Goal: Information Seeking & Learning: Compare options

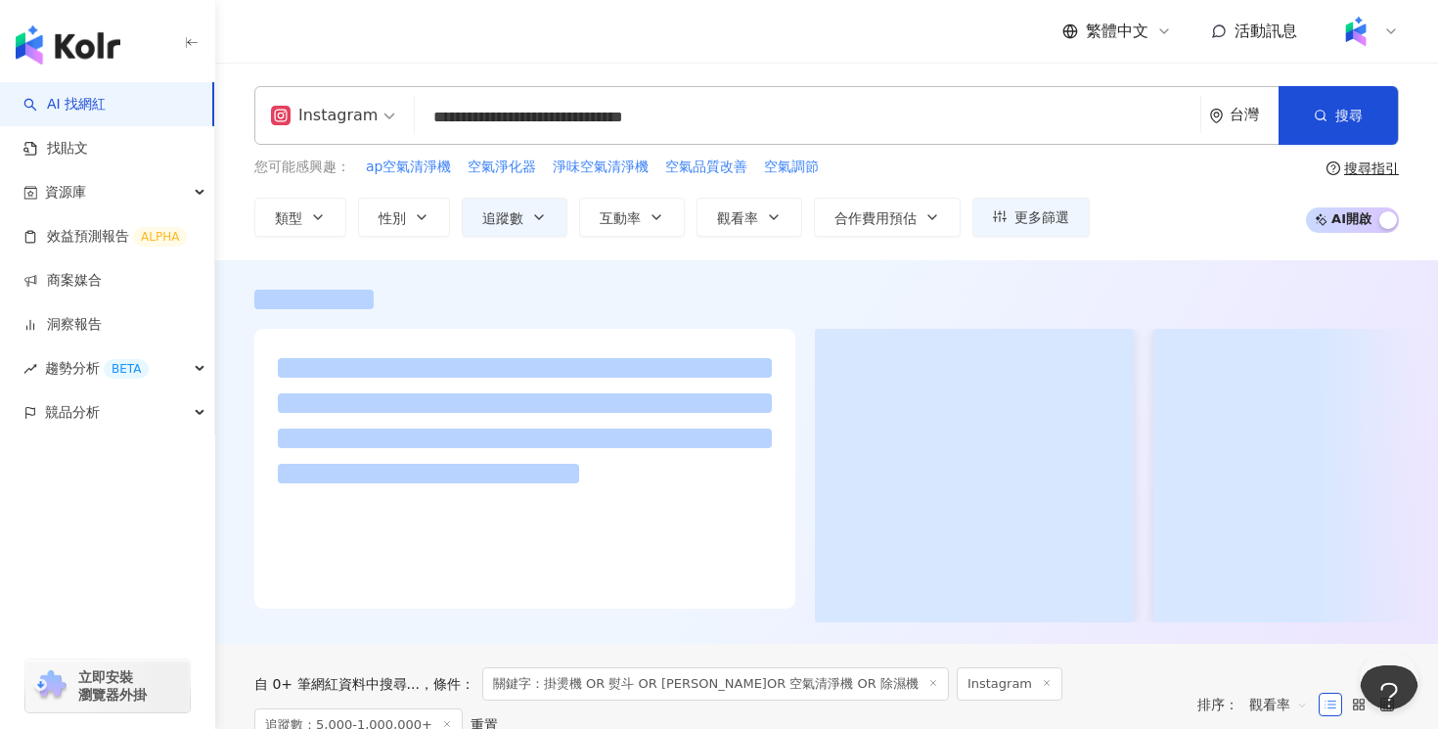
drag, startPoint x: 798, startPoint y: 120, endPoint x: 424, endPoint y: 124, distance: 373.6
click at [424, 124] on input "**********" at bounding box center [807, 117] width 770 height 37
click at [503, 117] on input "*" at bounding box center [807, 117] width 770 height 37
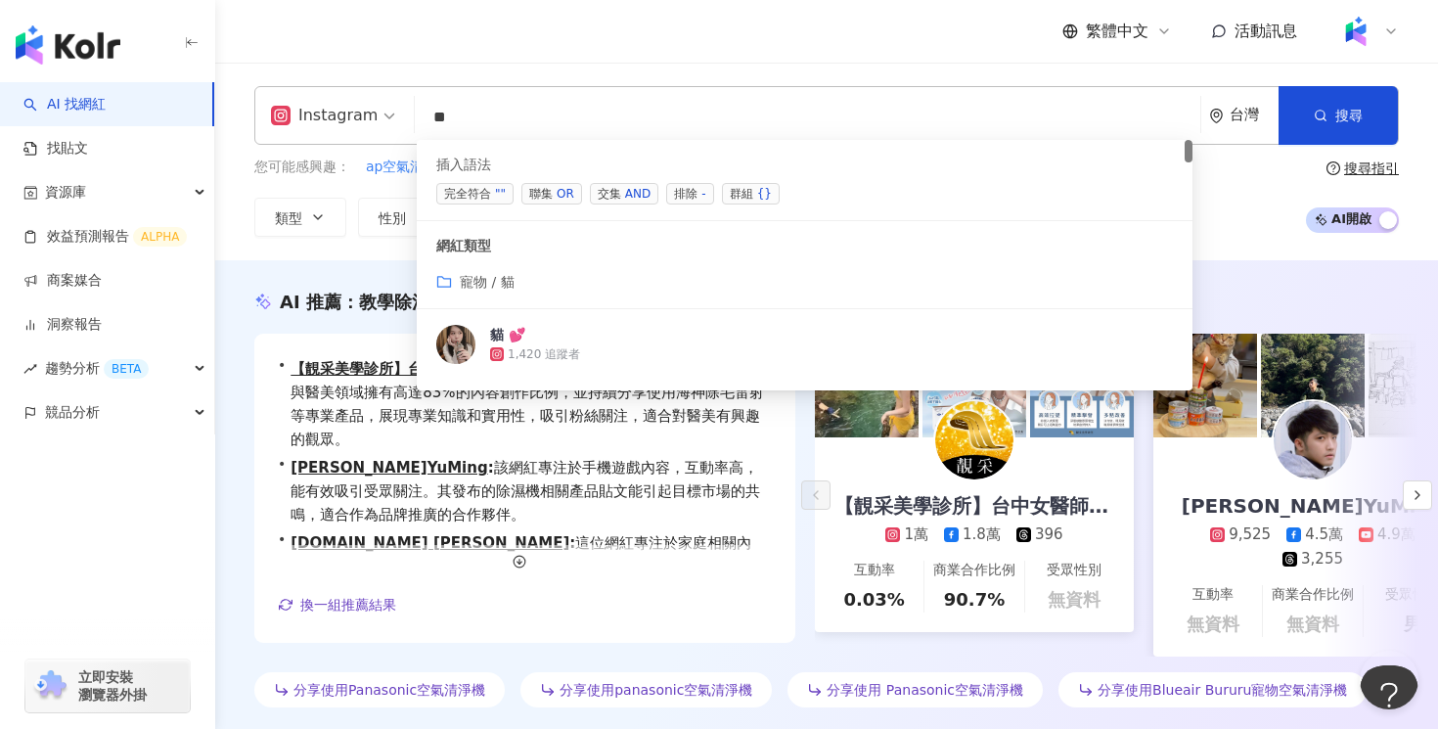
click at [557, 199] on div "OR" at bounding box center [565, 194] width 18 height 20
click at [567, 187] on div "OR" at bounding box center [565, 194] width 18 height 20
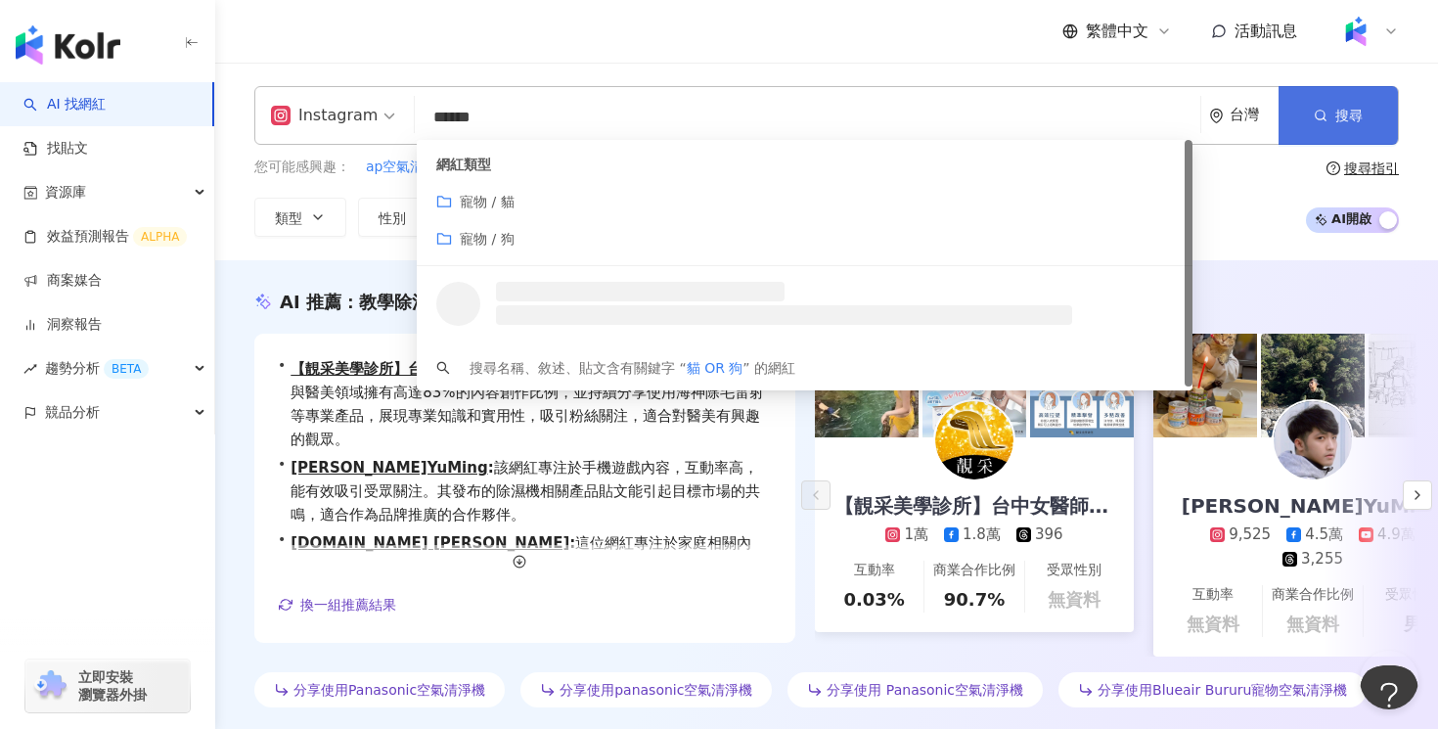
type input "******"
click at [1327, 129] on button "搜尋" at bounding box center [1337, 115] width 119 height 59
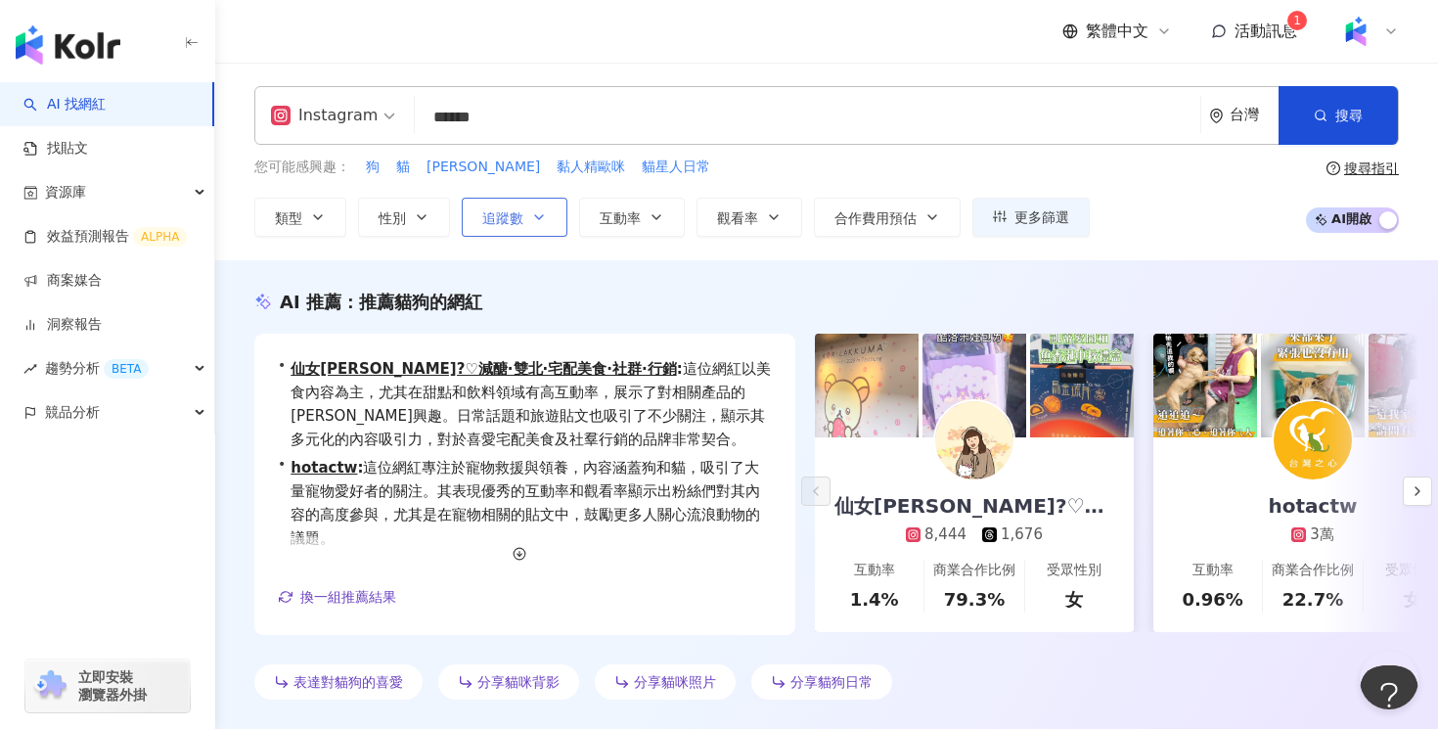
click at [514, 222] on span "追蹤數" at bounding box center [502, 218] width 41 height 16
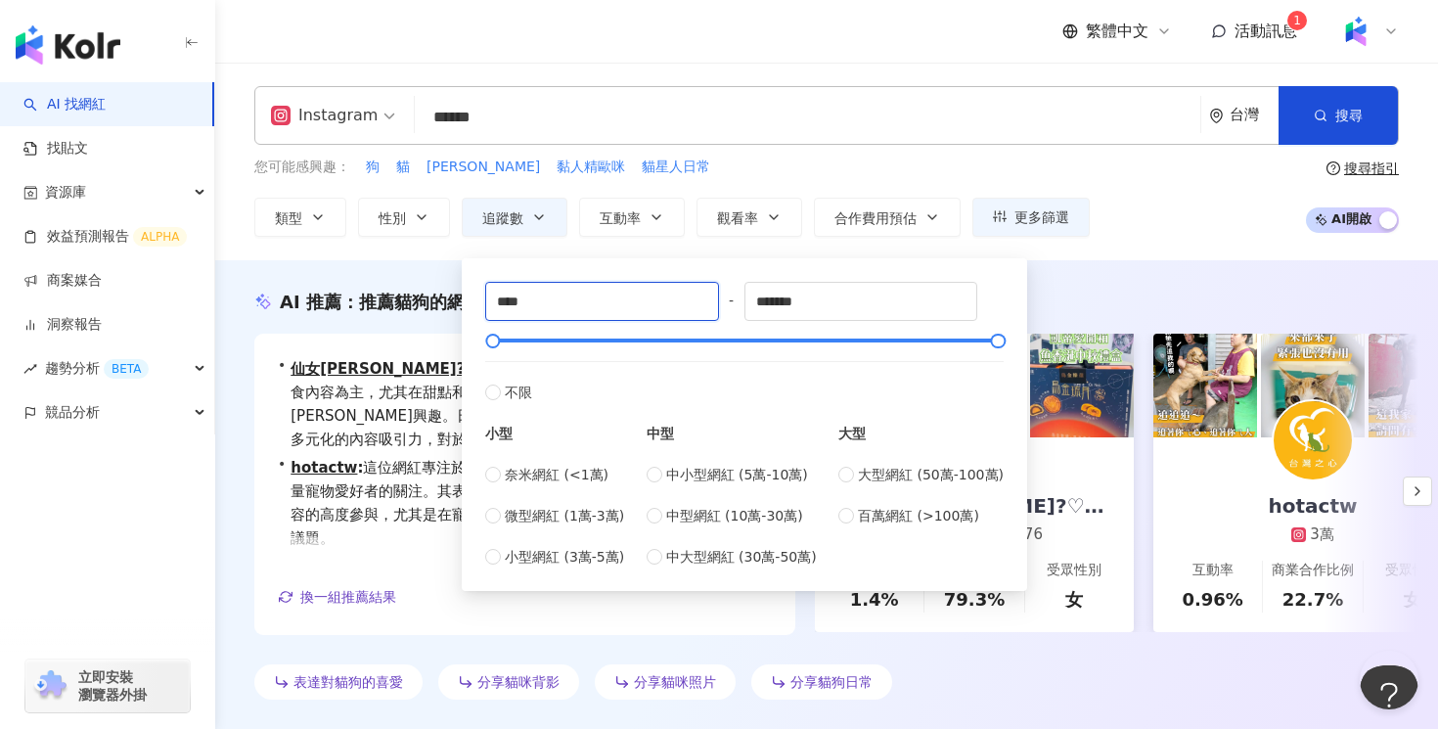
drag, startPoint x: 563, startPoint y: 301, endPoint x: 480, endPoint y: 302, distance: 83.1
click at [480, 302] on div "**** - ******* 不限 小型 奈米網紅 (<1萬) 微型網紅 (1萬-3萬) 小型網紅 (3萬-5萬) 中型 中小型網紅 (5萬-10萬) 中型網…" at bounding box center [744, 424] width 542 height 309
type input "*****"
click at [828, 302] on input "*******" at bounding box center [861, 301] width 232 height 37
click at [804, 303] on input "*******" at bounding box center [861, 301] width 232 height 37
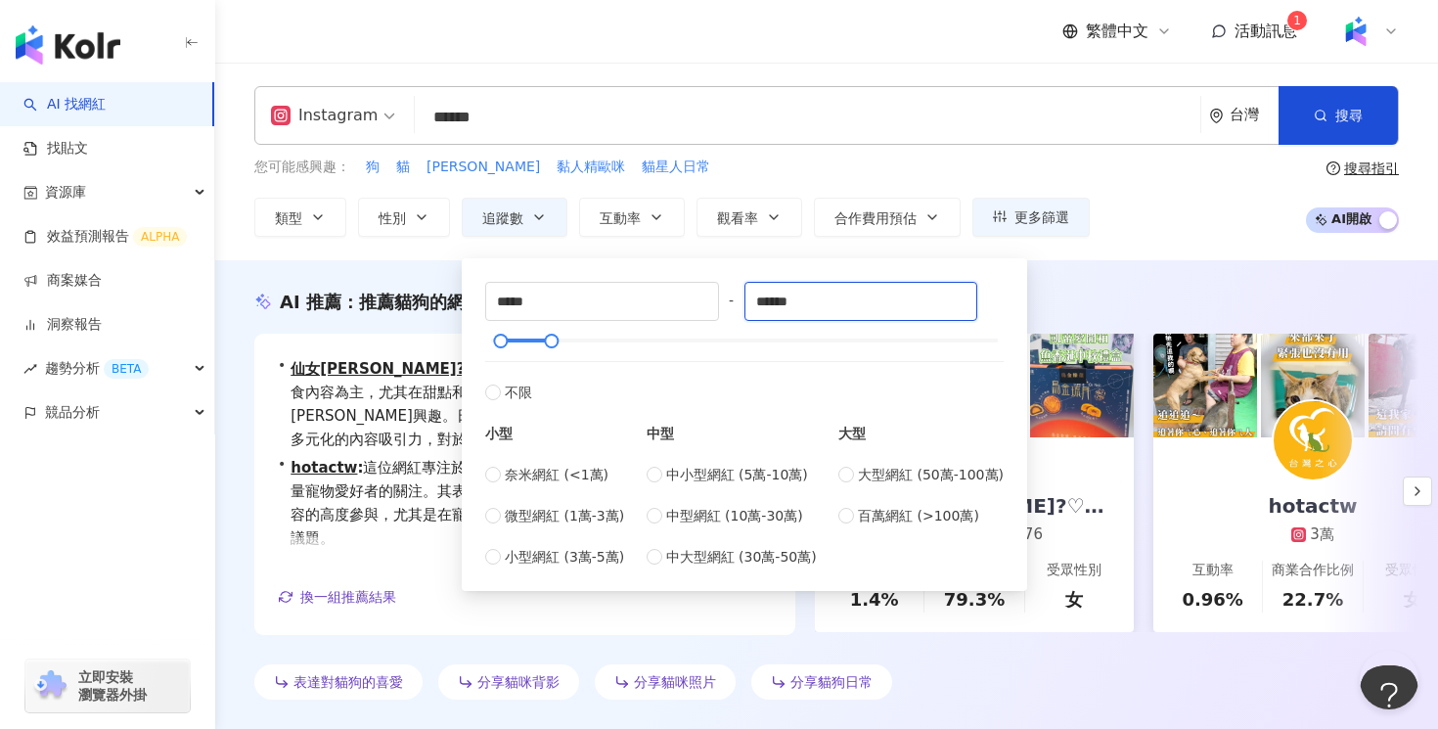
type input "******"
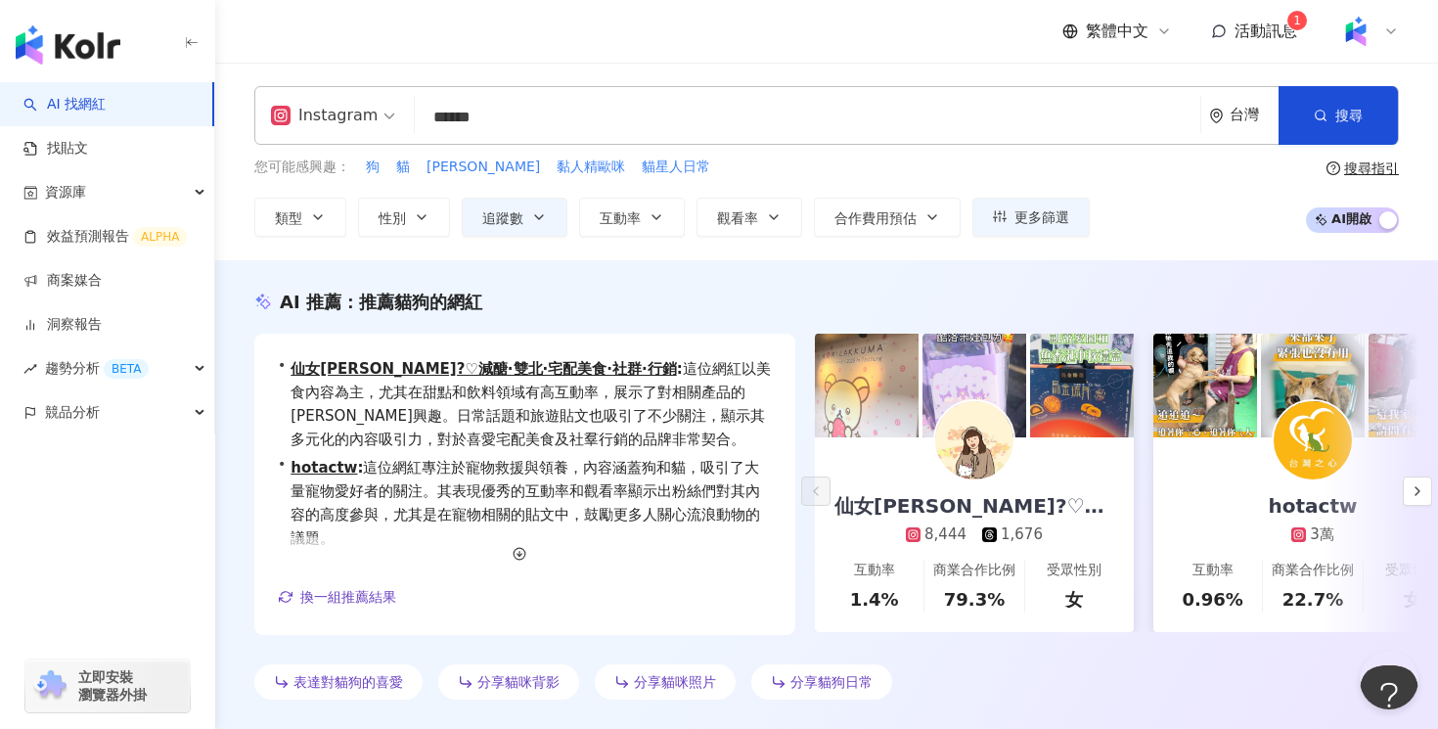
click at [1110, 164] on div "您可能感興趣： 狗 貓 汪星人 黏人精歐咪 貓星人日常 類型 性別 追蹤數 互動率 觀看率 合作費用預估 更多篩選 ***** - ****** 不限 小型 …" at bounding box center [826, 196] width 1144 height 80
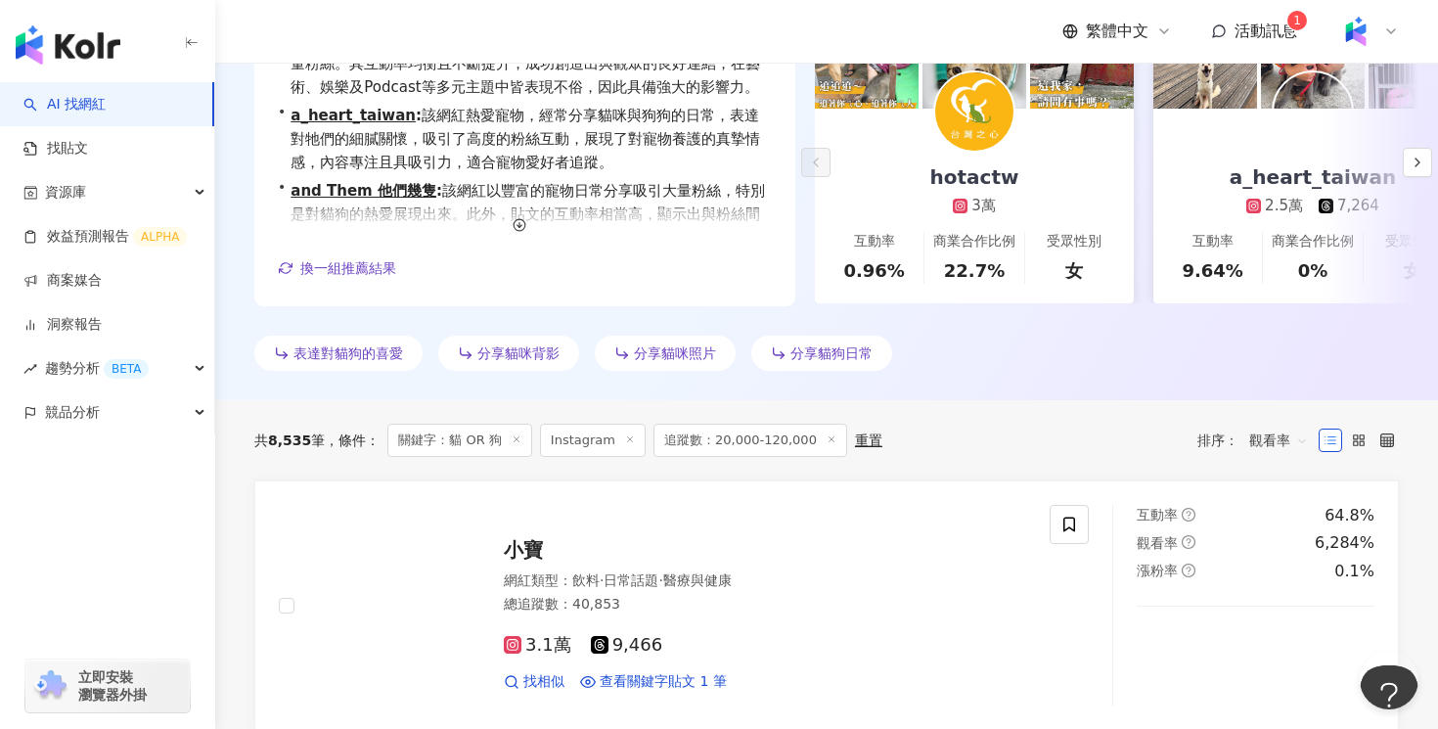
scroll to position [399, 0]
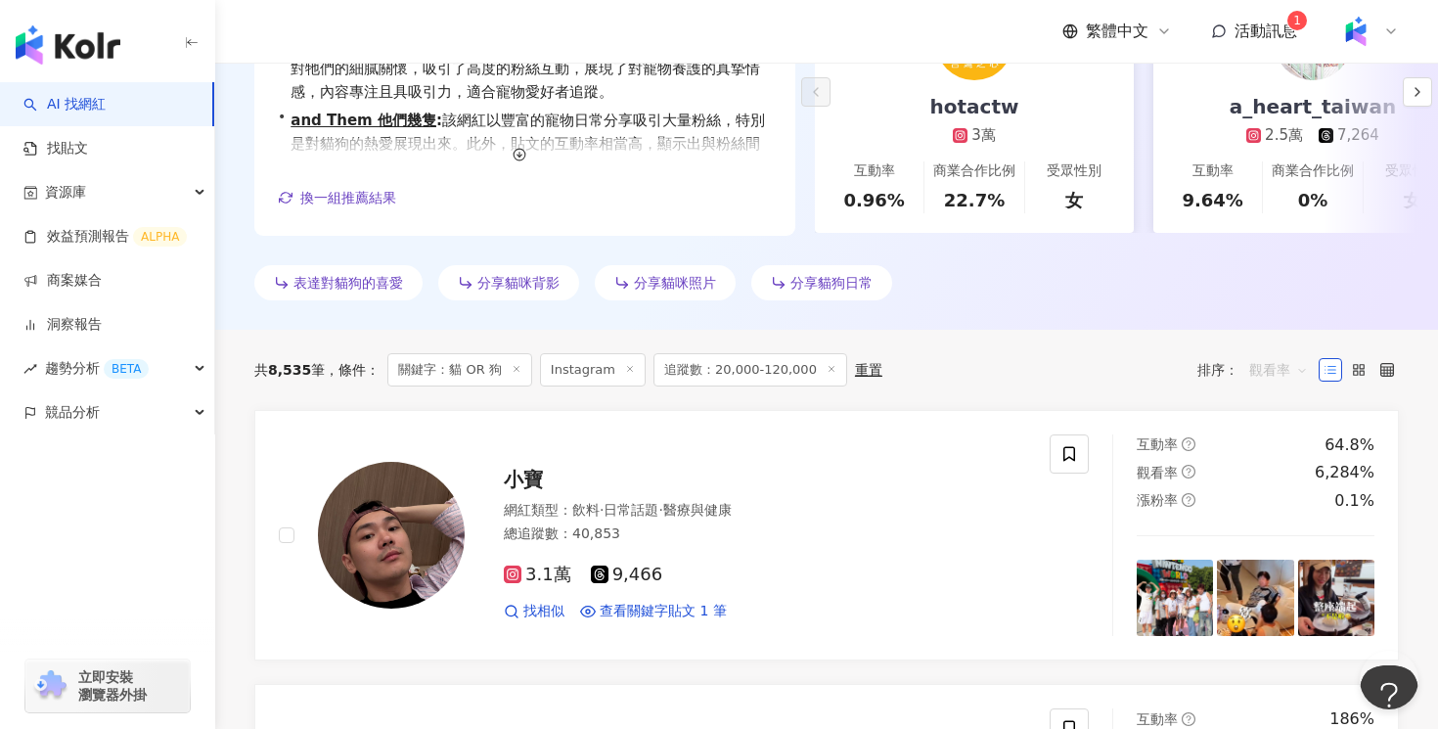
click at [1285, 361] on span "觀看率" at bounding box center [1278, 369] width 59 height 31
click at [1287, 548] on div "觀看率" at bounding box center [1278, 543] width 49 height 22
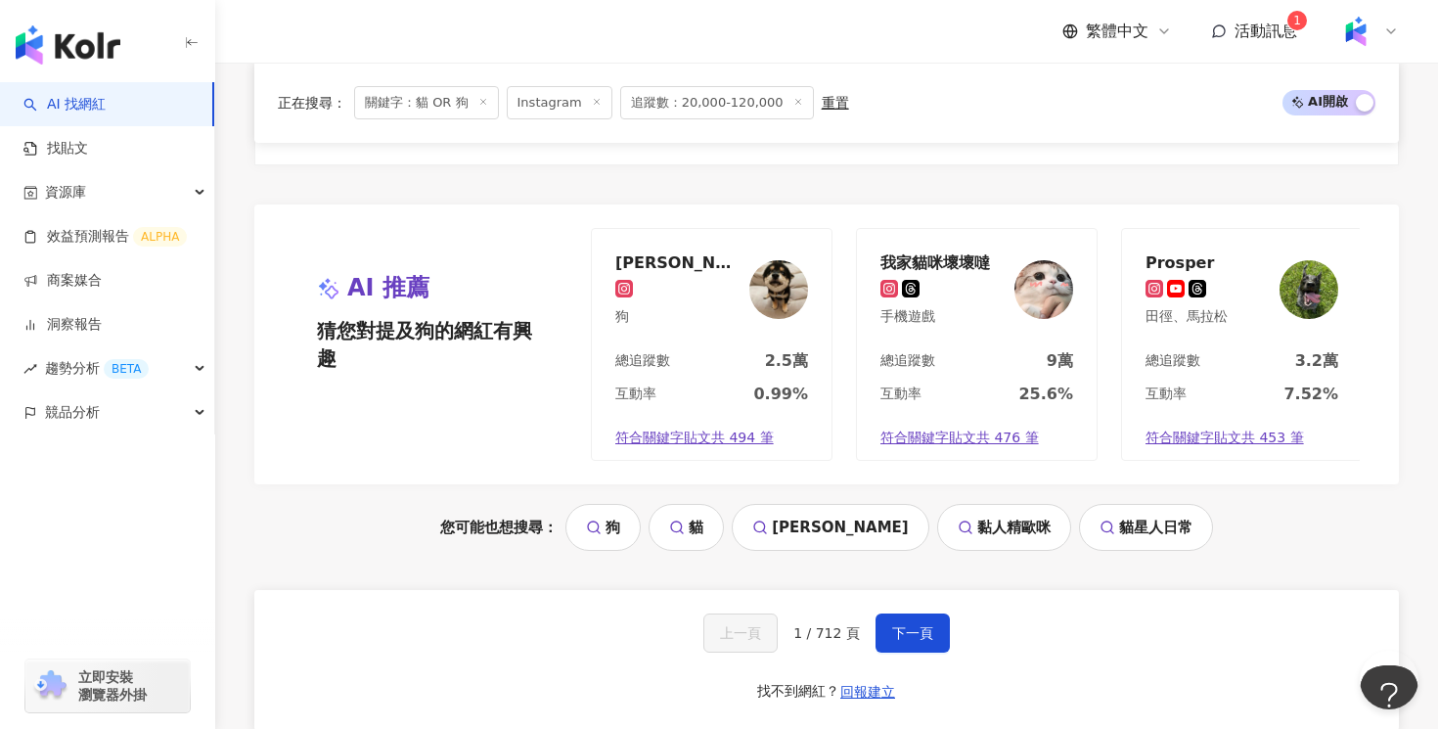
scroll to position [3835, 0]
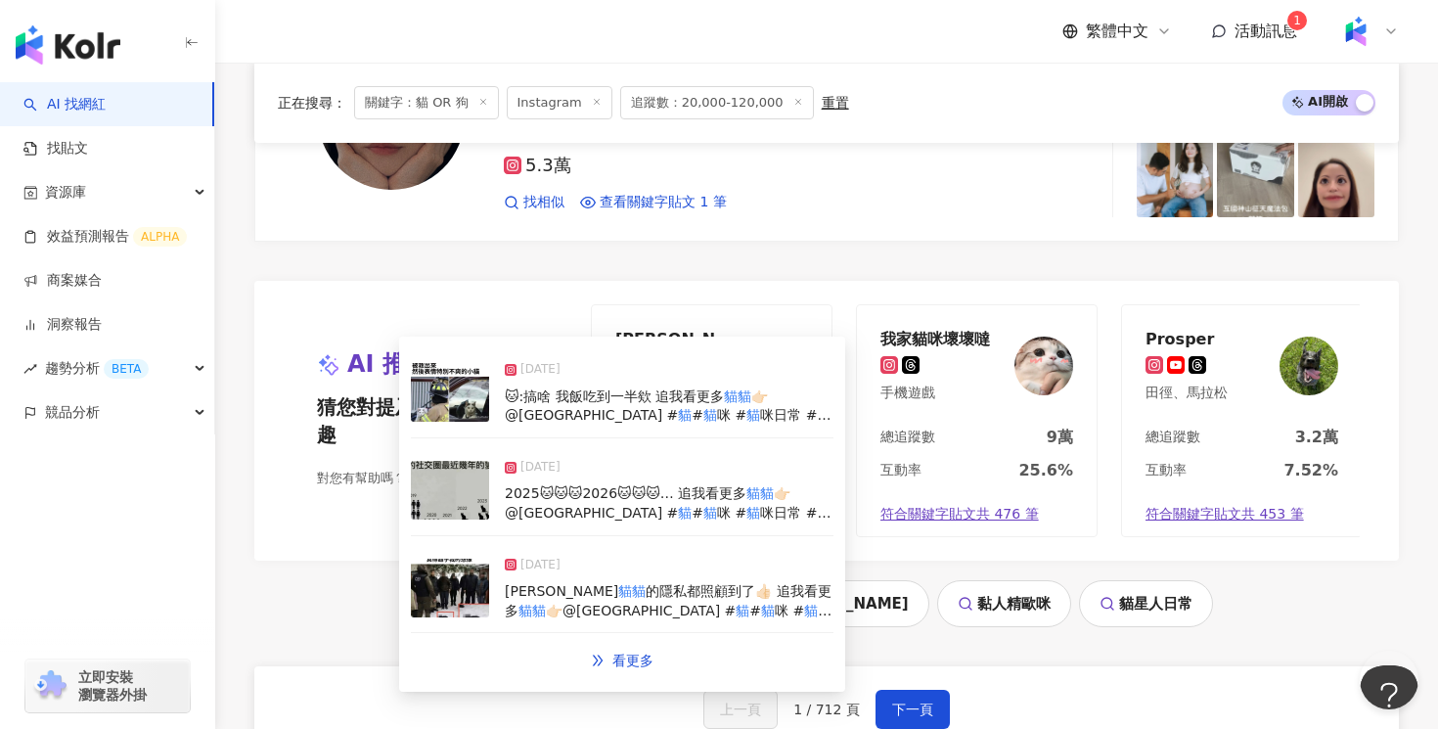
click at [982, 515] on span "符合關鍵字貼文共 476 筆" at bounding box center [959, 515] width 158 height 20
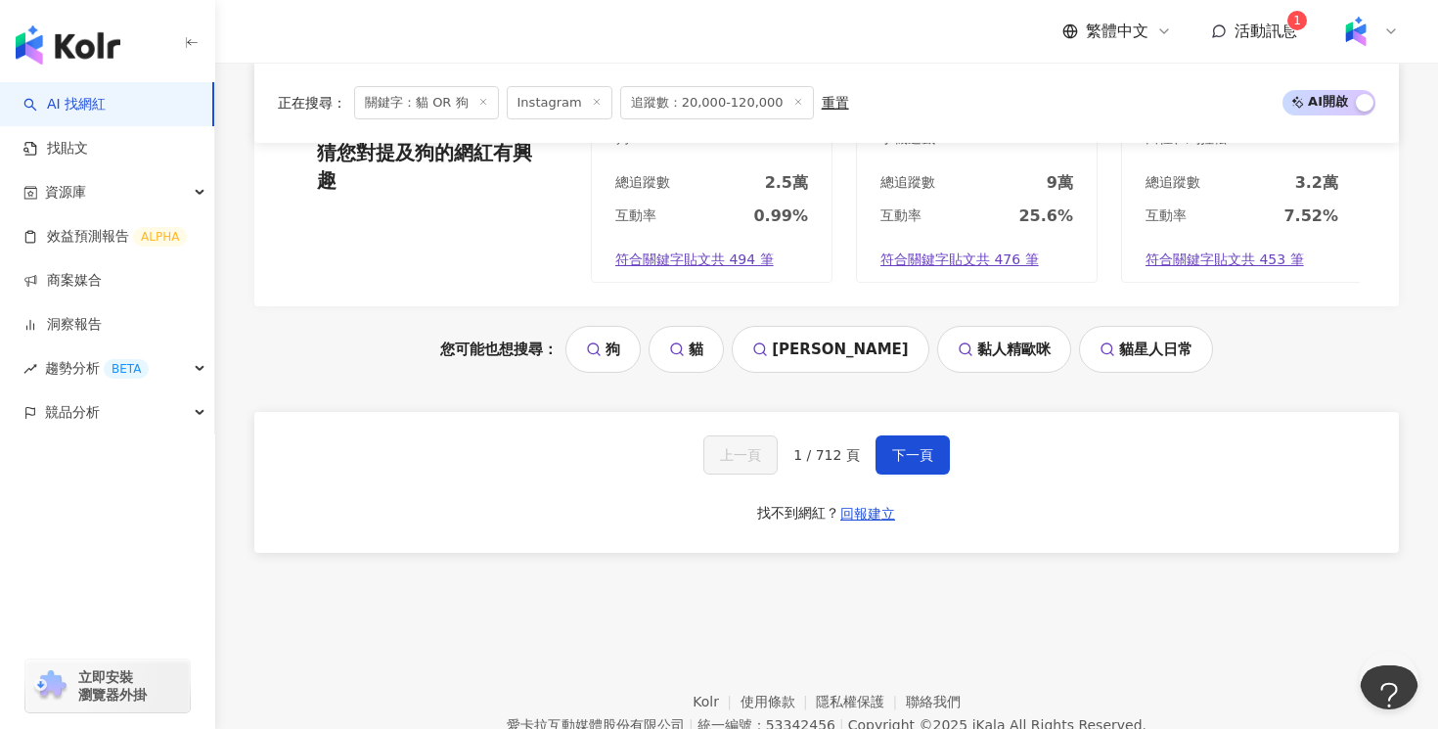
scroll to position [4099, 0]
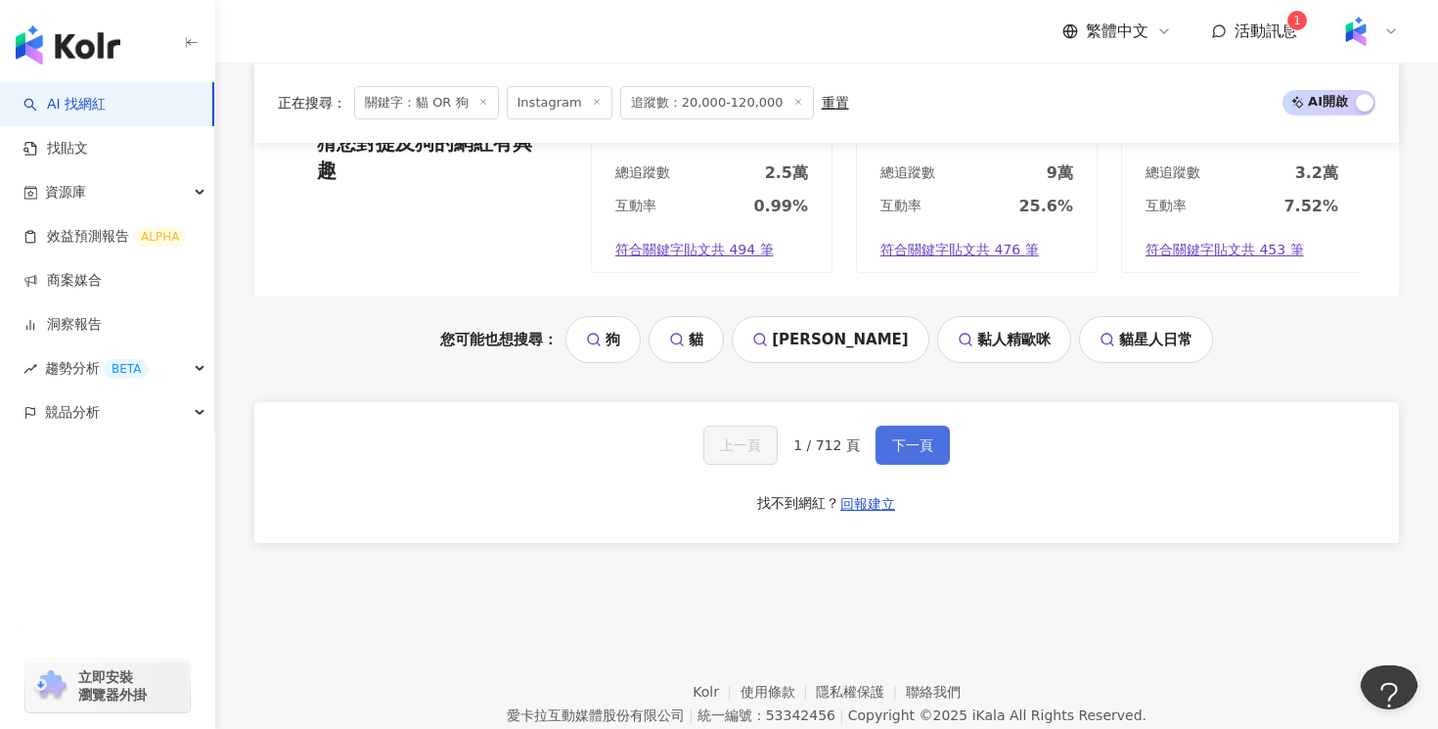
click at [915, 444] on span "下一頁" at bounding box center [912, 445] width 41 height 16
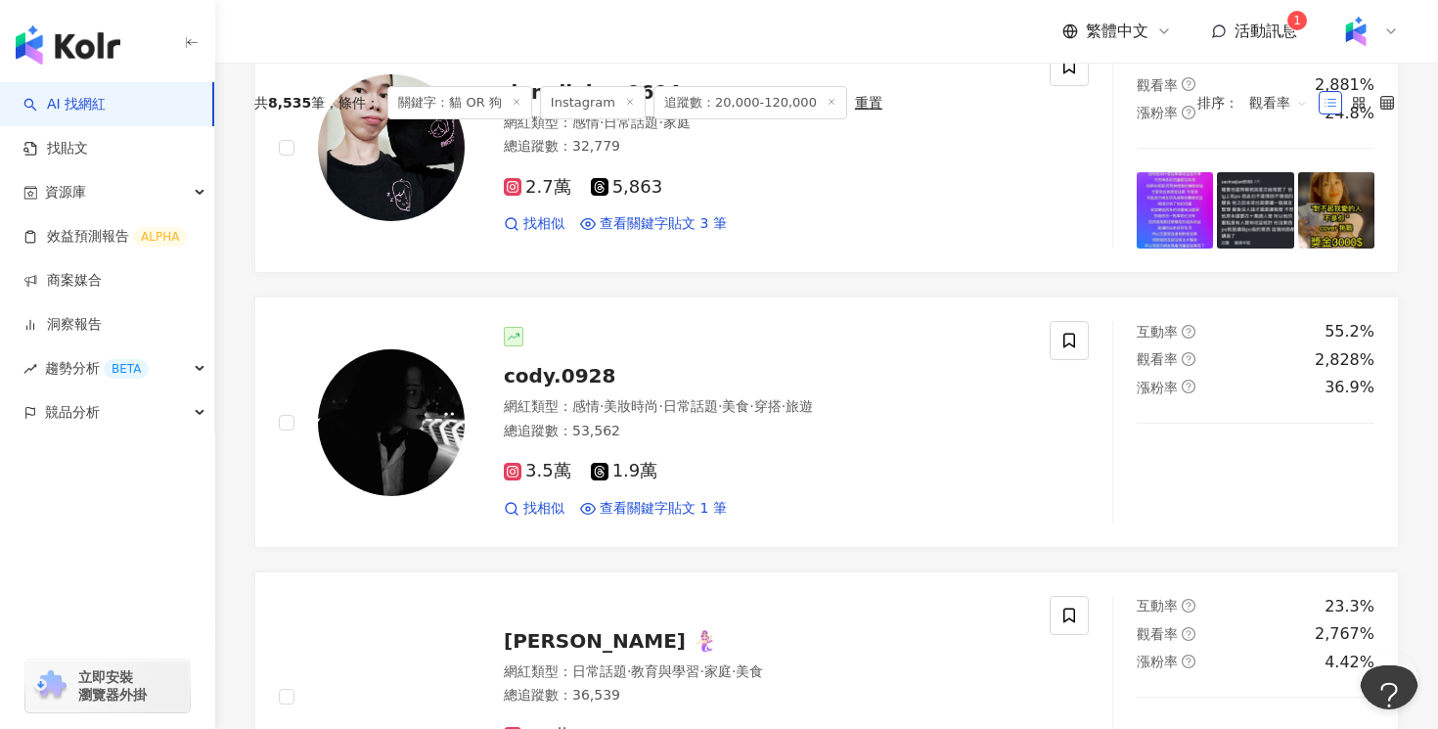
scroll to position [0, 0]
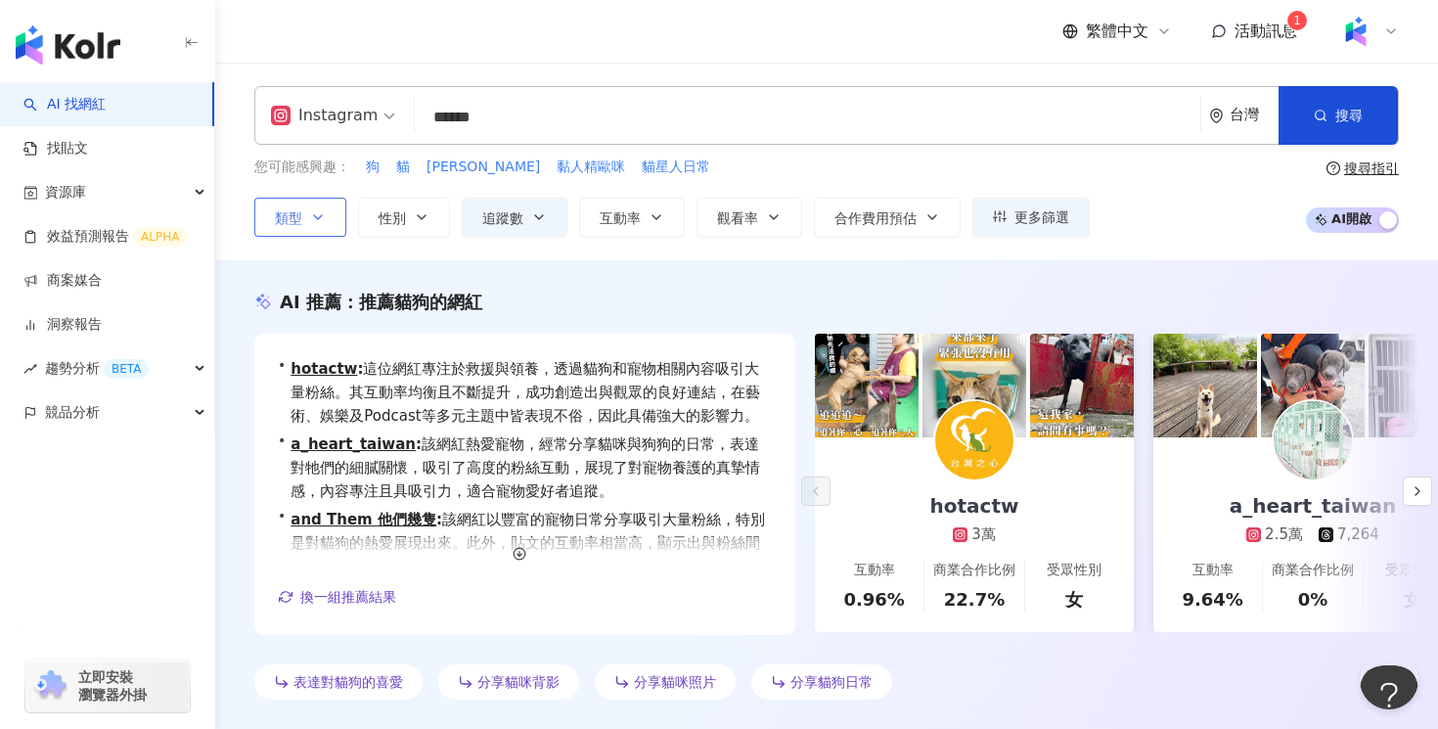
click at [316, 212] on icon "button" at bounding box center [318, 217] width 16 height 16
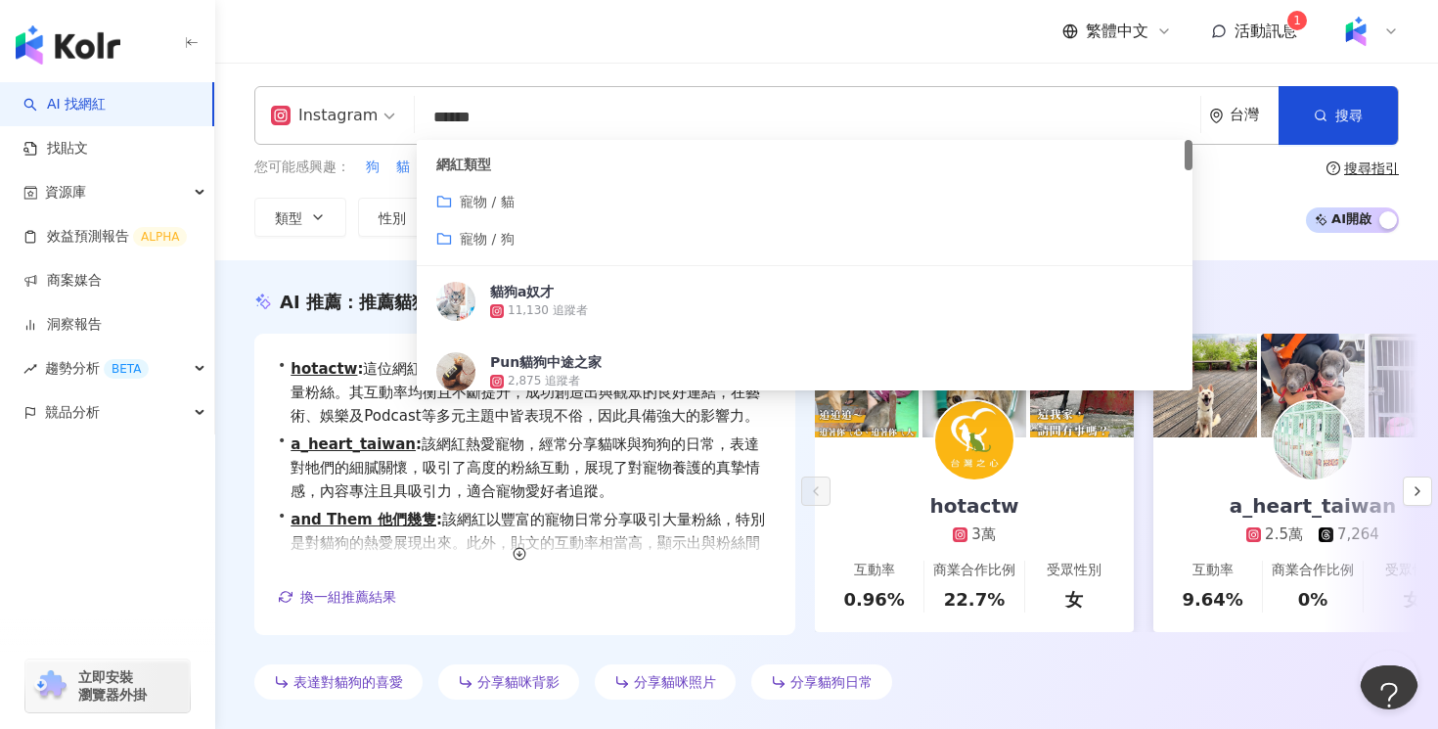
click at [508, 123] on input "******" at bounding box center [807, 117] width 770 height 37
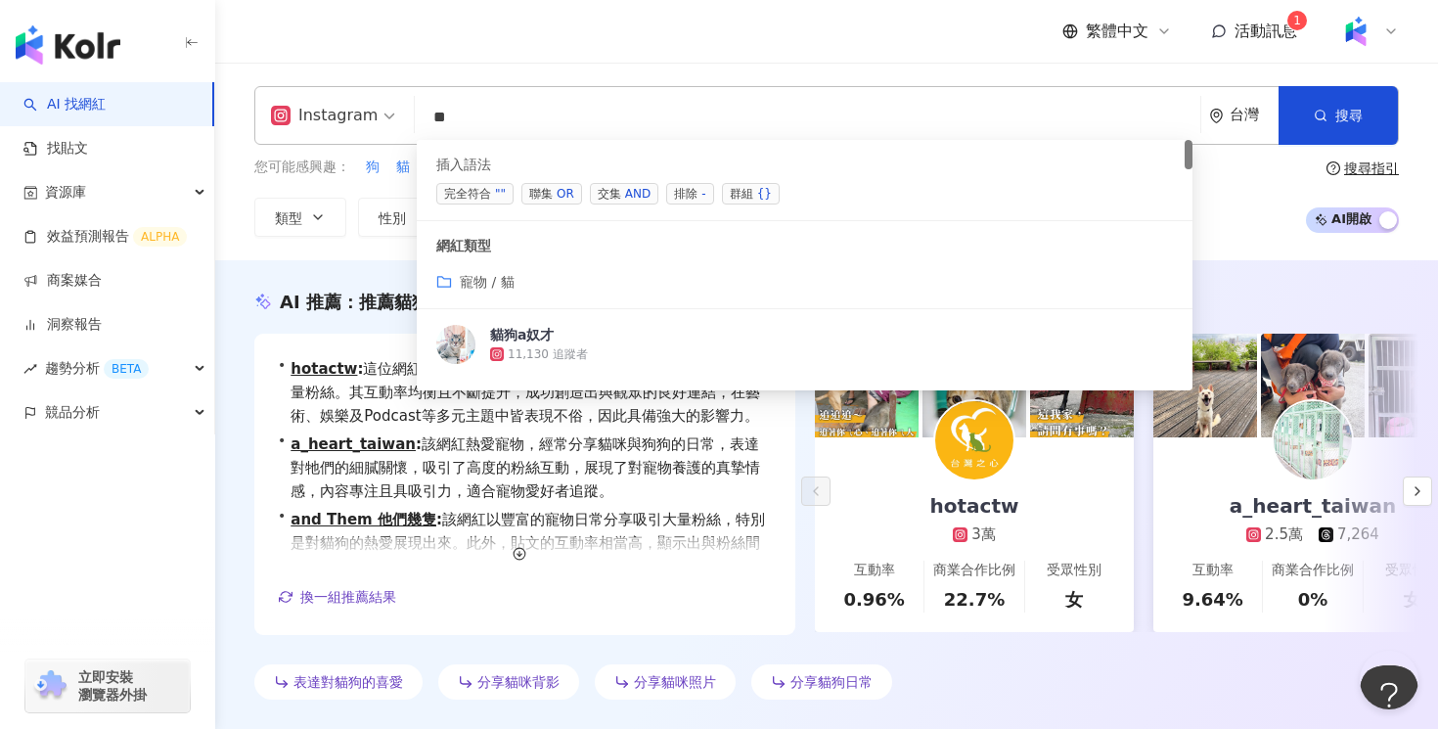
type input "*"
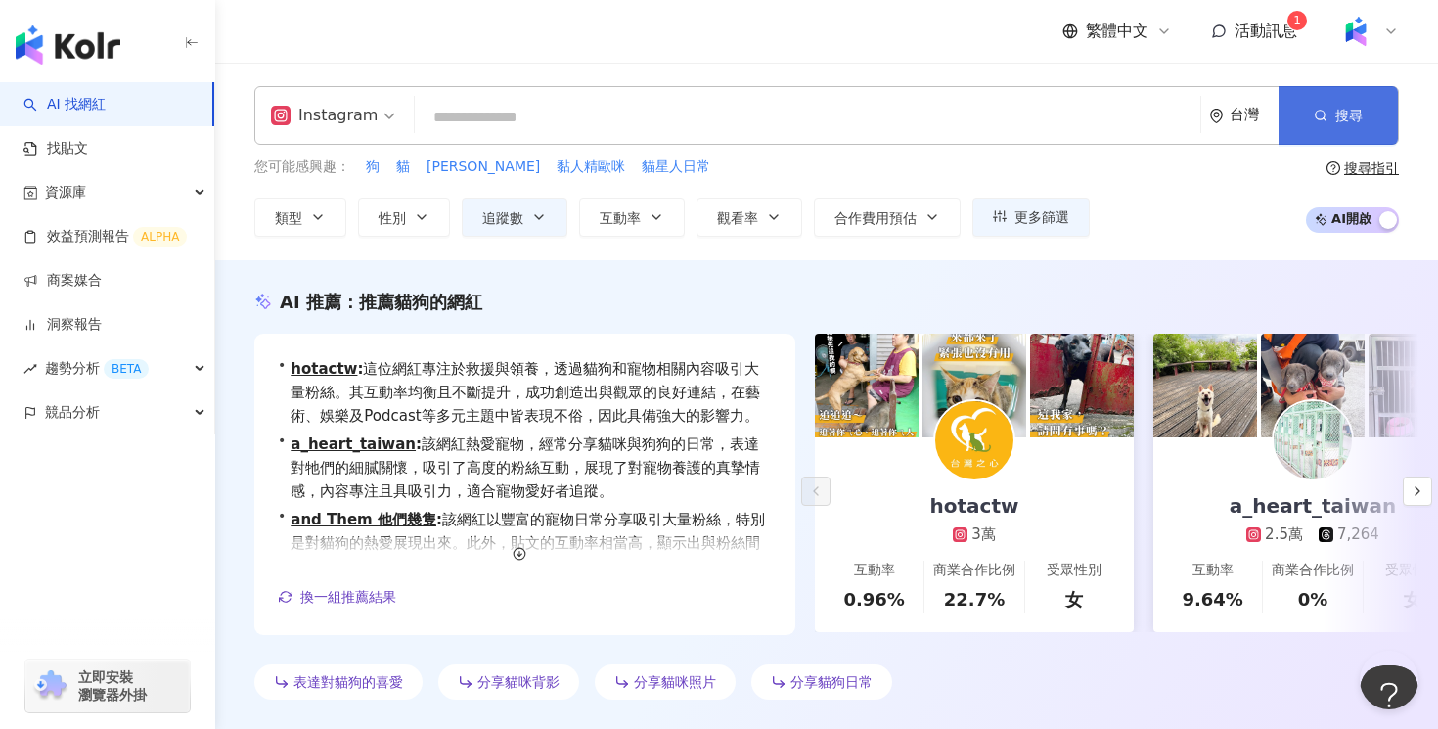
click at [1311, 134] on button "搜尋" at bounding box center [1337, 115] width 119 height 59
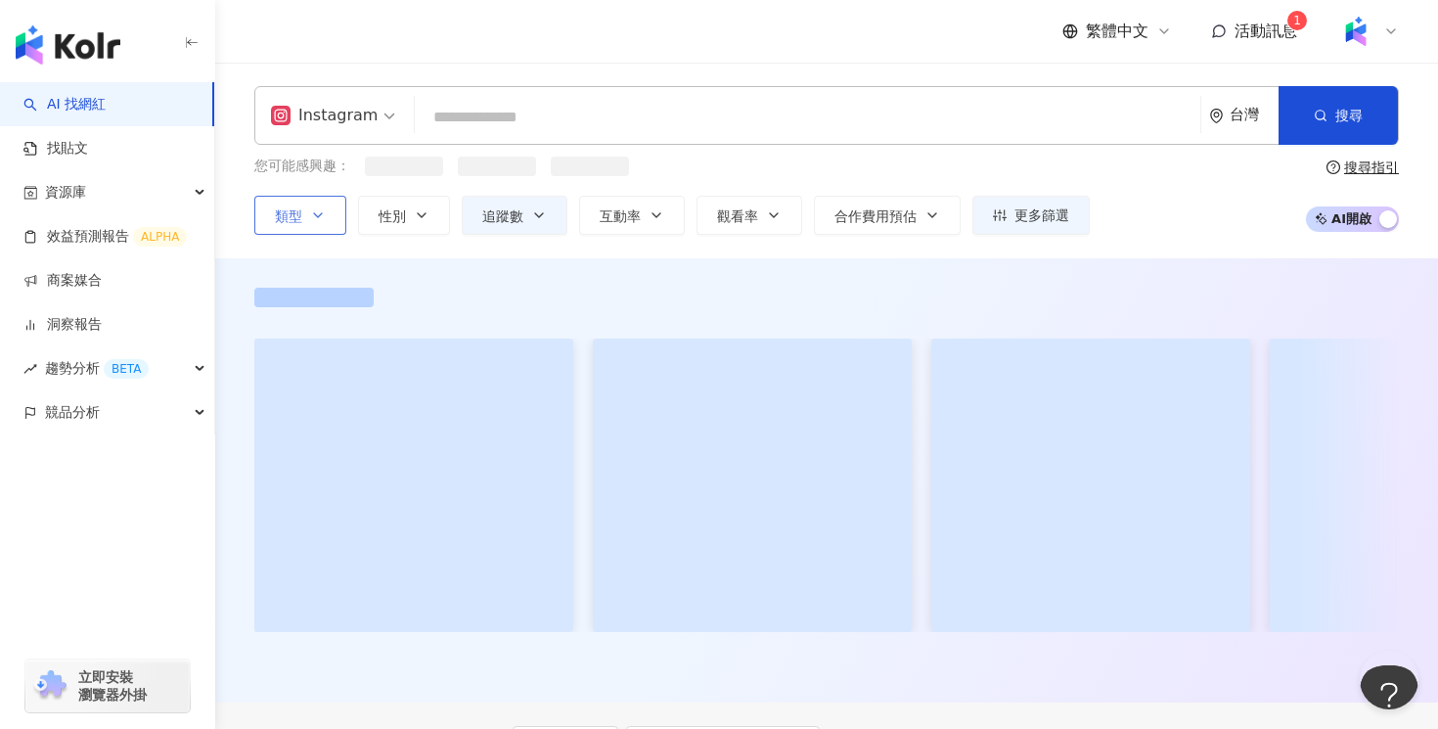
click at [307, 204] on button "類型" at bounding box center [300, 215] width 92 height 39
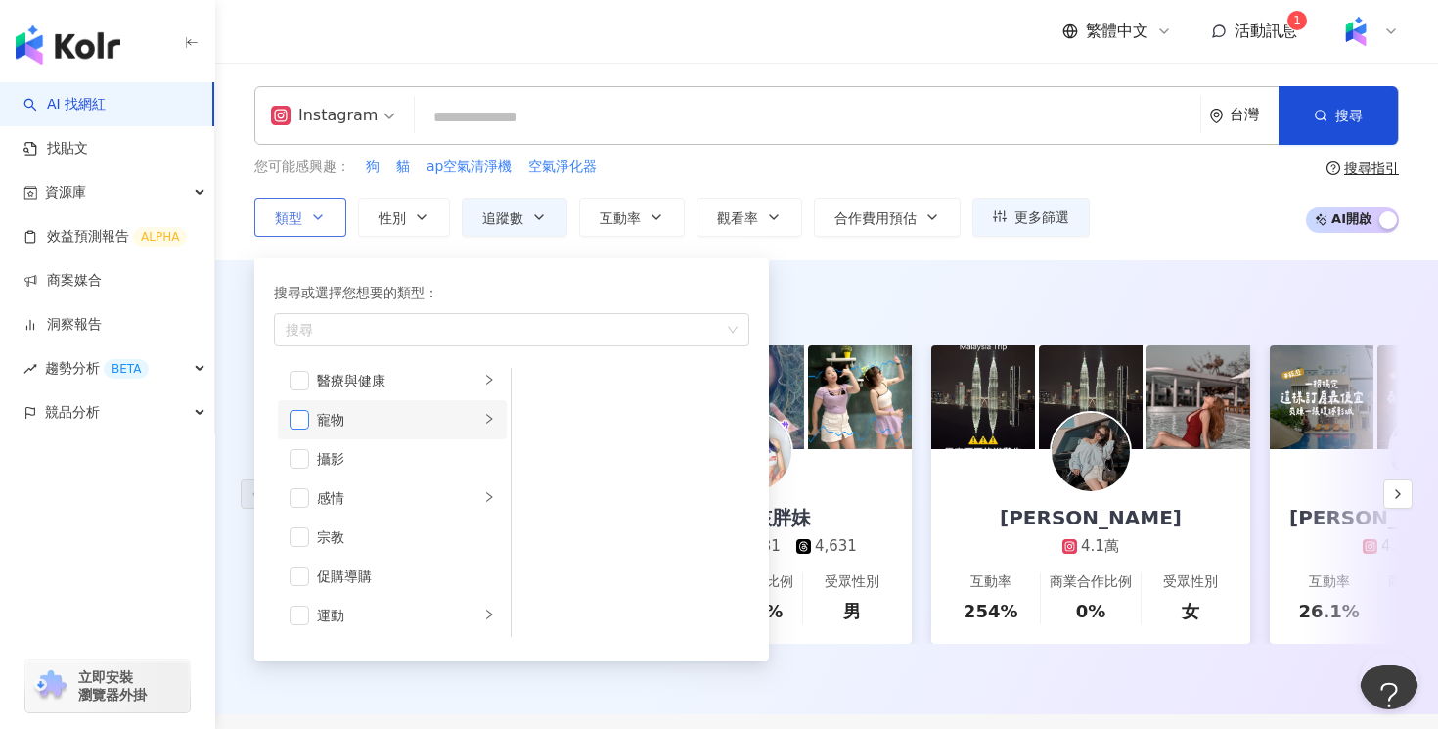
click at [303, 420] on span "button" at bounding box center [299, 420] width 20 height 20
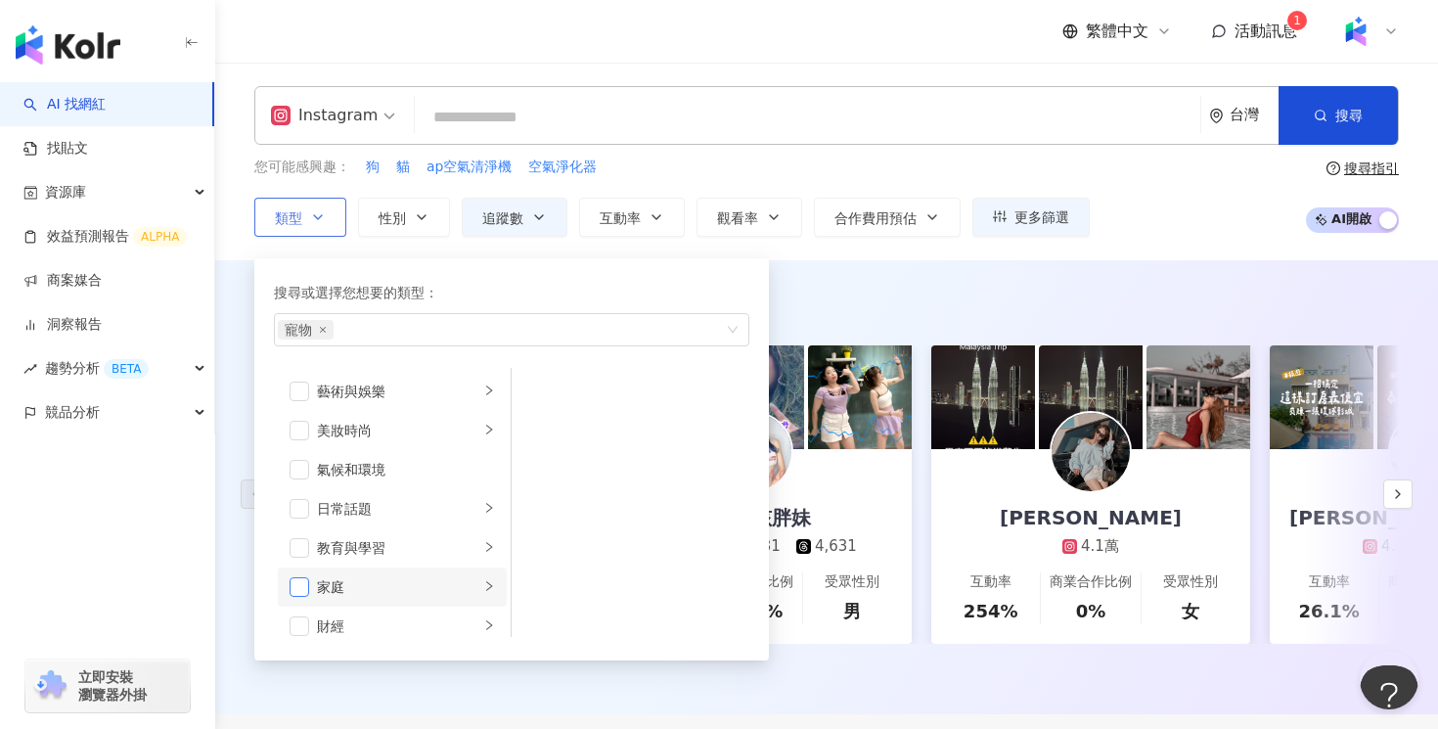
click at [307, 584] on span "button" at bounding box center [299, 587] width 20 height 20
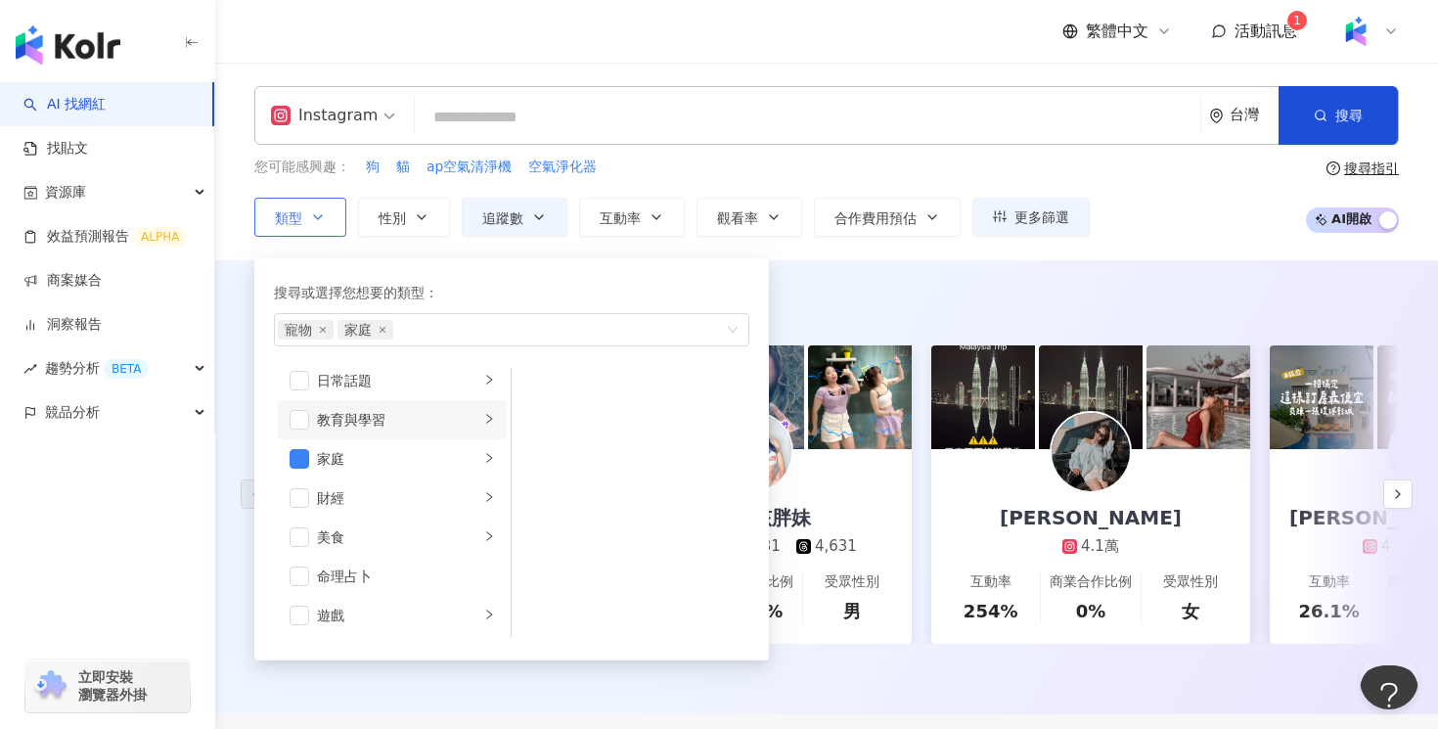
scroll to position [138, 0]
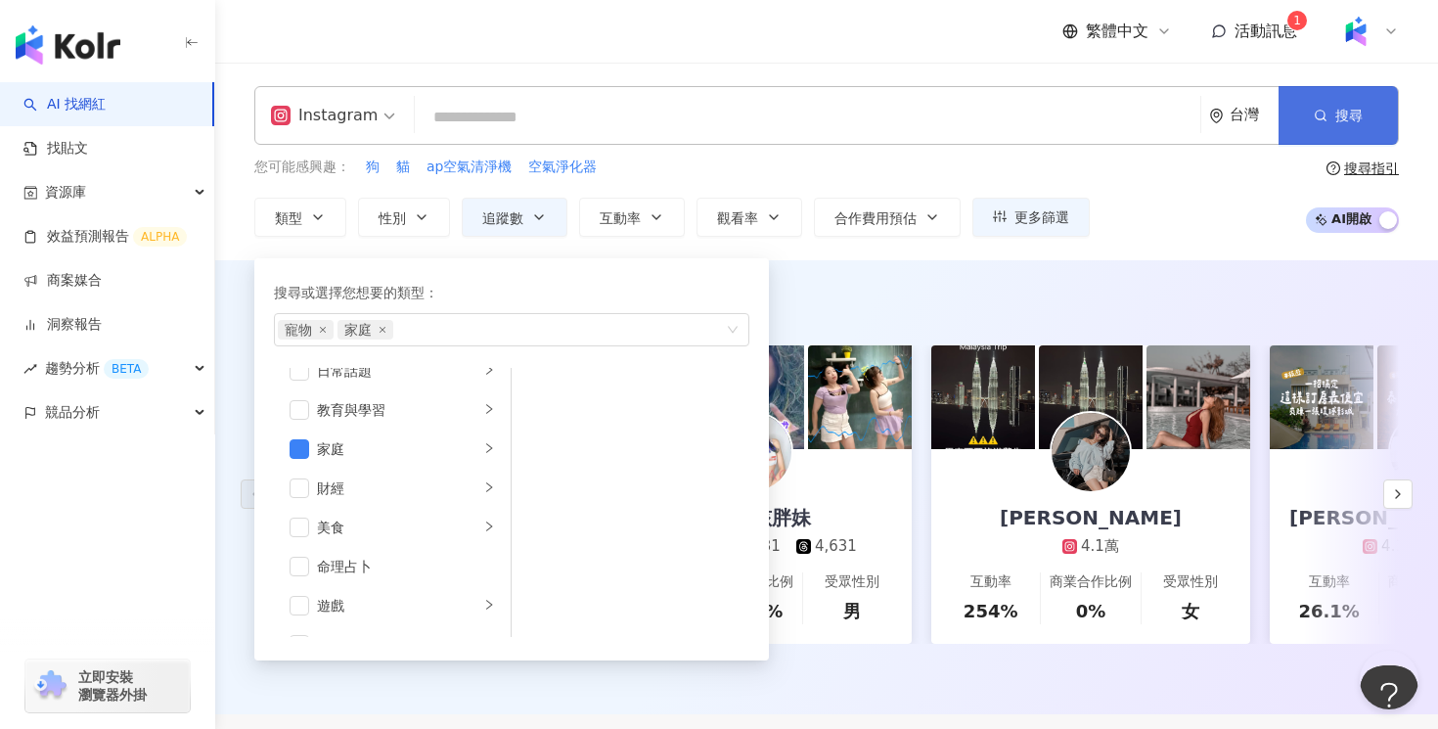
click at [1303, 125] on button "搜尋" at bounding box center [1337, 115] width 119 height 59
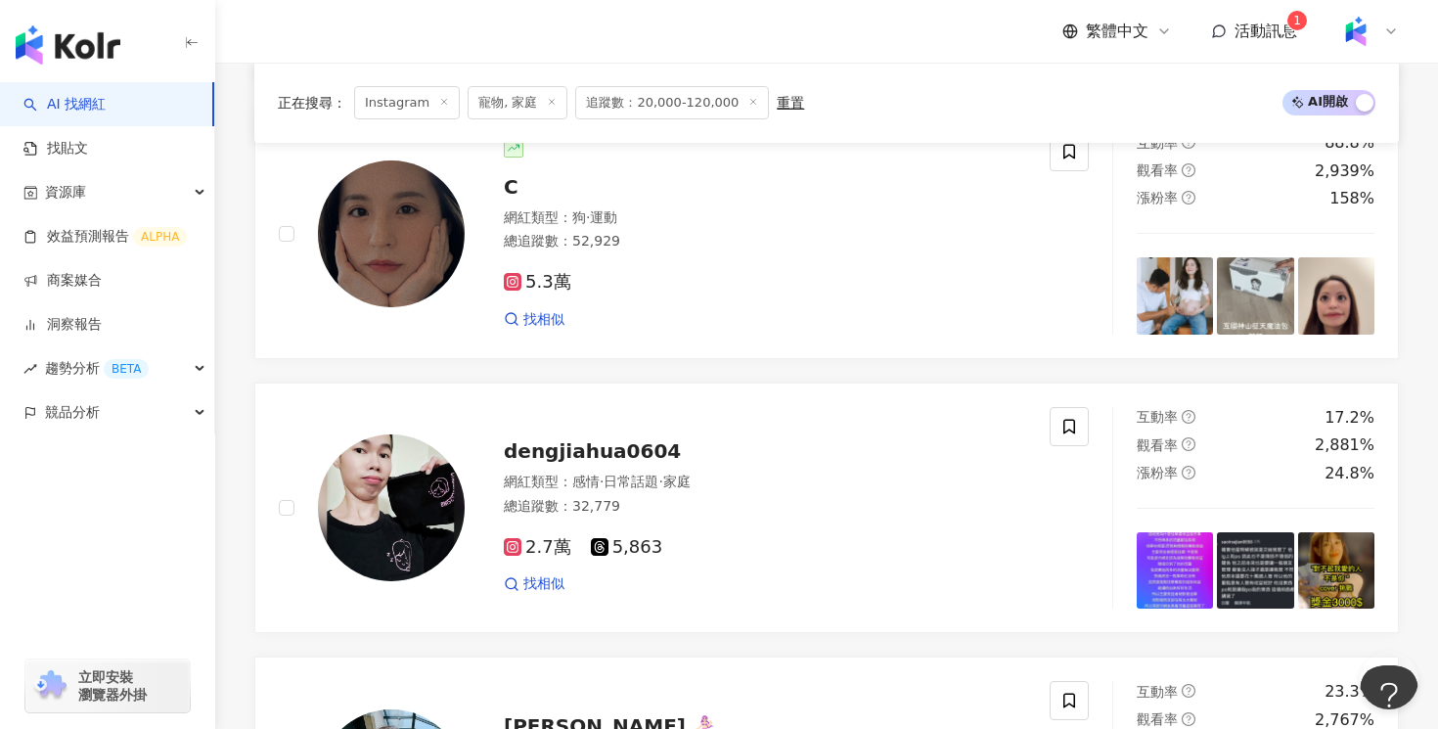
scroll to position [1776, 0]
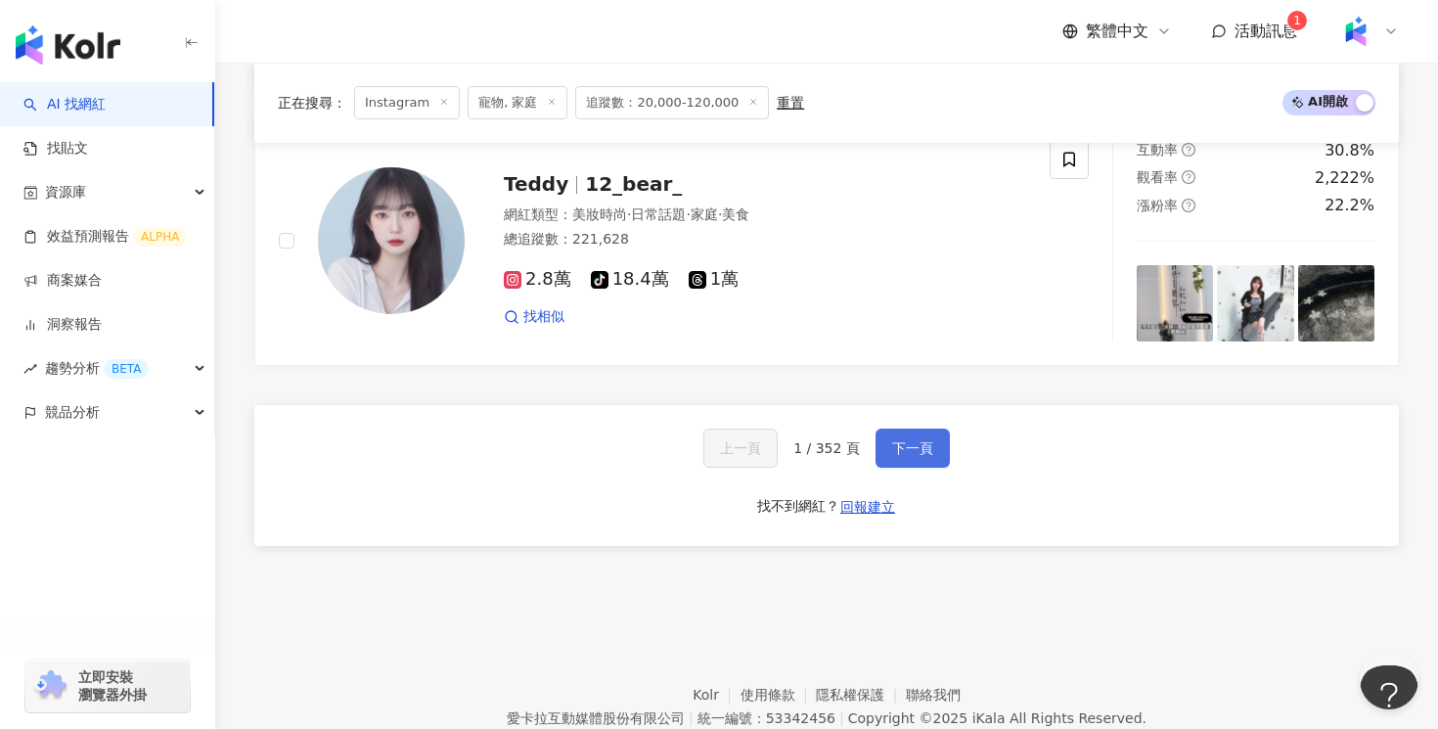
click at [912, 446] on span "下一頁" at bounding box center [912, 448] width 41 height 16
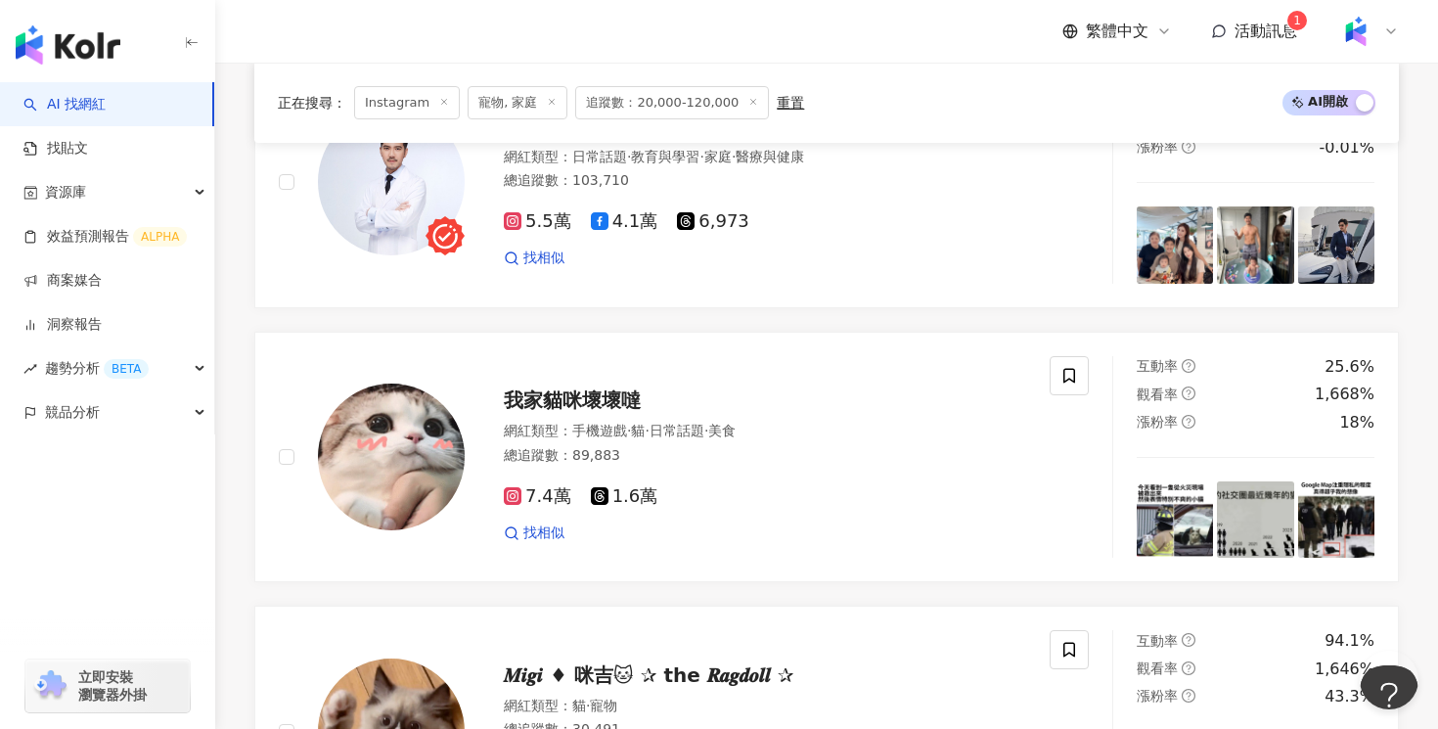
scroll to position [2782, 0]
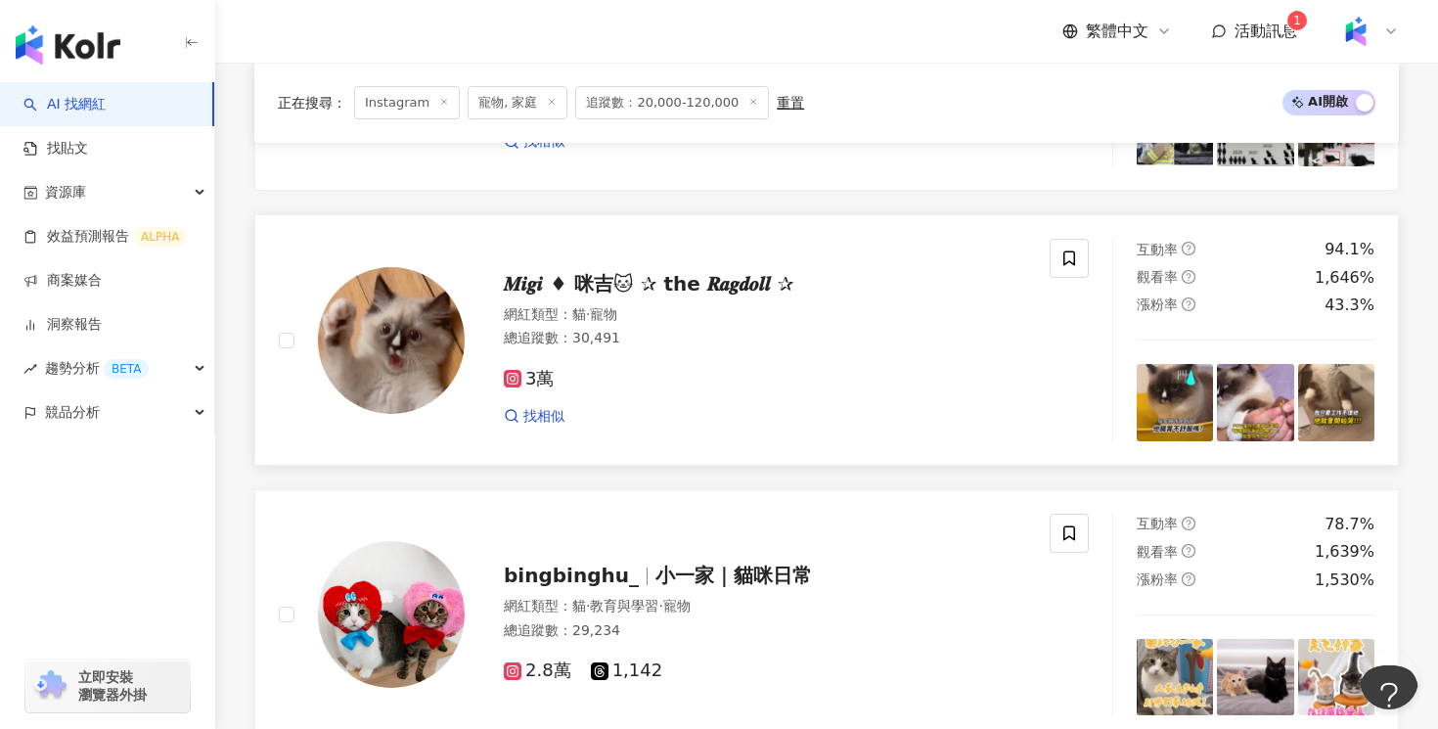
click at [985, 415] on div "找相似" at bounding box center [765, 417] width 522 height 20
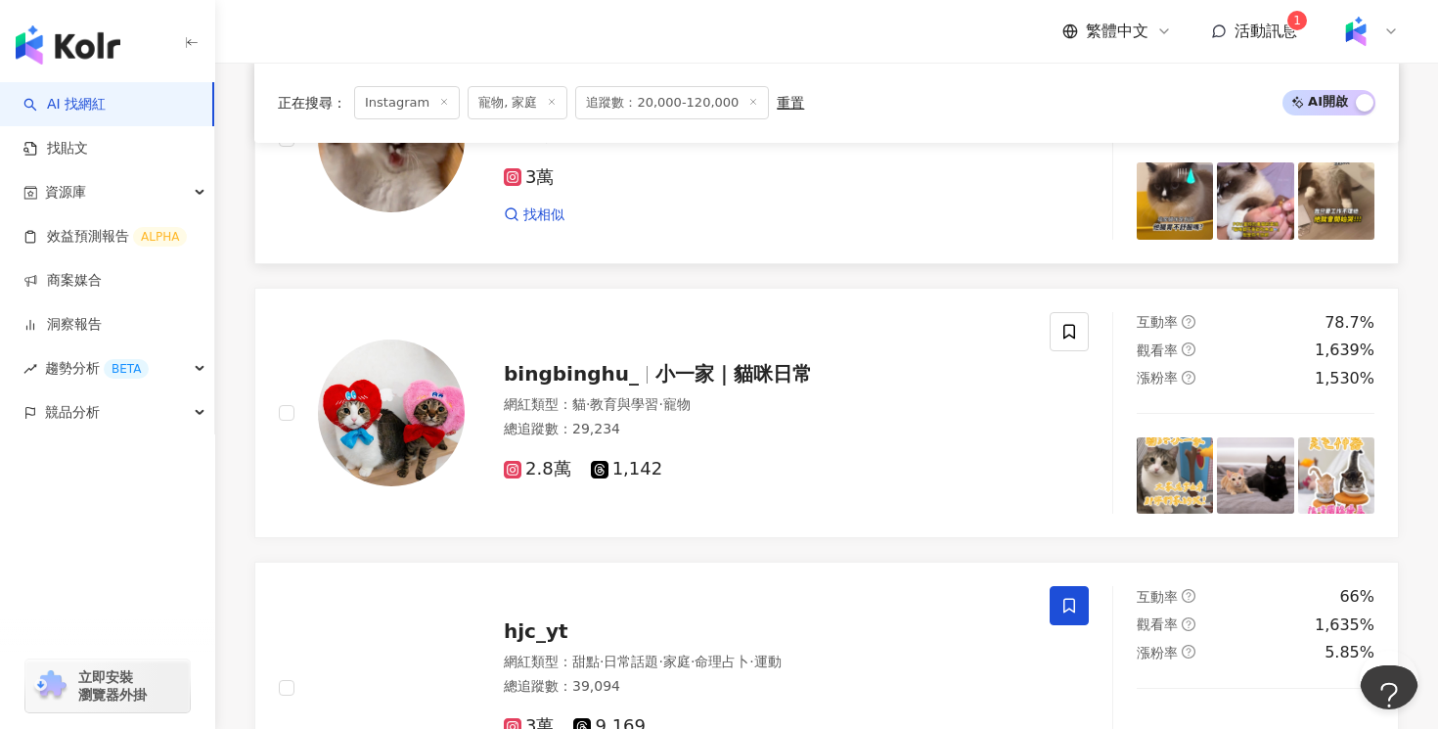
scroll to position [3005, 0]
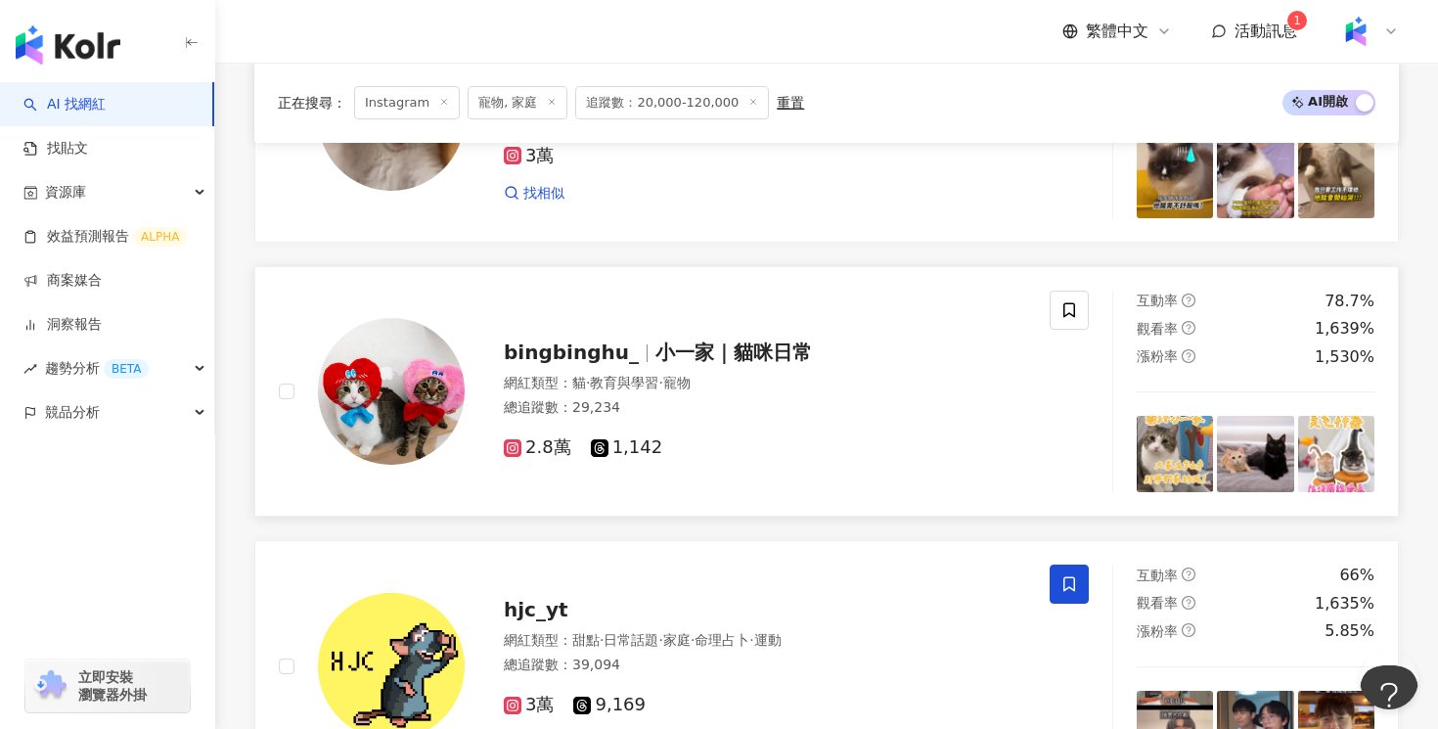
click at [662, 383] on span "·" at bounding box center [660, 383] width 4 height 16
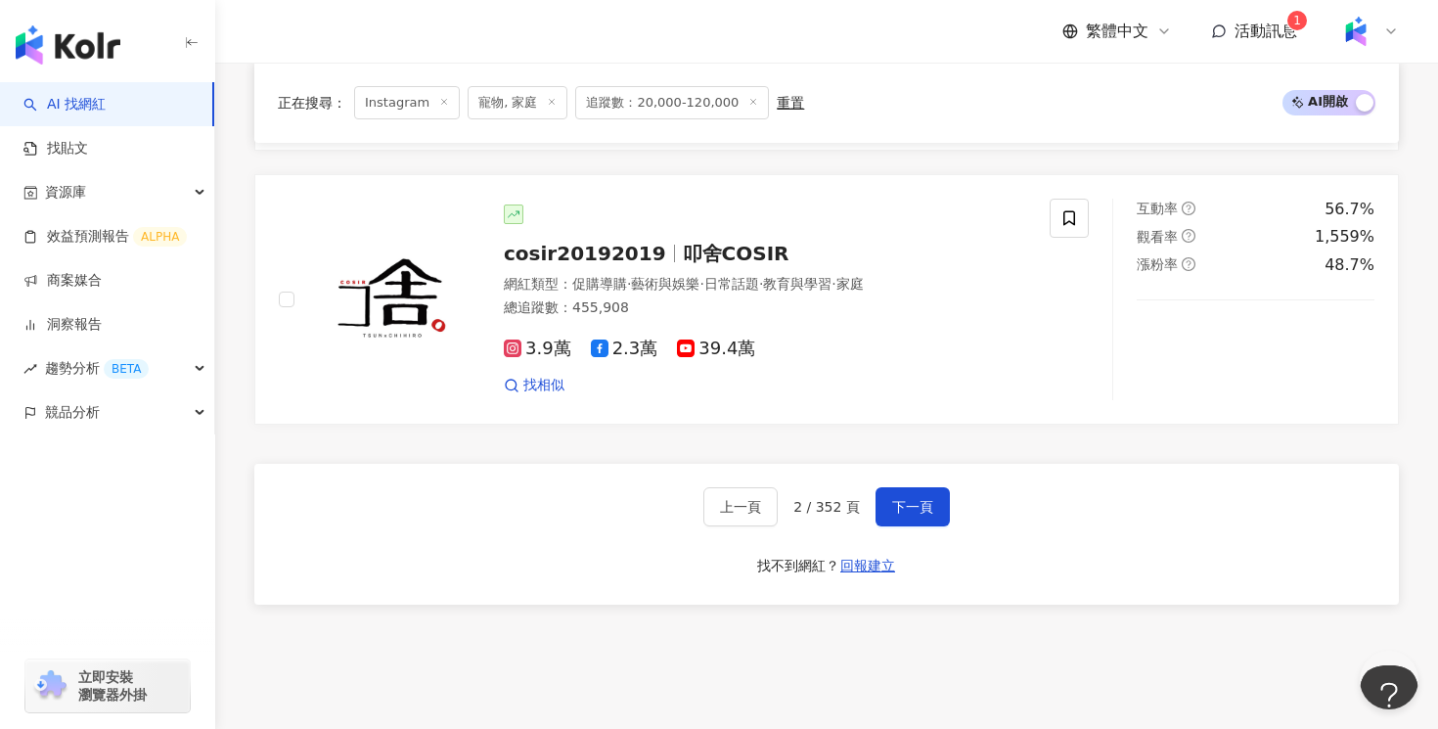
scroll to position [3647, 0]
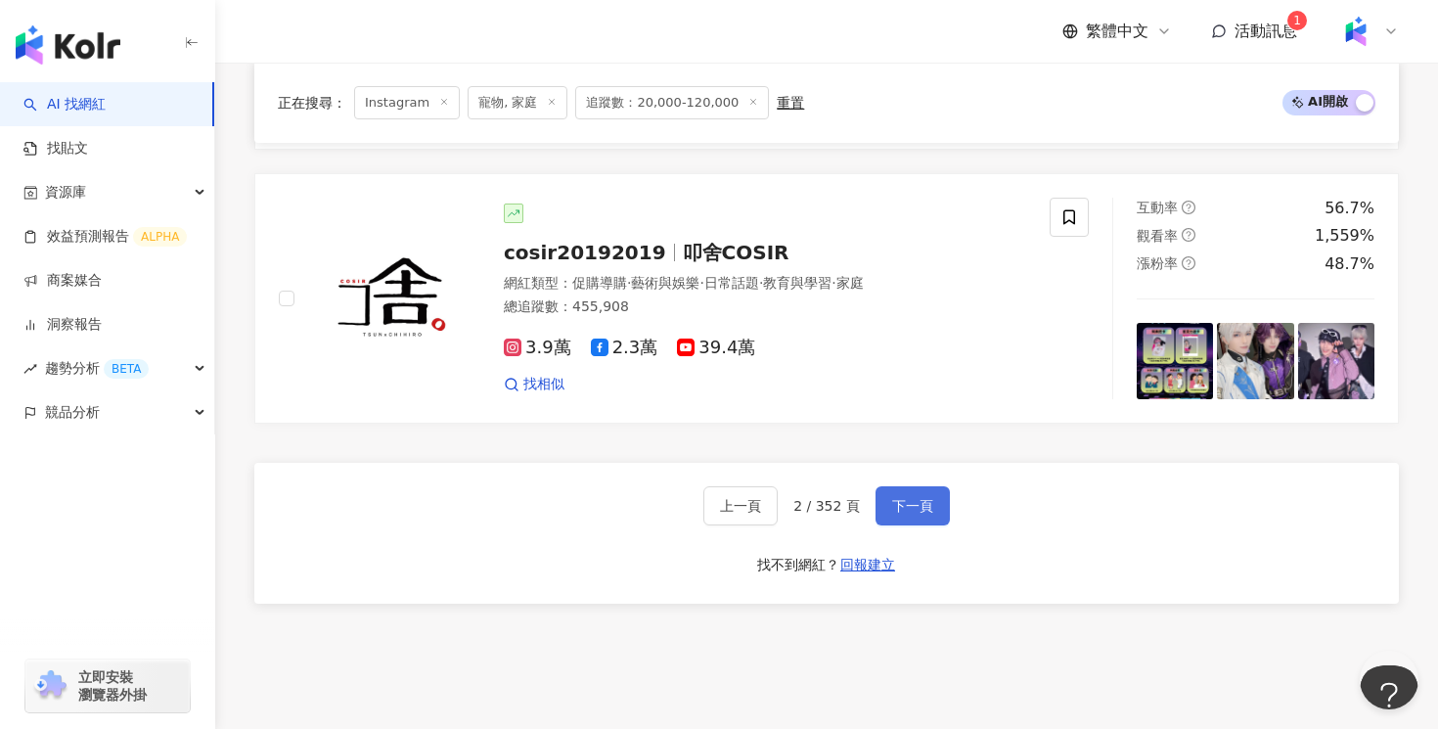
click at [897, 500] on span "下一頁" at bounding box center [912, 506] width 41 height 16
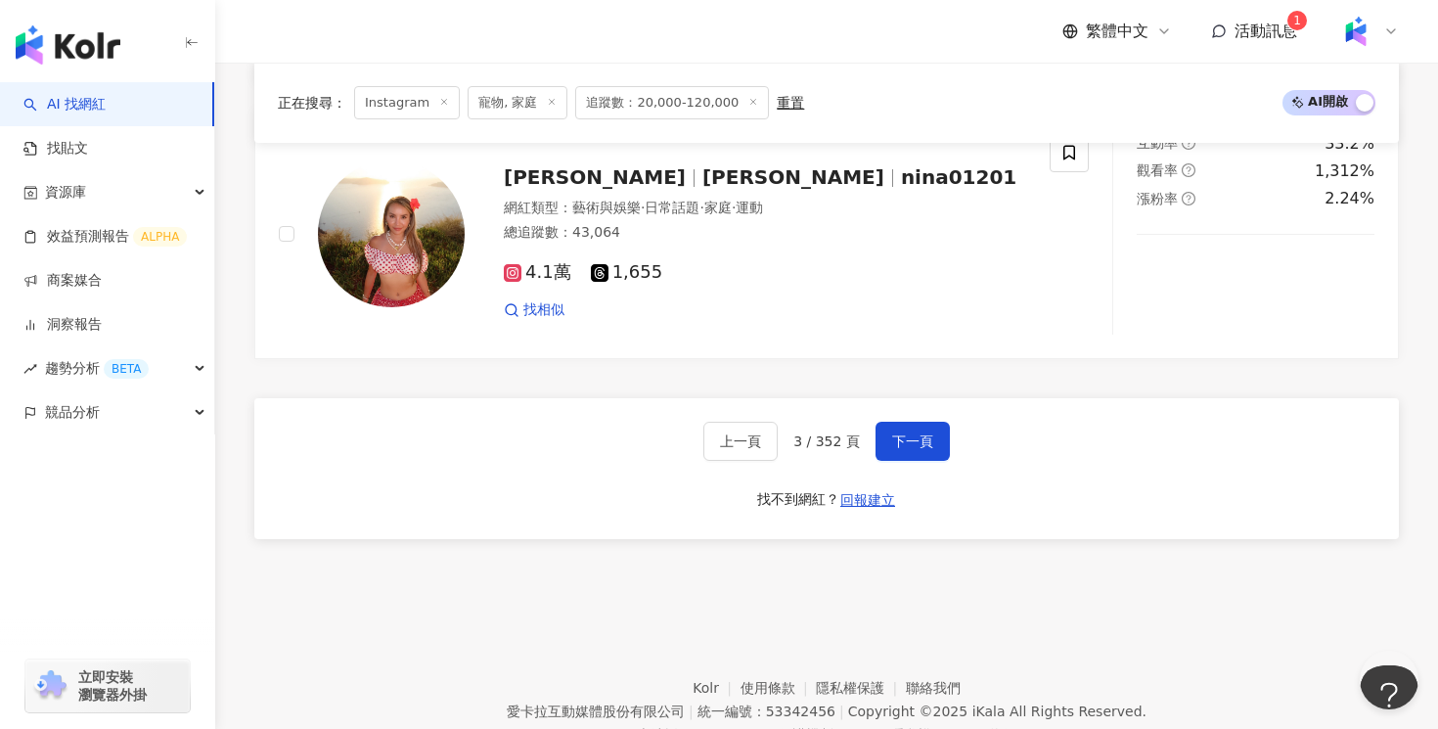
scroll to position [3786, 0]
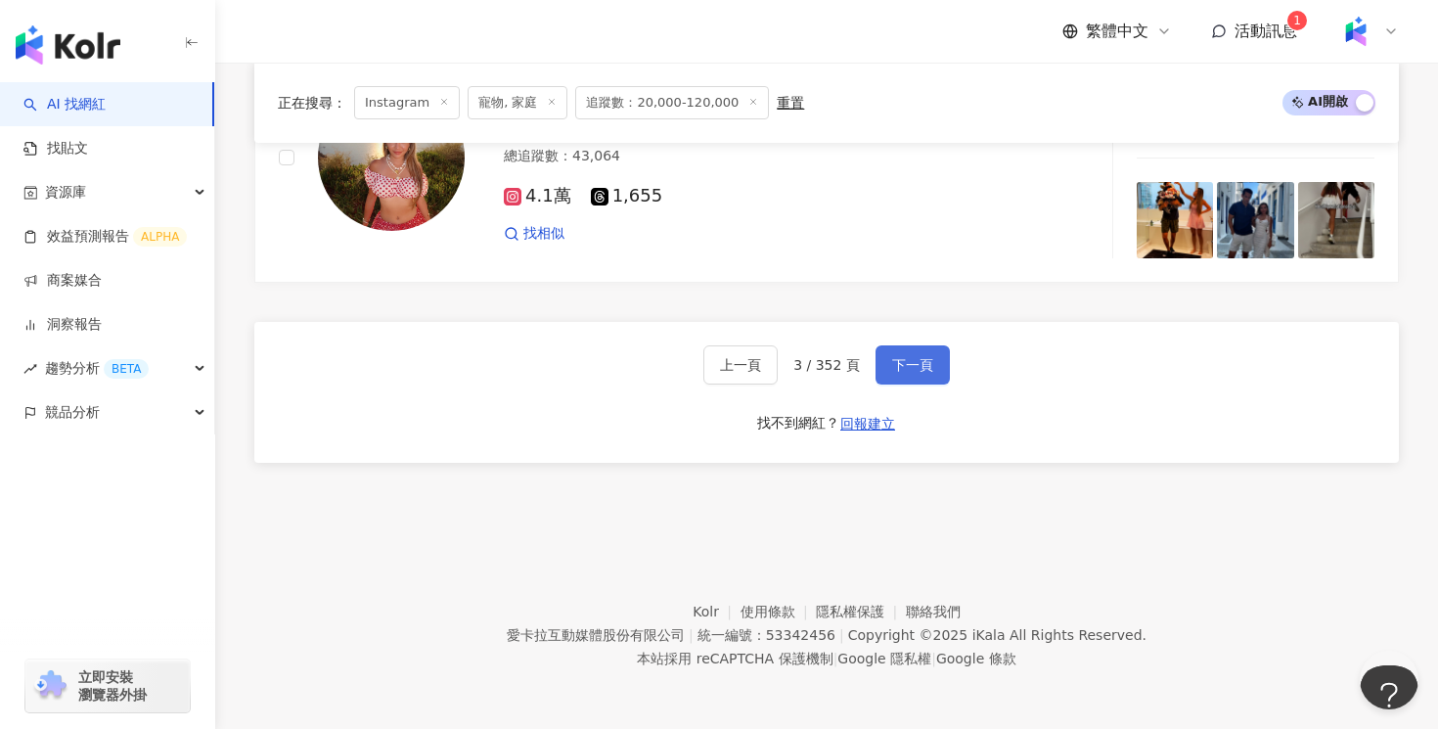
click at [923, 365] on span "下一頁" at bounding box center [912, 365] width 41 height 16
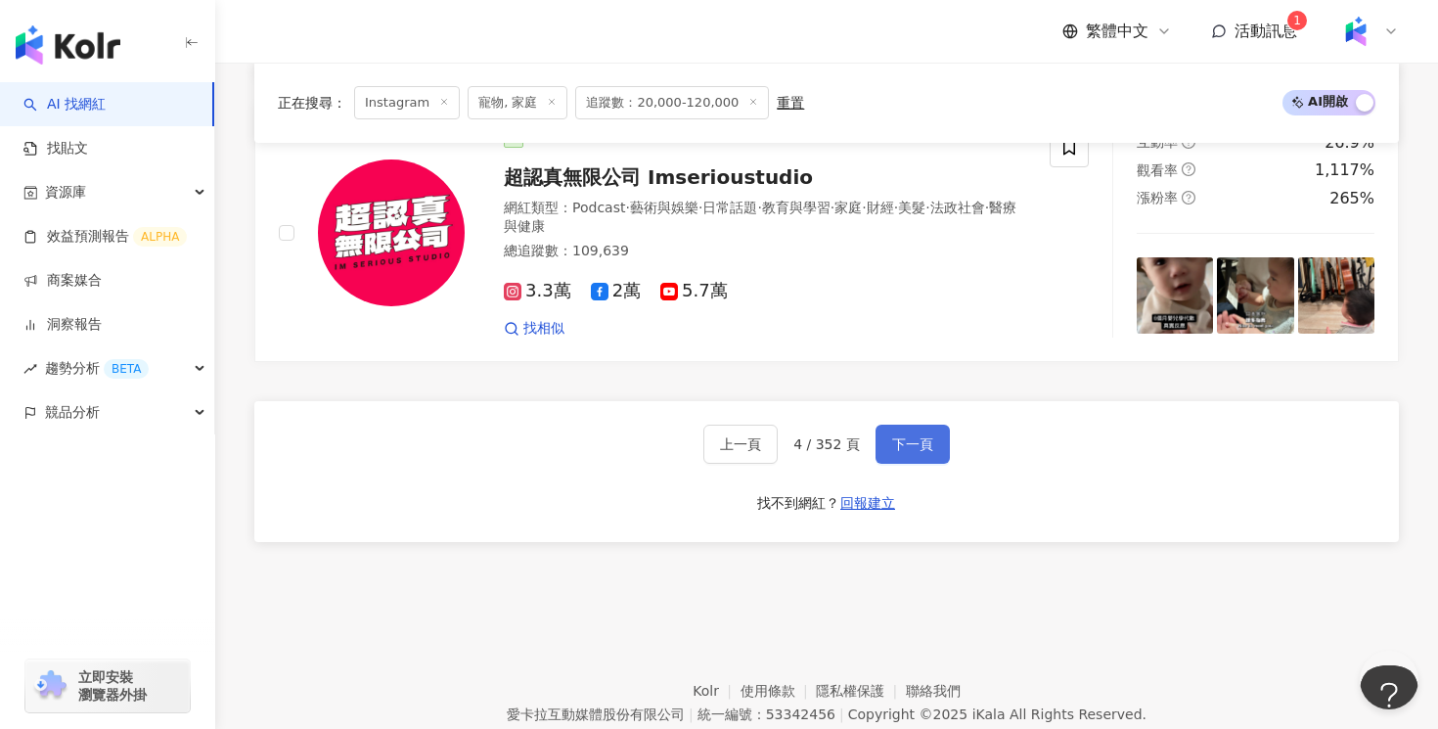
scroll to position [3706, 0]
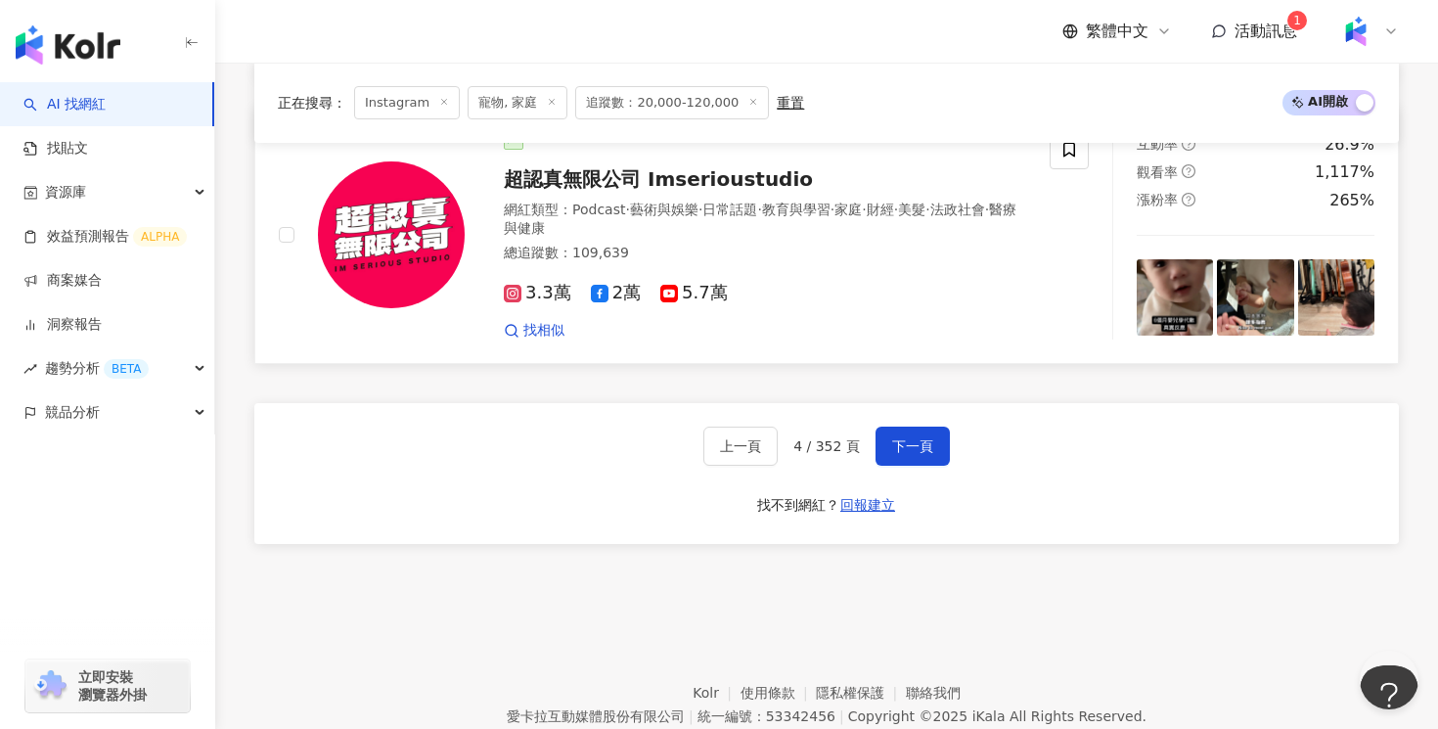
click at [877, 224] on div "網紅類型 ： Podcast · 藝術與娛樂 · 日常話題 · 教育與學習 · 家庭 · 財經 · 美髮 · 法政社會 · 醫療與健康" at bounding box center [765, 219] width 522 height 38
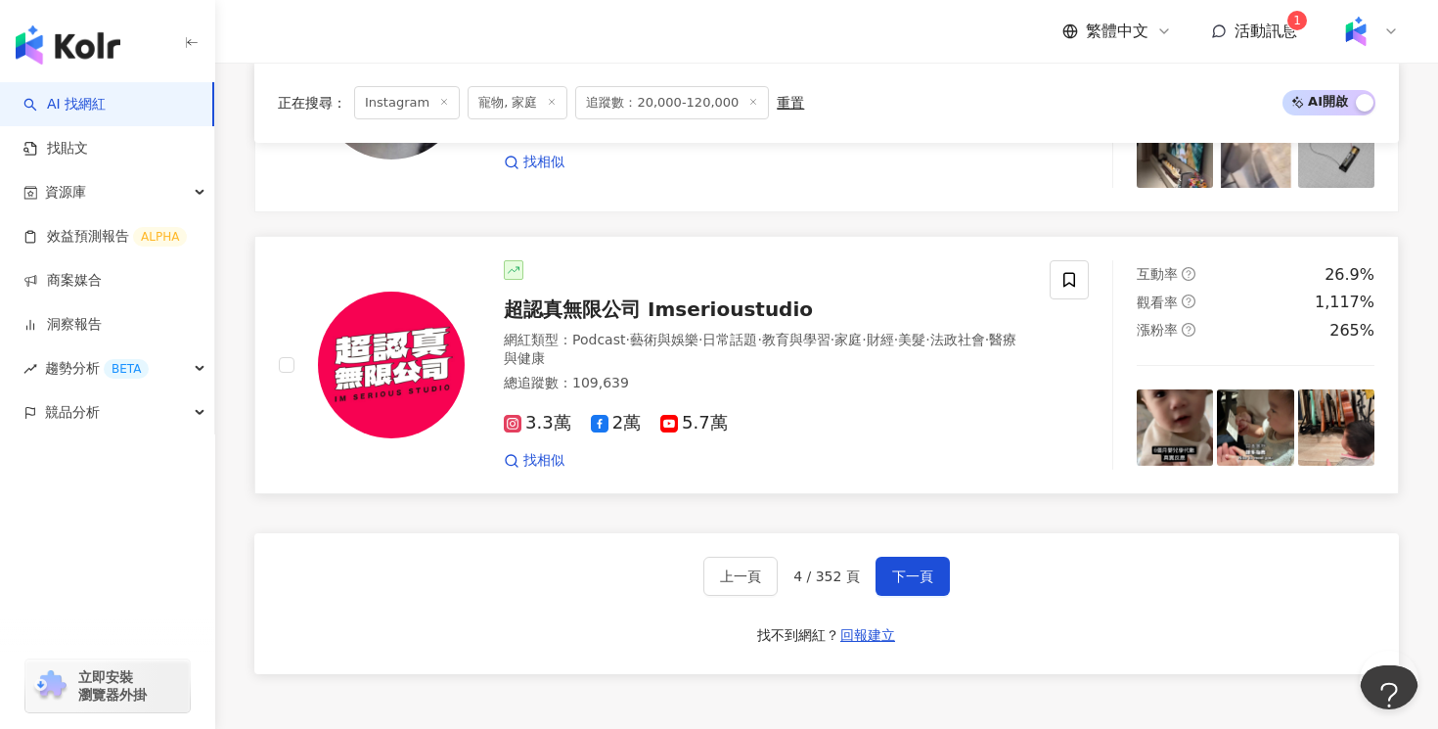
scroll to position [3683, 0]
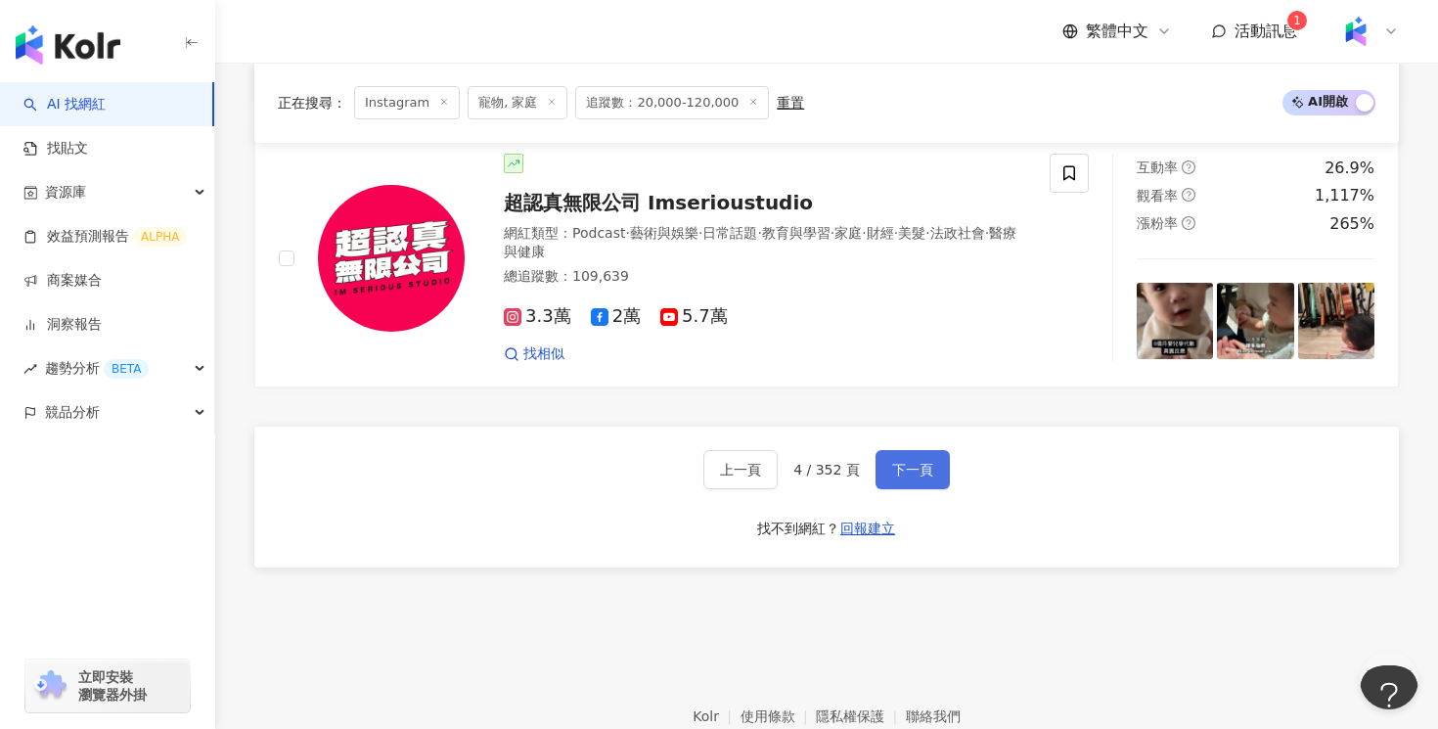
click at [912, 476] on span "下一頁" at bounding box center [912, 470] width 41 height 16
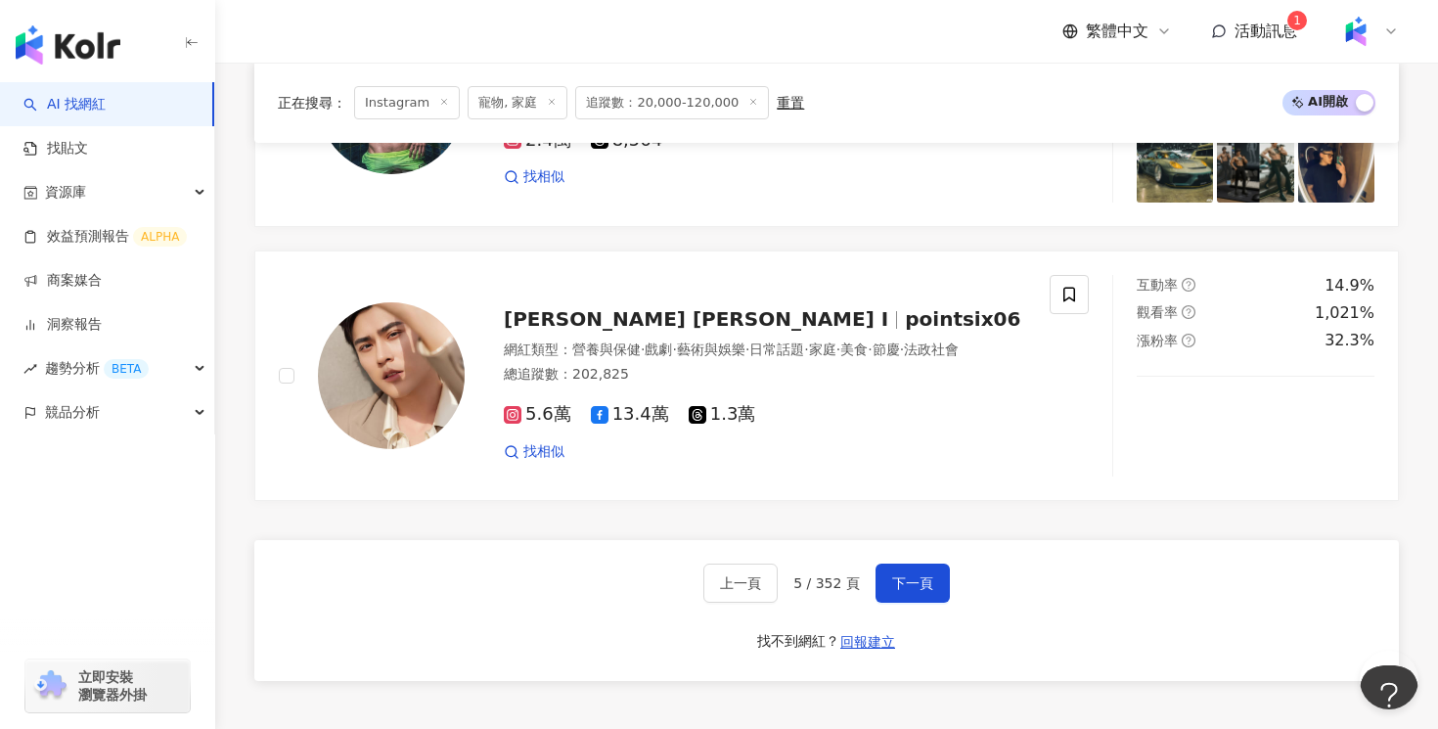
scroll to position [3652, 0]
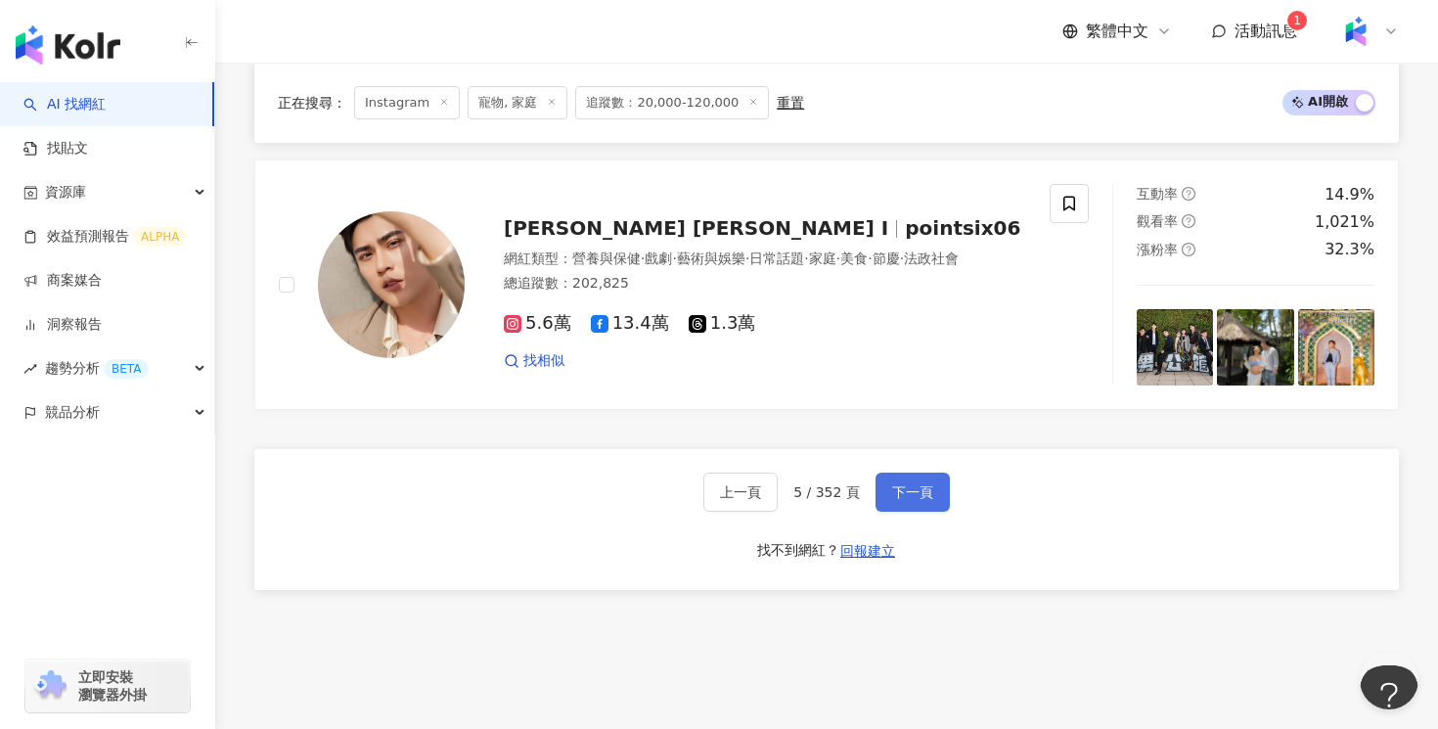
click at [923, 496] on span "下一頁" at bounding box center [912, 492] width 41 height 16
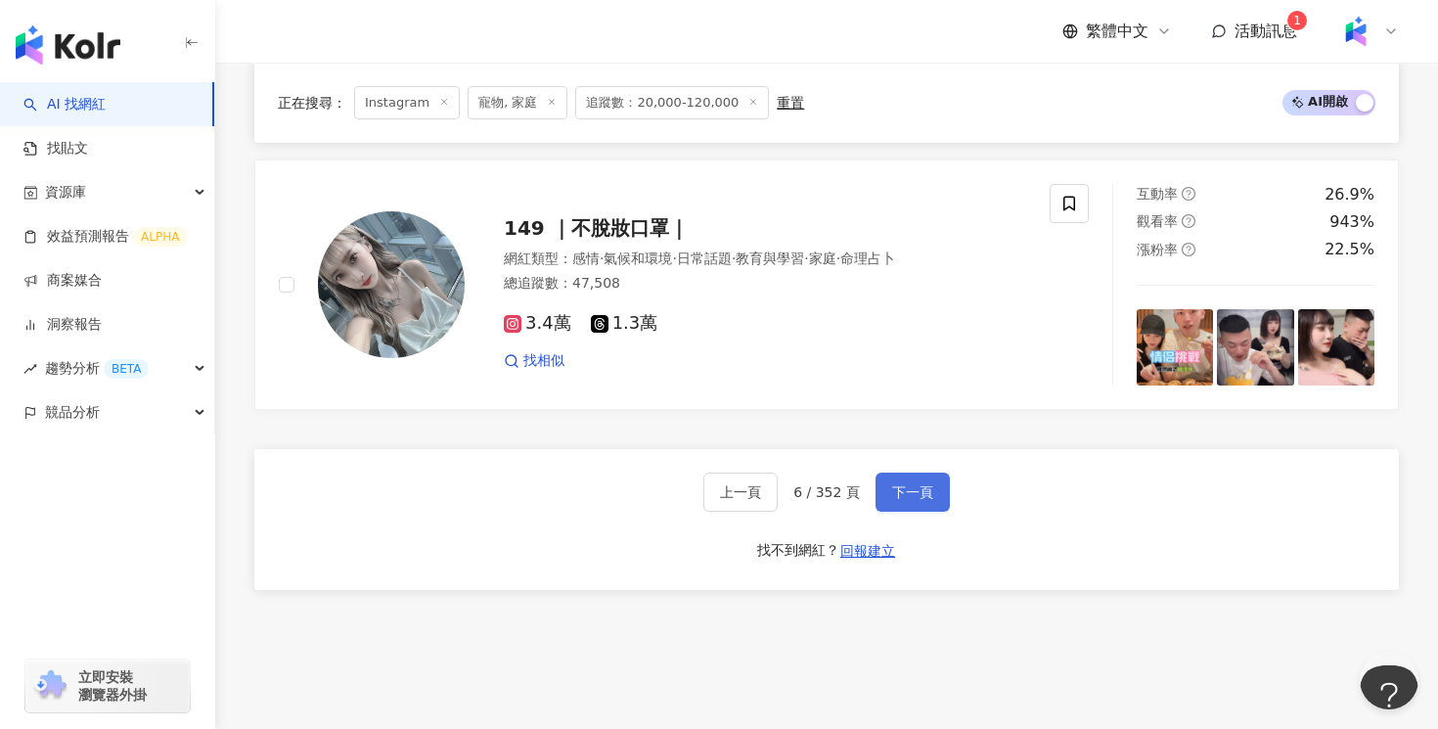
click at [894, 485] on span "下一頁" at bounding box center [912, 492] width 41 height 16
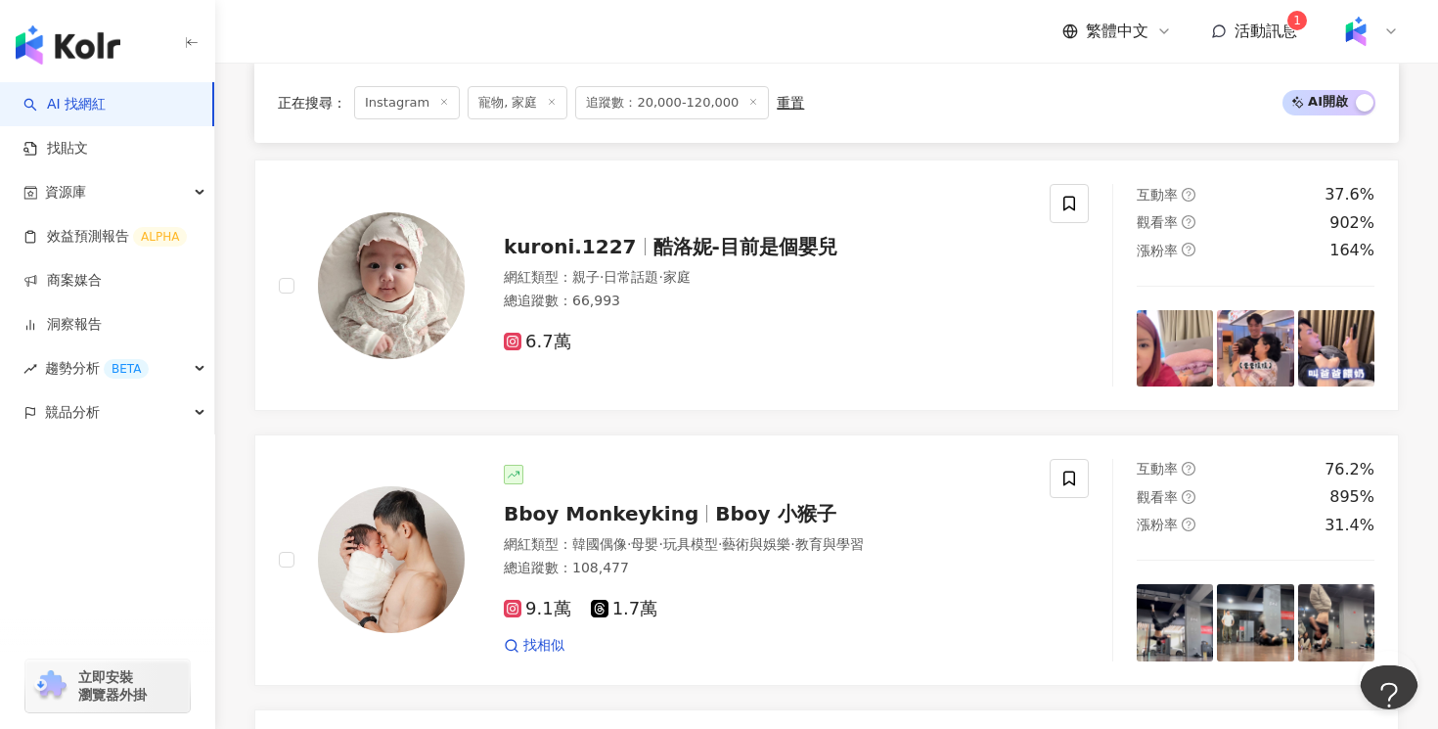
scroll to position [2553, 0]
click at [1193, 337] on img at bounding box center [1174, 349] width 76 height 76
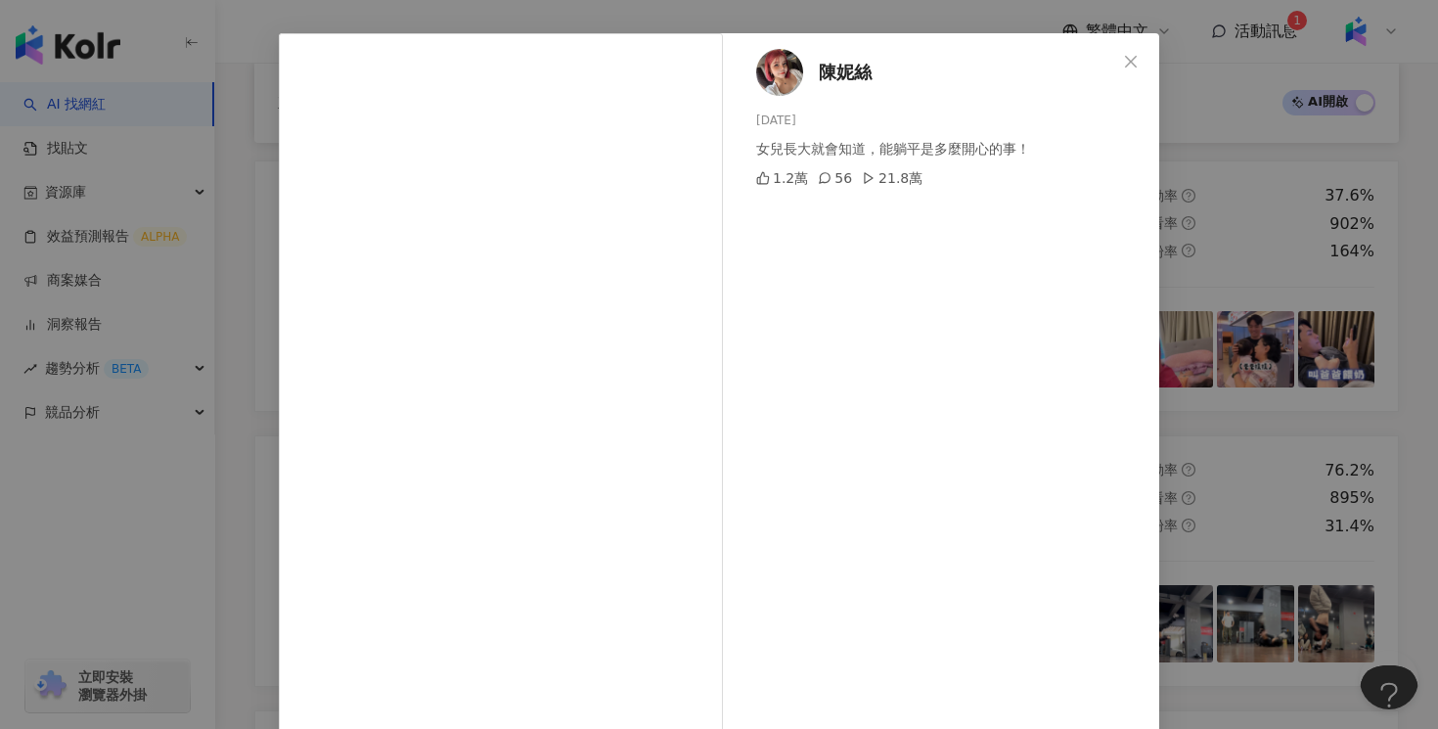
scroll to position [149, 0]
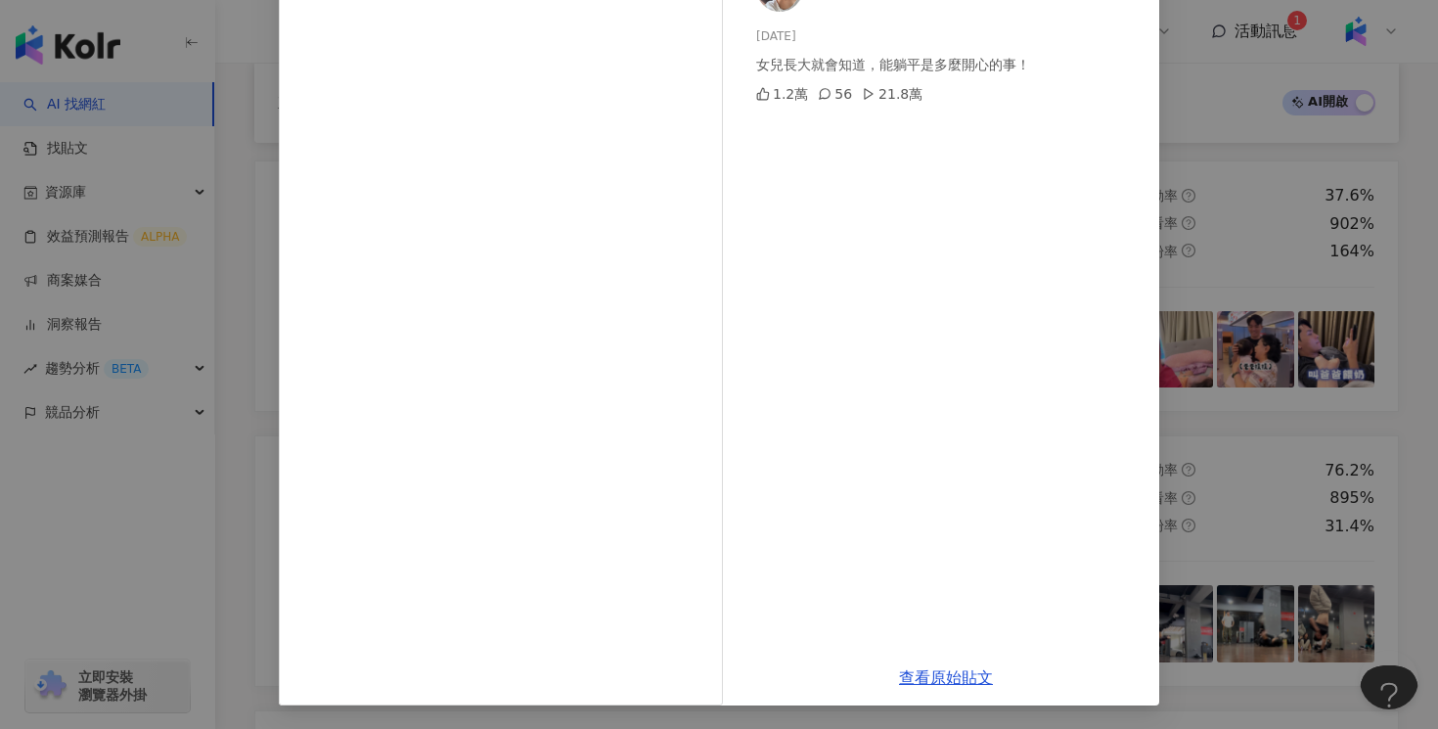
click at [1233, 334] on div "陳妮絲 2025/9/7 女兒長大就會知道，能躺平是多麼開心的事！ 1.2萬 56 21.8萬 查看原始貼文" at bounding box center [719, 364] width 1438 height 729
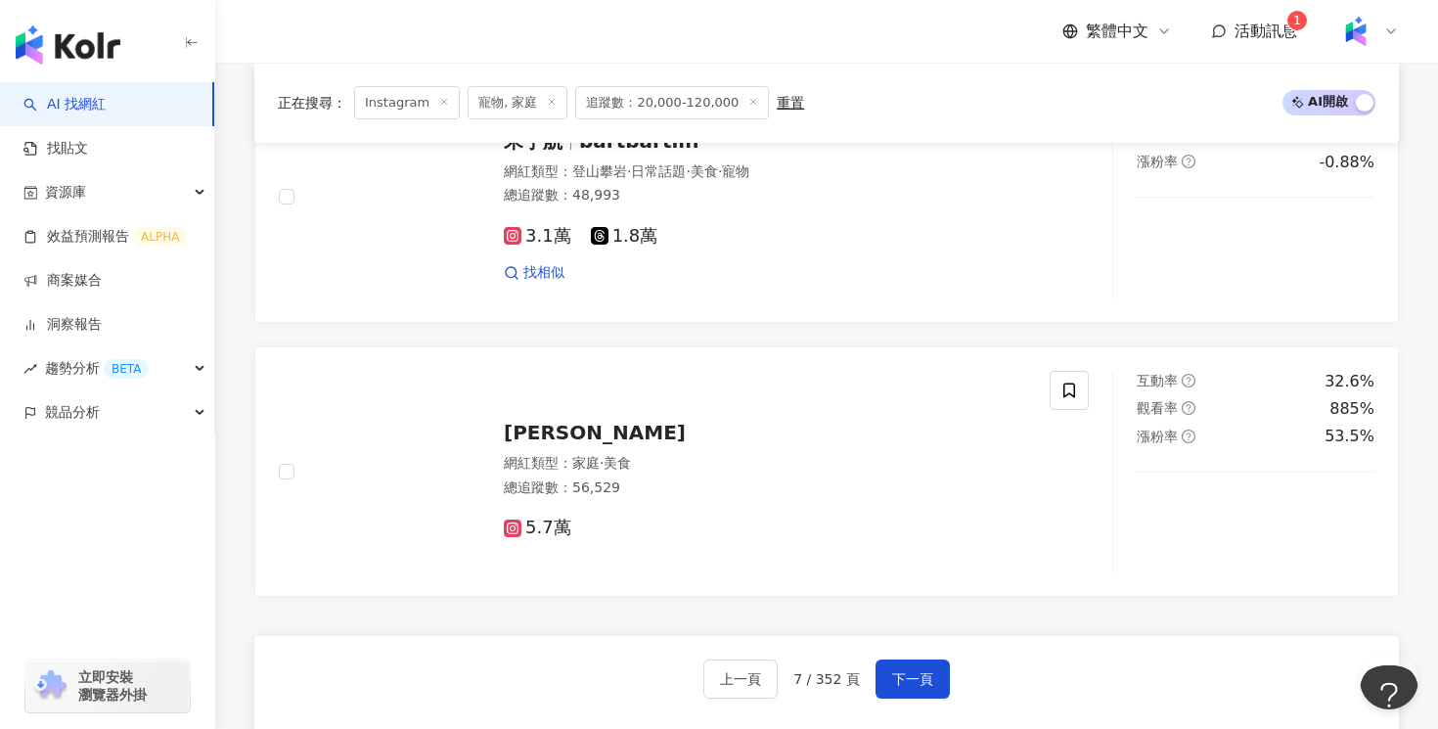
scroll to position [3478, 0]
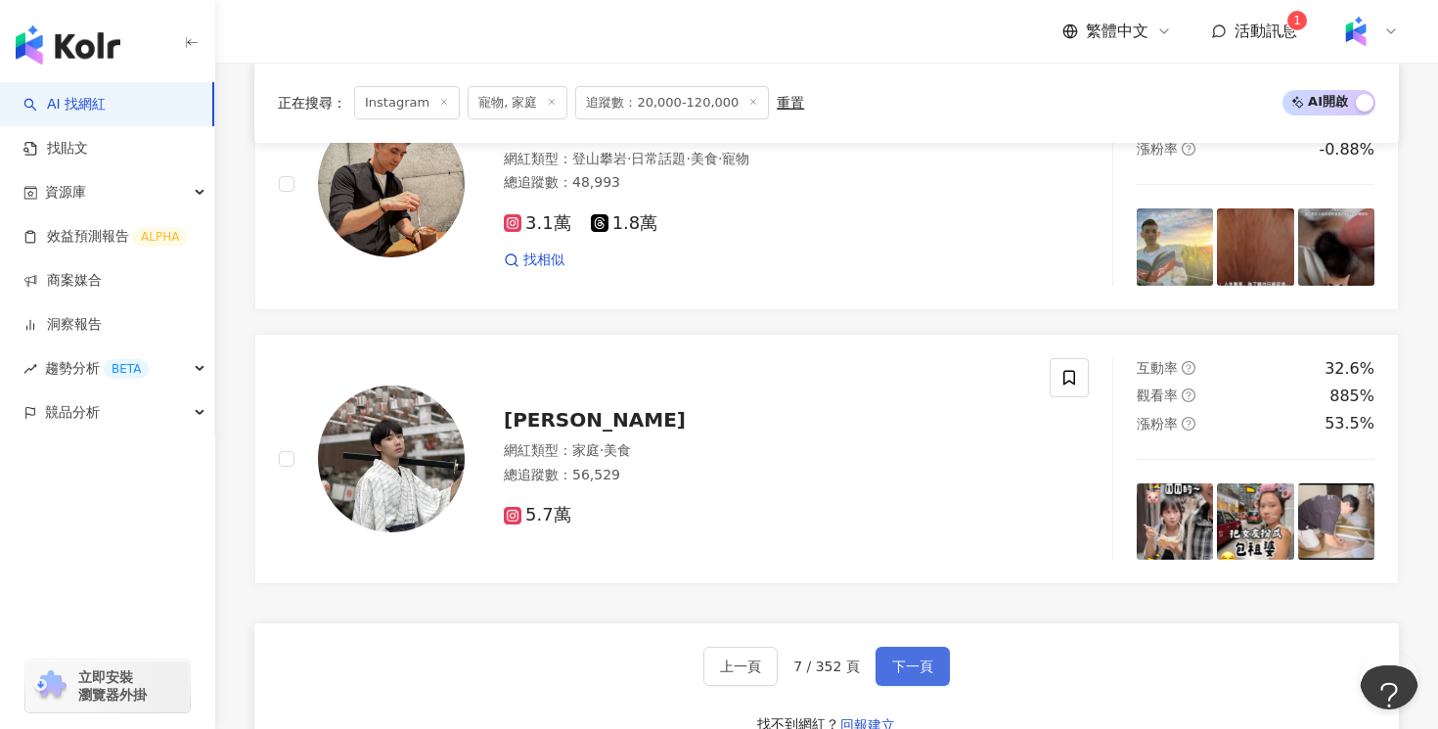
click at [912, 667] on span "下一頁" at bounding box center [912, 666] width 41 height 16
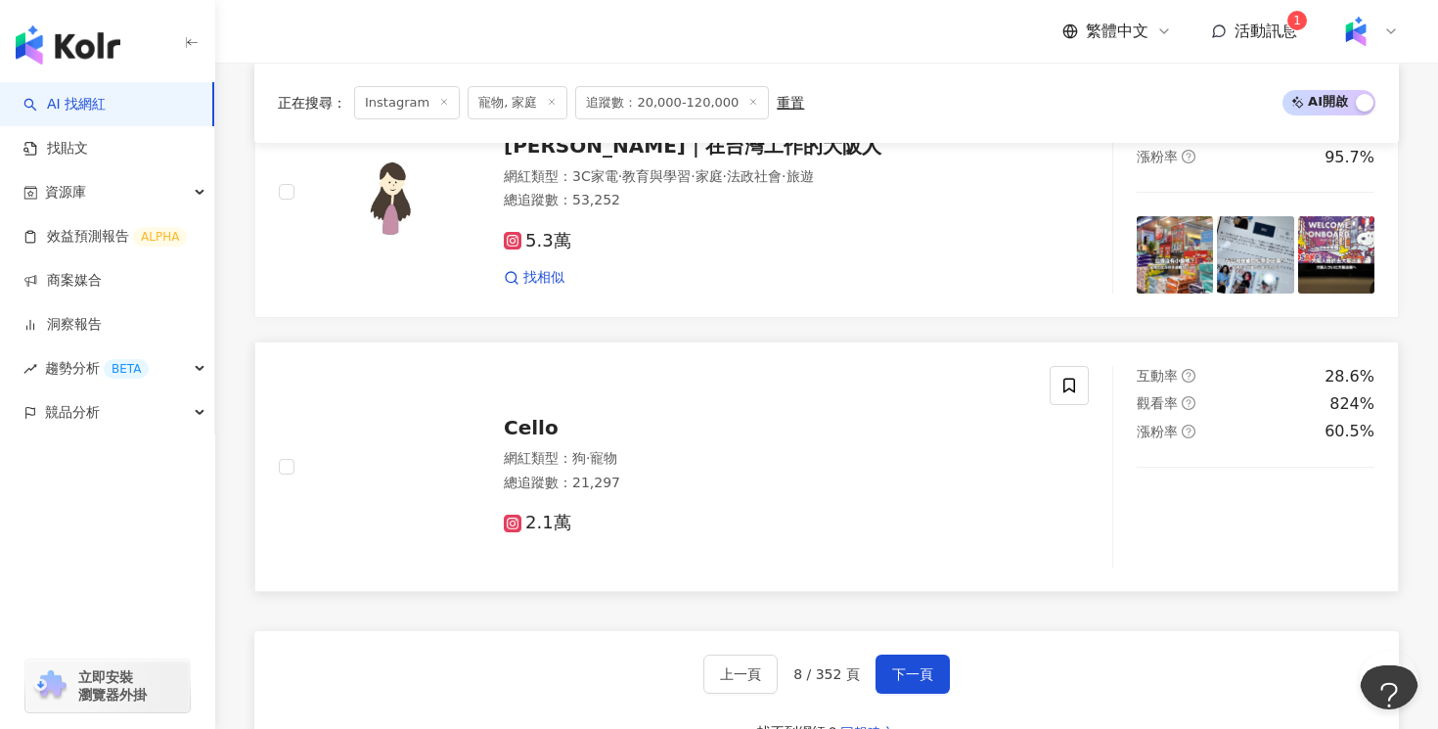
scroll to position [3494, 0]
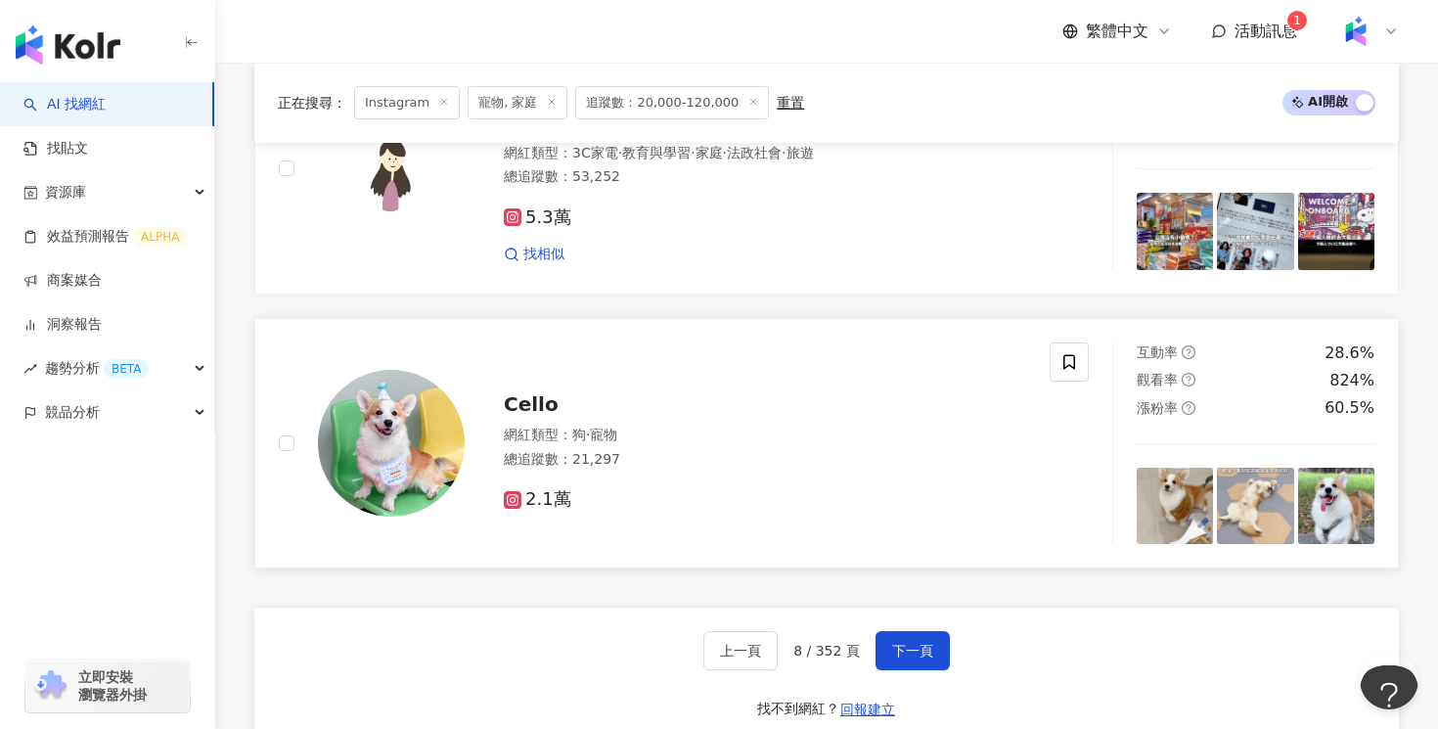
click at [865, 482] on div "2.1萬" at bounding box center [765, 491] width 522 height 37
click at [919, 642] on span "下一頁" at bounding box center [912, 650] width 41 height 16
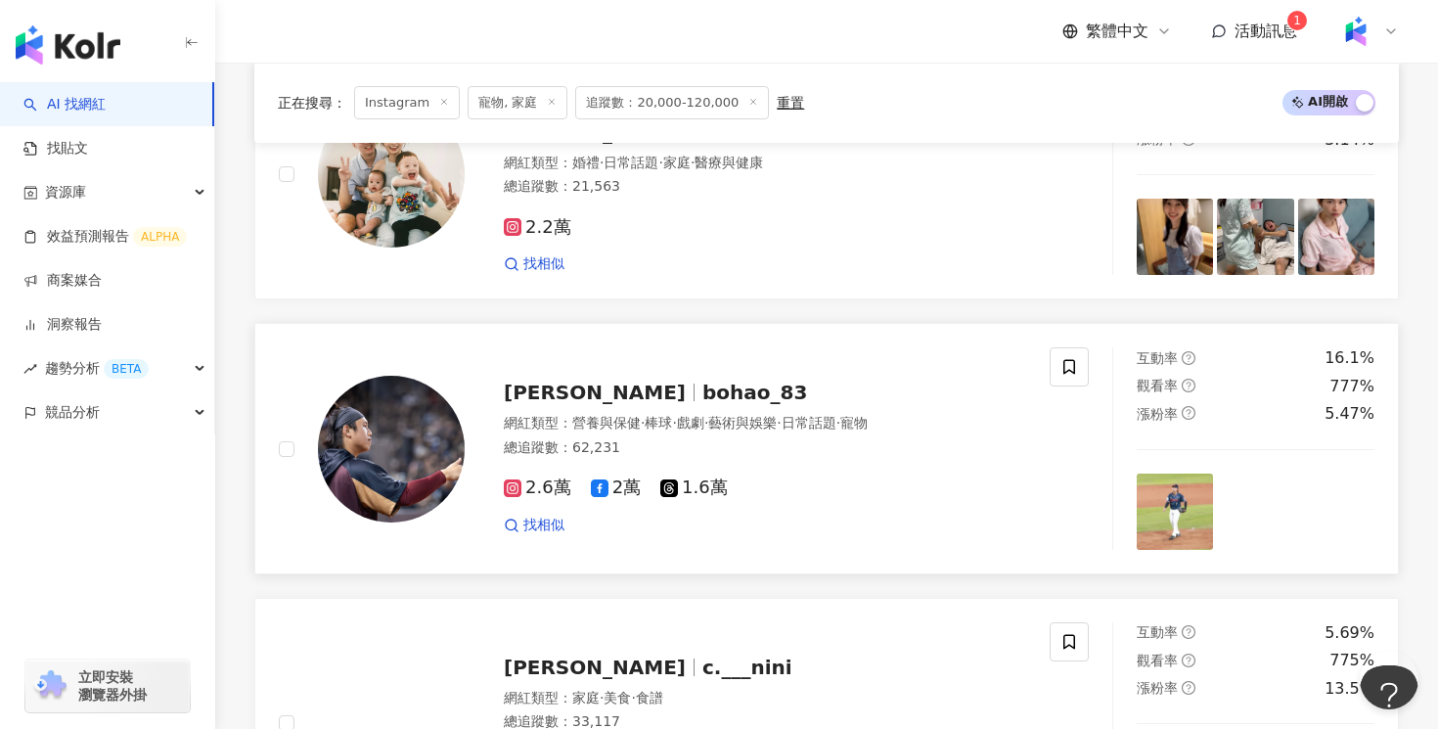
scroll to position [2420, 0]
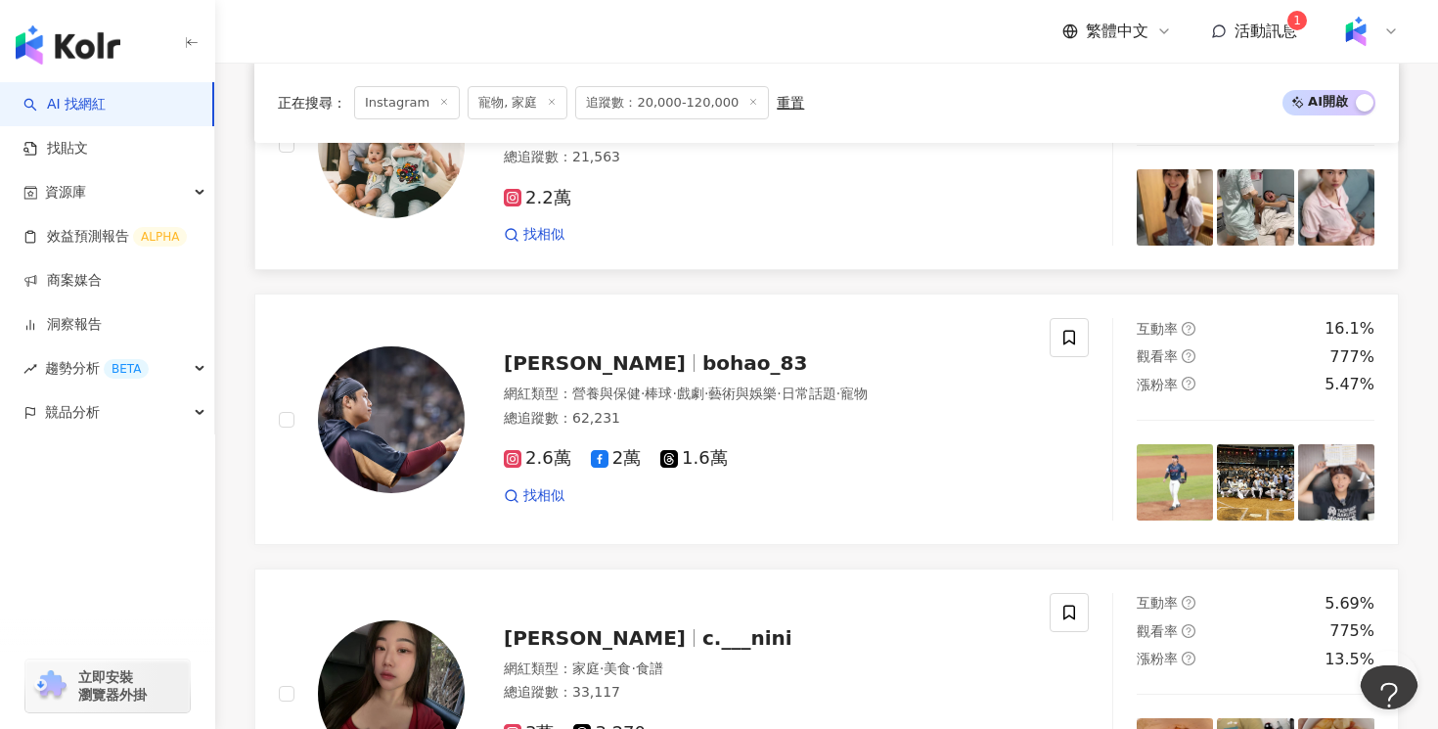
click at [692, 243] on div "李赫 李李夫妻的李先生 網紅類型 ： 婚禮 · 日常話題 · 家庭 · 醫療與健康 總追蹤數 ： 21,563 2.2萬 找相似" at bounding box center [664, 145] width 771 height 202
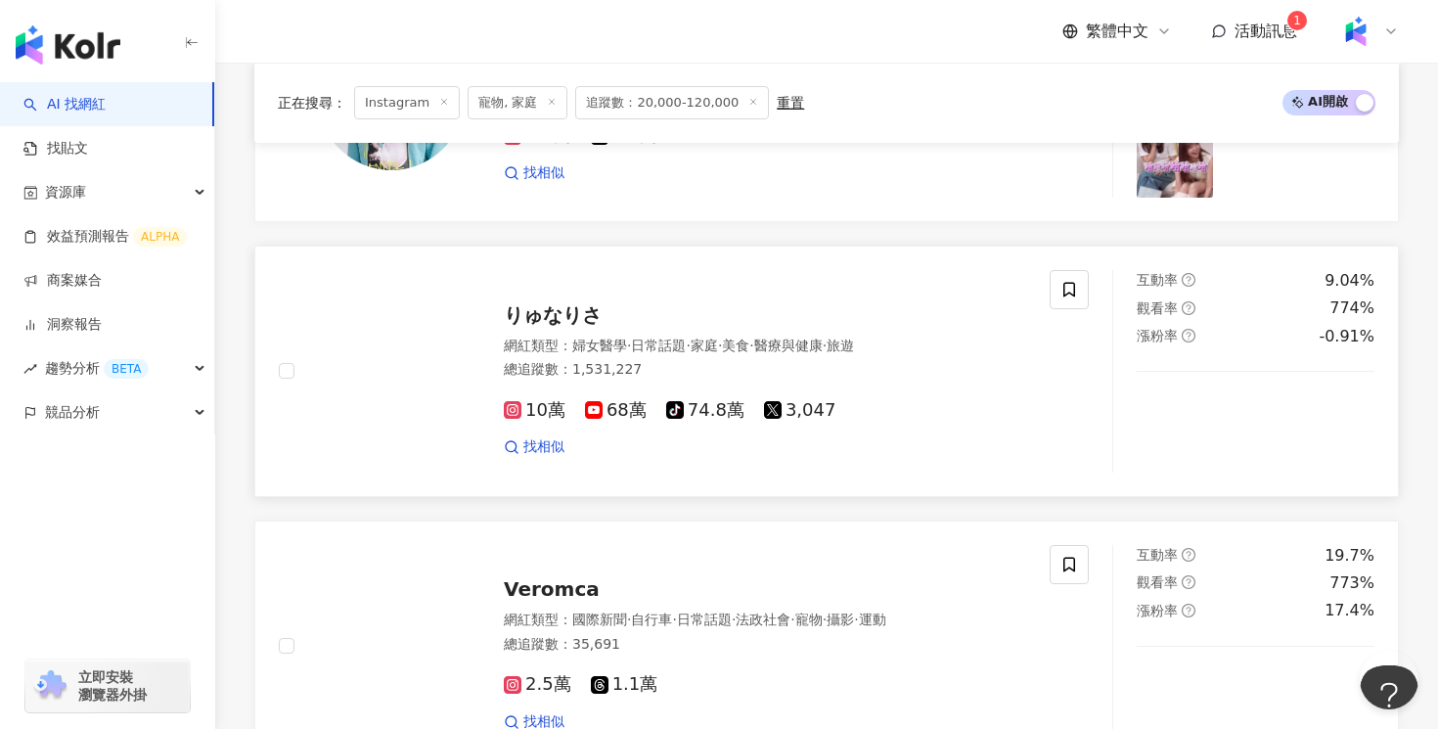
scroll to position [3411, 0]
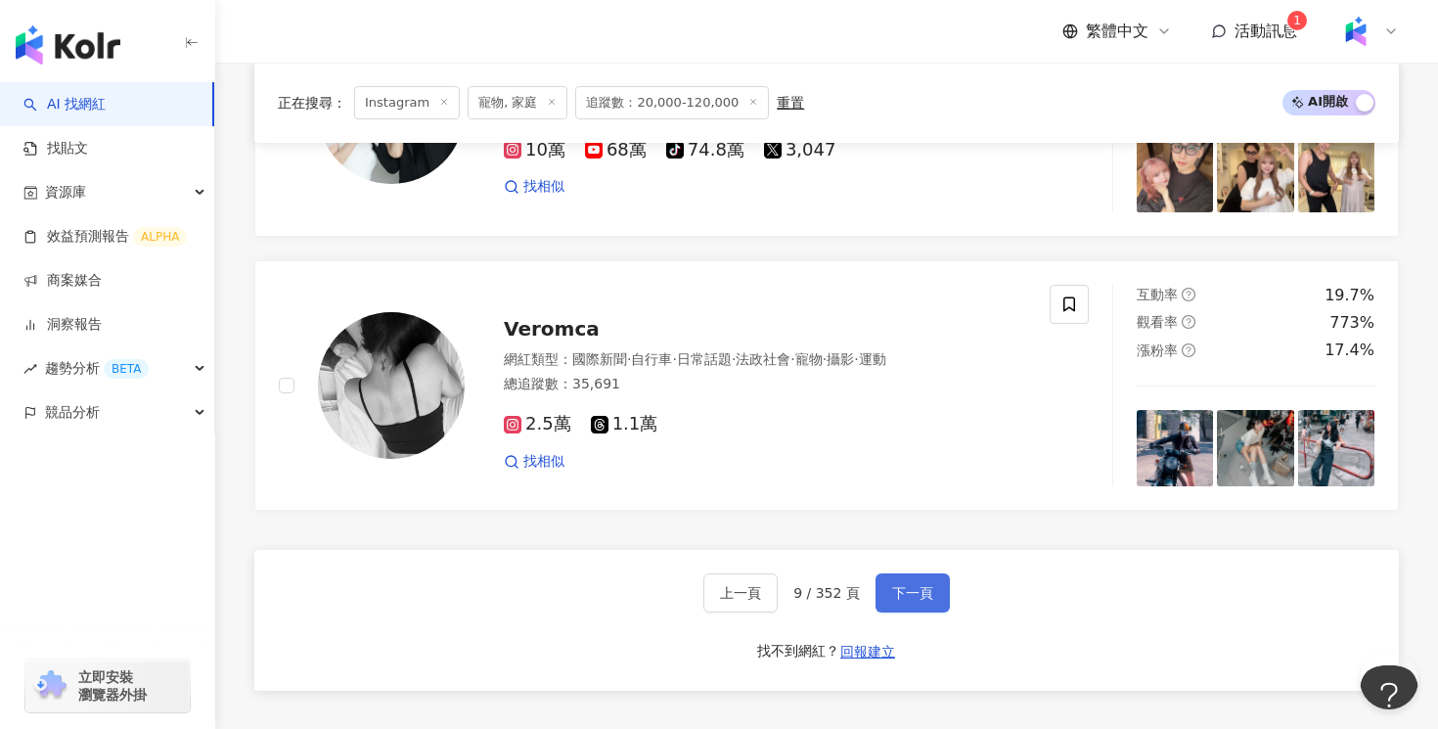
click at [911, 580] on button "下一頁" at bounding box center [912, 592] width 74 height 39
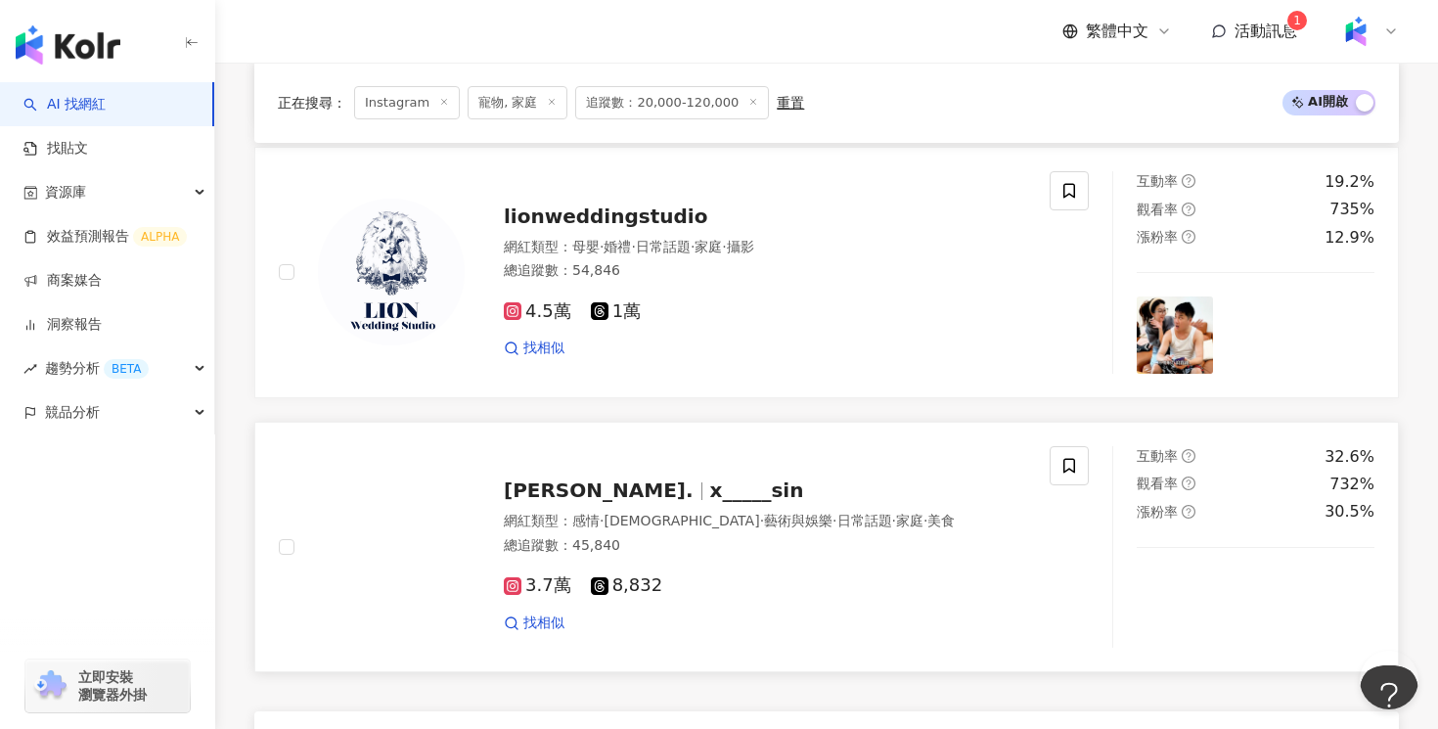
scroll to position [3669, 0]
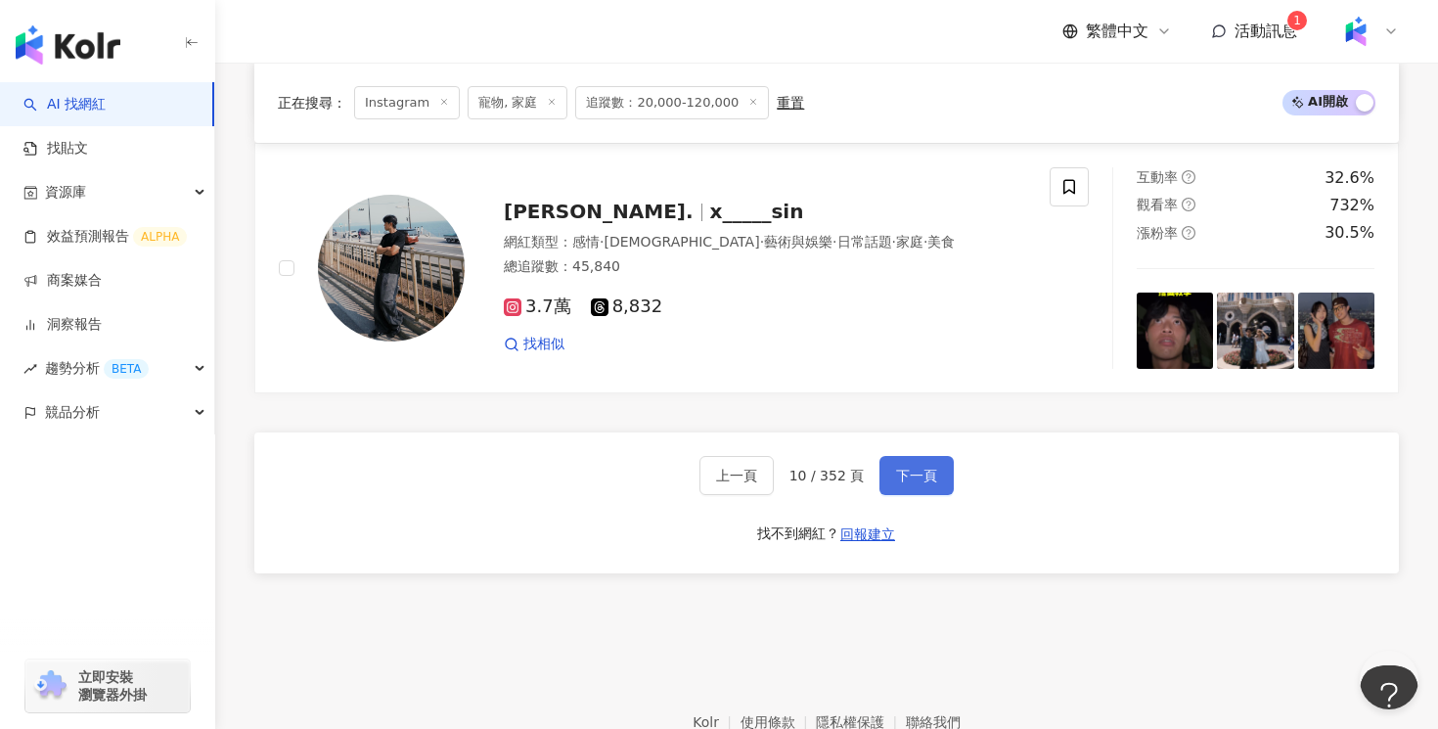
click at [909, 461] on button "下一頁" at bounding box center [916, 475] width 74 height 39
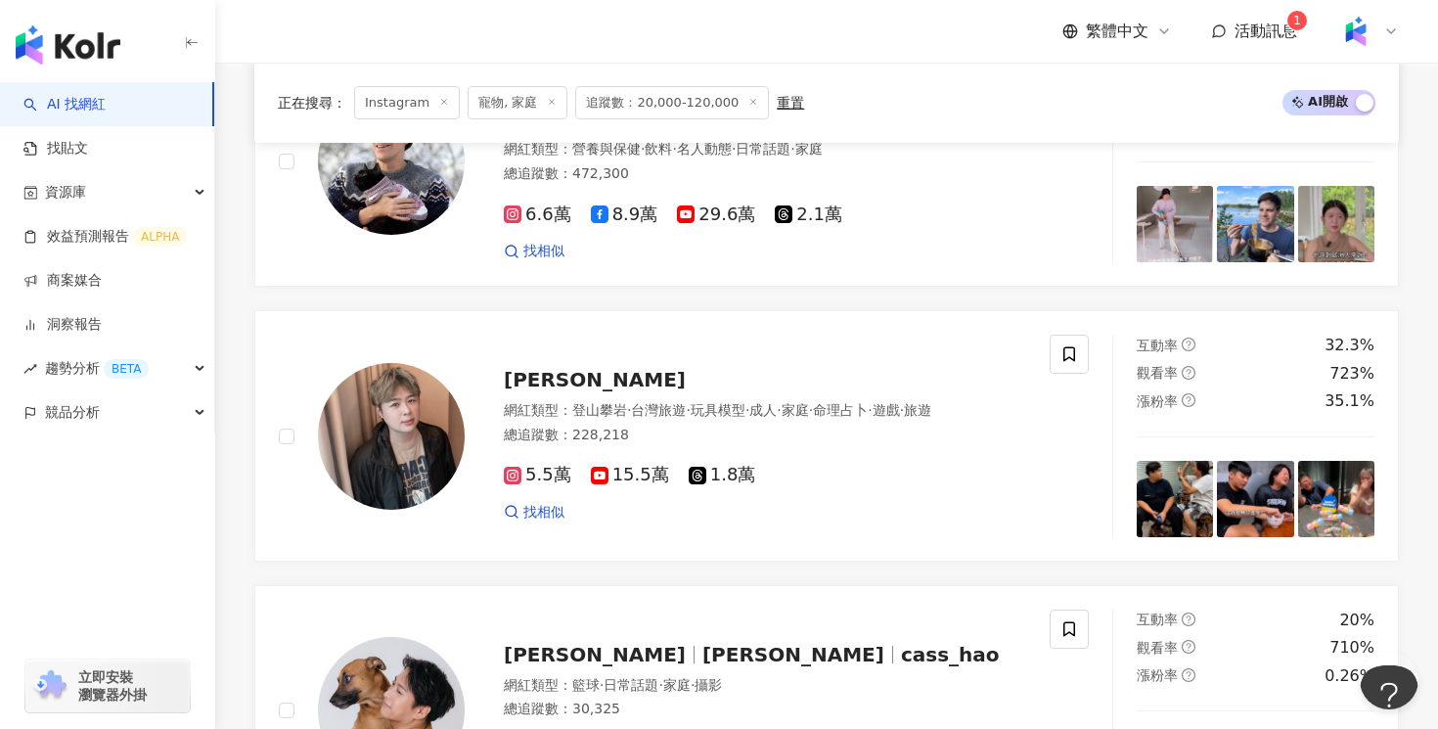
scroll to position [2052, 0]
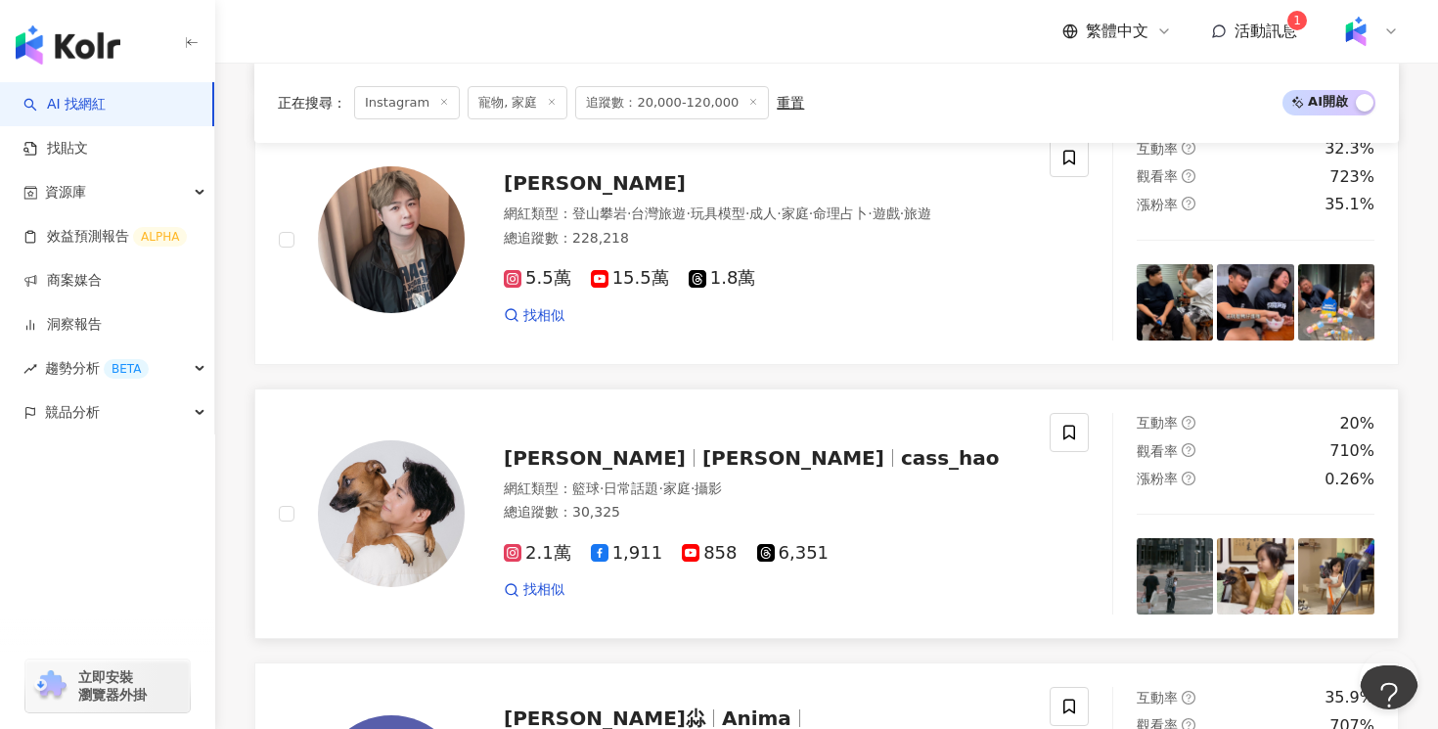
click at [768, 508] on div "總追蹤數 ： 30,325" at bounding box center [765, 513] width 522 height 20
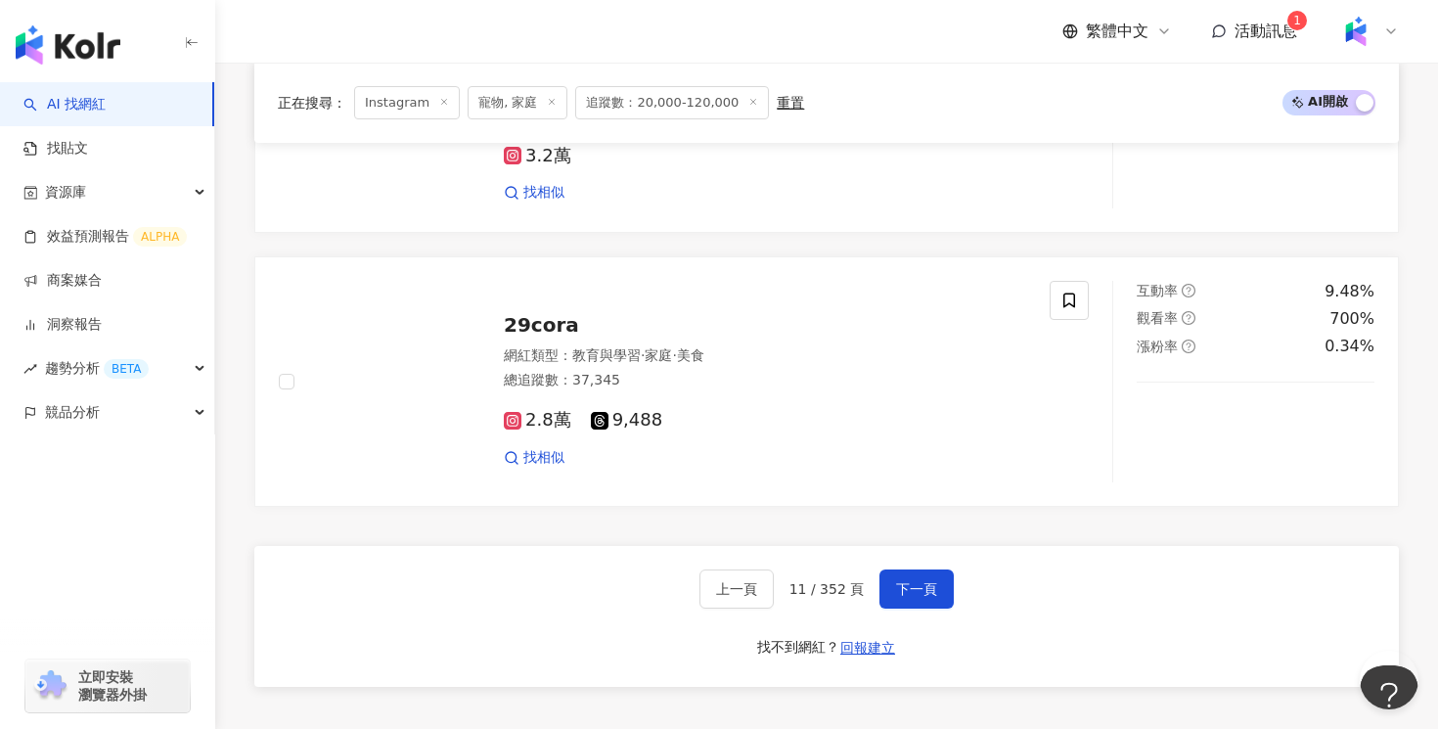
scroll to position [3558, 0]
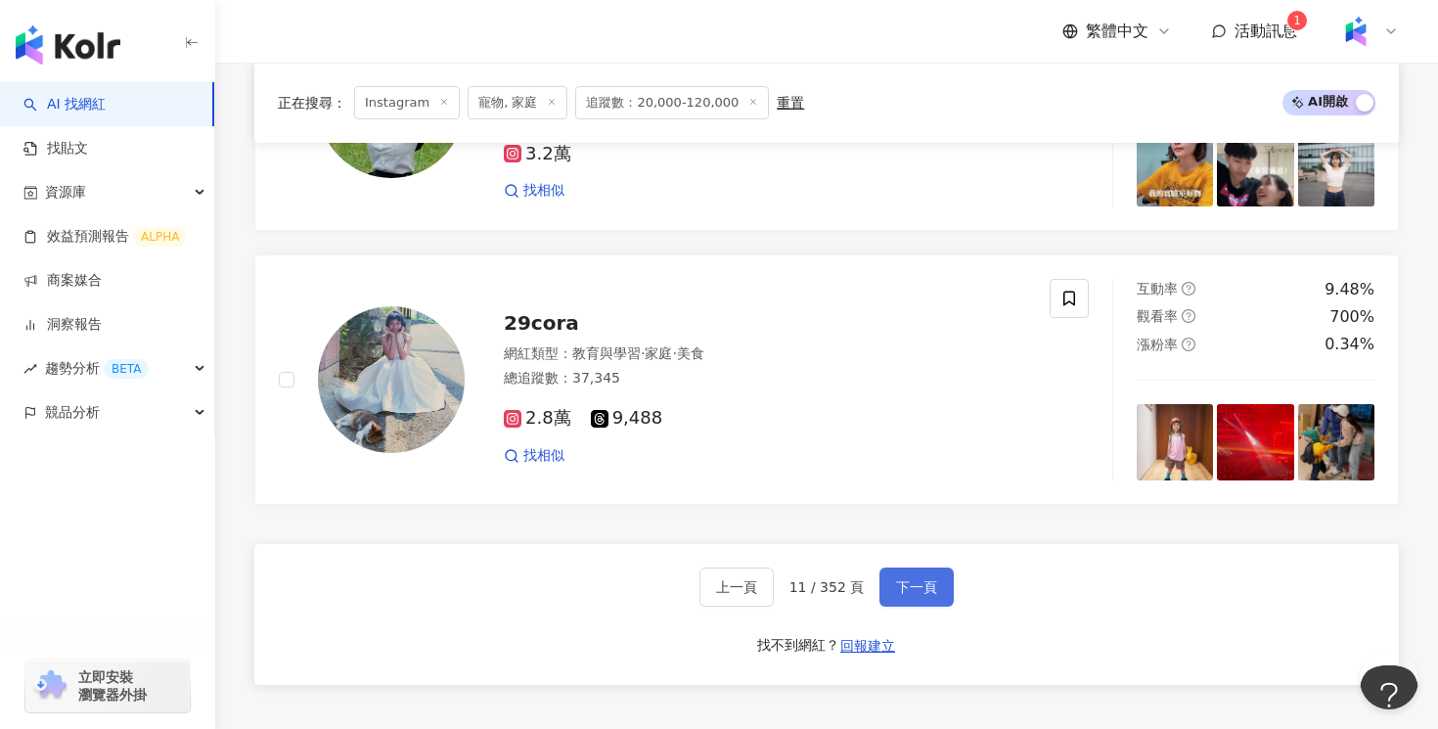
click at [928, 599] on button "下一頁" at bounding box center [916, 586] width 74 height 39
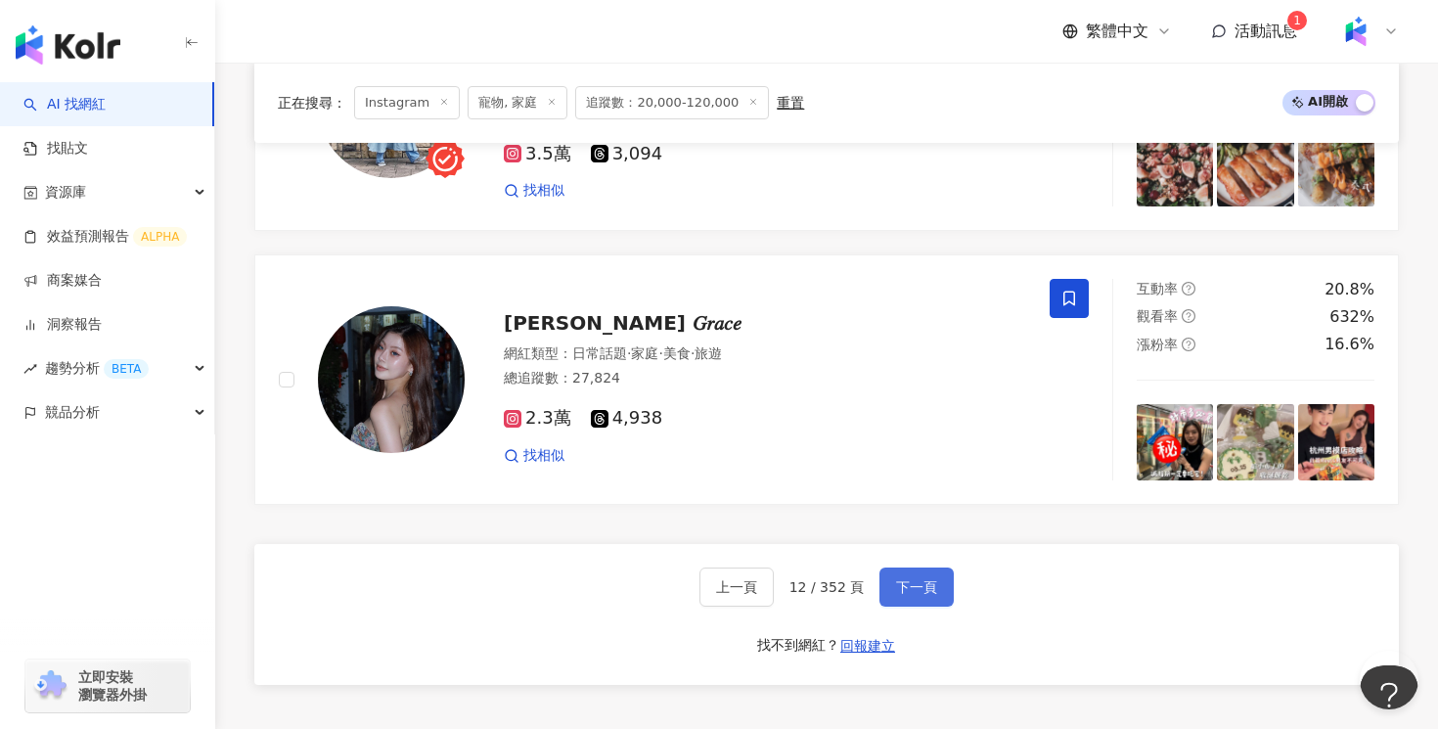
click at [914, 587] on span "下一頁" at bounding box center [916, 587] width 41 height 16
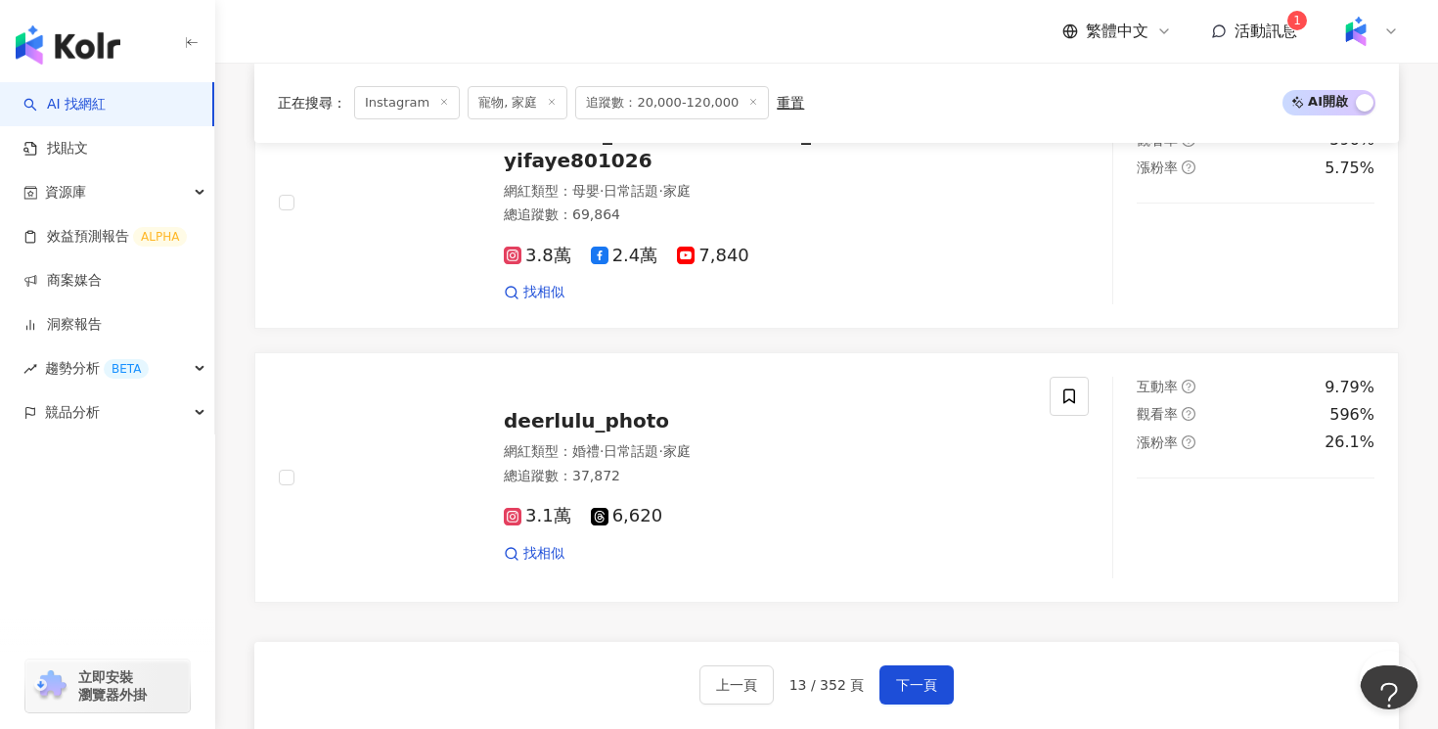
scroll to position [3498, 0]
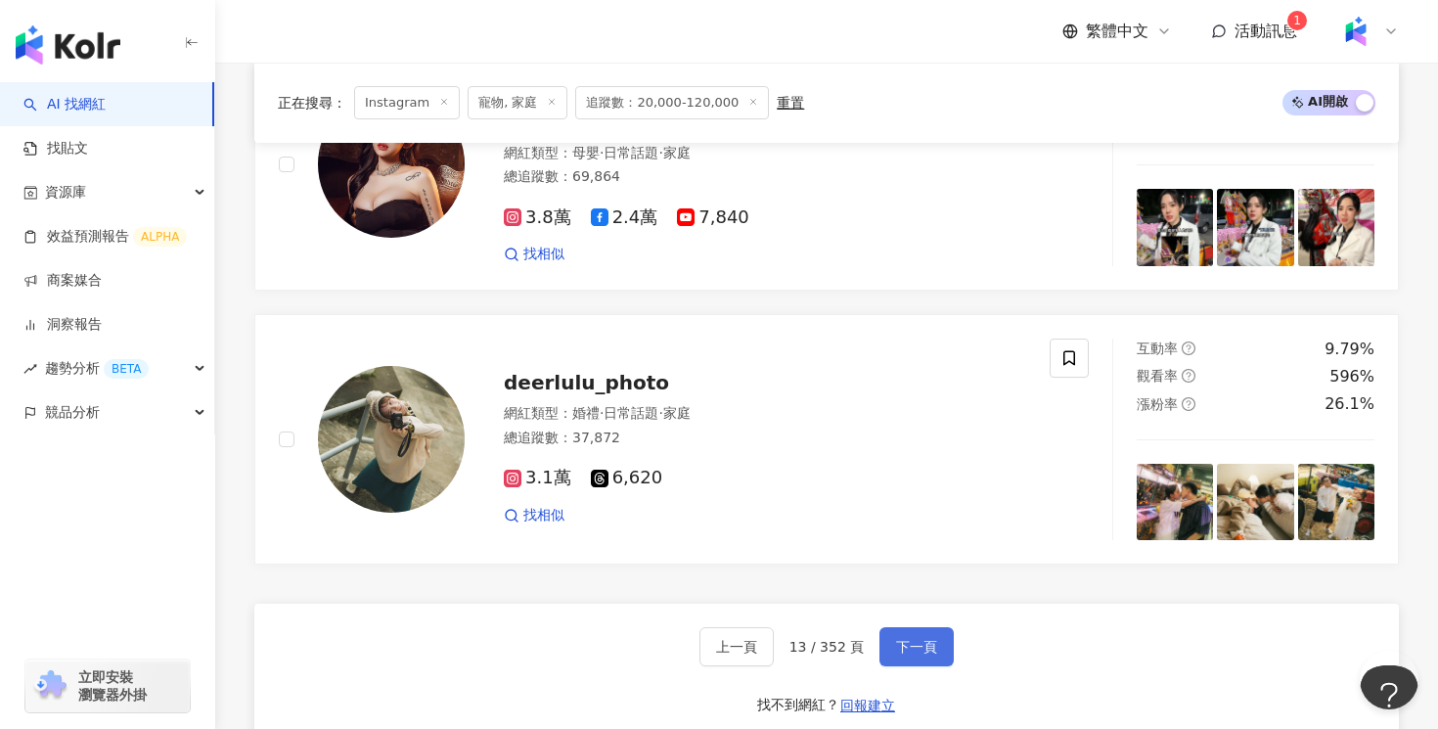
click at [920, 653] on span "下一頁" at bounding box center [916, 647] width 41 height 16
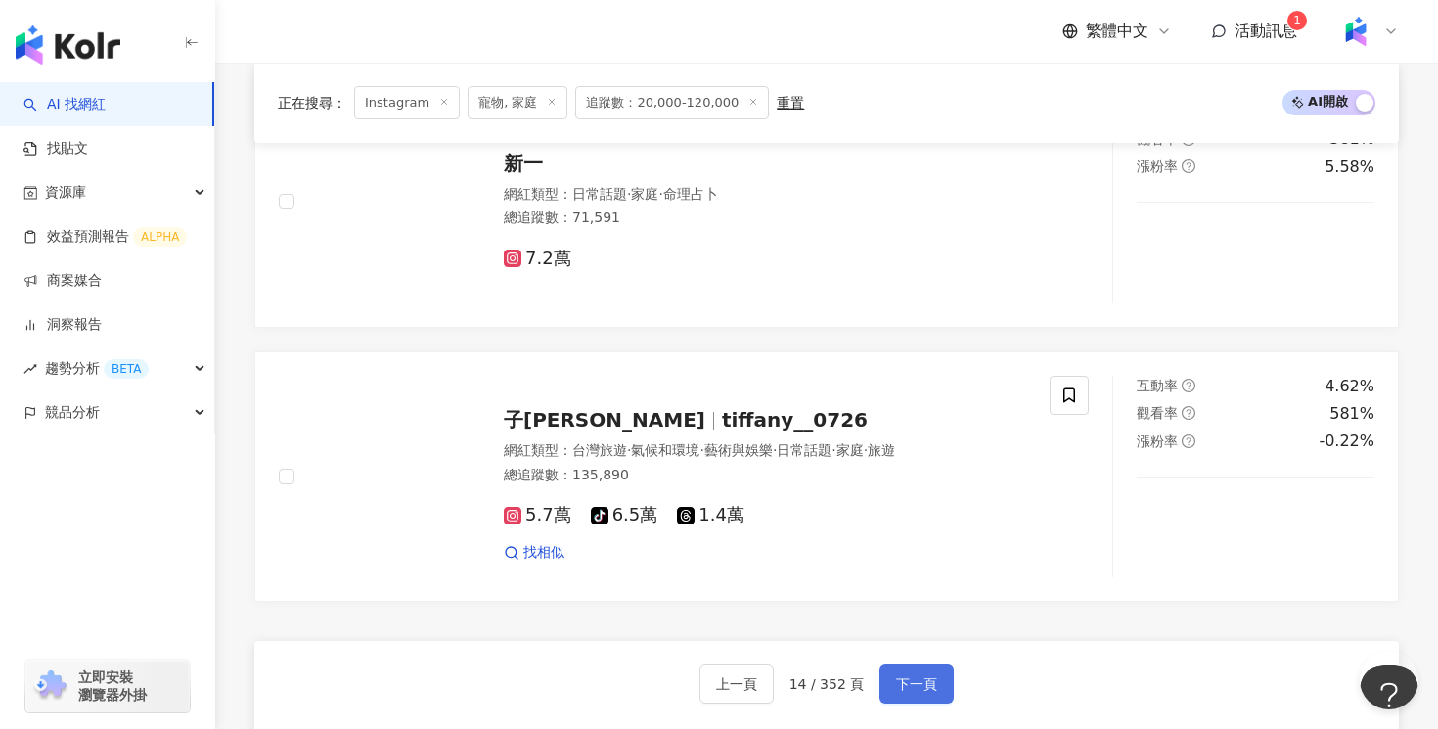
scroll to position [3555, 0]
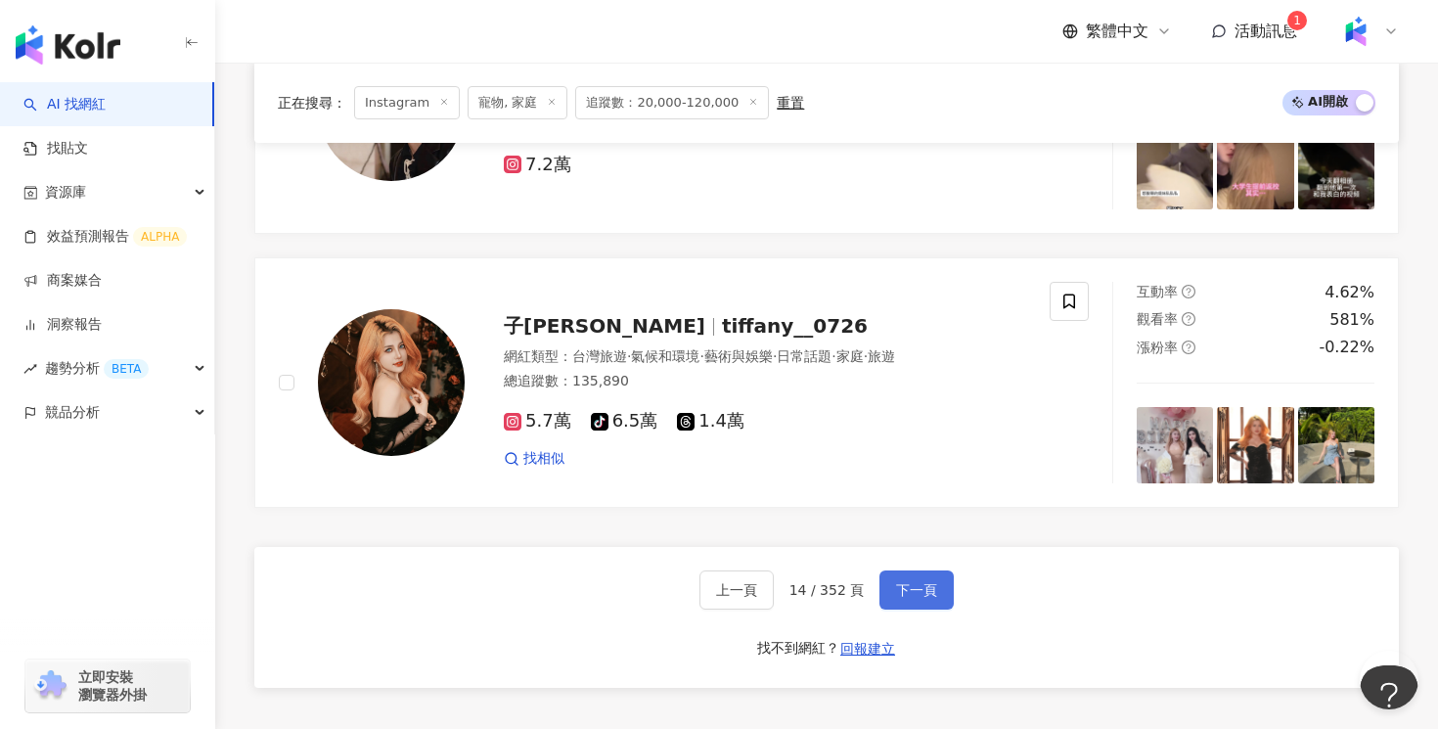
click at [948, 598] on button "下一頁" at bounding box center [916, 589] width 74 height 39
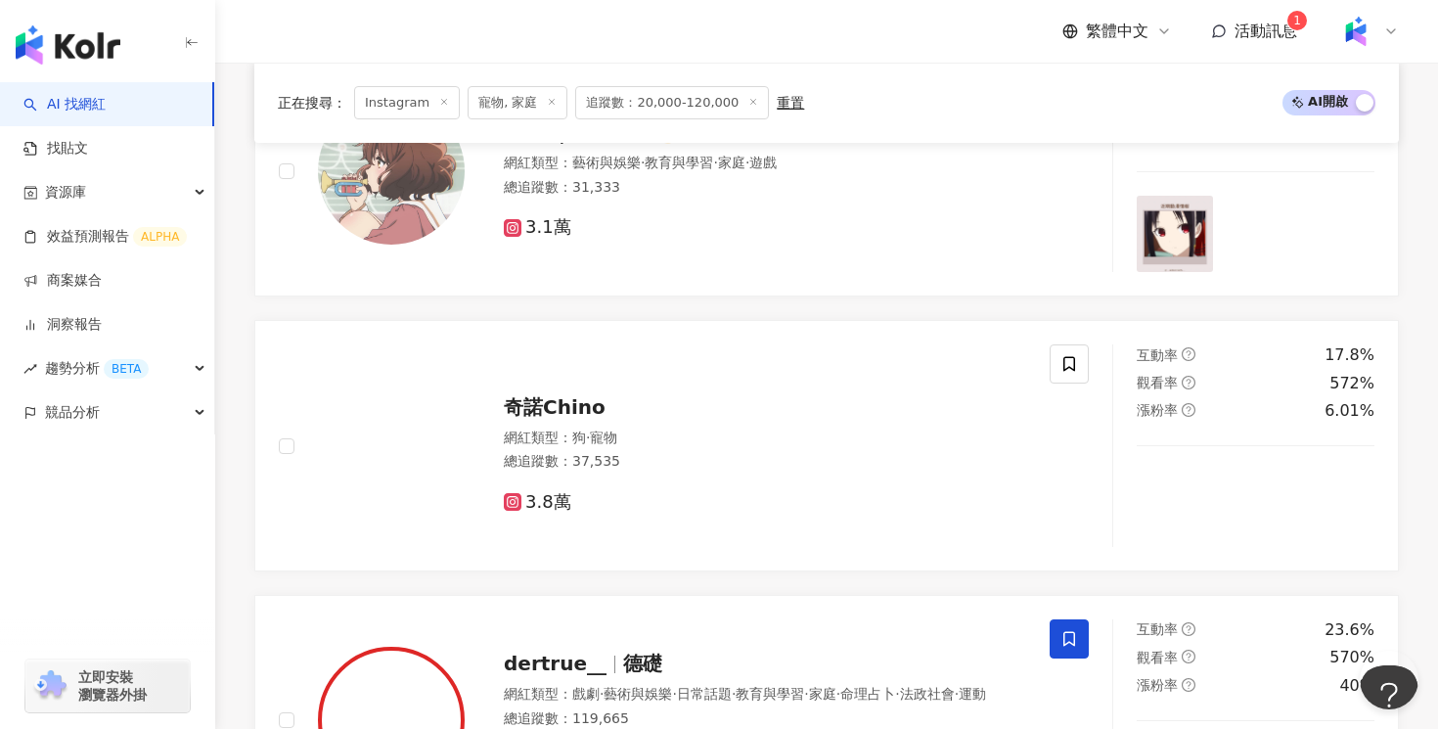
scroll to position [1386, 0]
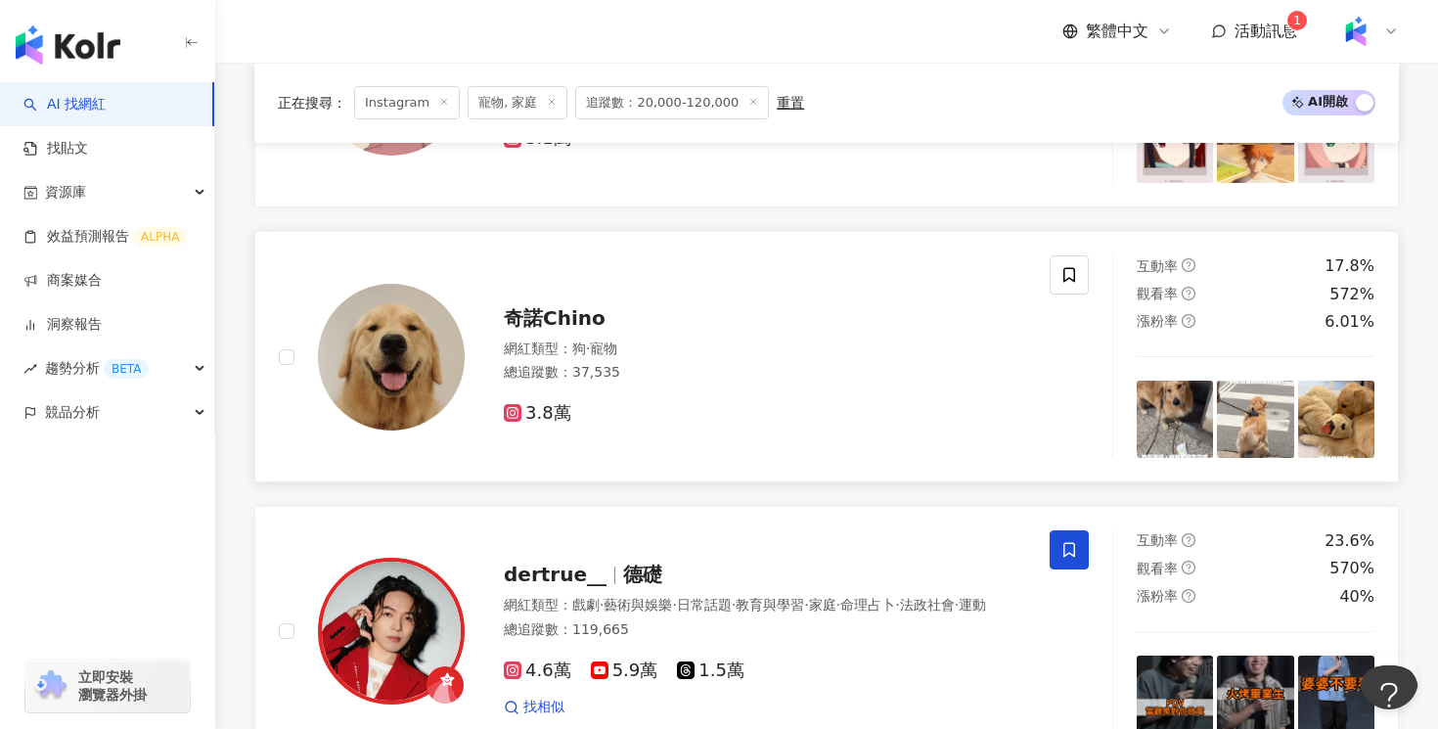
click at [590, 326] on span "奇諾Chino" at bounding box center [555, 317] width 102 height 23
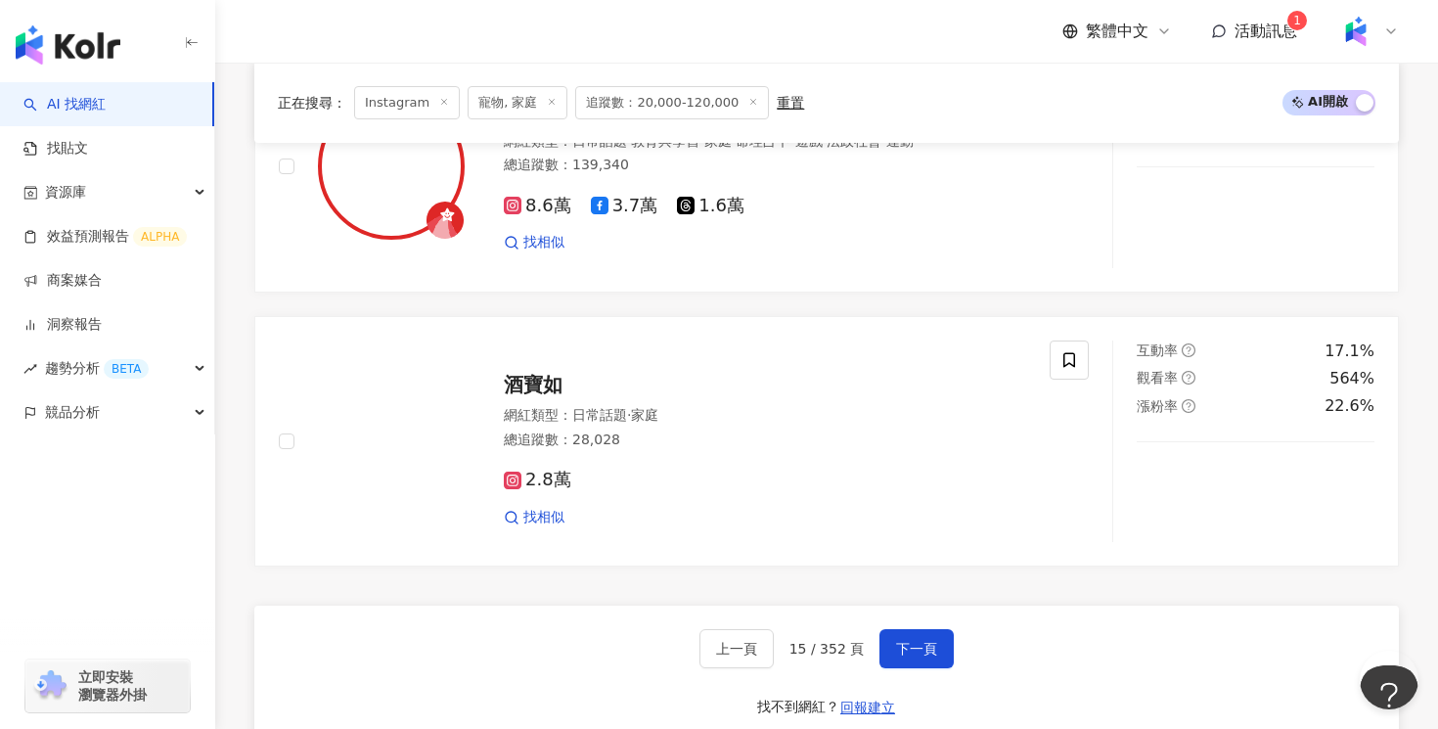
scroll to position [3676, 0]
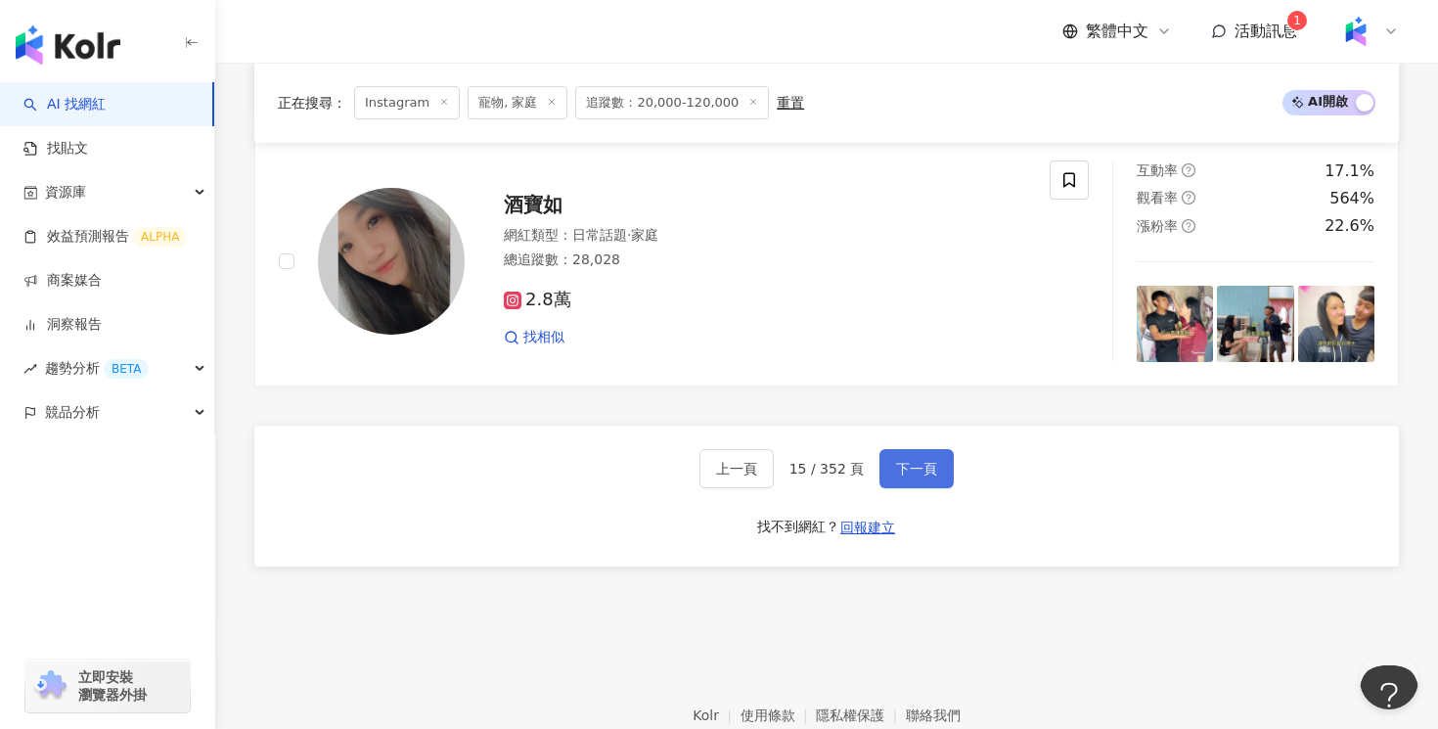
click at [924, 478] on button "下一頁" at bounding box center [916, 468] width 74 height 39
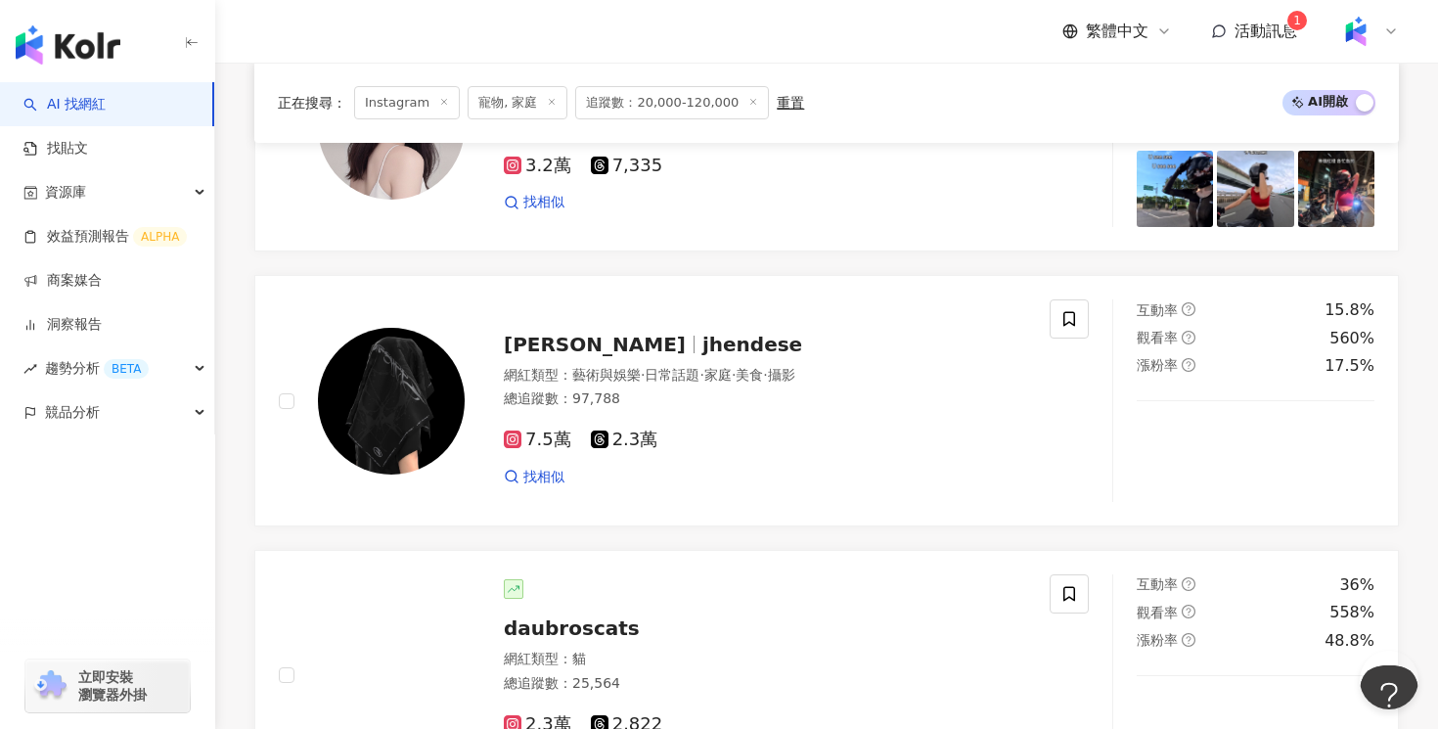
scroll to position [1553, 0]
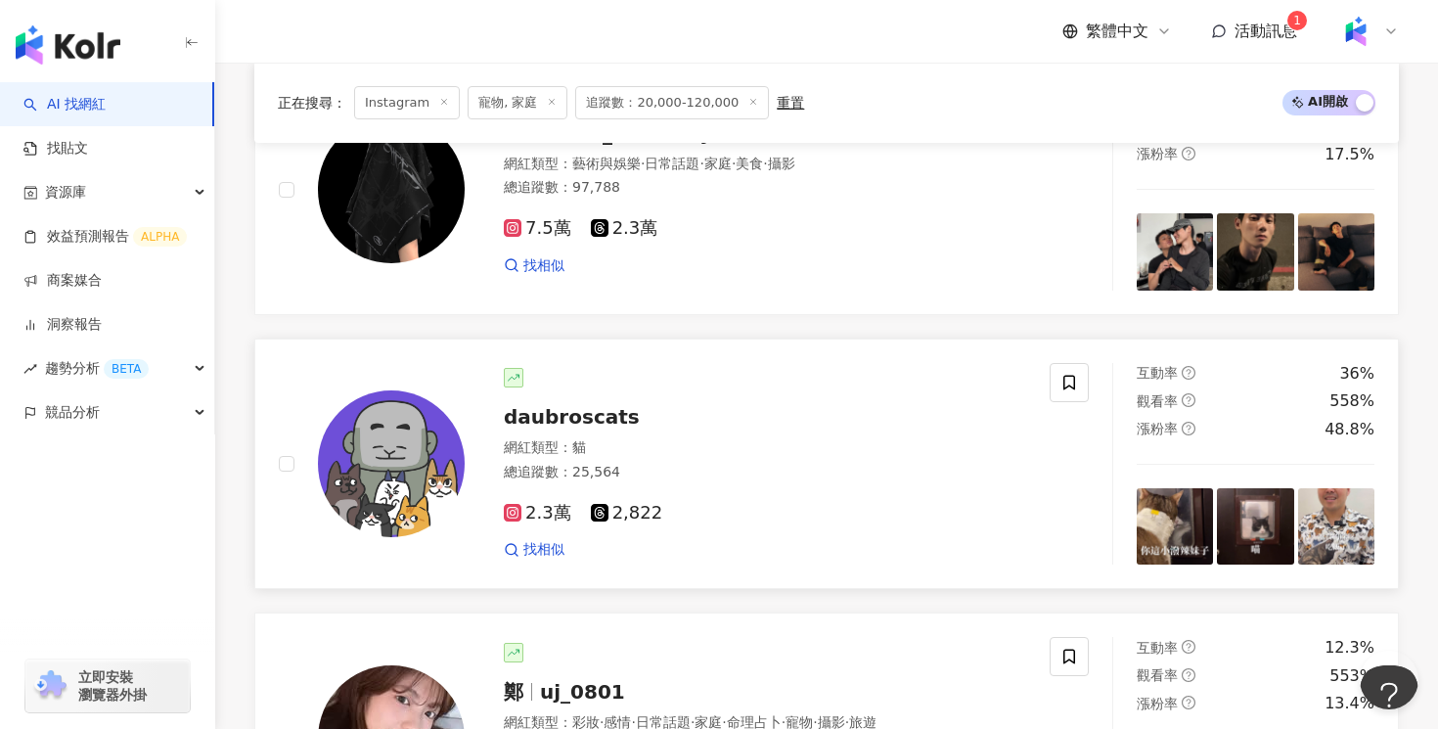
click at [630, 451] on div "網紅類型 ： 貓" at bounding box center [765, 448] width 522 height 20
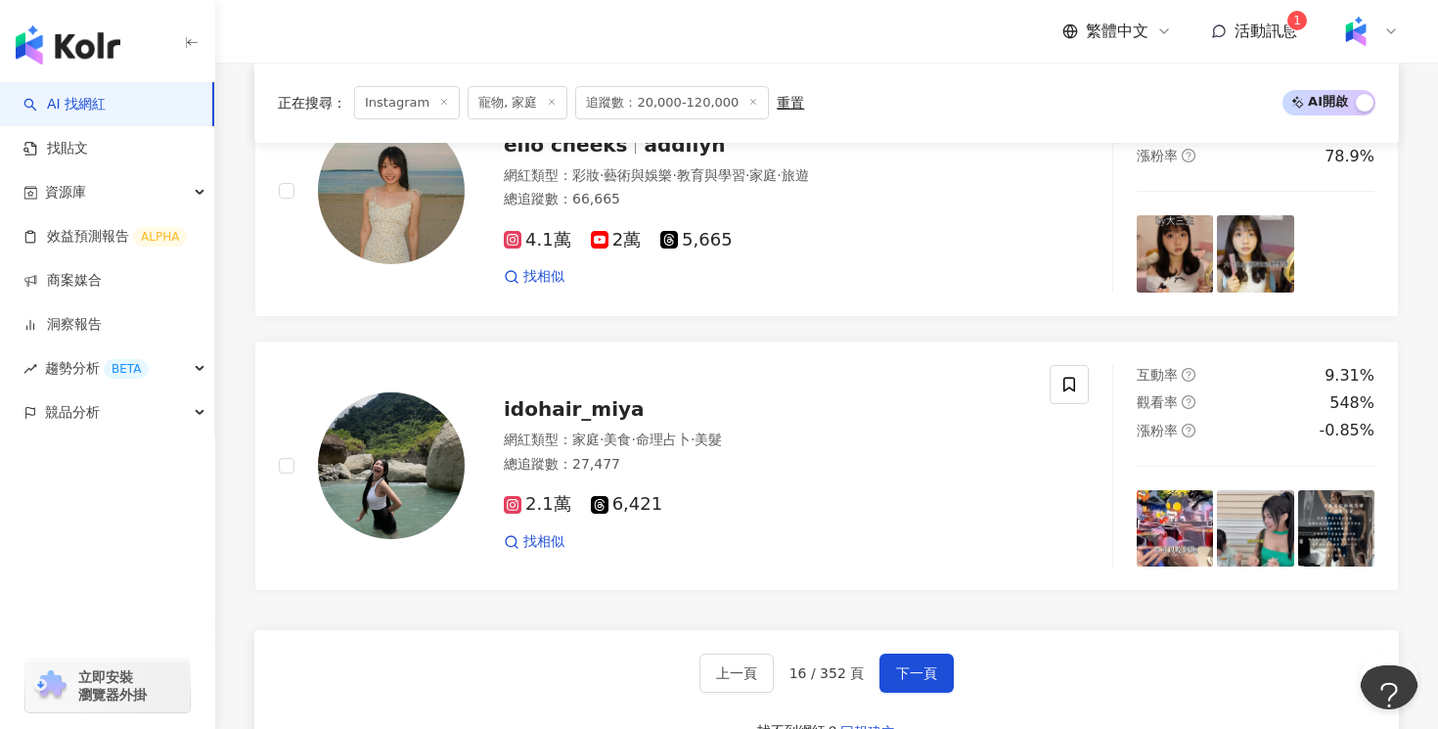
scroll to position [3496, 0]
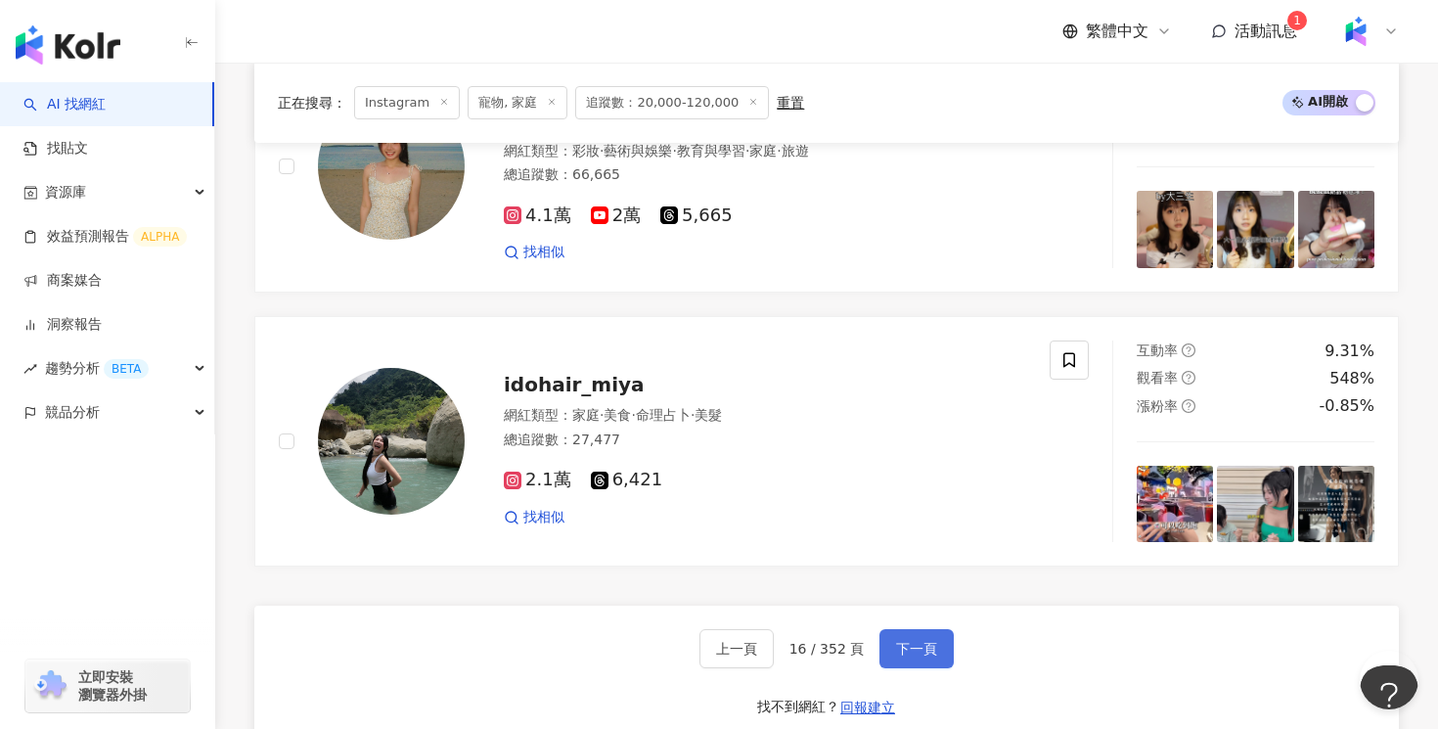
click at [929, 648] on span "下一頁" at bounding box center [916, 649] width 41 height 16
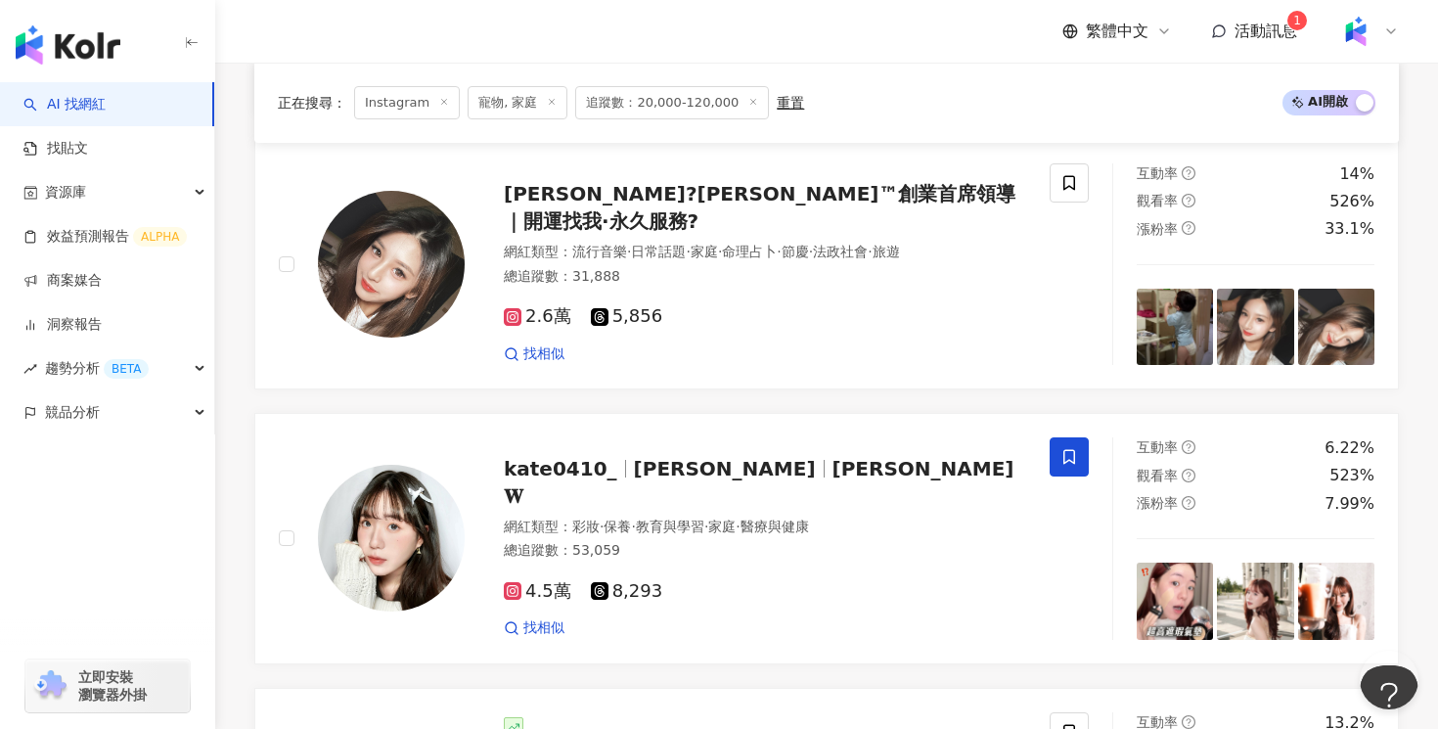
scroll to position [3543, 0]
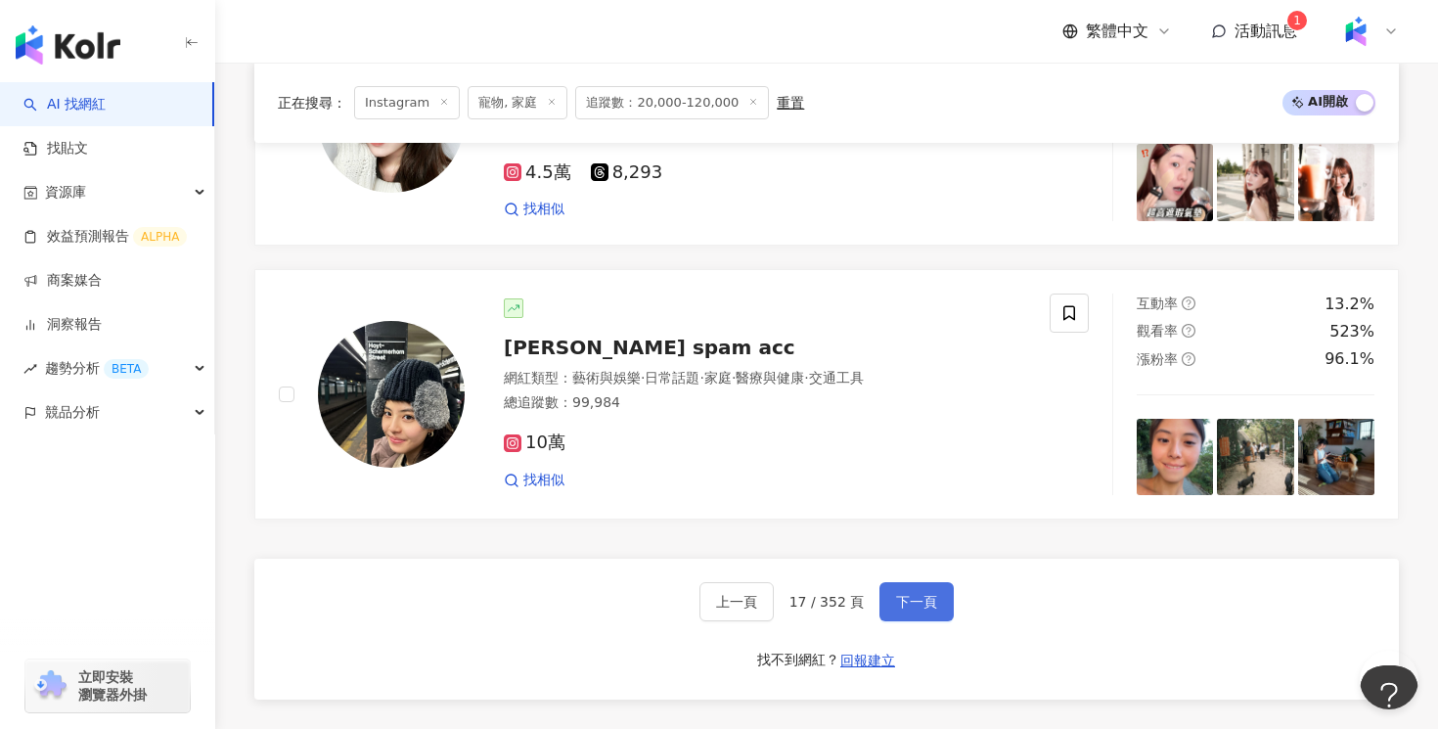
click at [943, 615] on button "下一頁" at bounding box center [916, 601] width 74 height 39
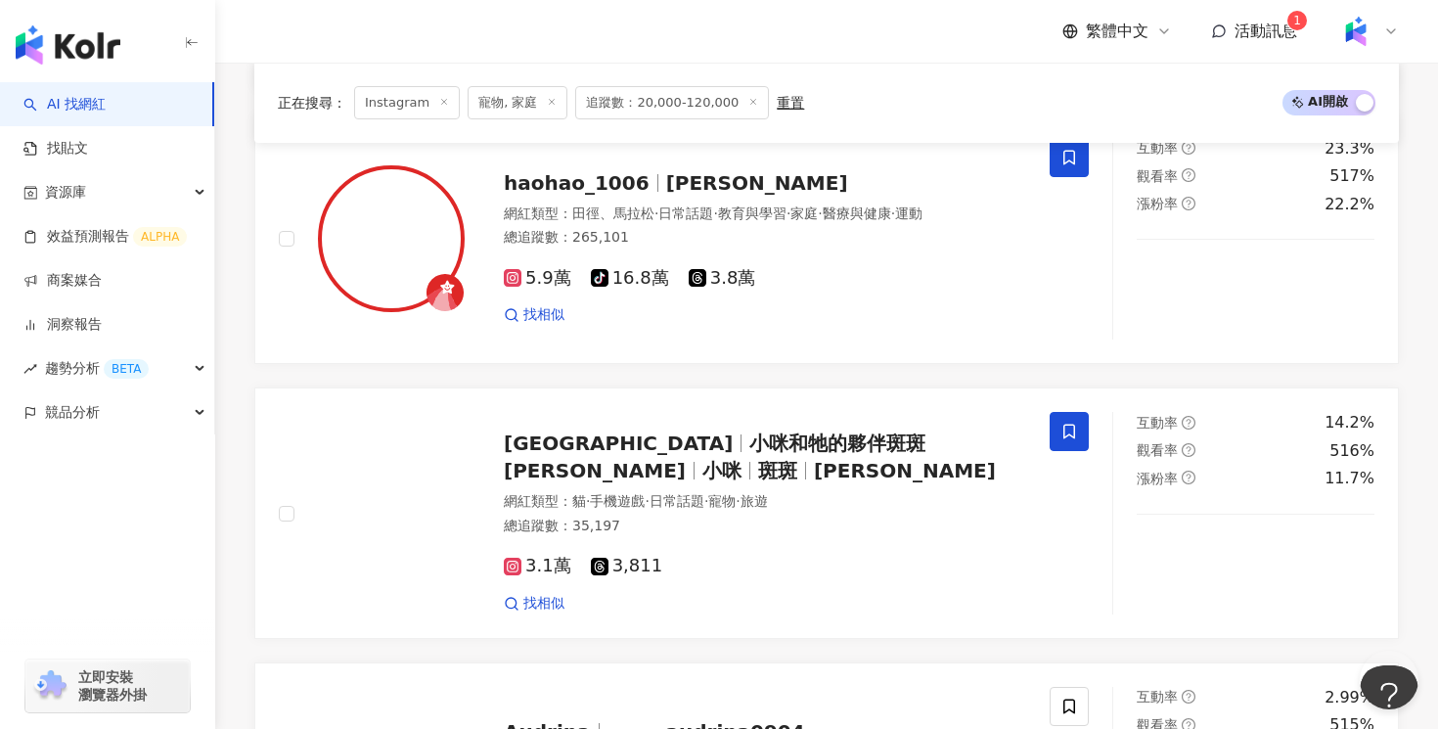
scroll to position [2367, 0]
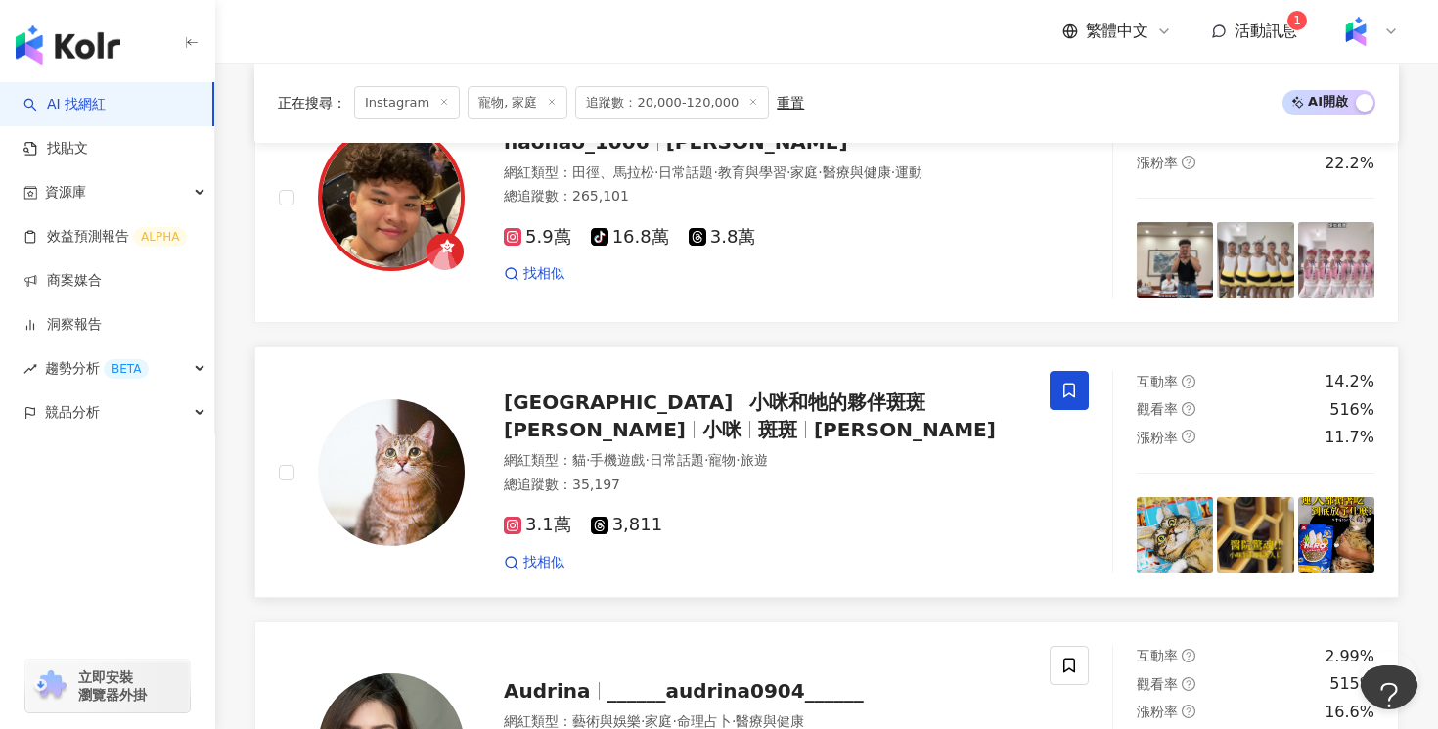
click at [804, 475] on div "總追蹤數 ： 35,197" at bounding box center [765, 485] width 522 height 20
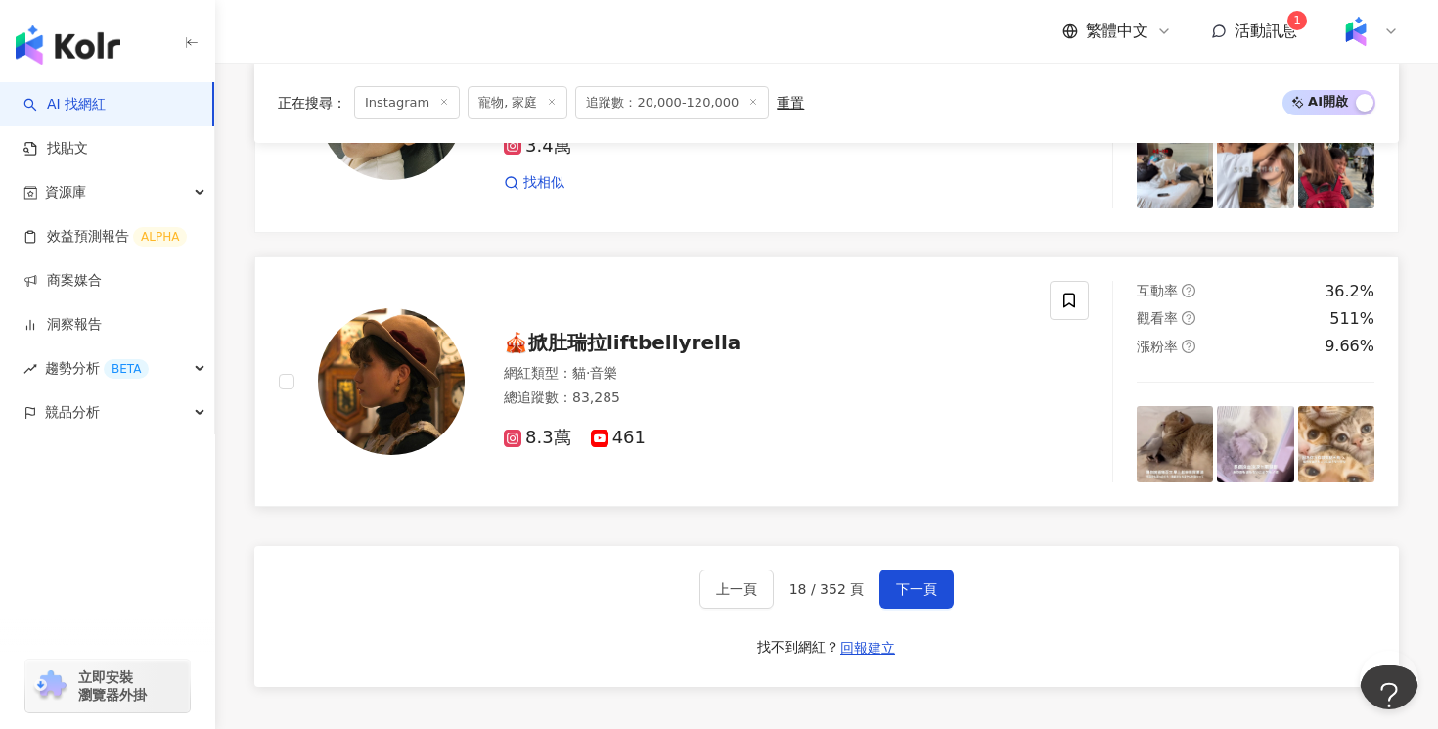
scroll to position [3558, 0]
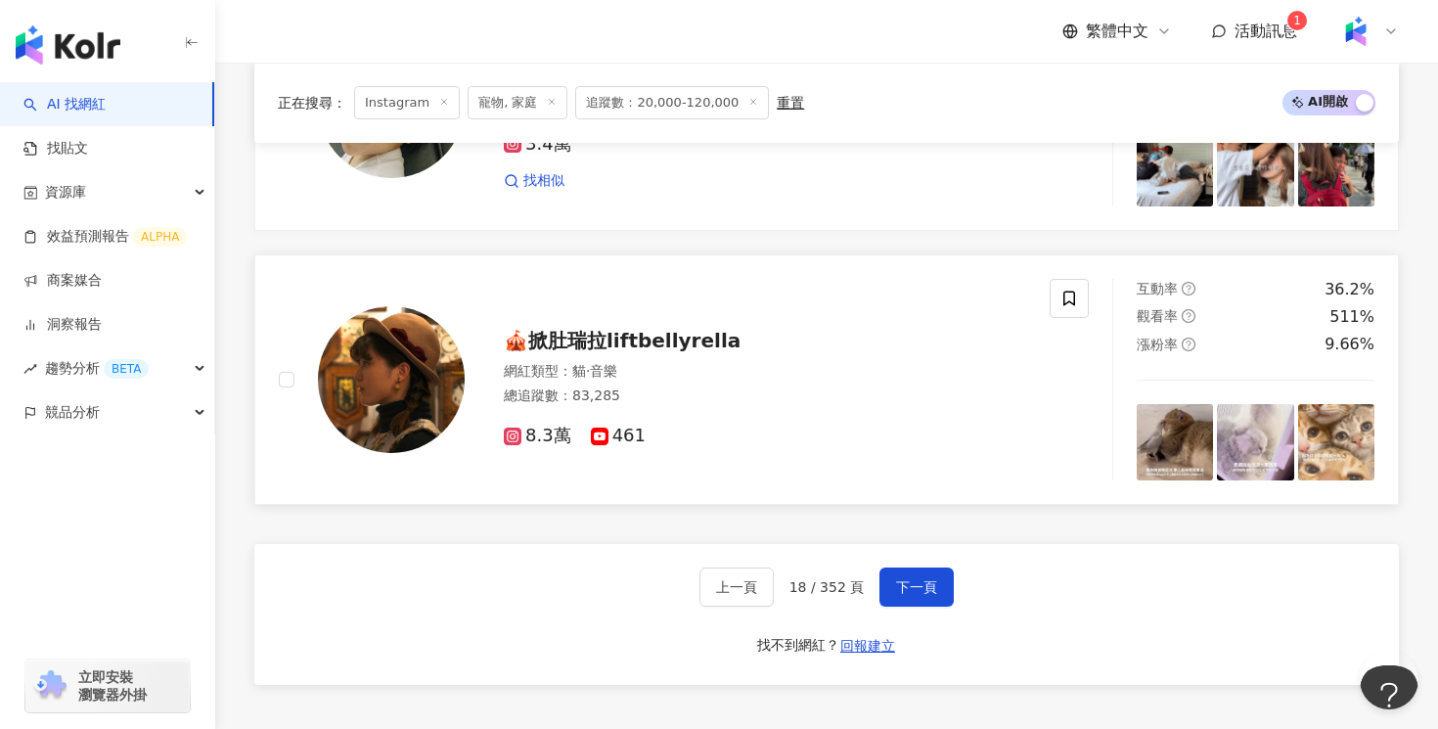
click at [882, 350] on div "🎪掀肚瑞拉liftbellyrella" at bounding box center [765, 340] width 522 height 27
click at [937, 576] on button "下一頁" at bounding box center [916, 586] width 74 height 39
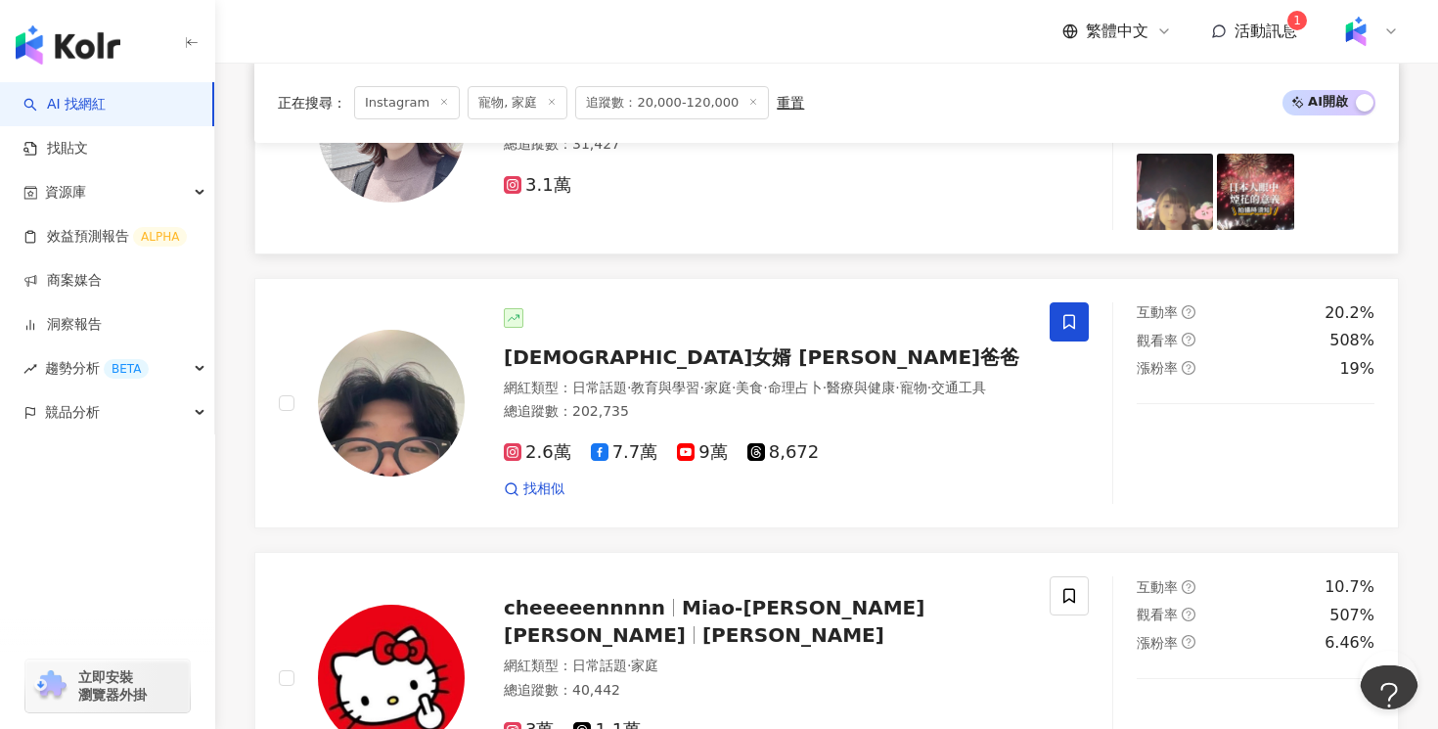
scroll to position [1368, 0]
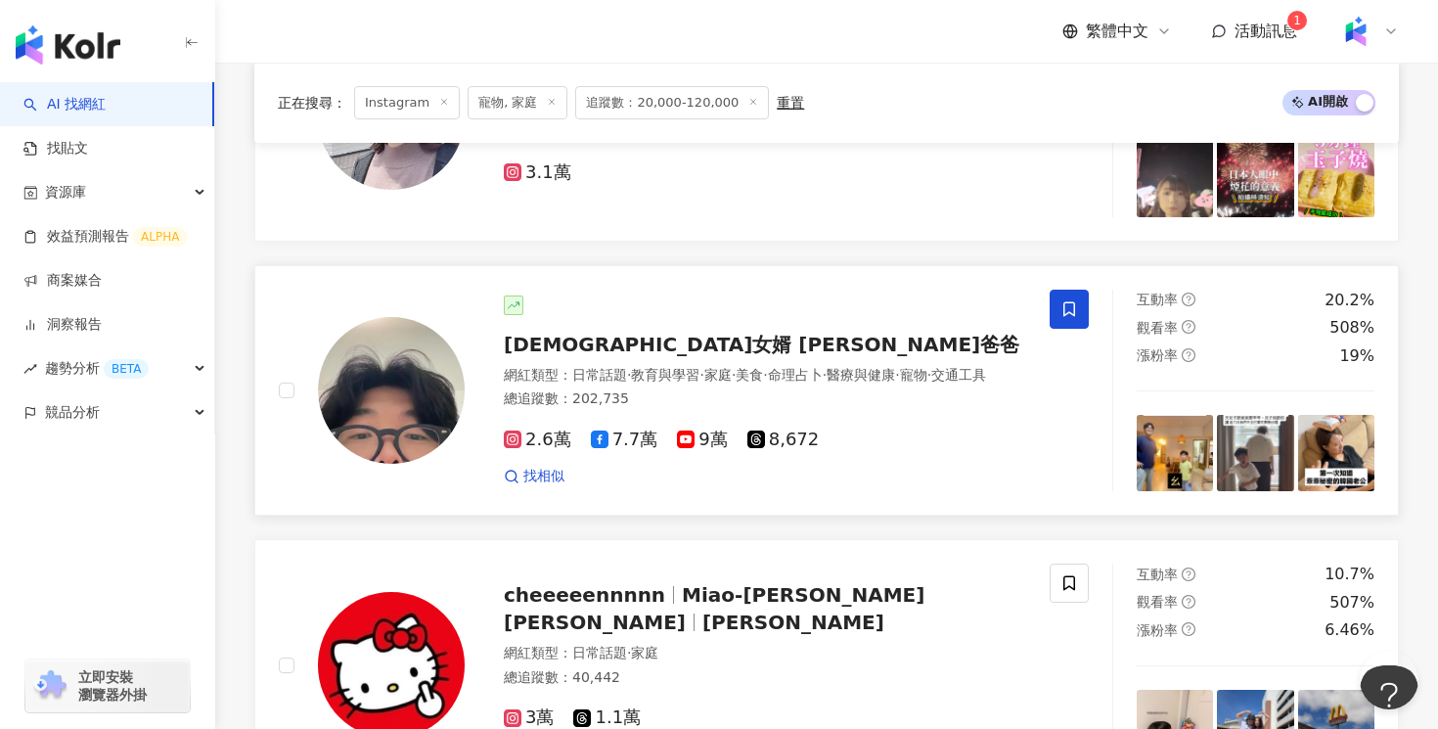
click at [441, 341] on img at bounding box center [391, 390] width 147 height 147
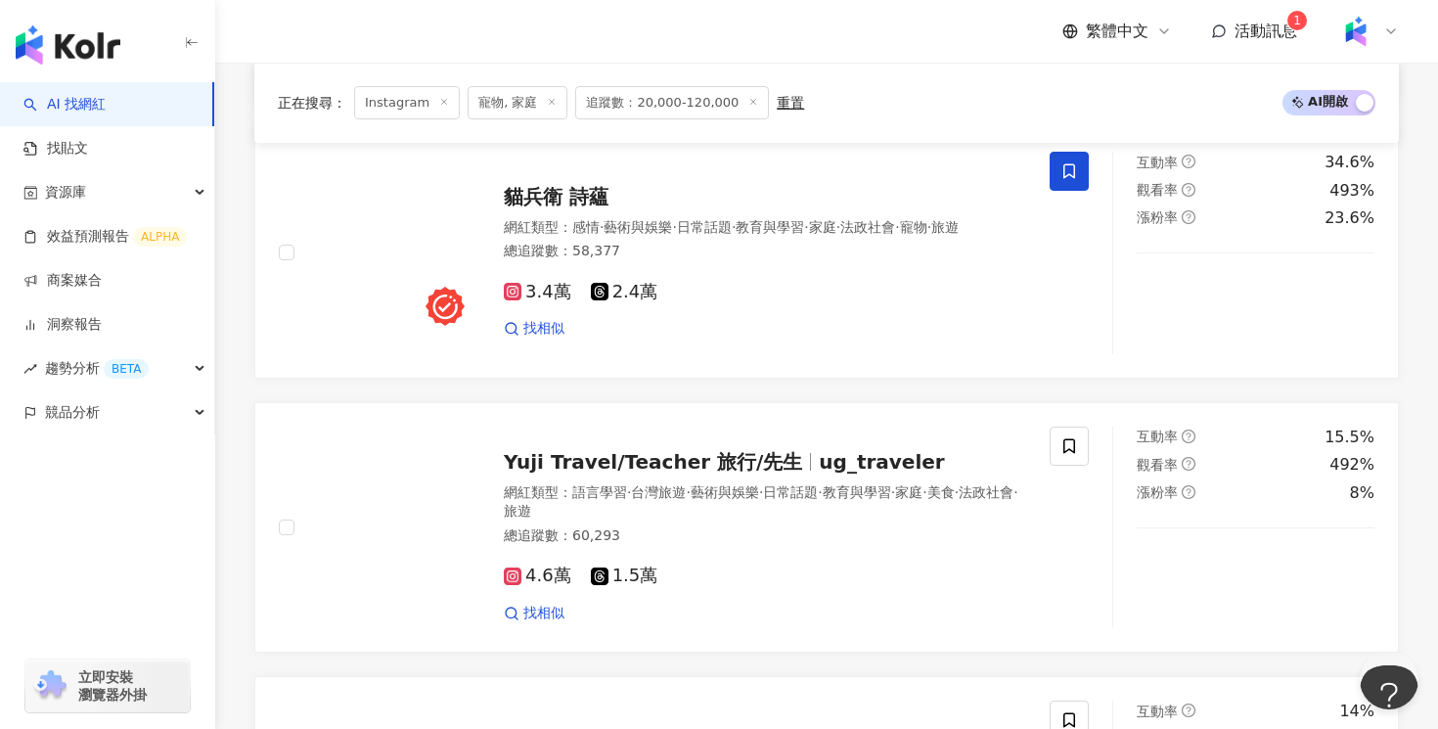
scroll to position [3518, 0]
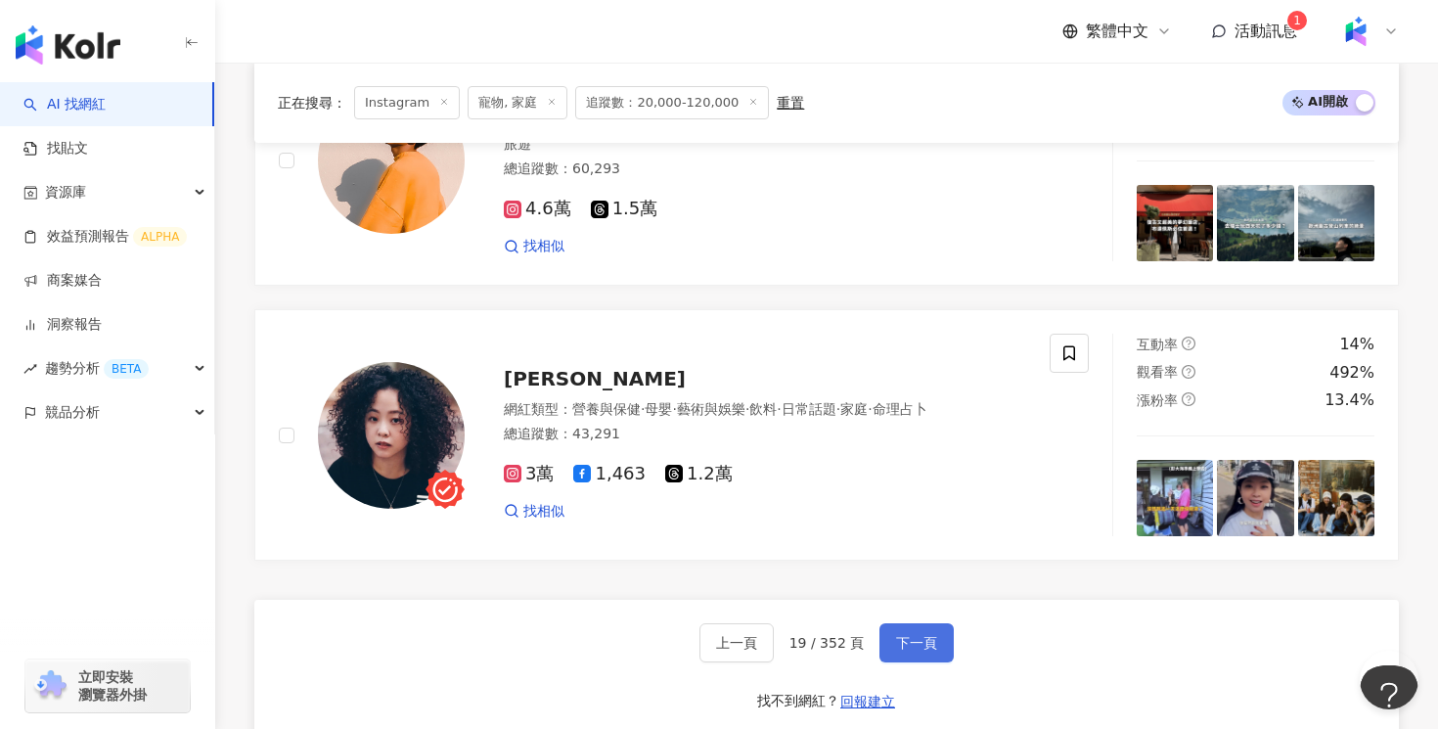
click at [918, 642] on span "下一頁" at bounding box center [916, 643] width 41 height 16
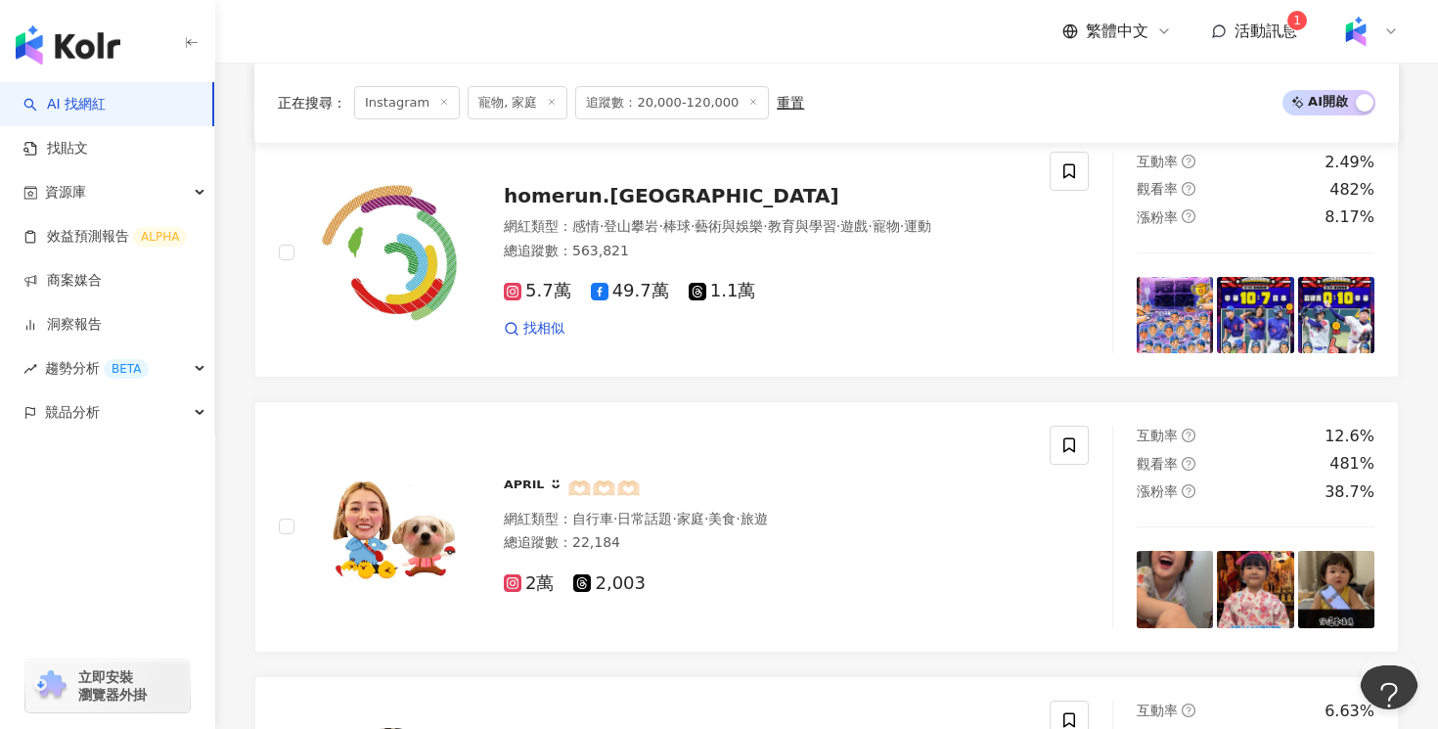
scroll to position [3142, 0]
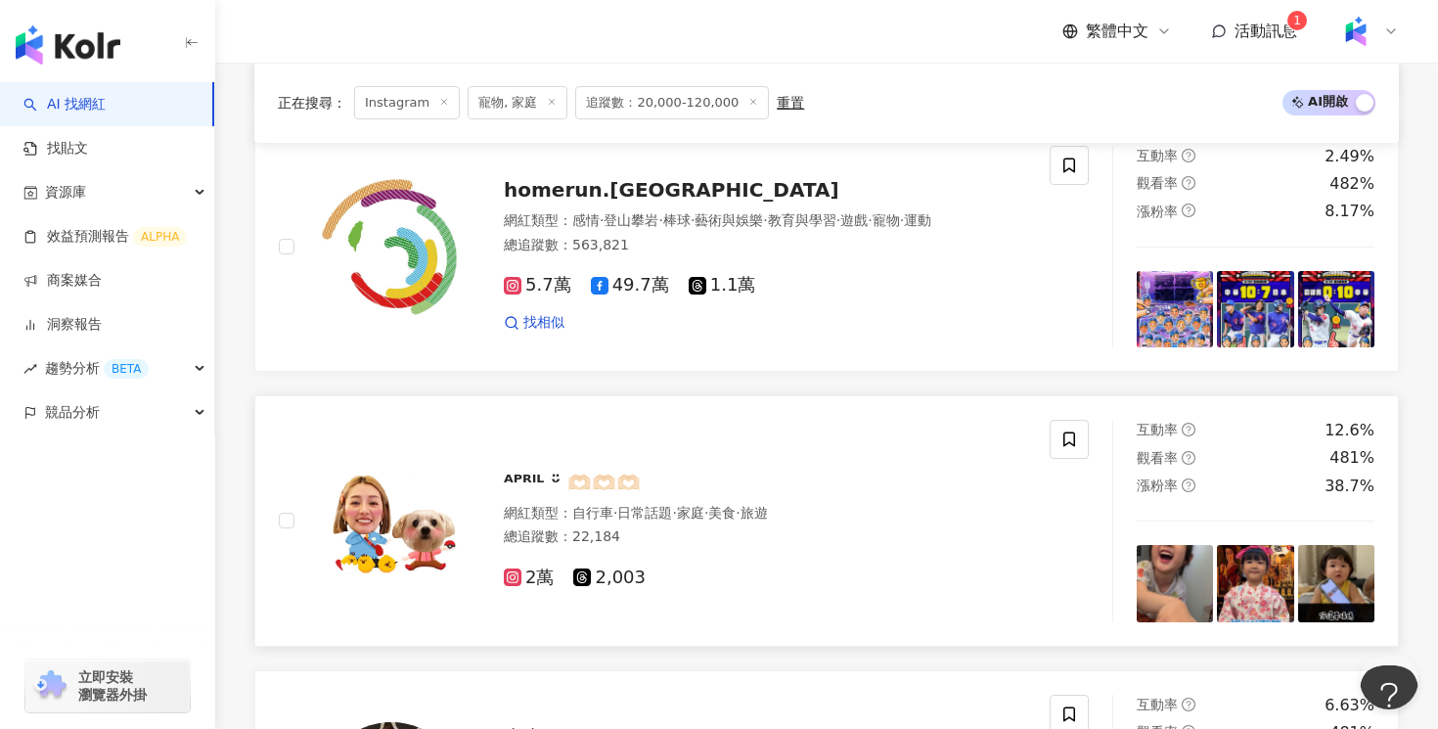
click at [642, 528] on div "總追蹤數 ： 22,184" at bounding box center [765, 537] width 522 height 20
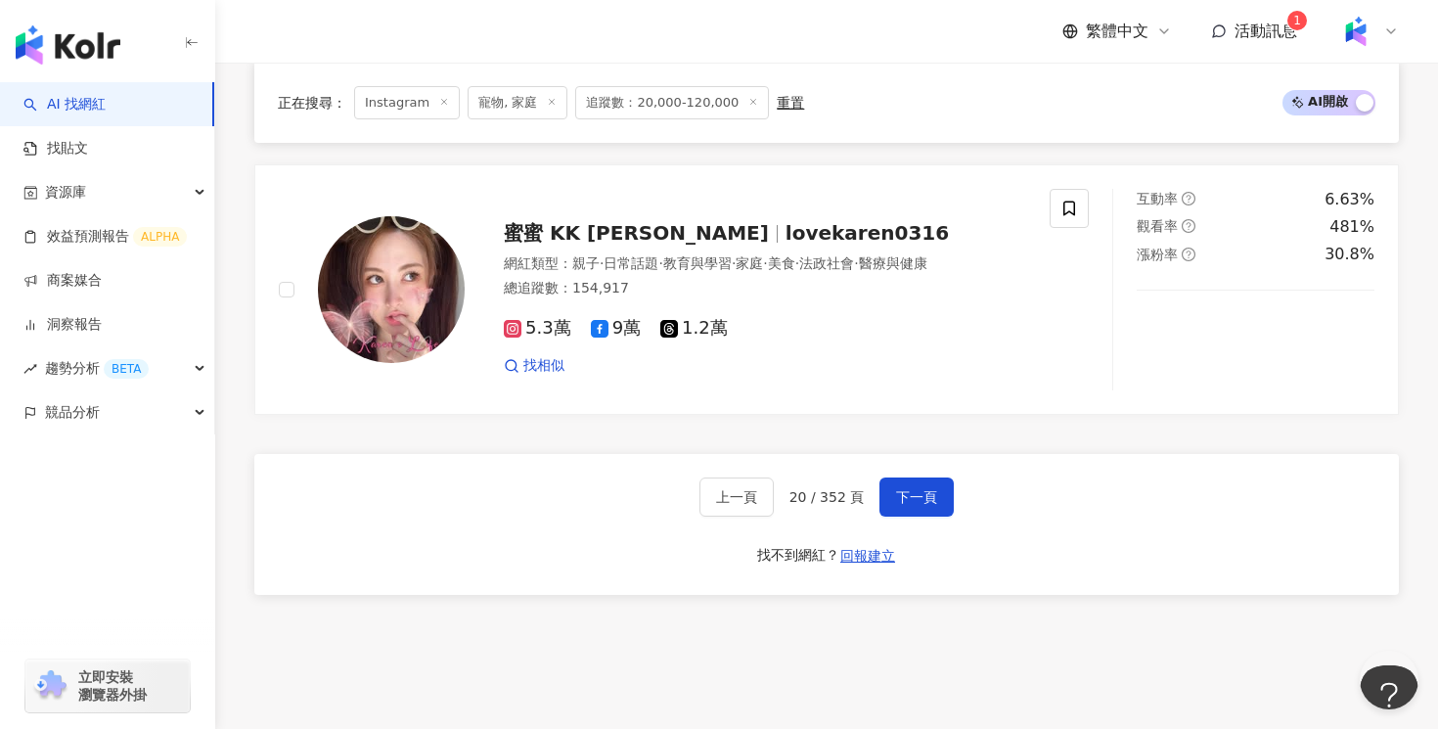
scroll to position [3687, 0]
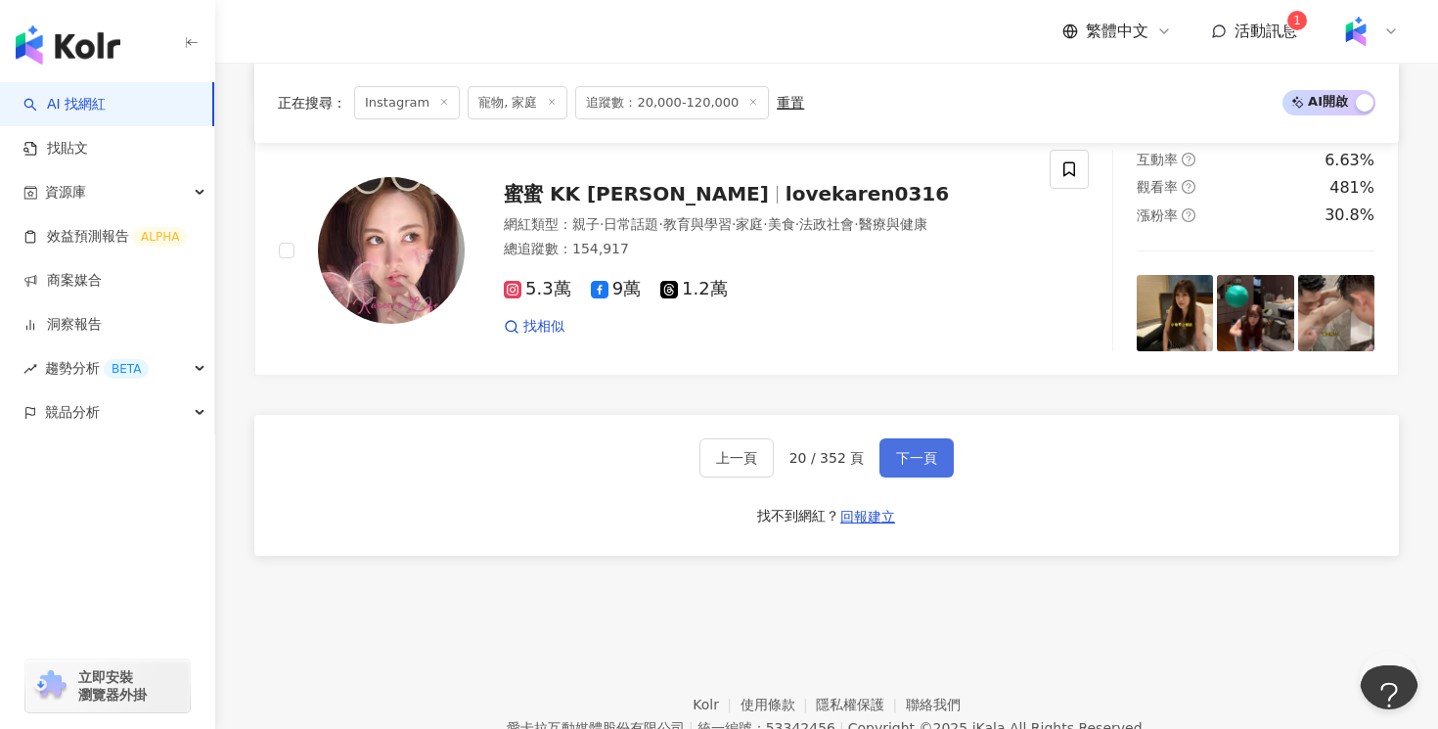
click at [928, 457] on span "下一頁" at bounding box center [916, 458] width 41 height 16
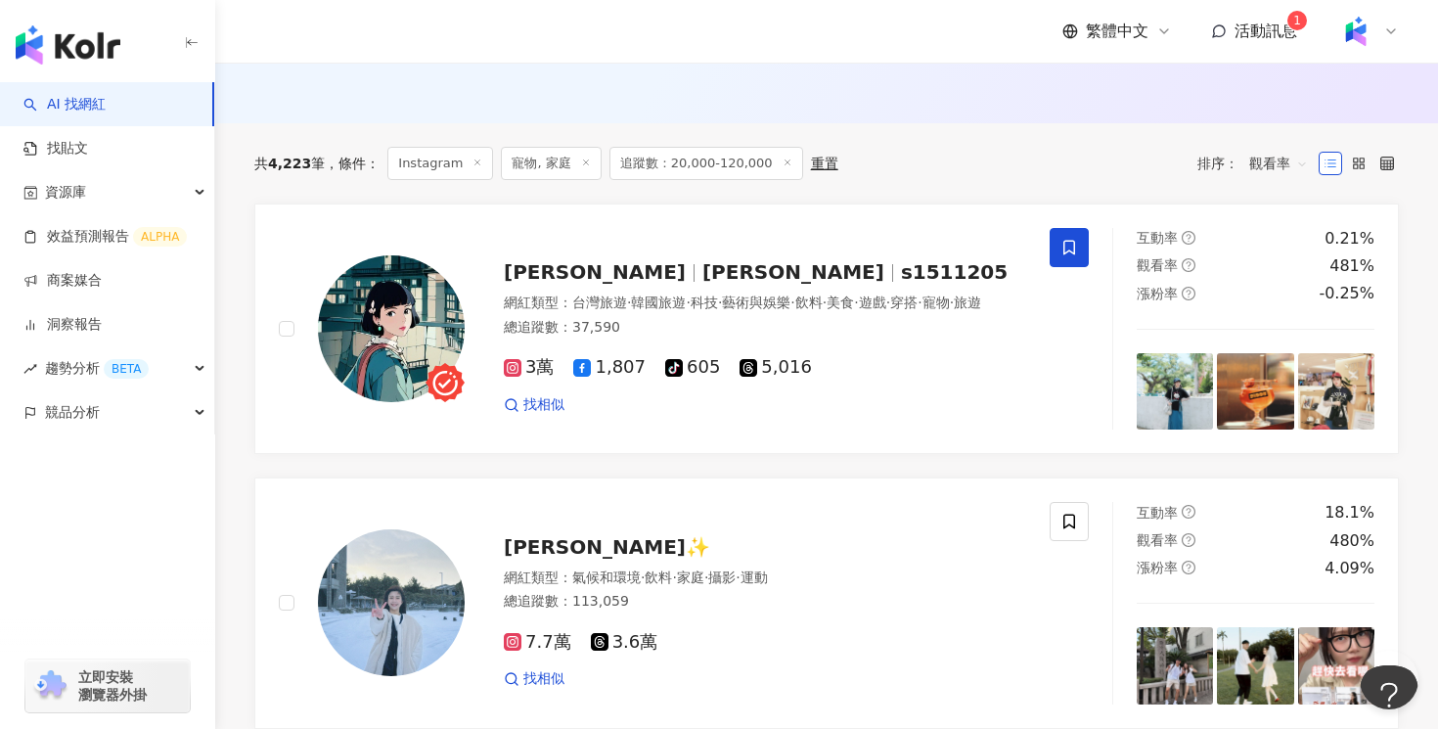
scroll to position [600, 0]
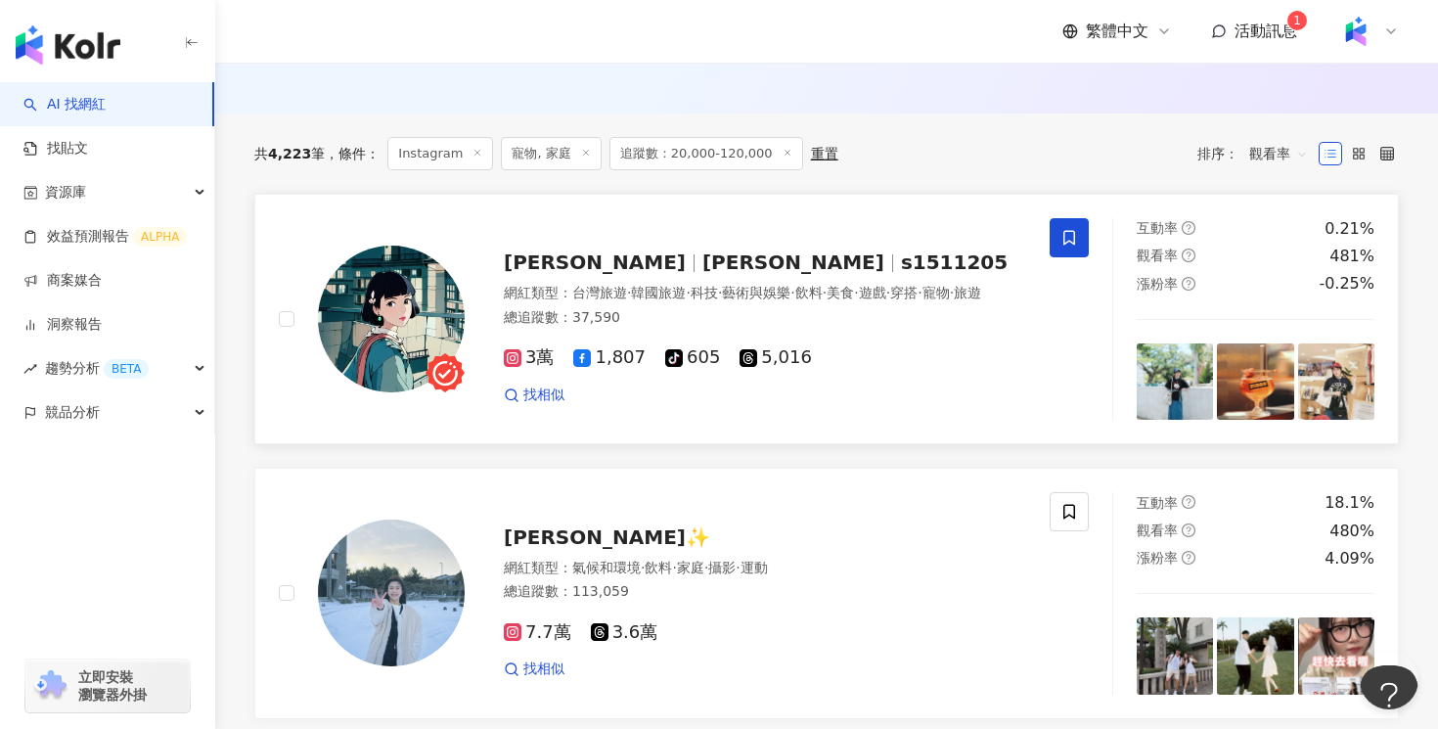
click at [426, 295] on img at bounding box center [391, 318] width 147 height 147
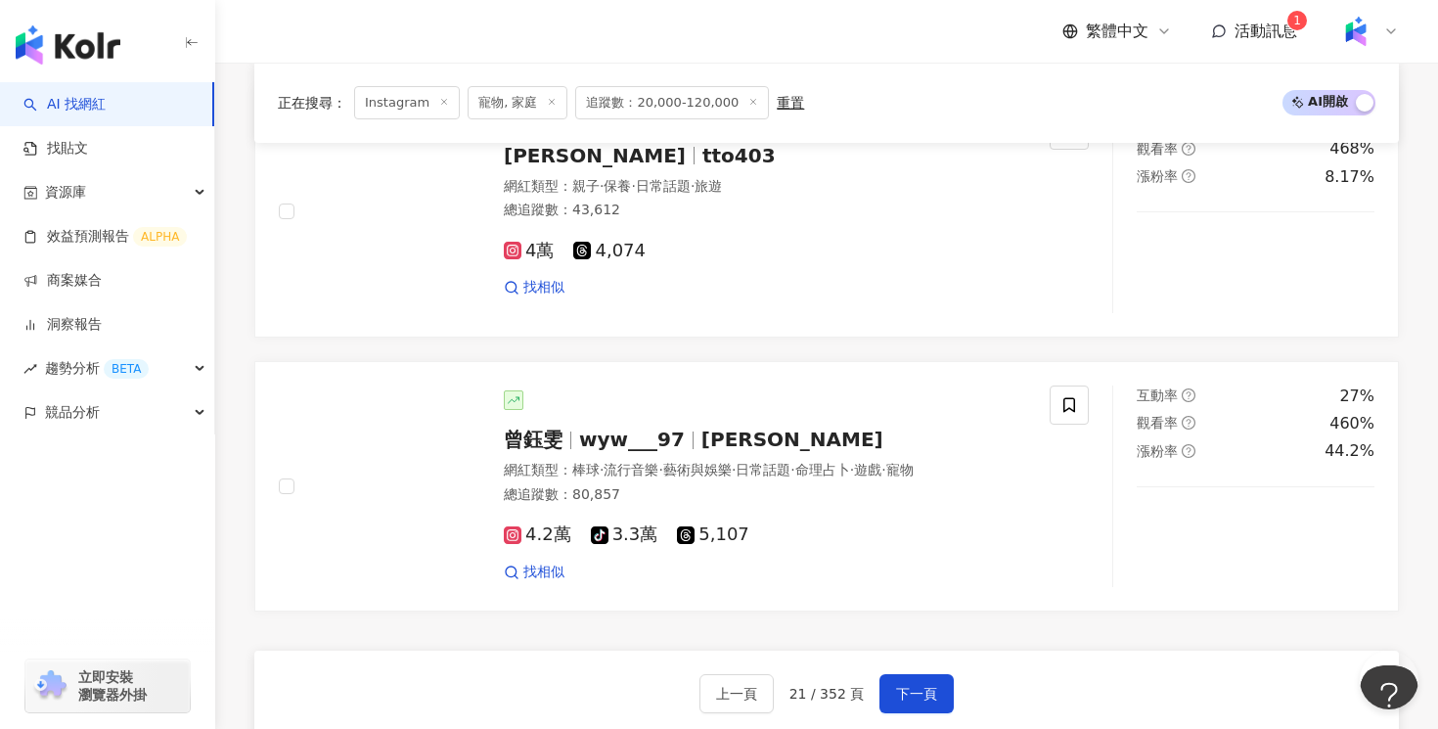
scroll to position [3511, 0]
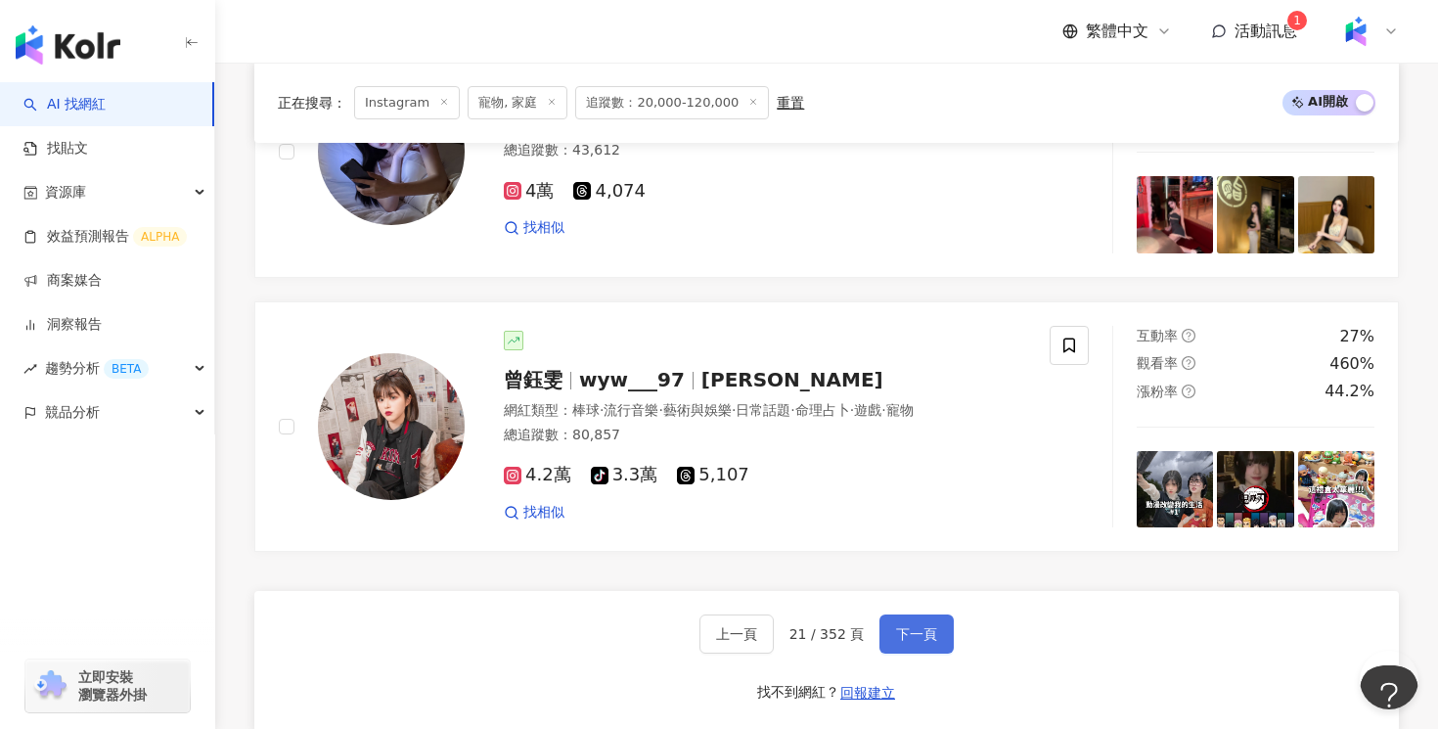
click at [907, 642] on span "下一頁" at bounding box center [916, 634] width 41 height 16
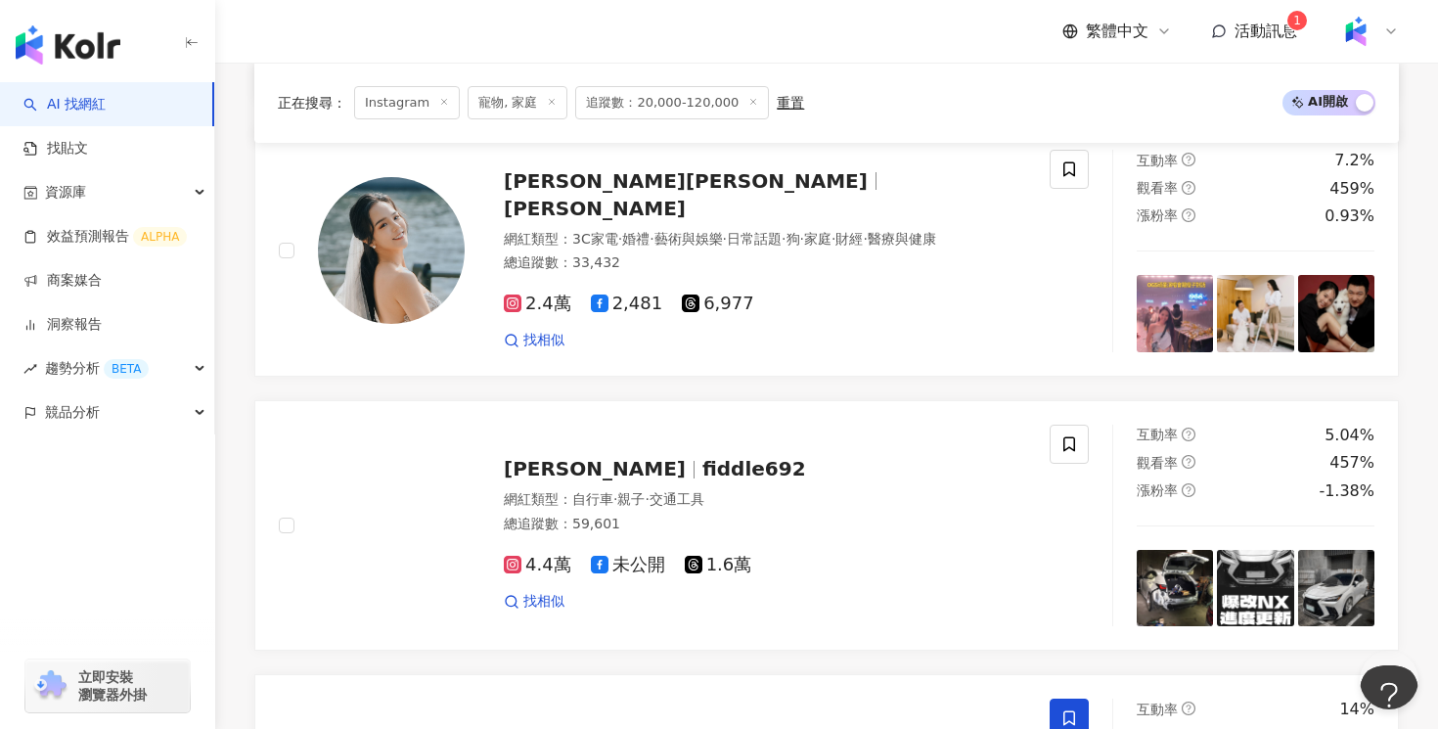
scroll to position [964, 0]
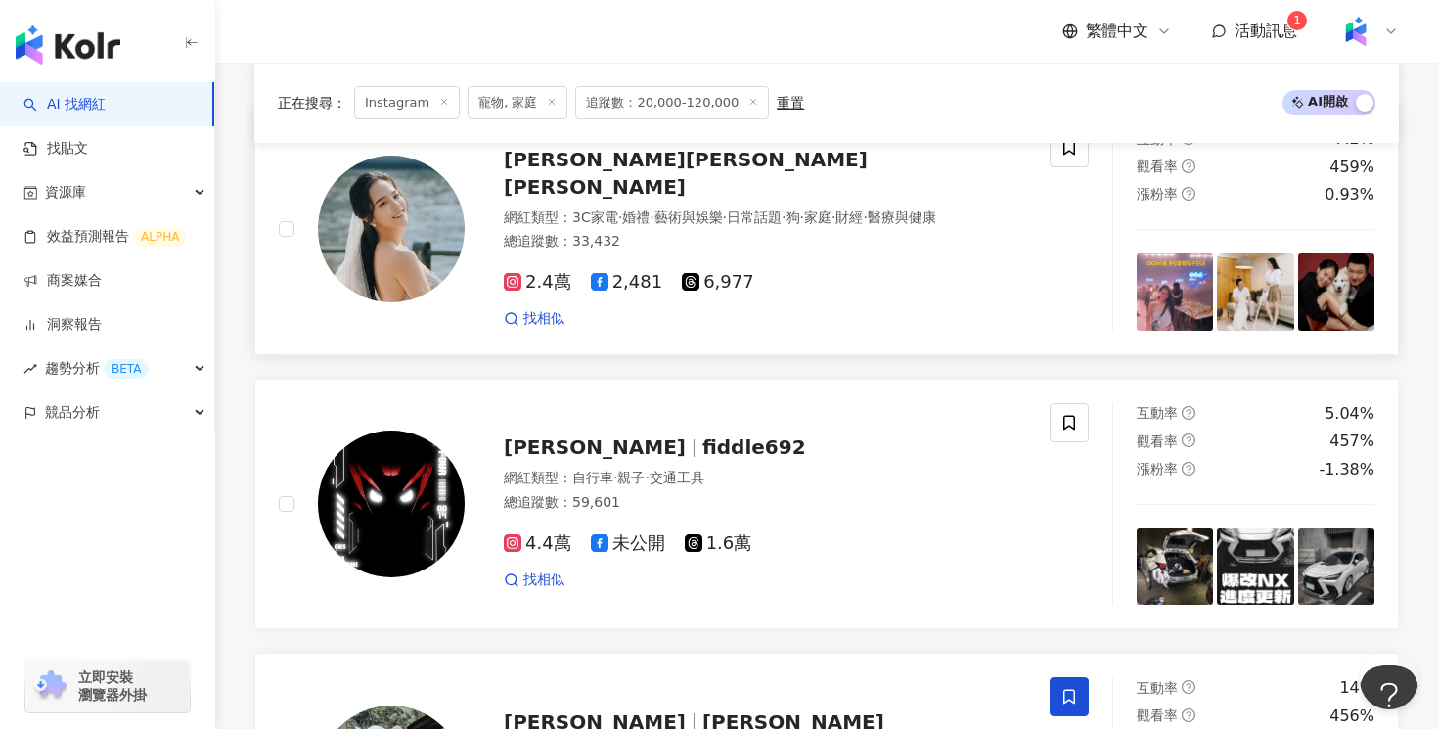
click at [836, 272] on div "2.4萬 2,481 6,977" at bounding box center [765, 283] width 522 height 22
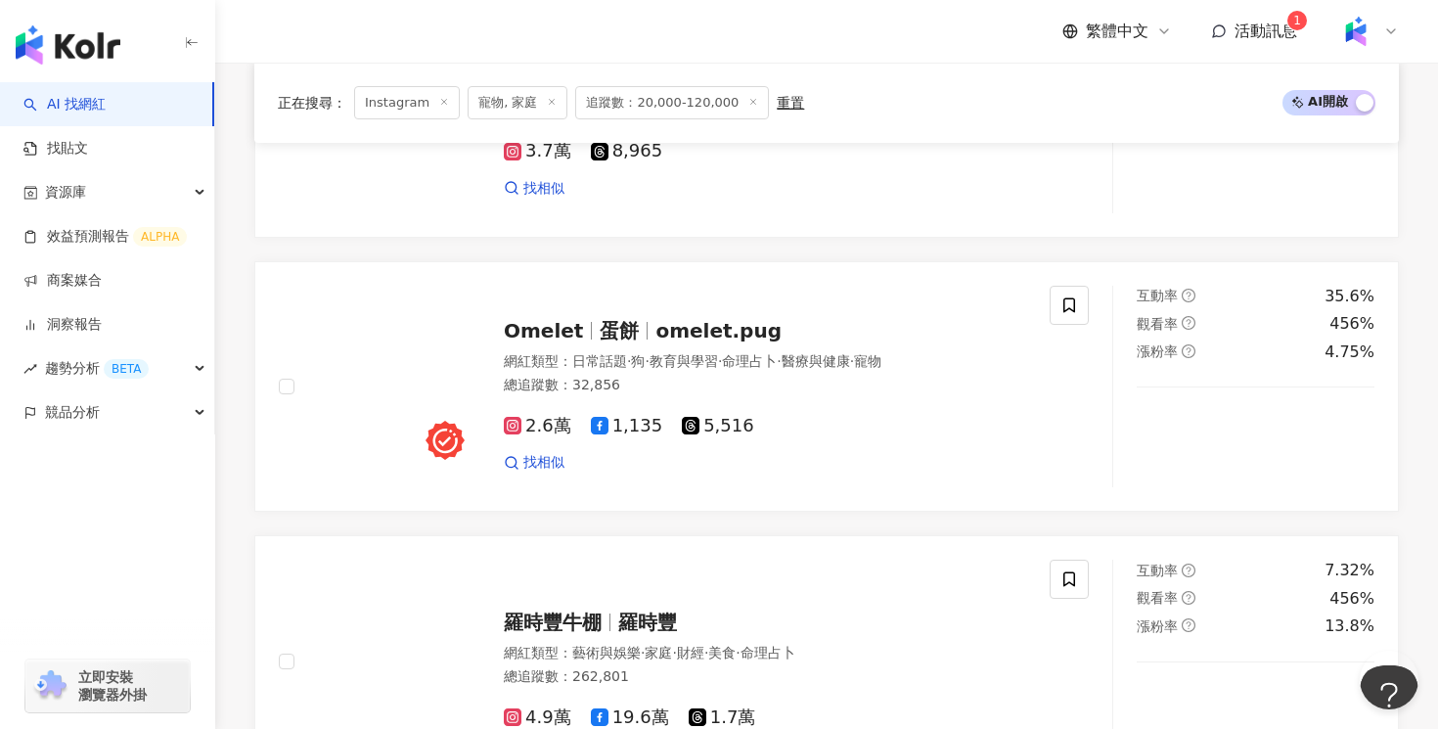
scroll to position [2207, 0]
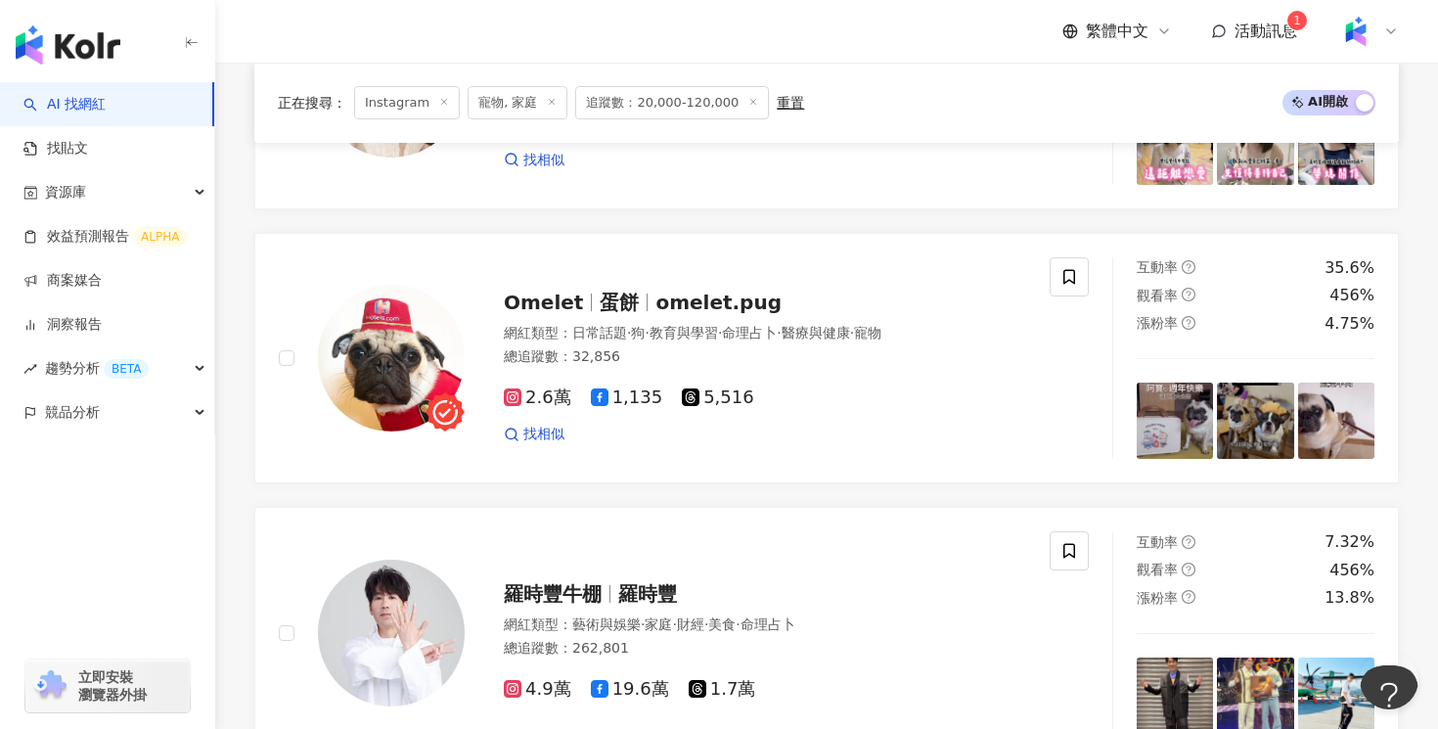
click at [820, 368] on div "網紅類型 ： 日常話題 · 狗 · 教育與學習 · 命理占卜 · 醫療與健康 · 寵物 總追蹤數 ： 32,856" at bounding box center [765, 348] width 522 height 48
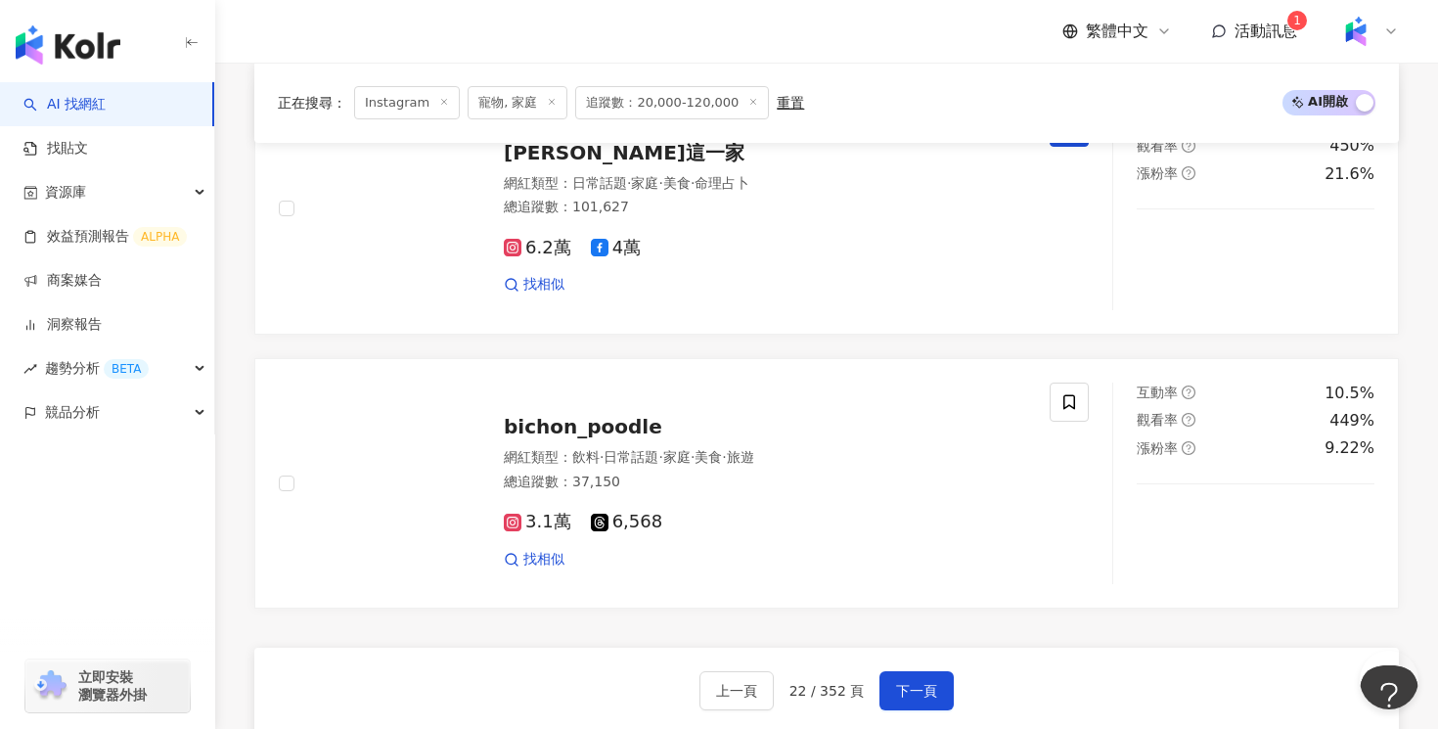
scroll to position [3593, 0]
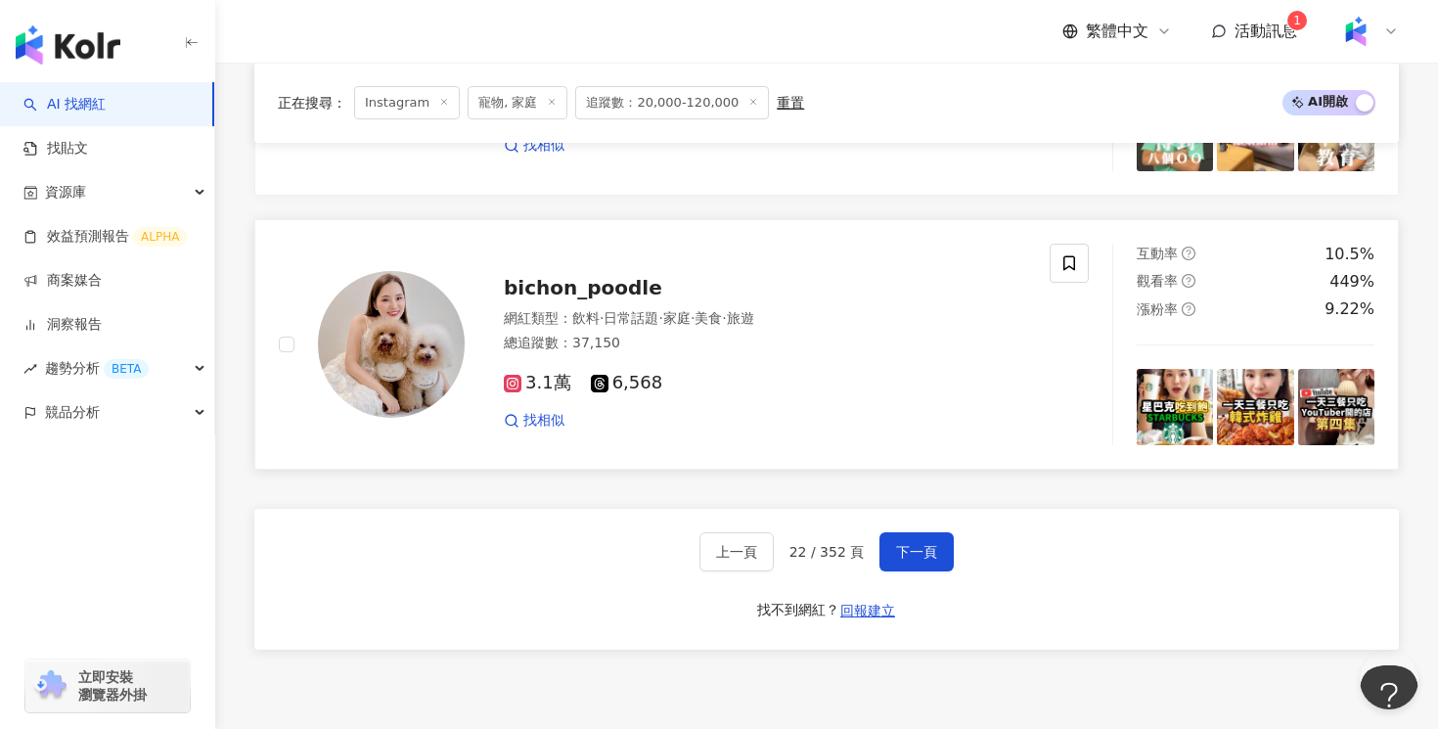
click at [769, 371] on div "3.1萬 6,568 找相似" at bounding box center [765, 393] width 522 height 72
click at [917, 551] on span "下一頁" at bounding box center [916, 552] width 41 height 16
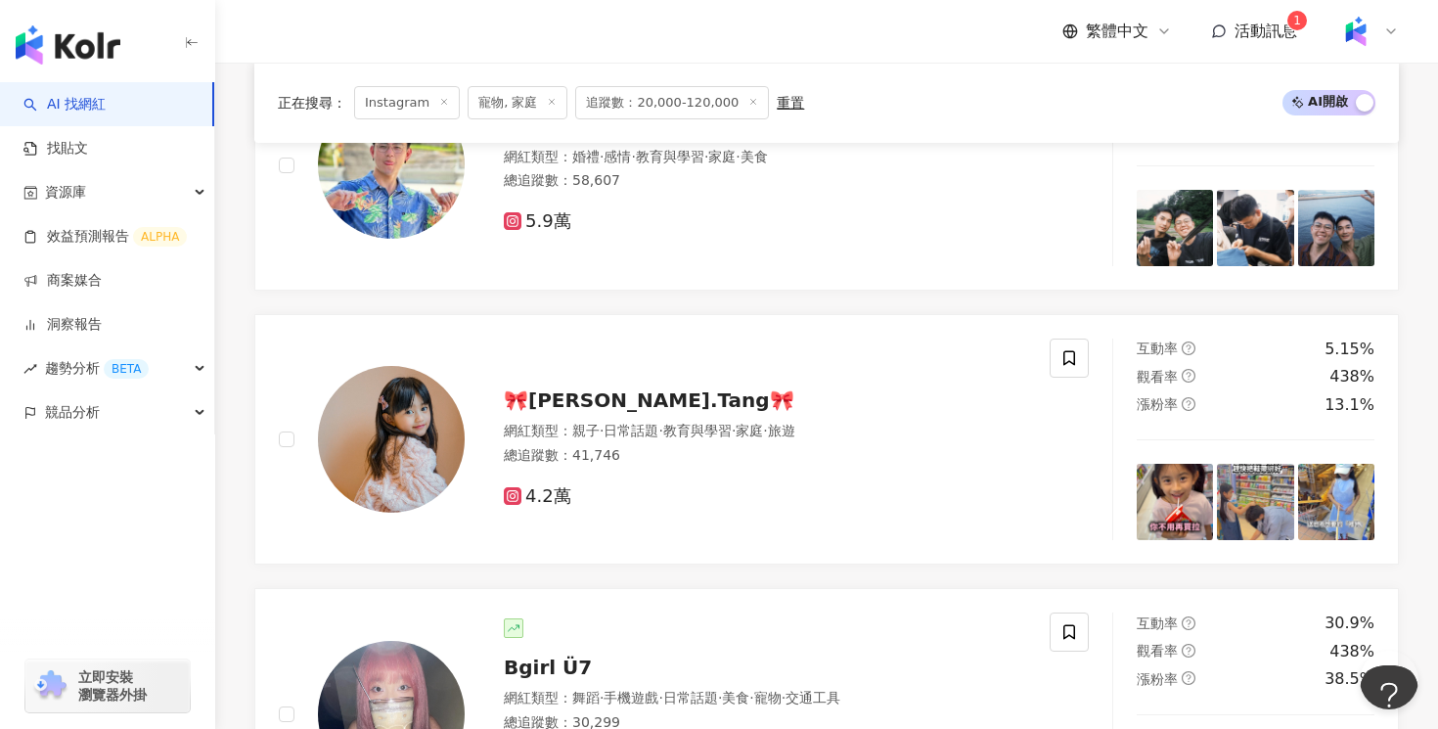
scroll to position [2197, 0]
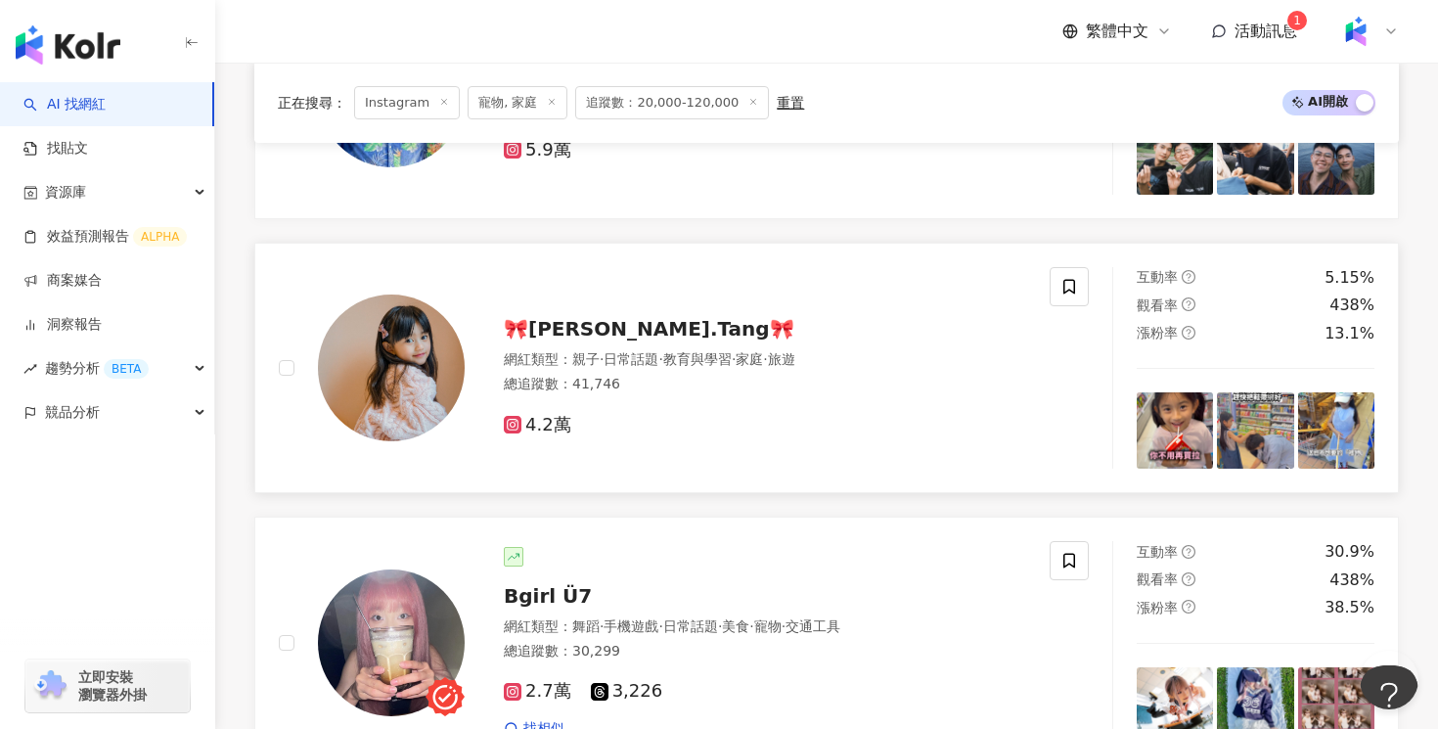
click at [752, 384] on div "總追蹤數 ： 41,746" at bounding box center [765, 385] width 522 height 20
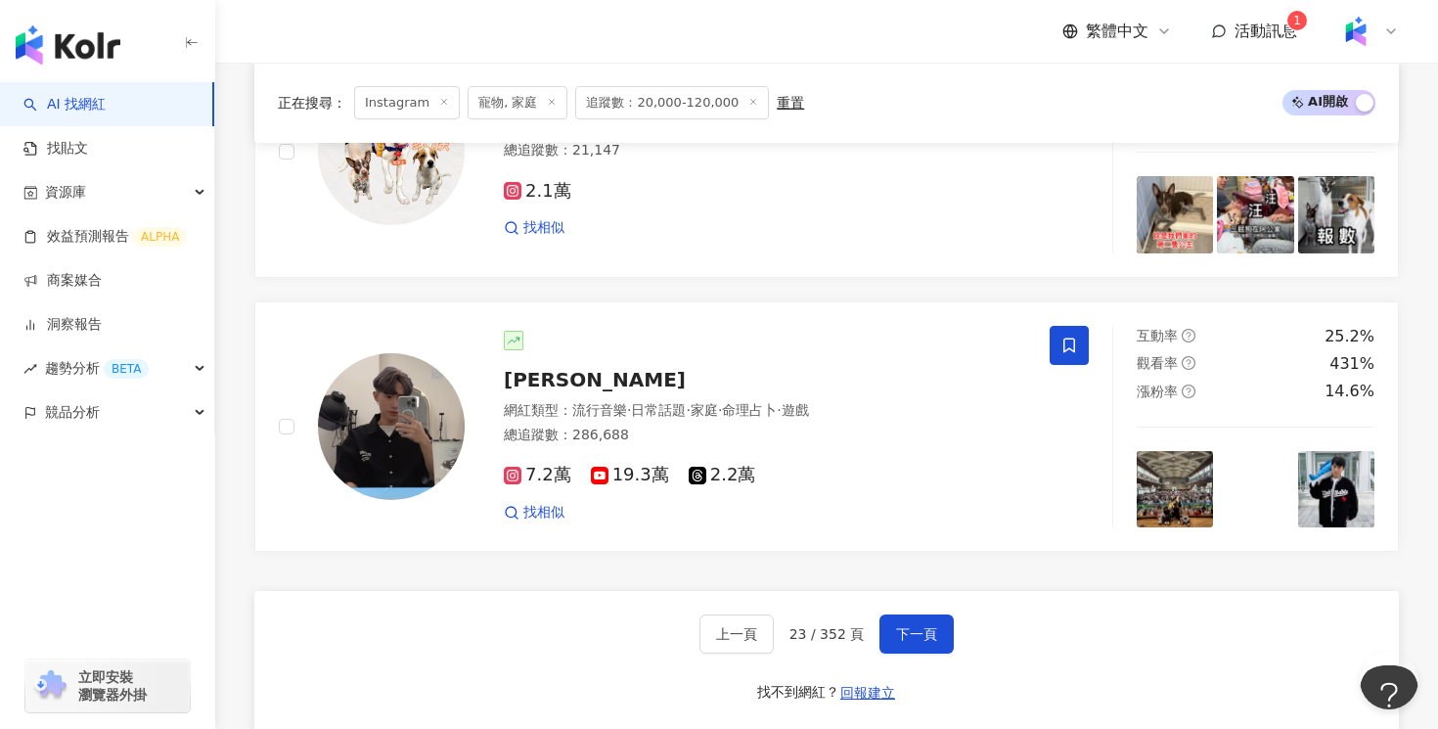
scroll to position [3570, 0]
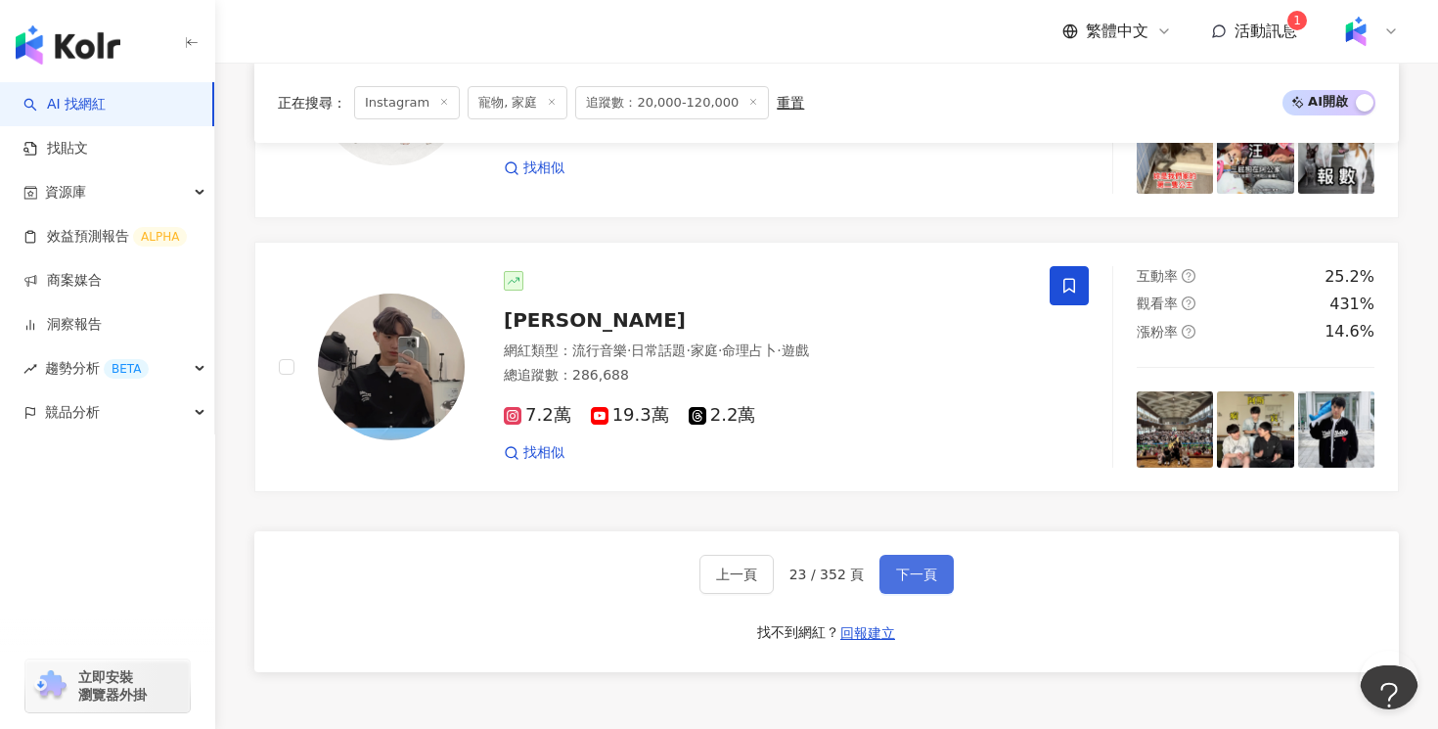
click at [909, 566] on span "下一頁" at bounding box center [916, 574] width 41 height 16
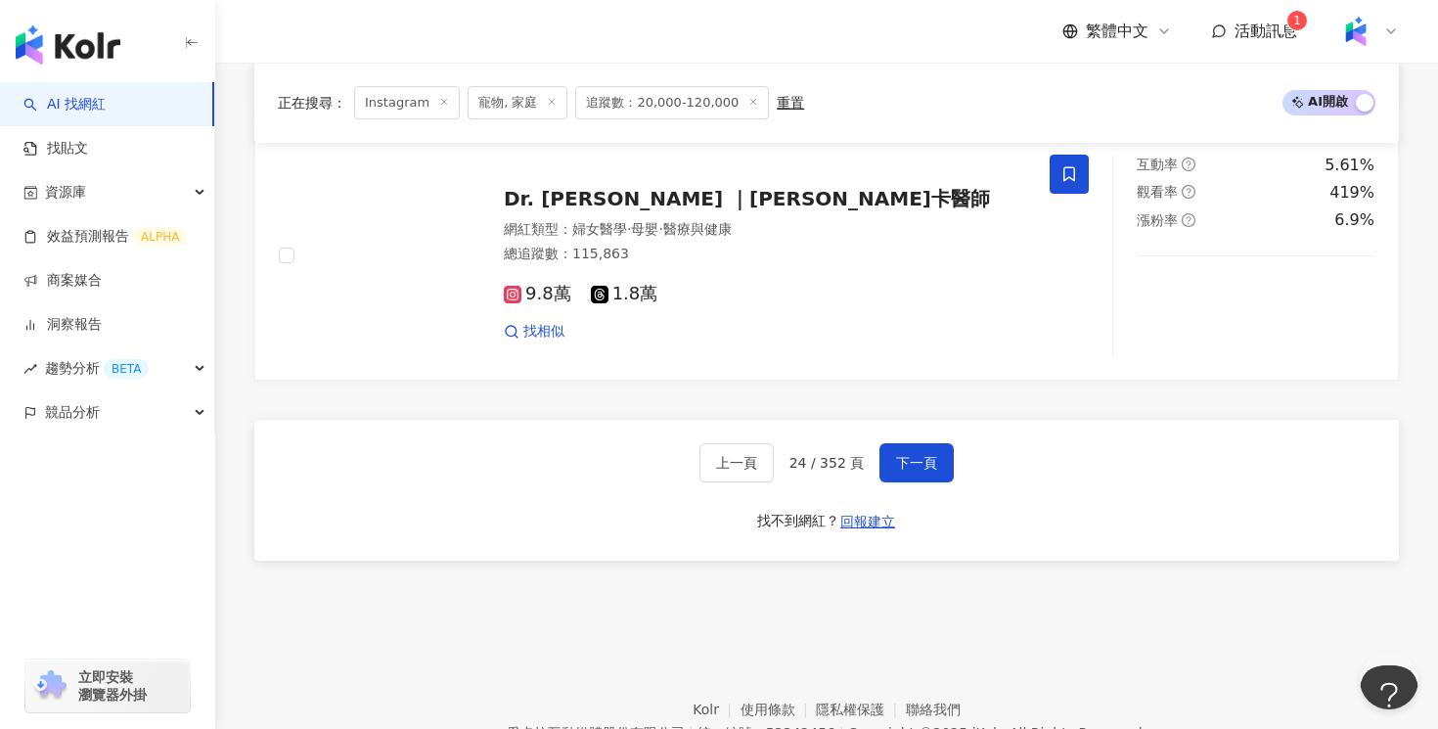
scroll to position [3740, 0]
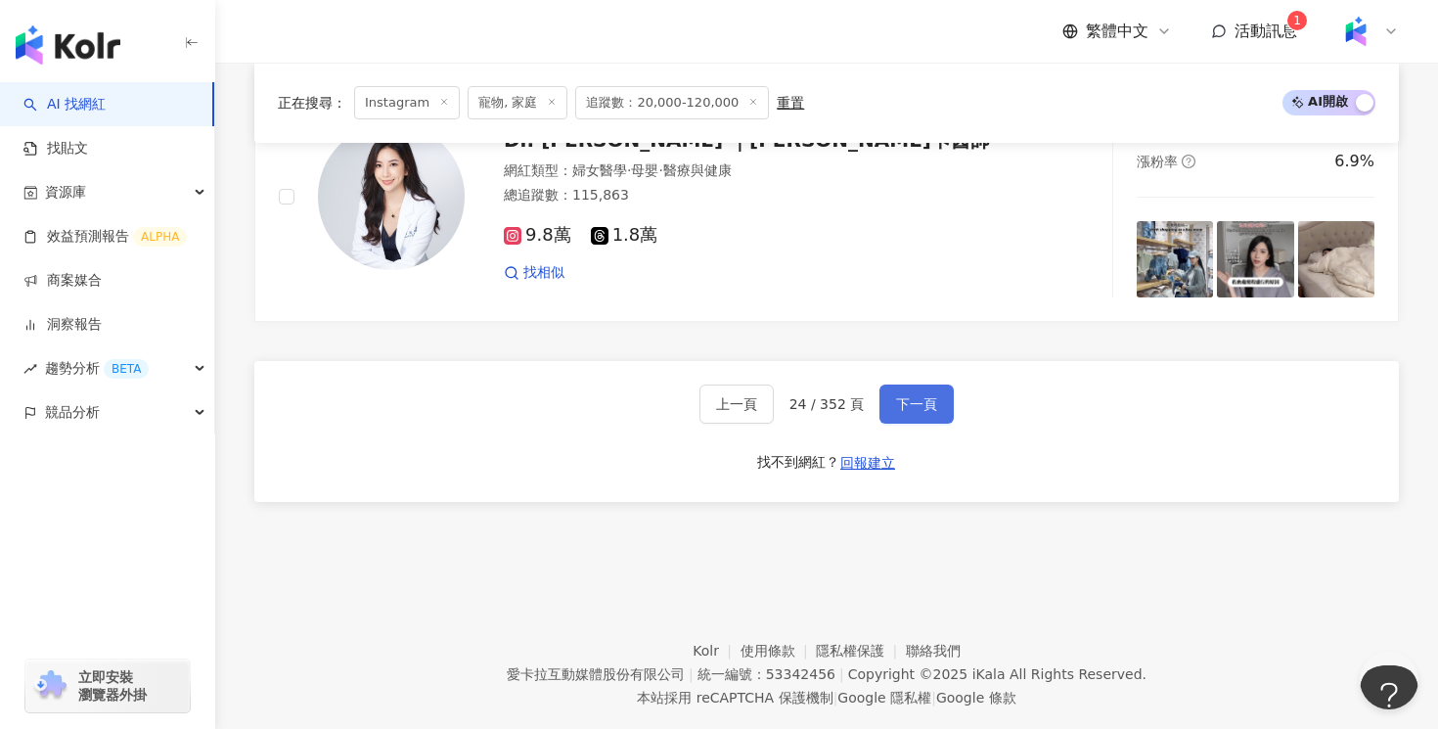
click at [911, 404] on span "下一頁" at bounding box center [916, 404] width 41 height 16
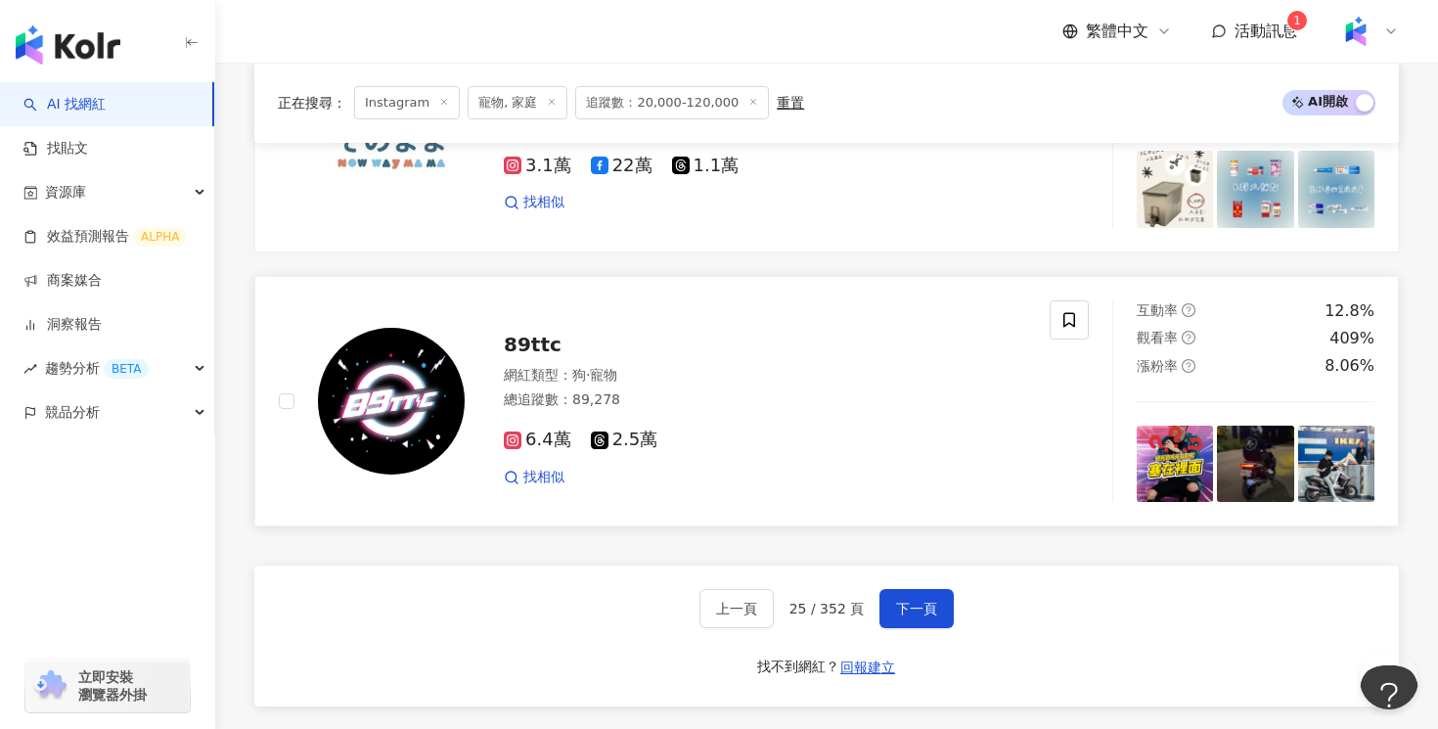
scroll to position [3563, 0]
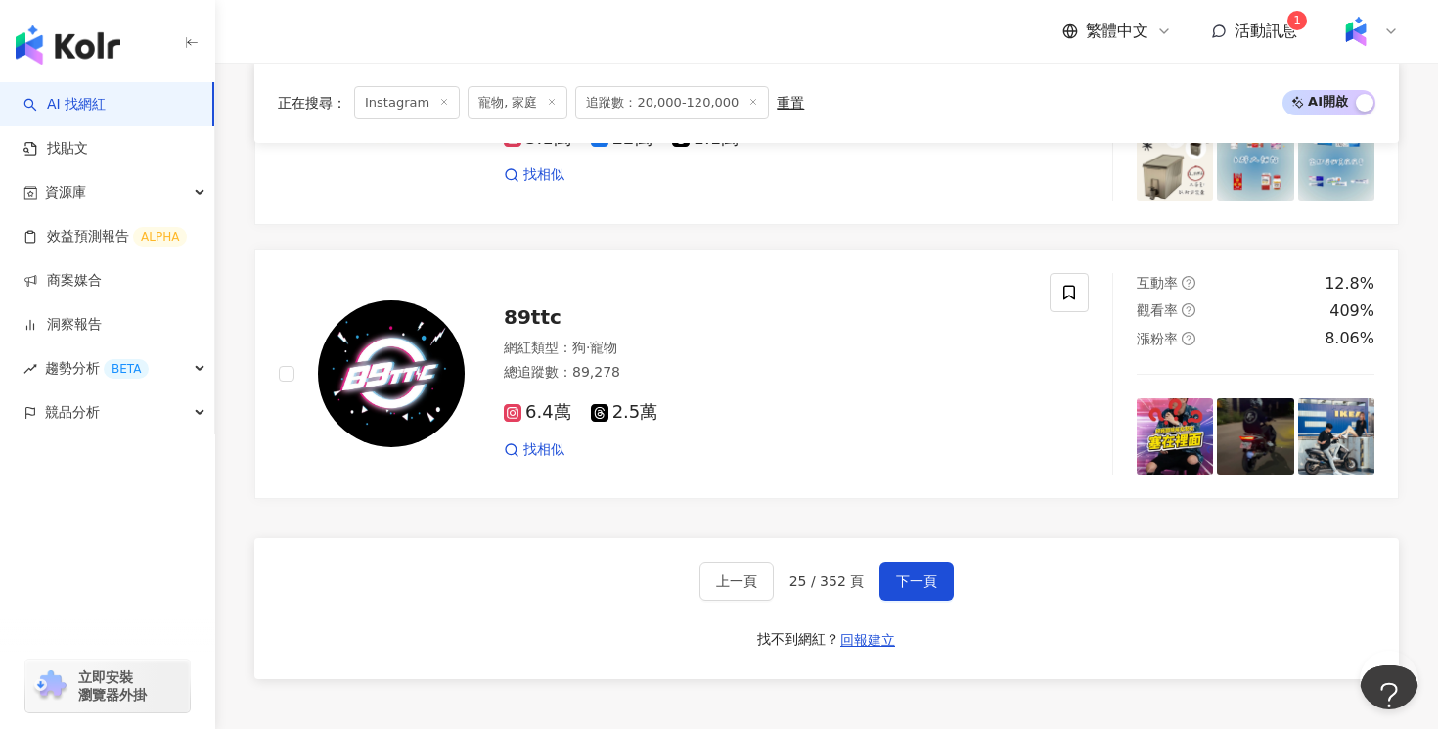
click at [928, 600] on div "上一頁 25 / 352 頁 下一頁 找不到網紅？ 回報建立" at bounding box center [826, 608] width 1144 height 141
click at [929, 578] on span "下一頁" at bounding box center [916, 581] width 41 height 16
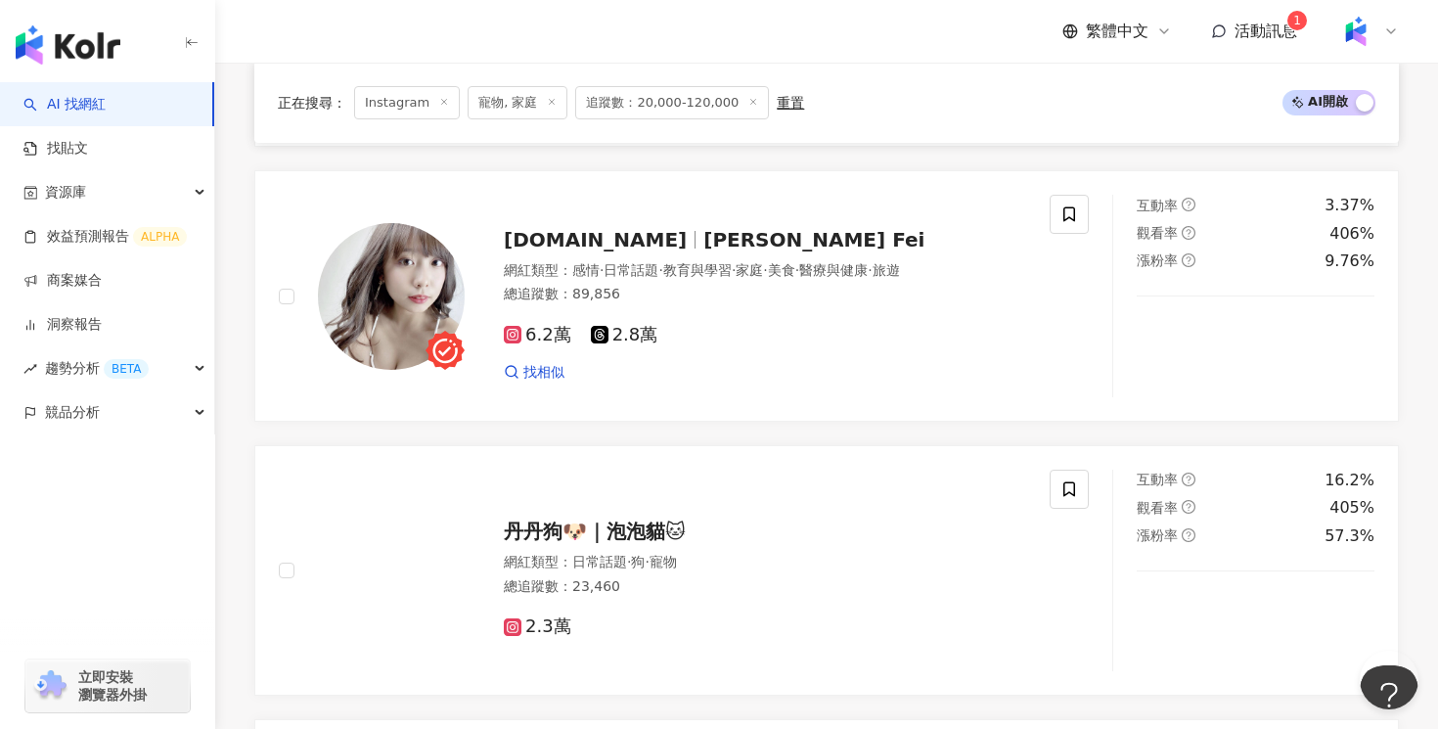
scroll to position [1658, 0]
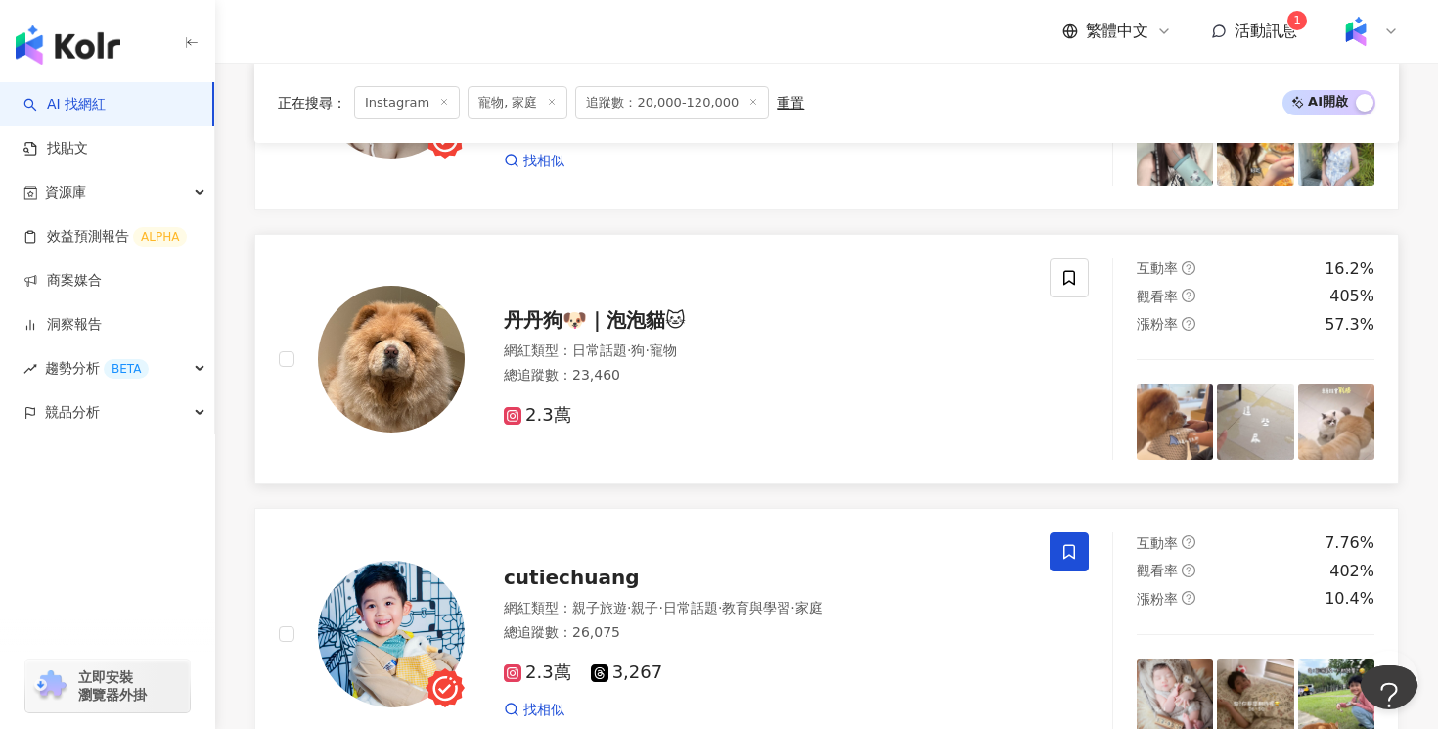
click at [804, 391] on div "2.3萬" at bounding box center [765, 407] width 522 height 37
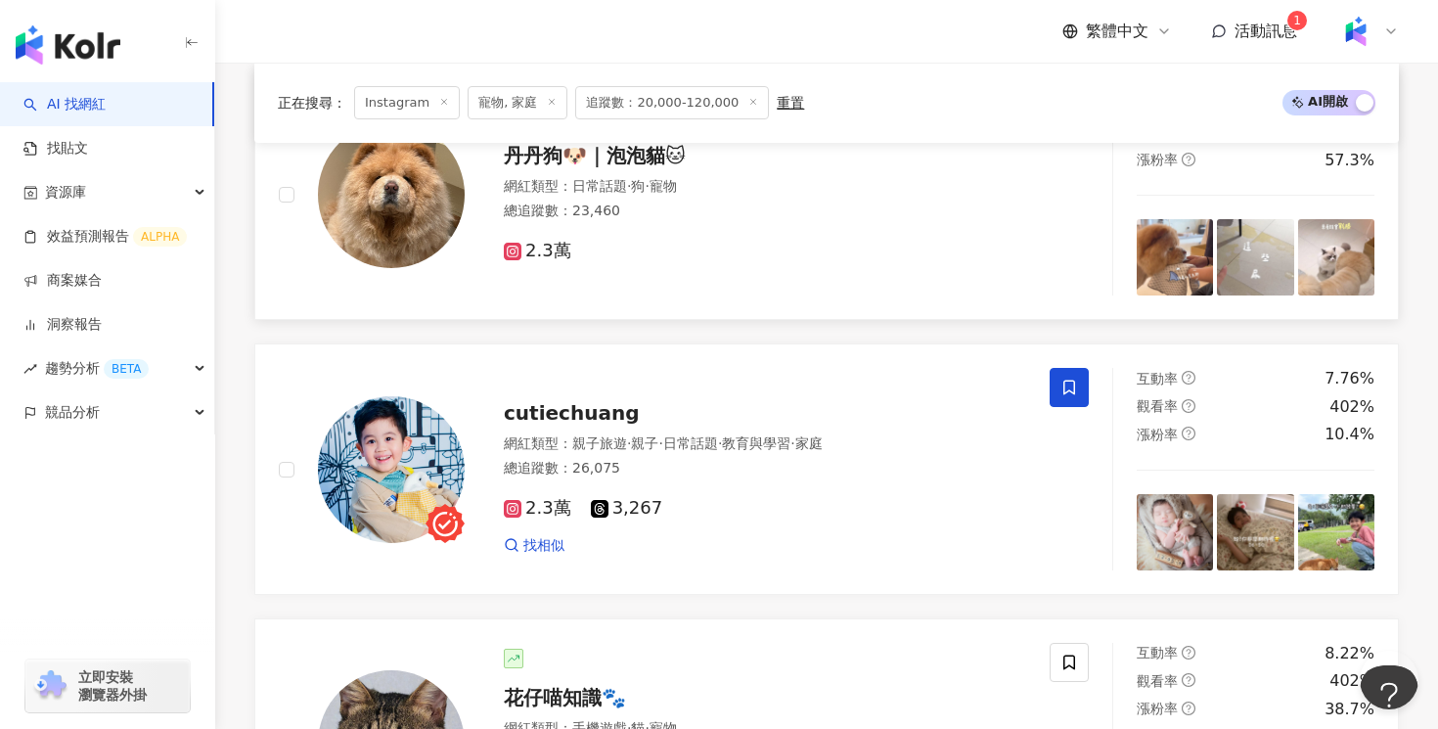
scroll to position [1953, 0]
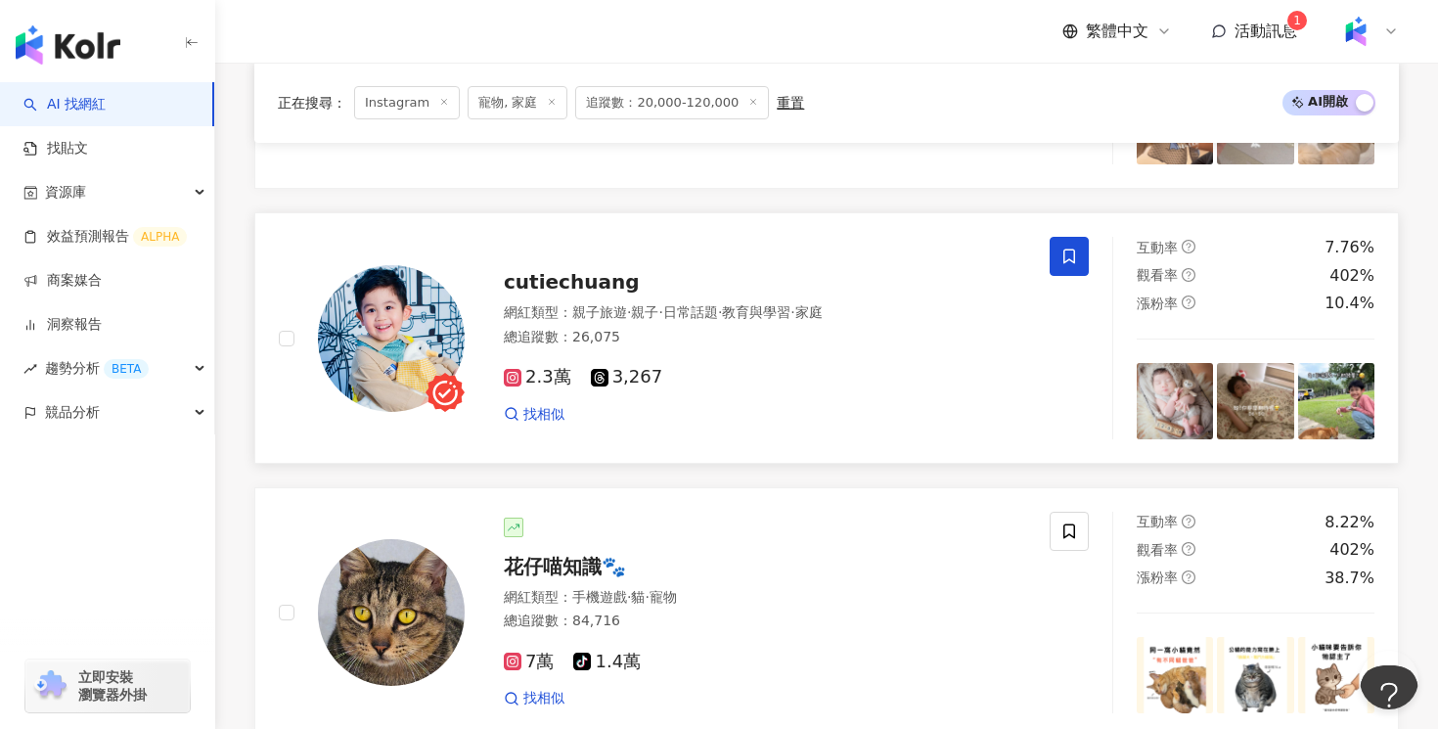
click at [816, 364] on div "2.3萬 3,267 找相似" at bounding box center [765, 387] width 522 height 72
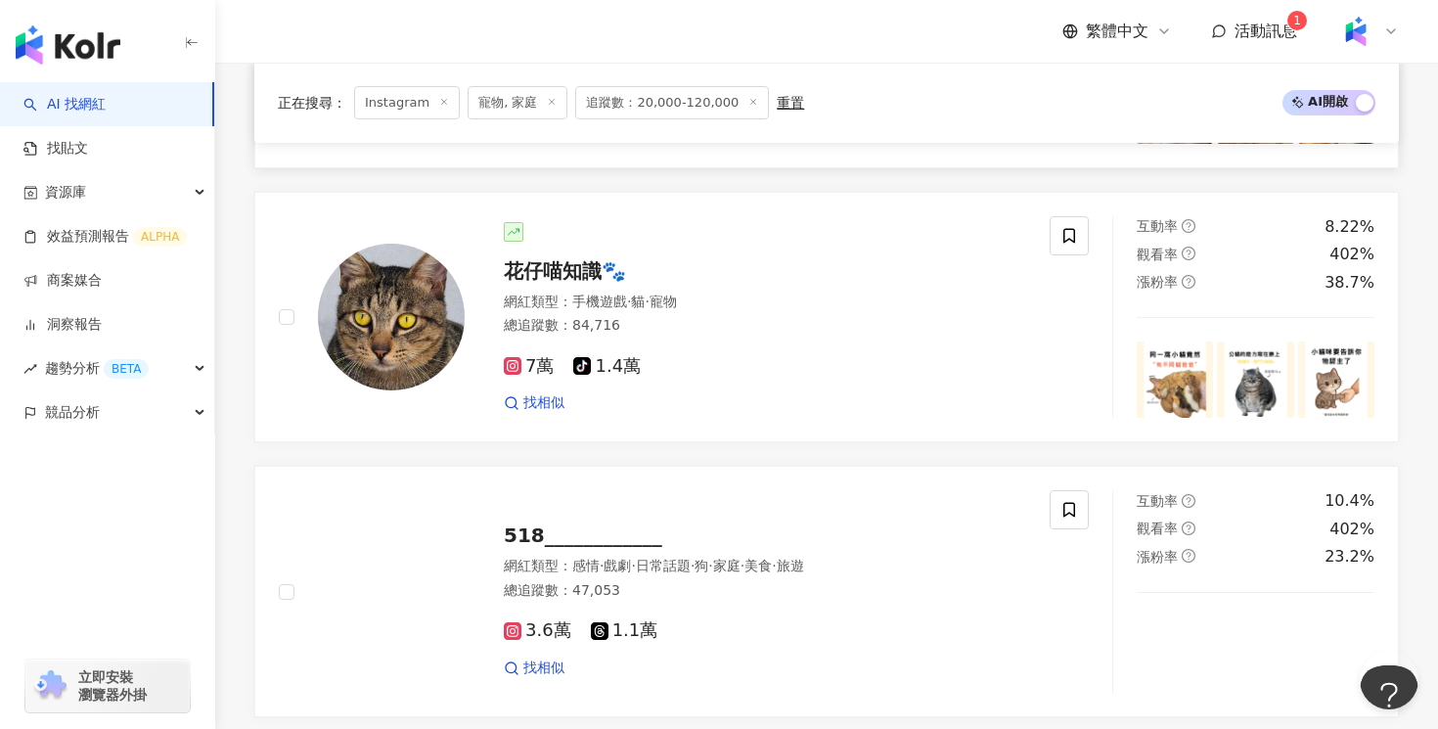
scroll to position [2342, 0]
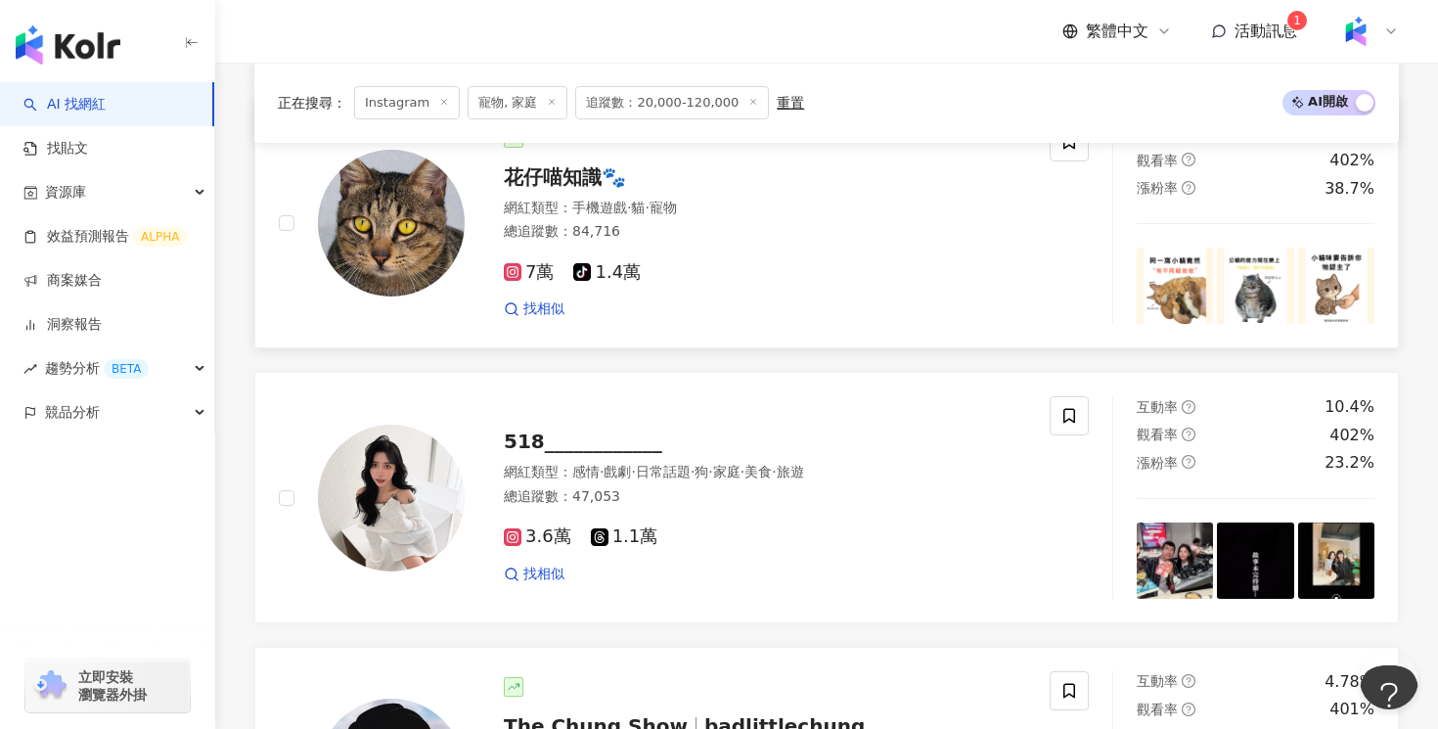
click at [739, 272] on div "7萬 tiktok-icon 1.4萬" at bounding box center [765, 273] width 522 height 22
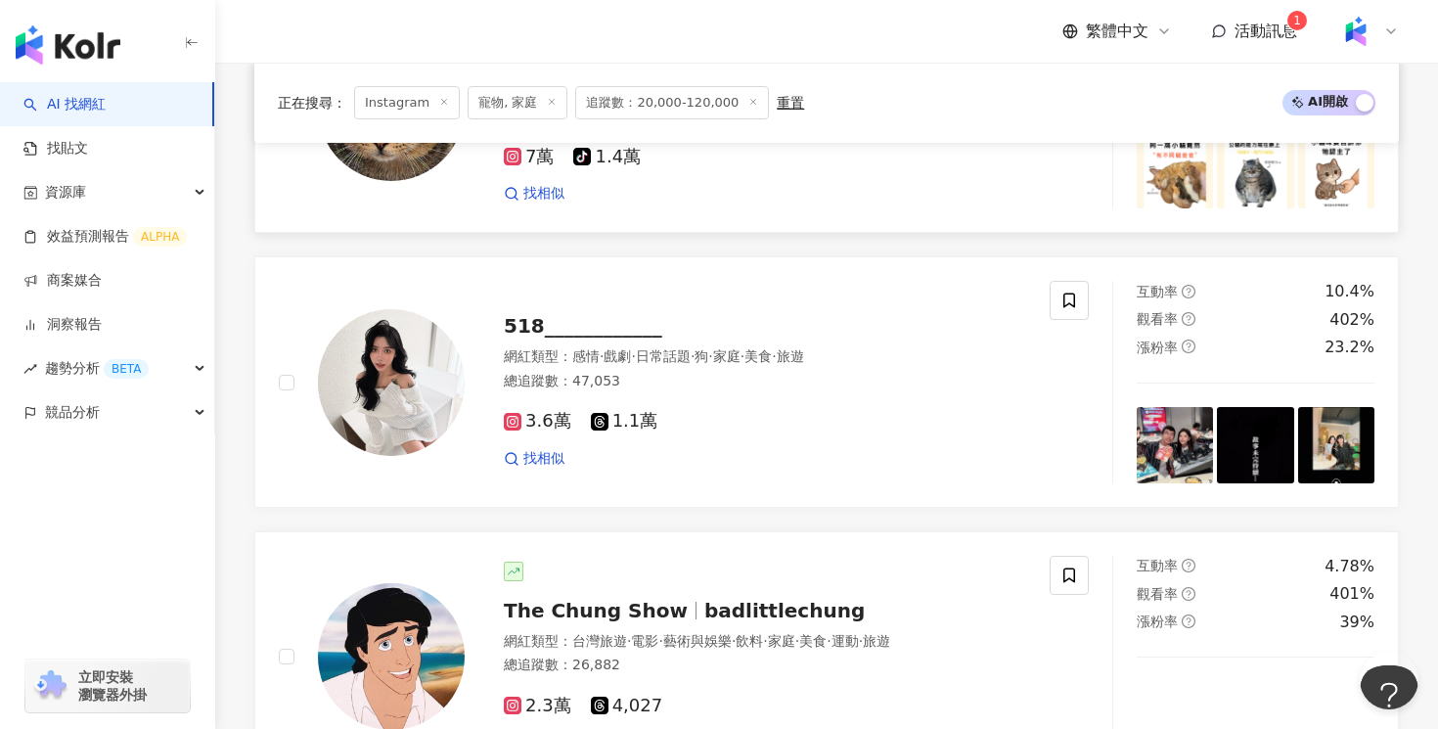
scroll to position [2458, 0]
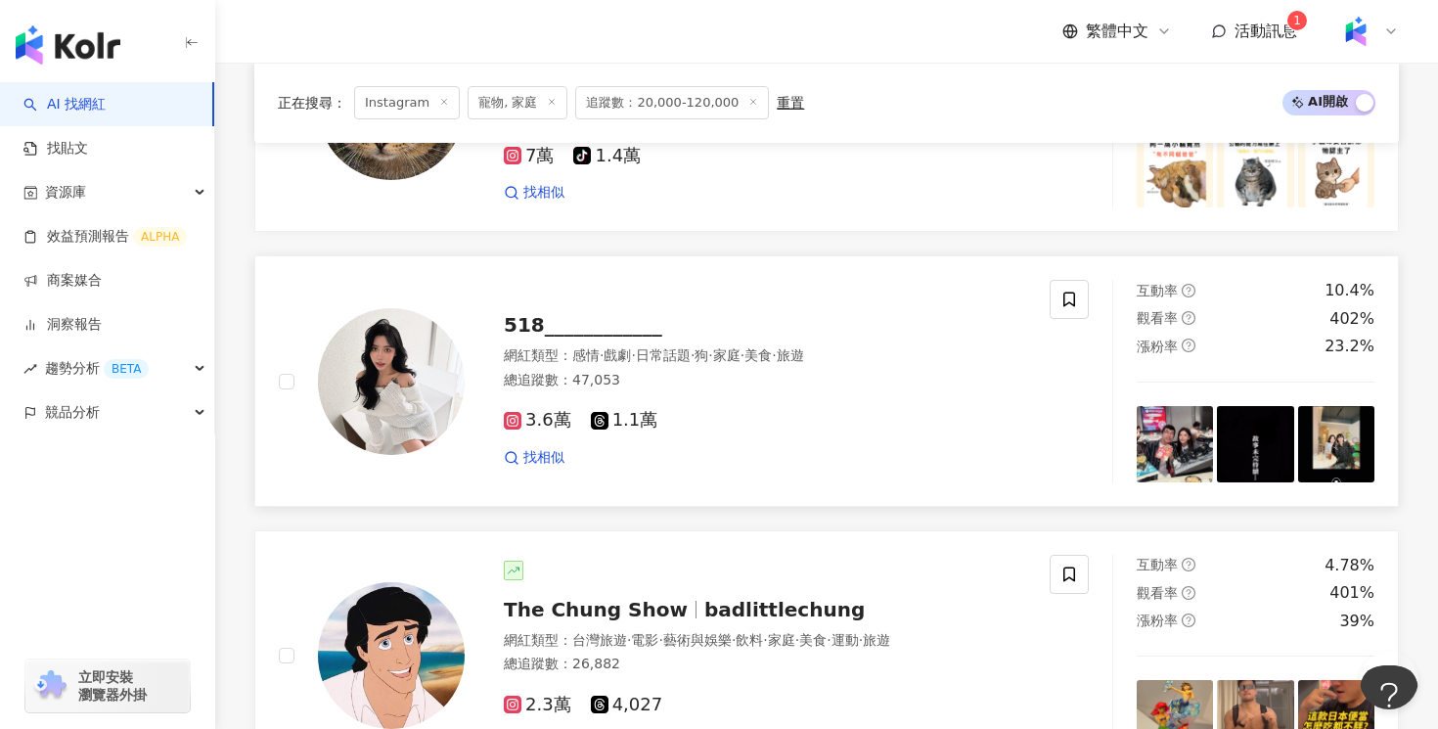
click at [746, 440] on div "3.6萬 1.1萬 找相似" at bounding box center [765, 430] width 522 height 72
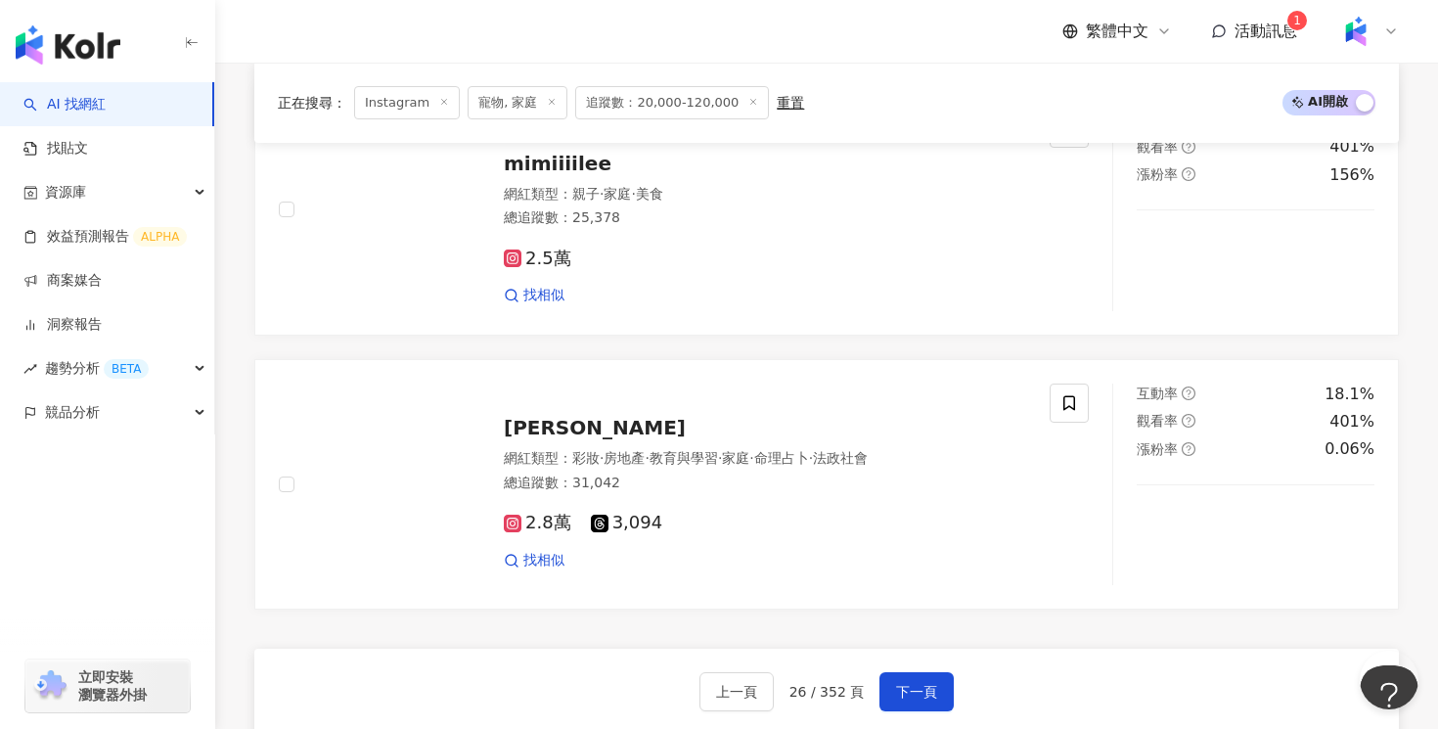
scroll to position [3480, 0]
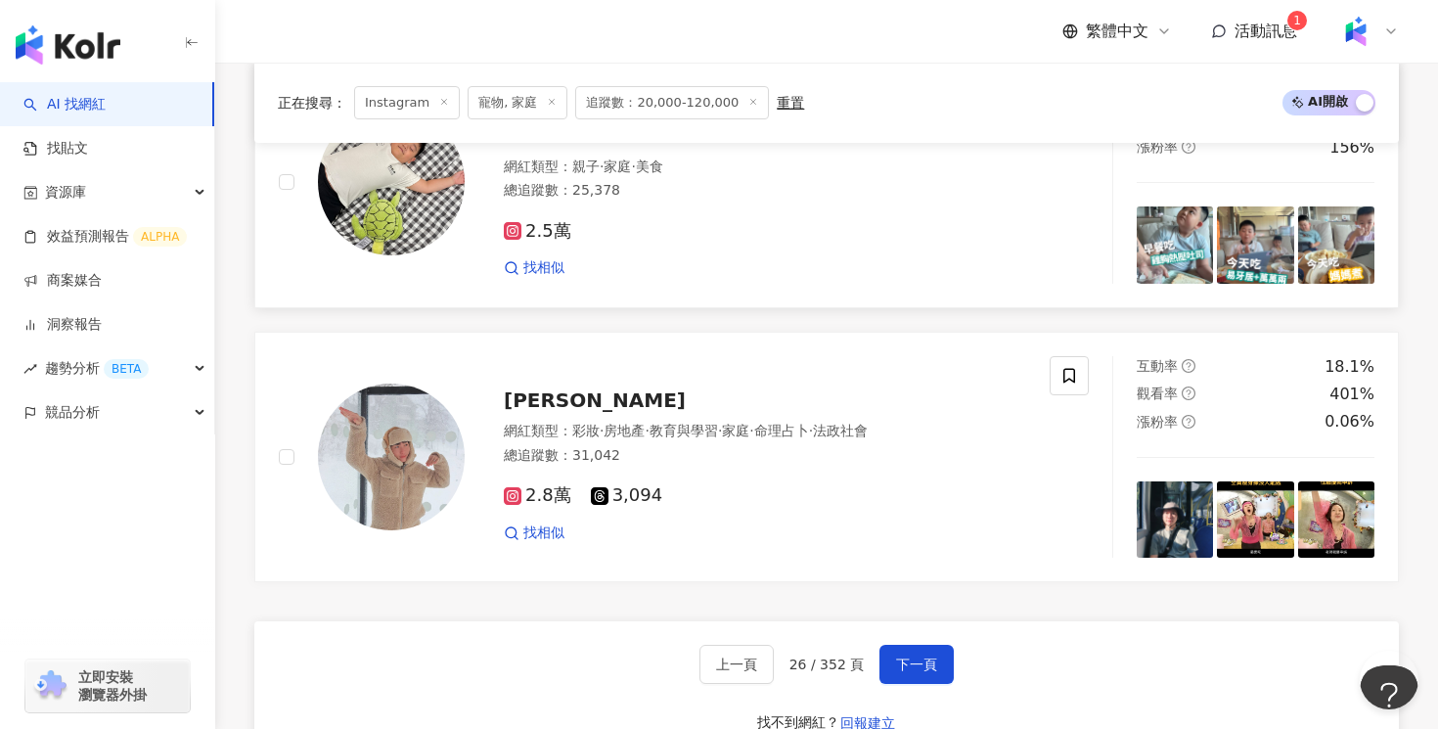
click at [689, 264] on div "找相似" at bounding box center [765, 268] width 522 height 20
click at [912, 673] on button "下一頁" at bounding box center [916, 663] width 74 height 39
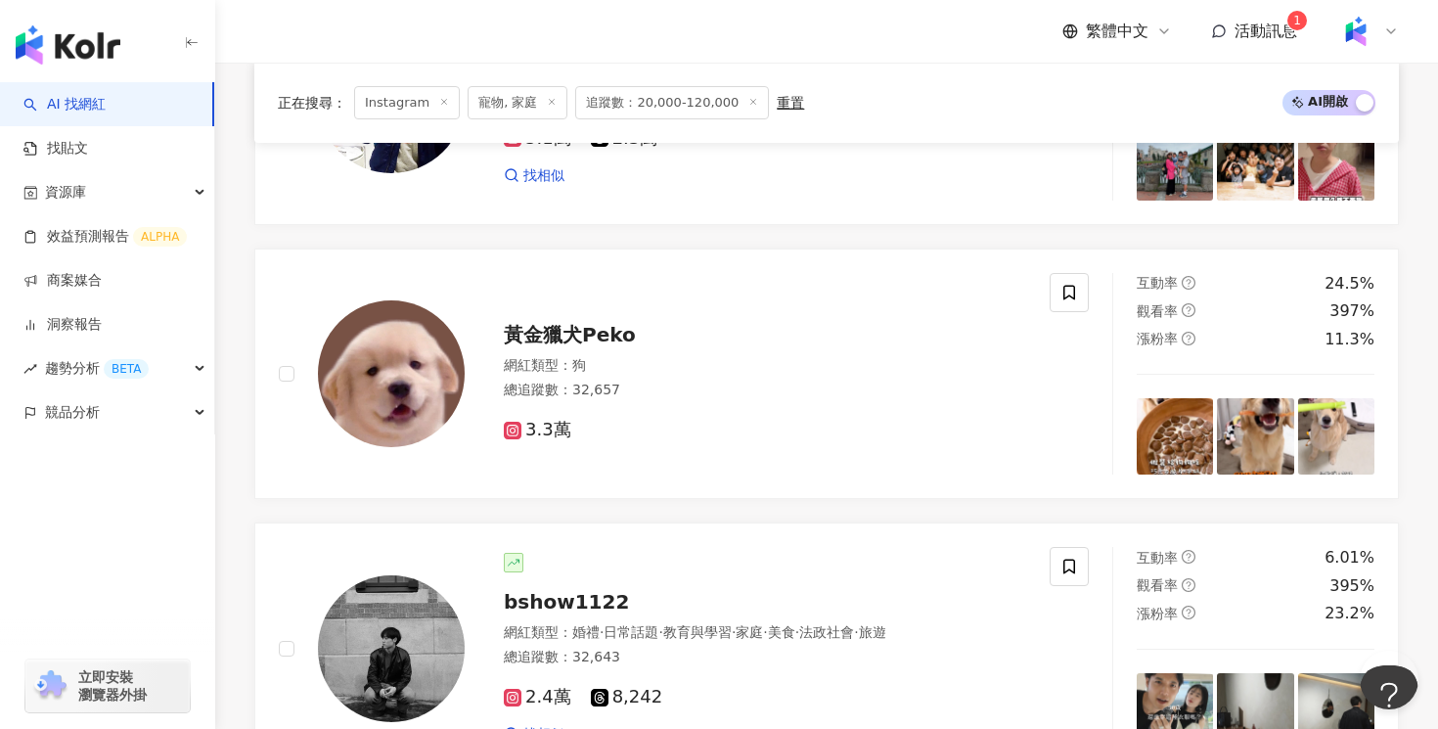
scroll to position [1646, 0]
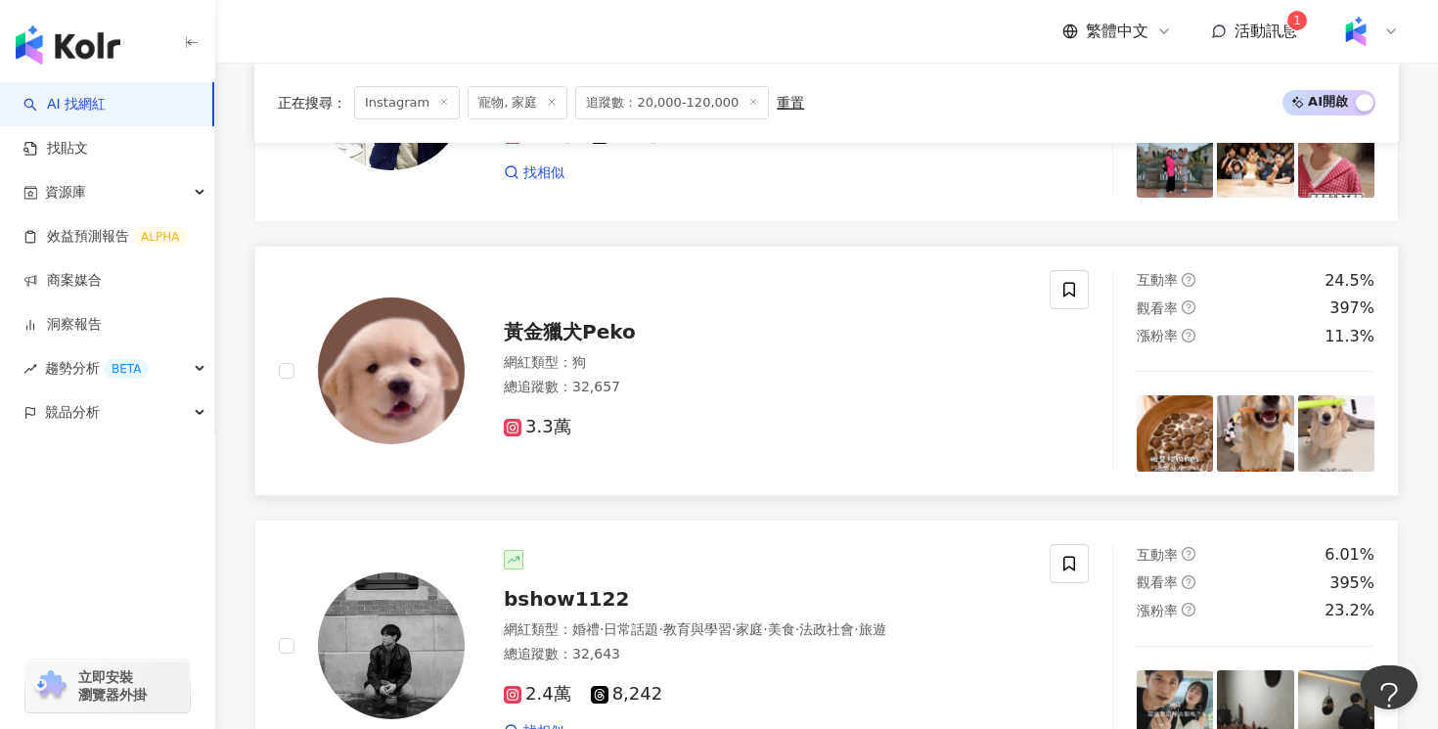
click at [890, 371] on div "網紅類型 ： 狗" at bounding box center [765, 363] width 522 height 20
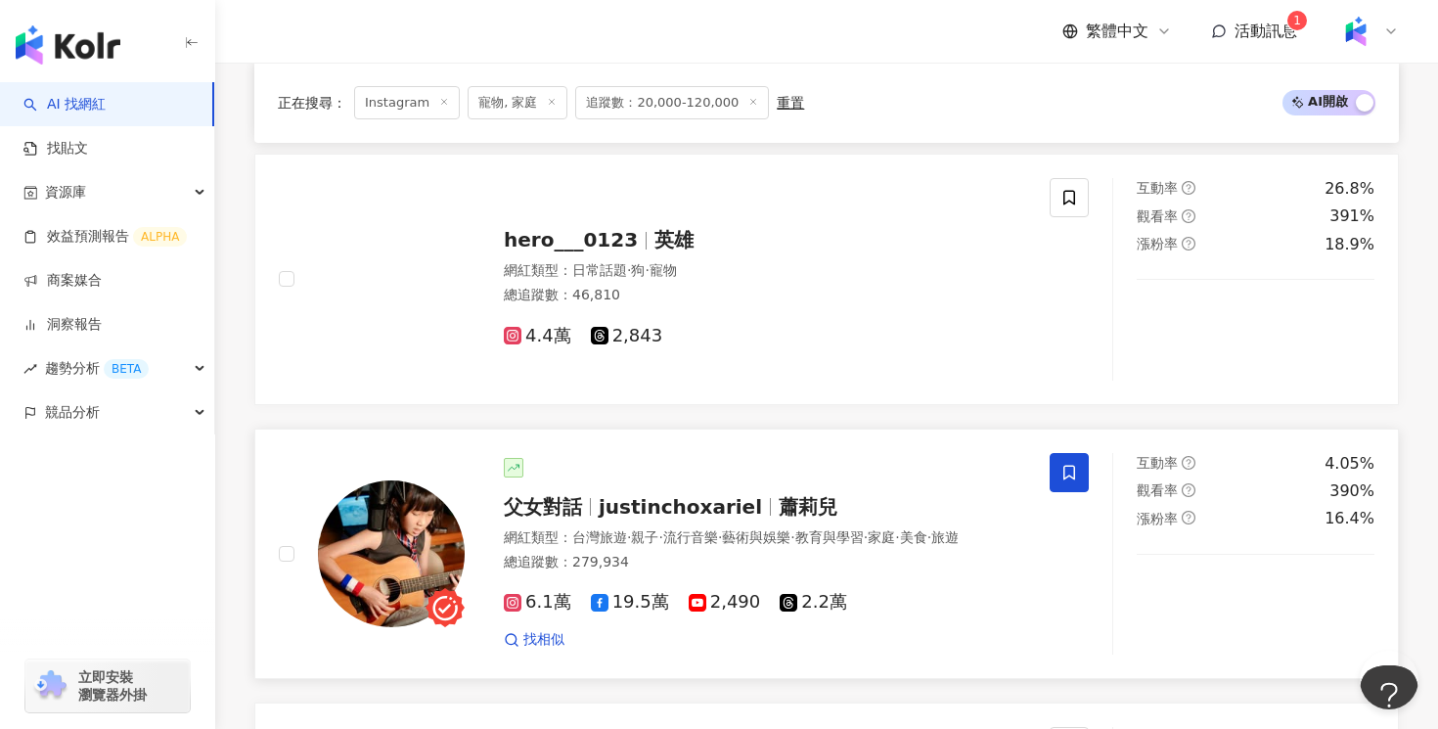
scroll to position [2880, 0]
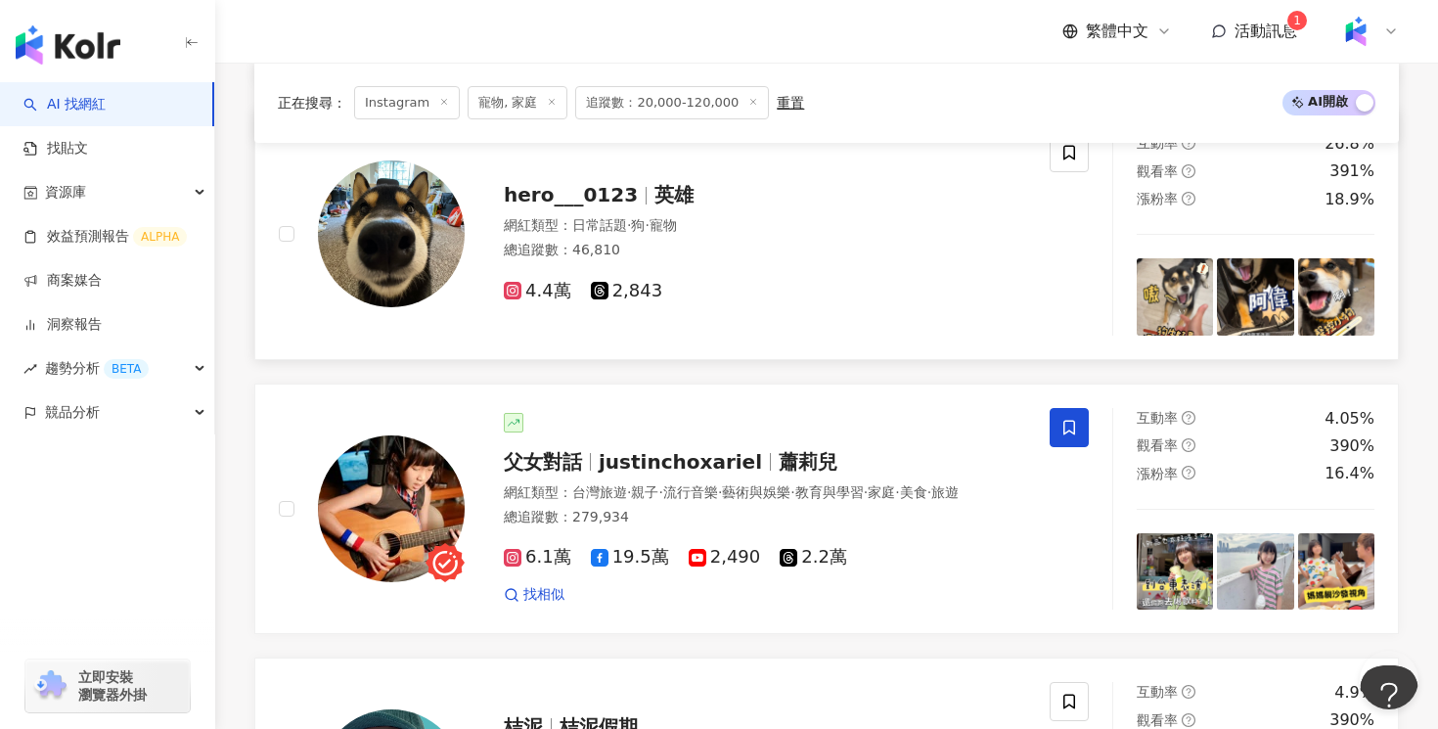
click at [741, 294] on div "4.4萬 2,843" at bounding box center [765, 292] width 522 height 22
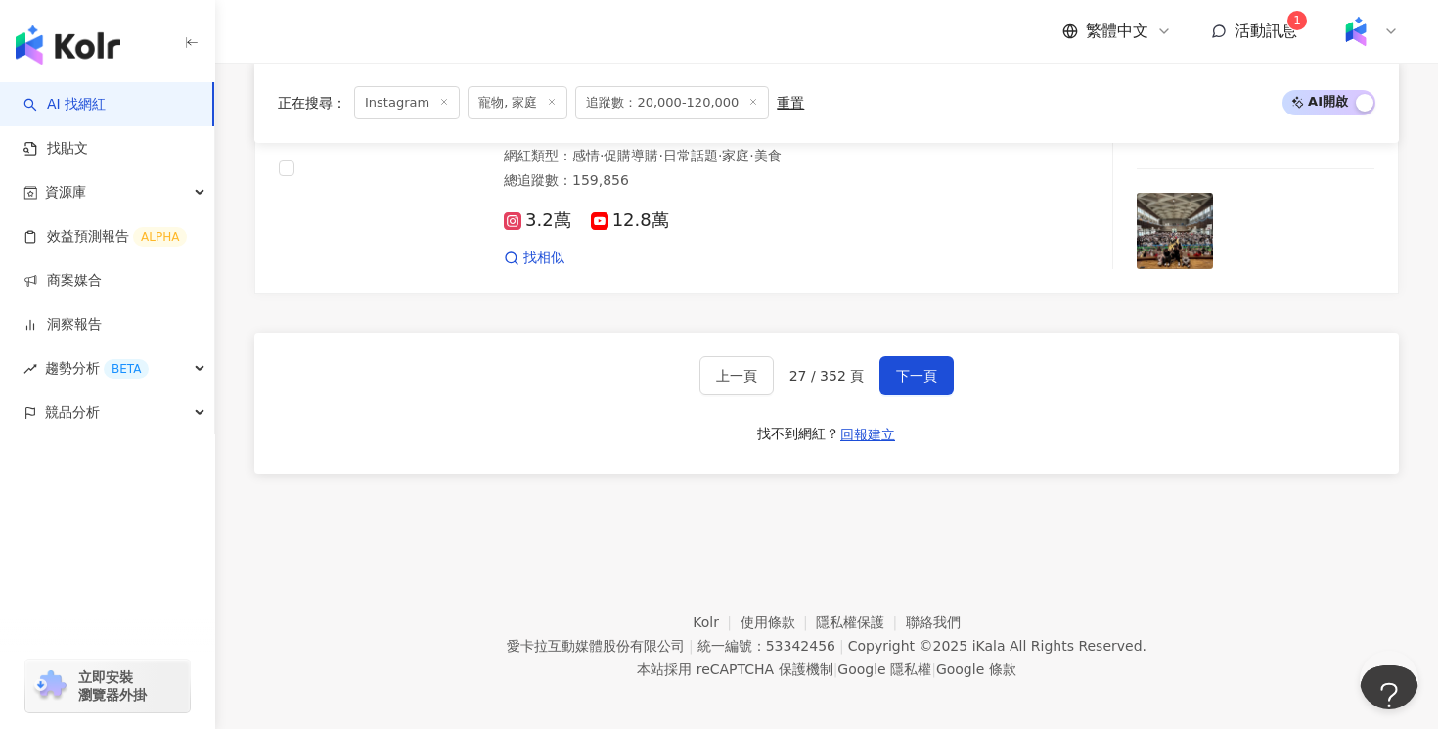
scroll to position [3786, 0]
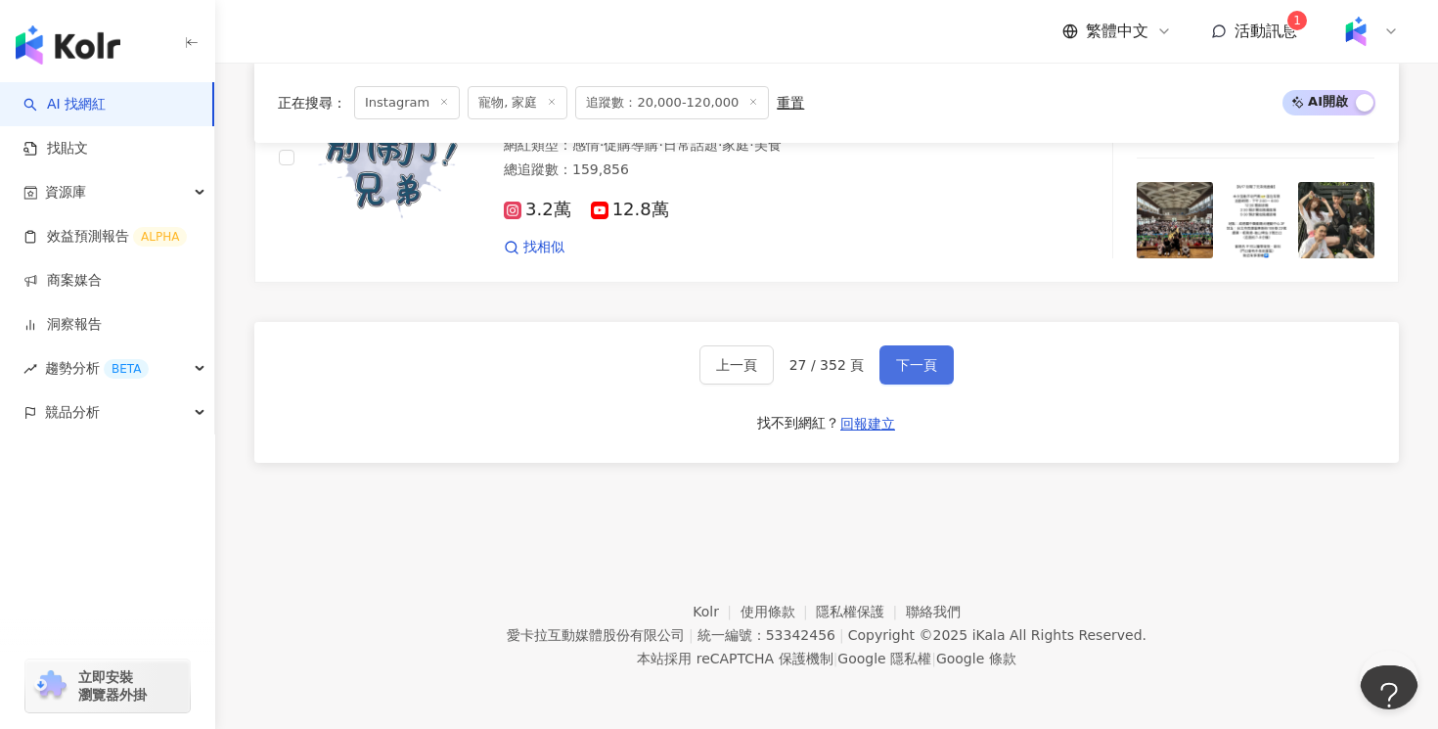
click at [899, 350] on button "下一頁" at bounding box center [916, 364] width 74 height 39
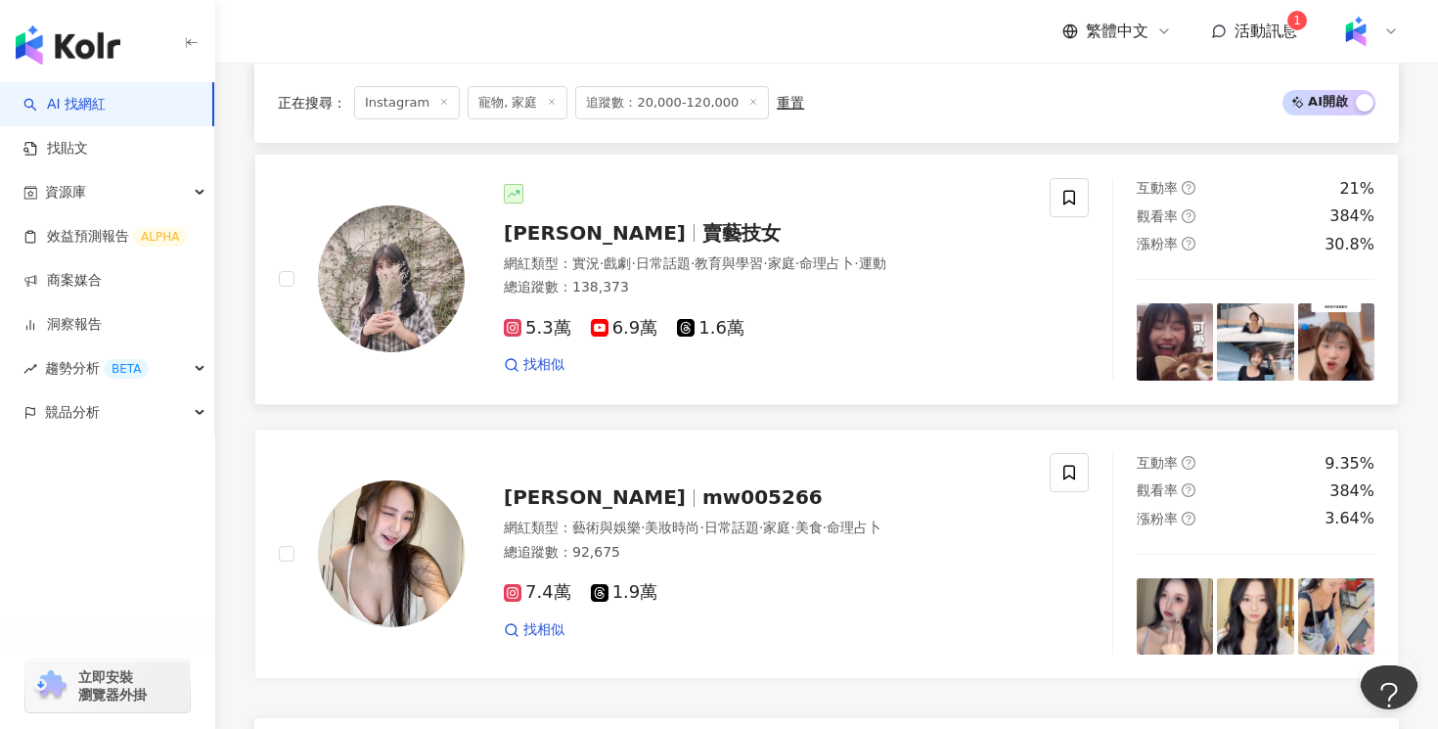
scroll to position [3378, 0]
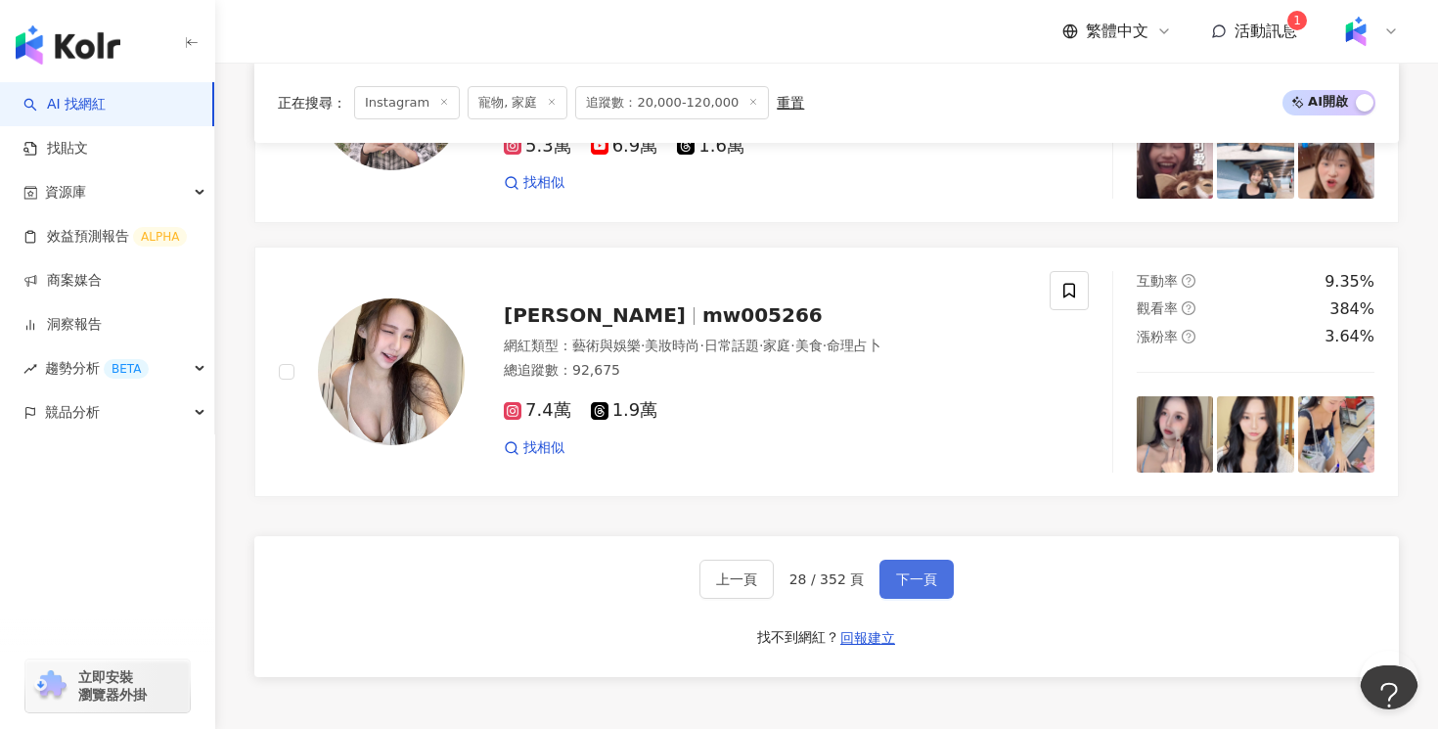
click at [902, 573] on span "下一頁" at bounding box center [916, 579] width 41 height 16
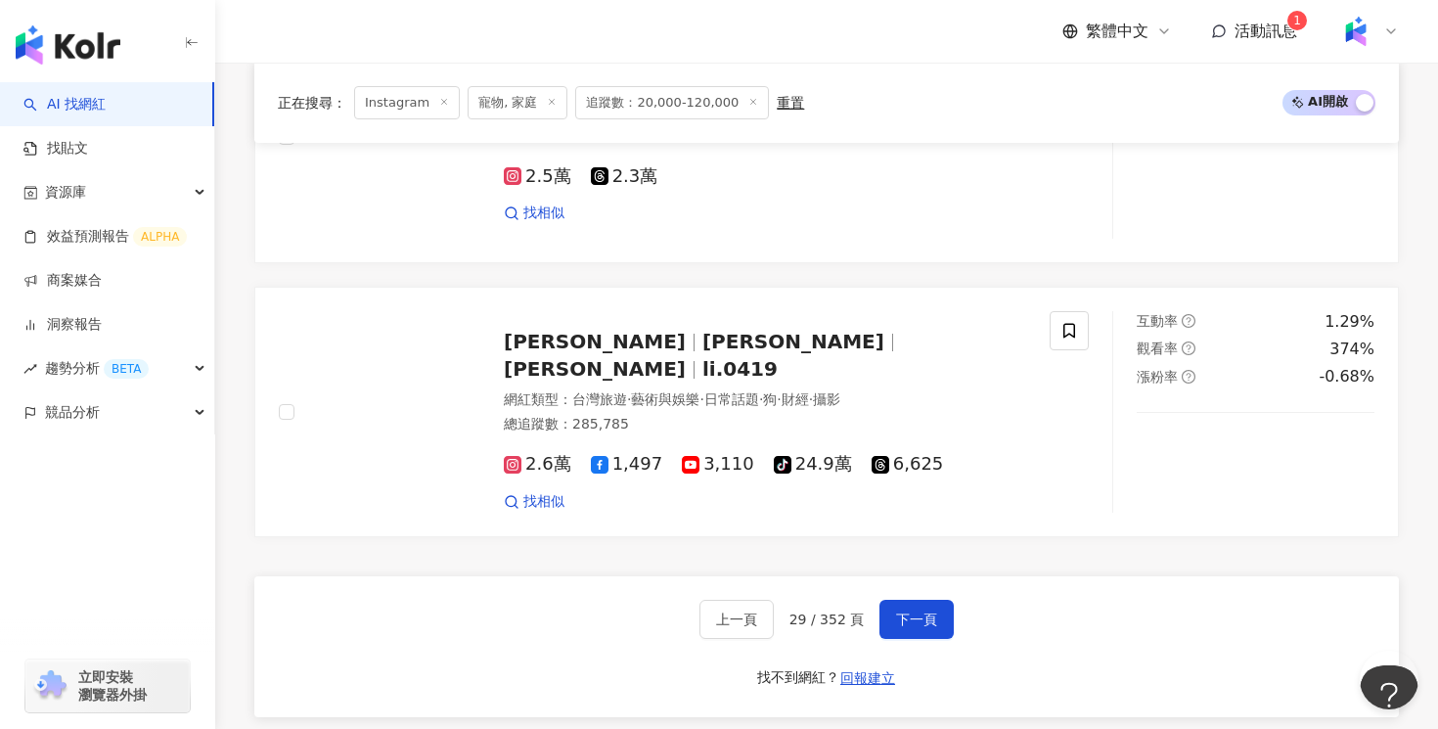
scroll to position [3715, 0]
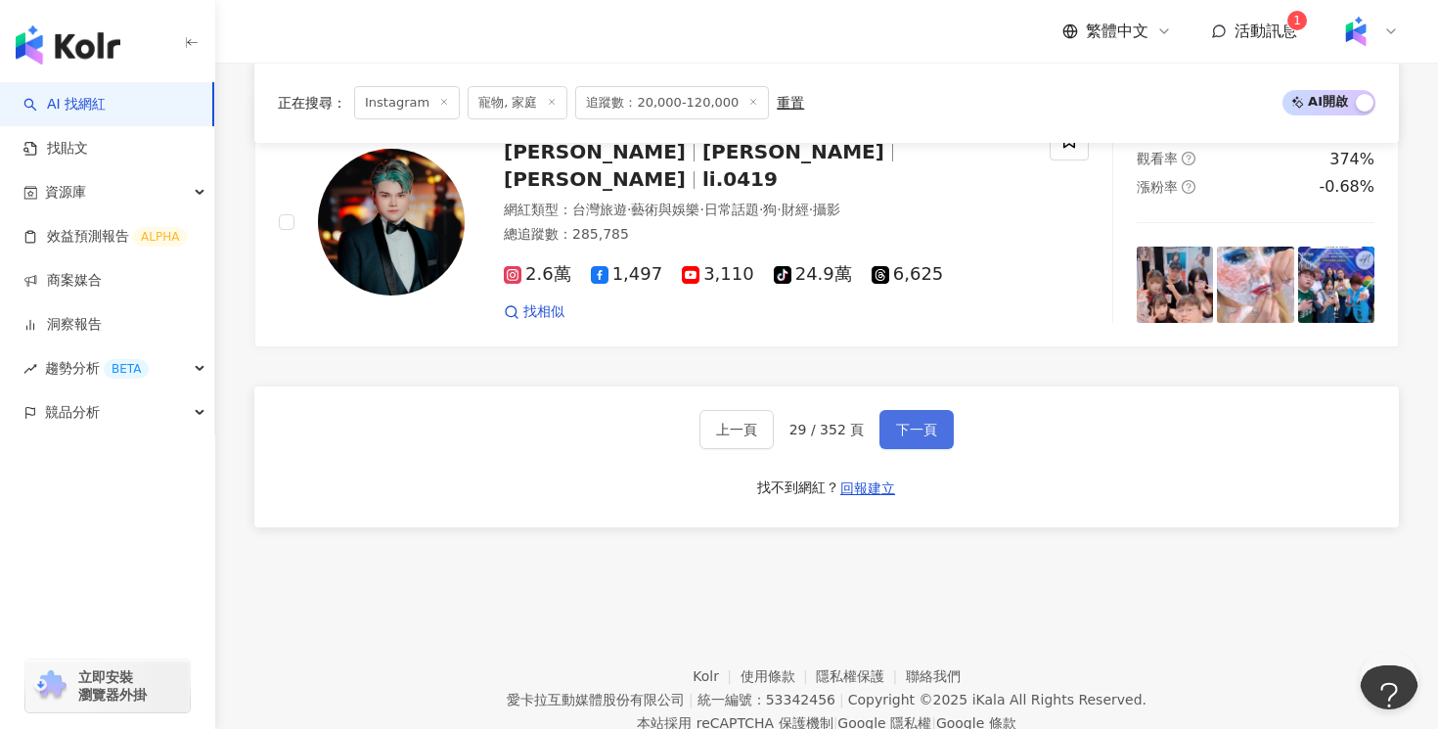
click at [928, 423] on span "下一頁" at bounding box center [916, 429] width 41 height 16
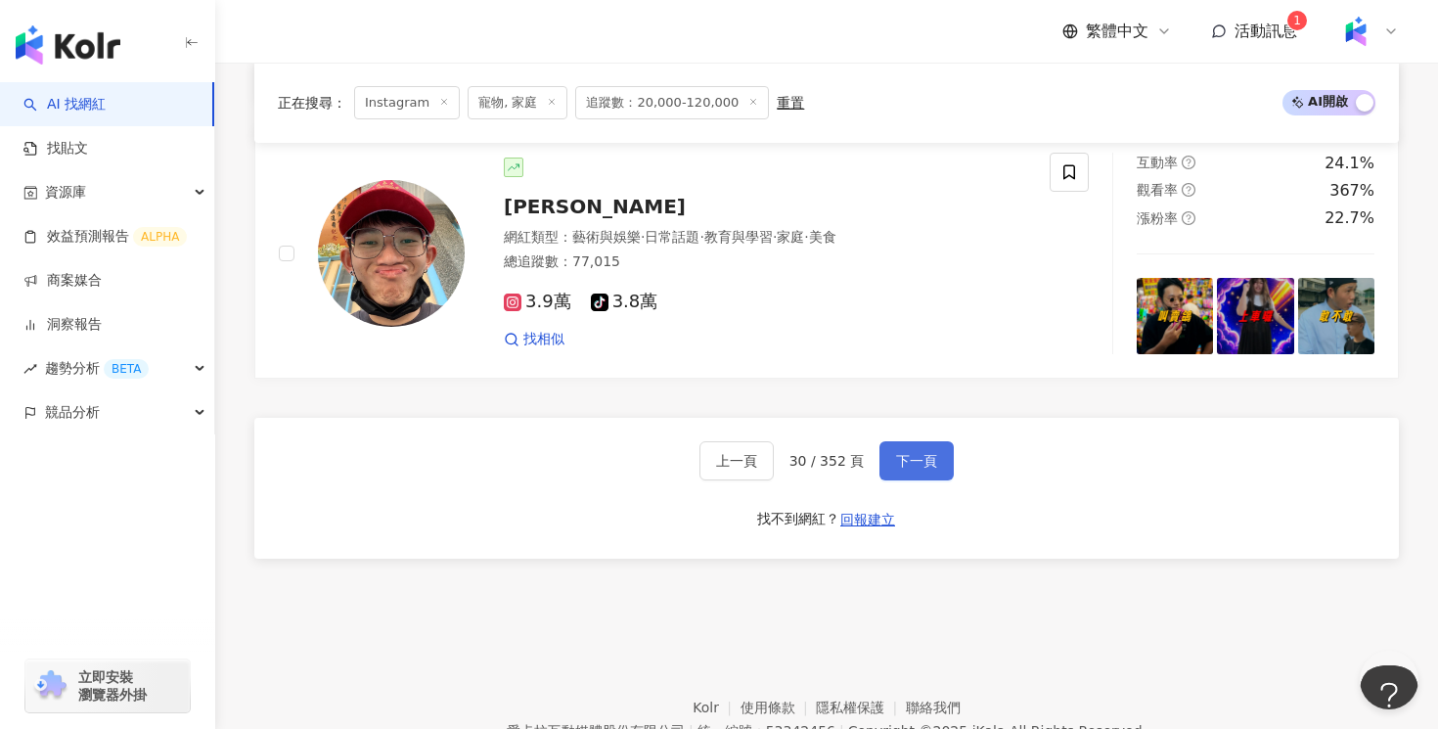
scroll to position [3686, 0]
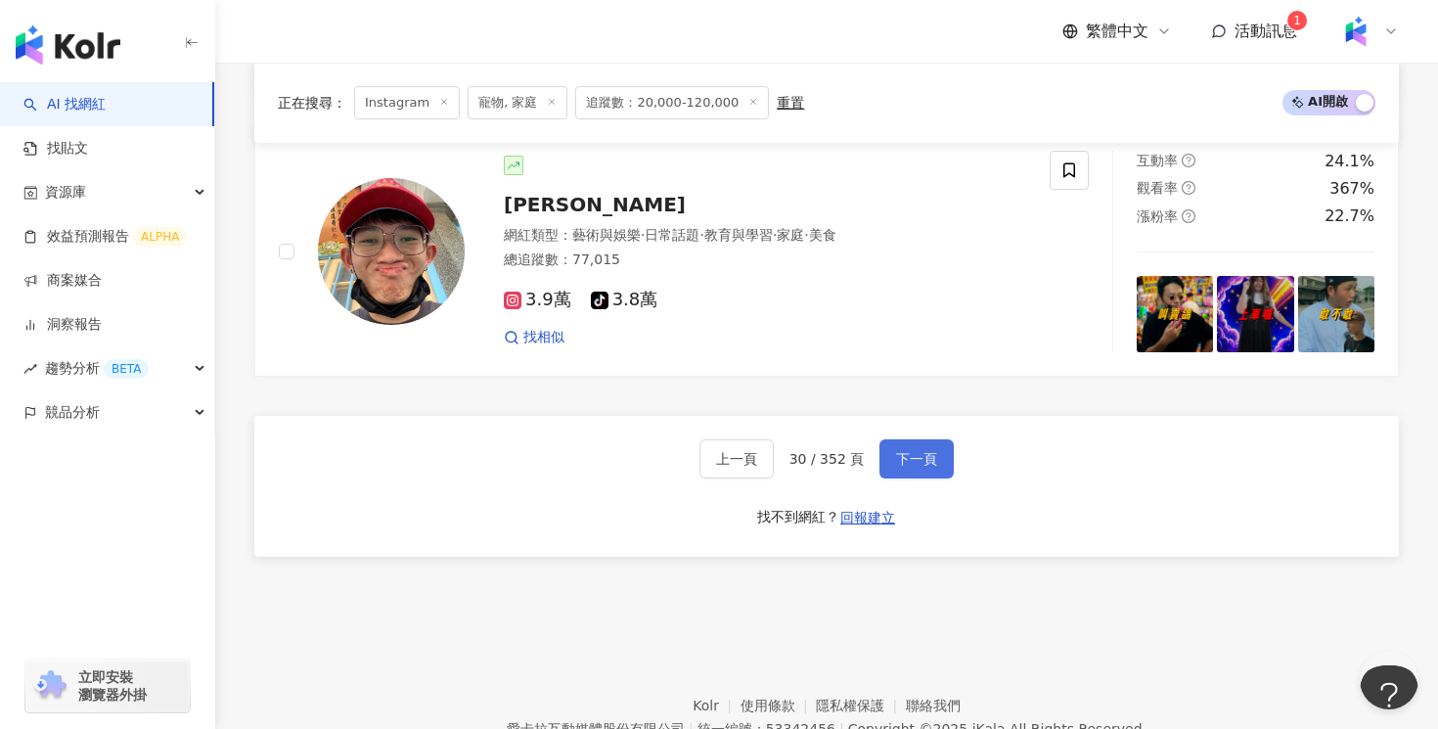
click at [939, 470] on button "下一頁" at bounding box center [916, 458] width 74 height 39
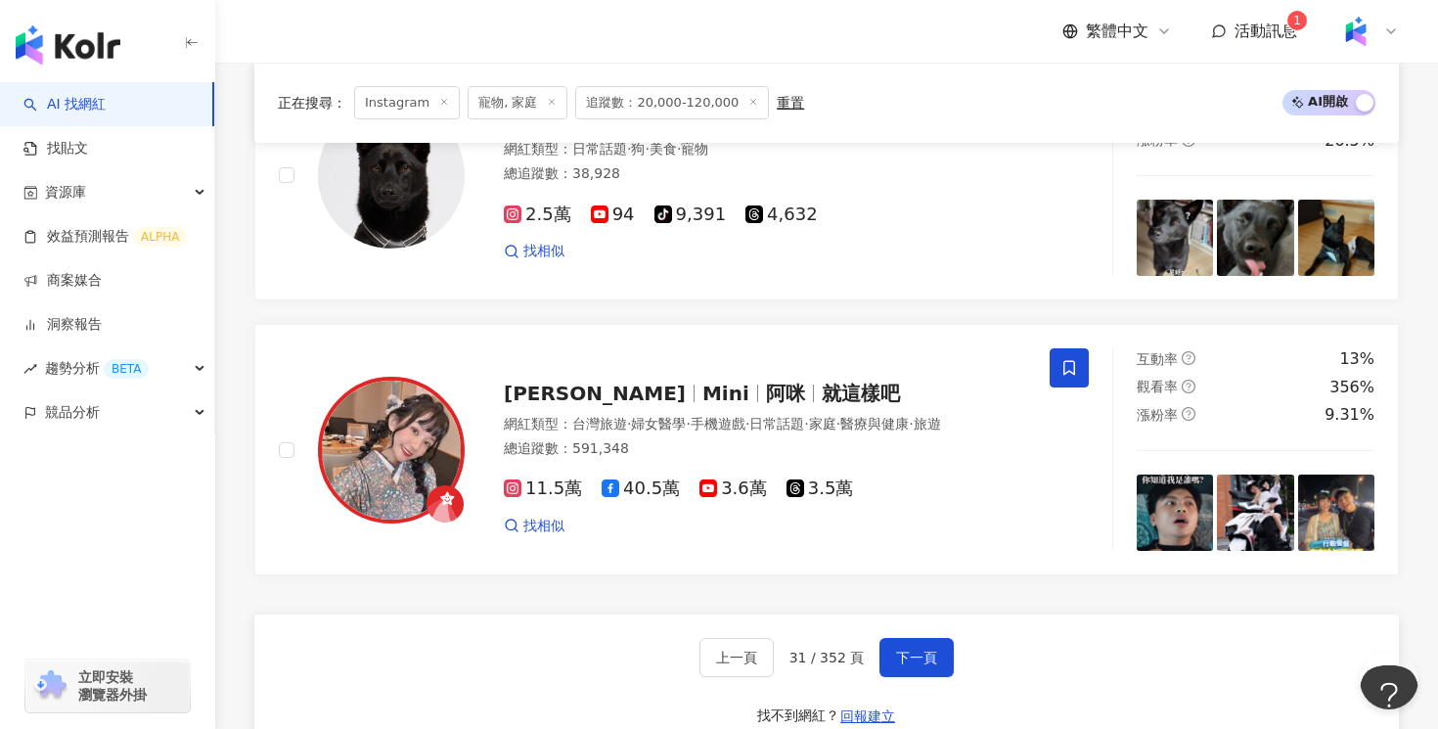
scroll to position [3508, 0]
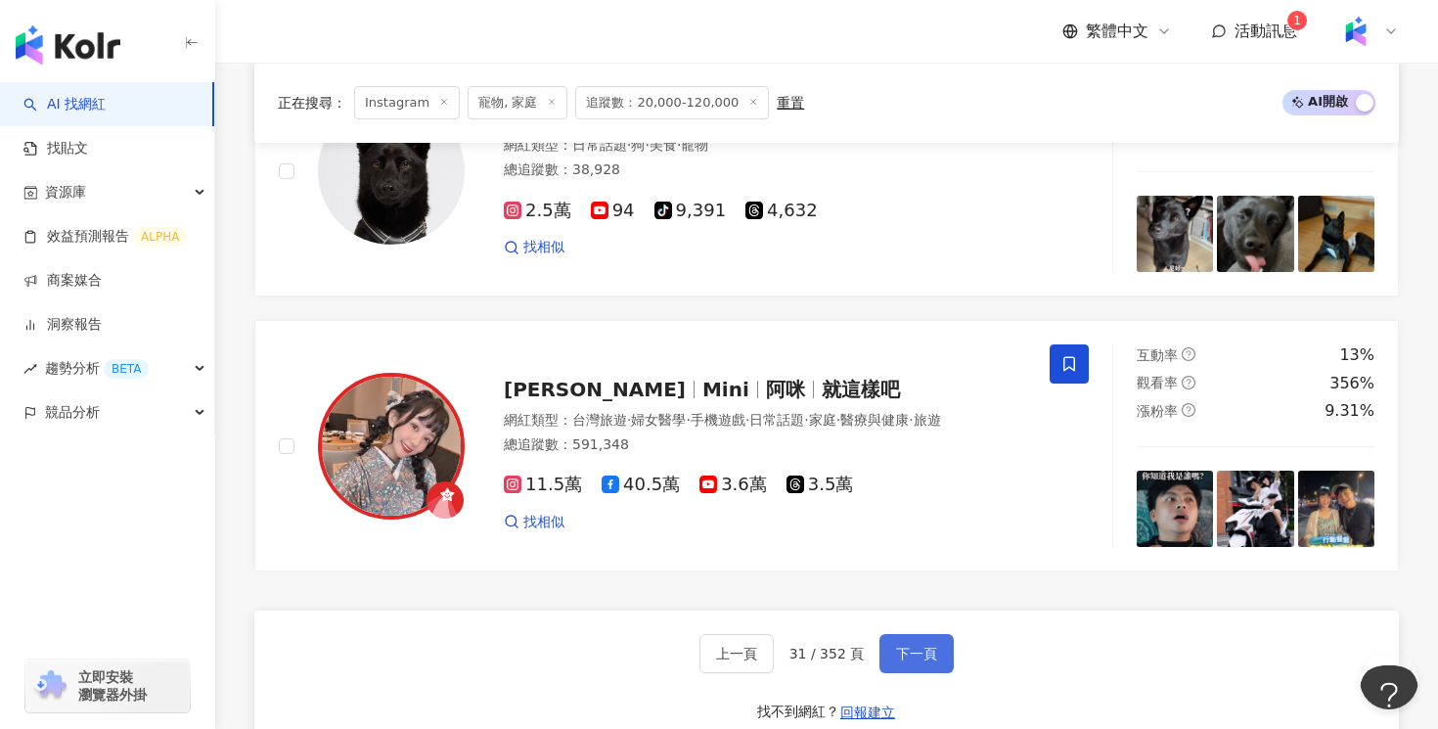
click at [910, 634] on button "下一頁" at bounding box center [916, 653] width 74 height 39
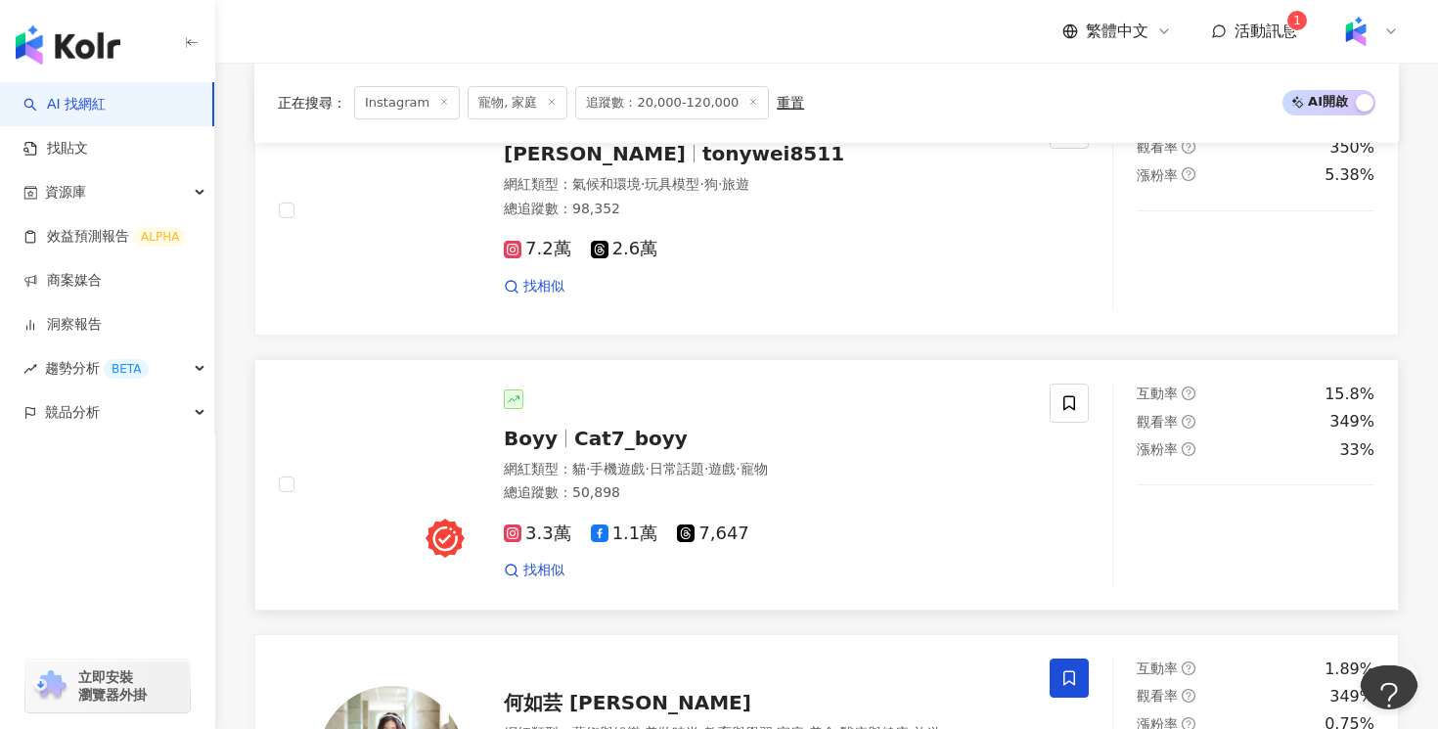
scroll to position [3223, 0]
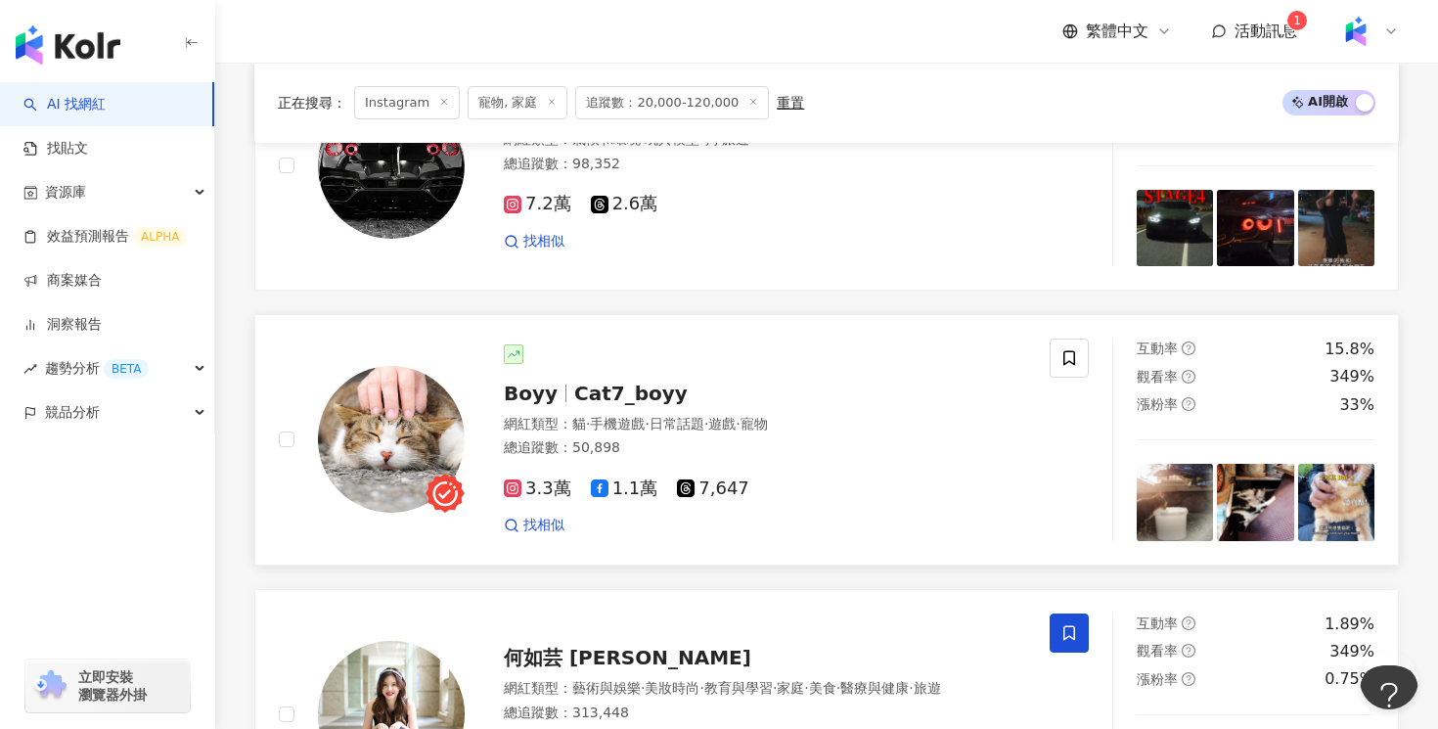
click at [776, 469] on div "3.3萬 1.1萬 7,647 找相似" at bounding box center [765, 499] width 522 height 72
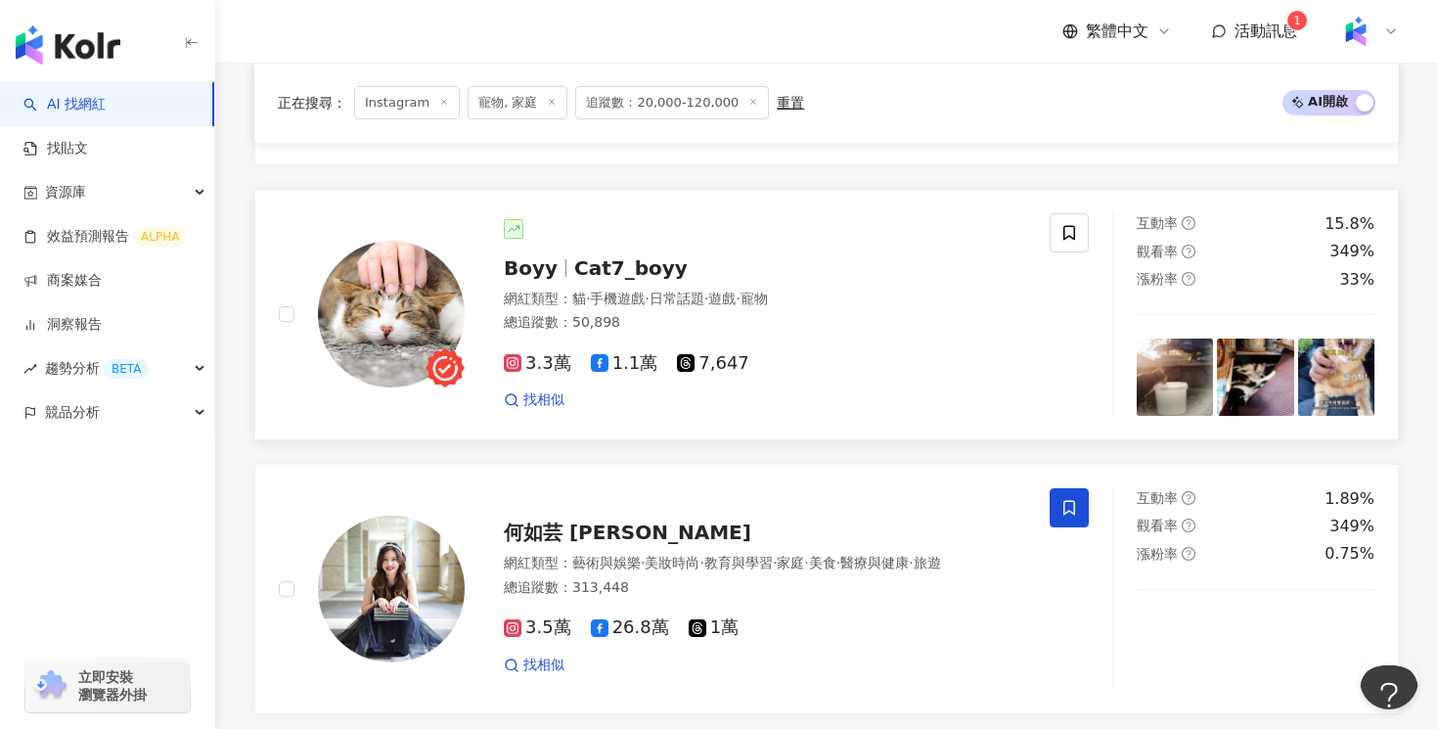
scroll to position [3596, 0]
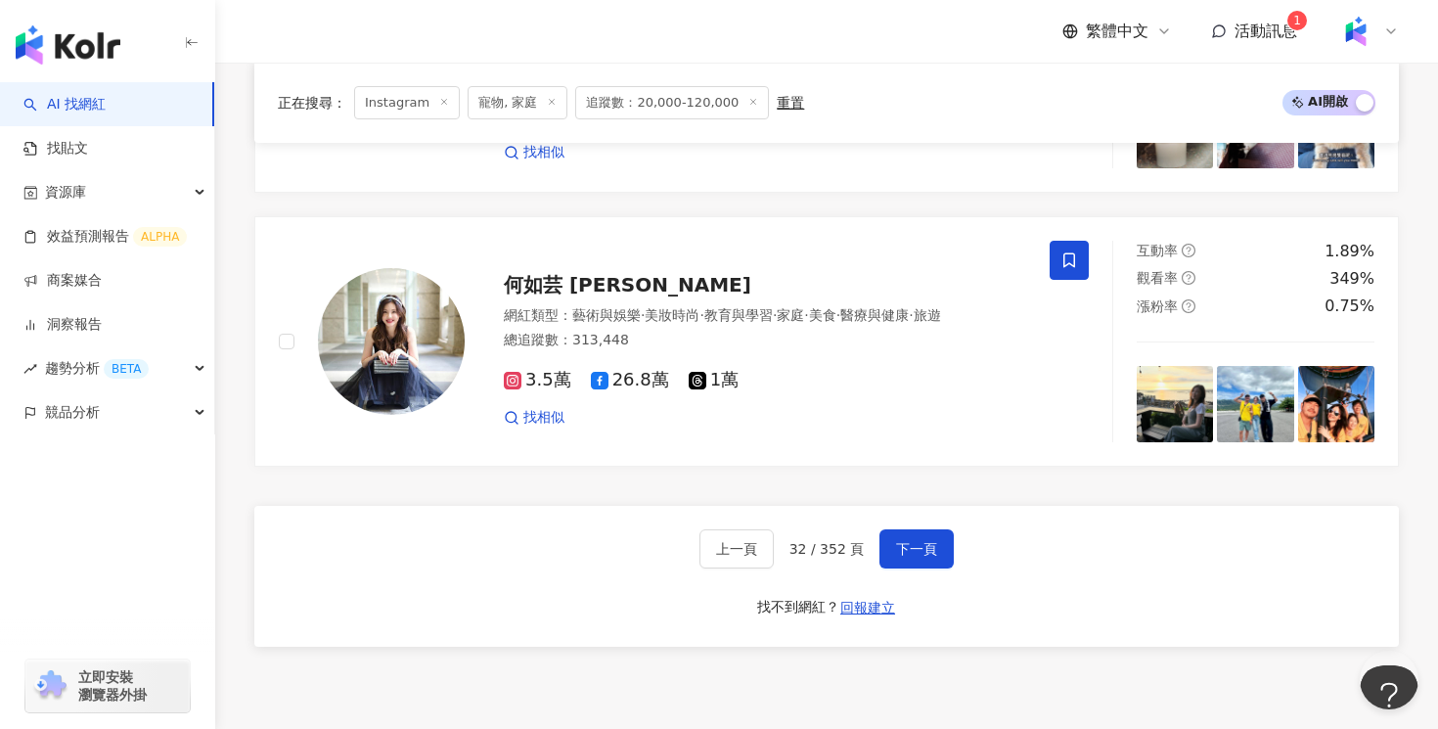
click at [920, 575] on div "上一頁 32 / 352 頁 下一頁 找不到網紅？ 回報建立" at bounding box center [826, 576] width 1144 height 141
click at [920, 558] on button "下一頁" at bounding box center [916, 548] width 74 height 39
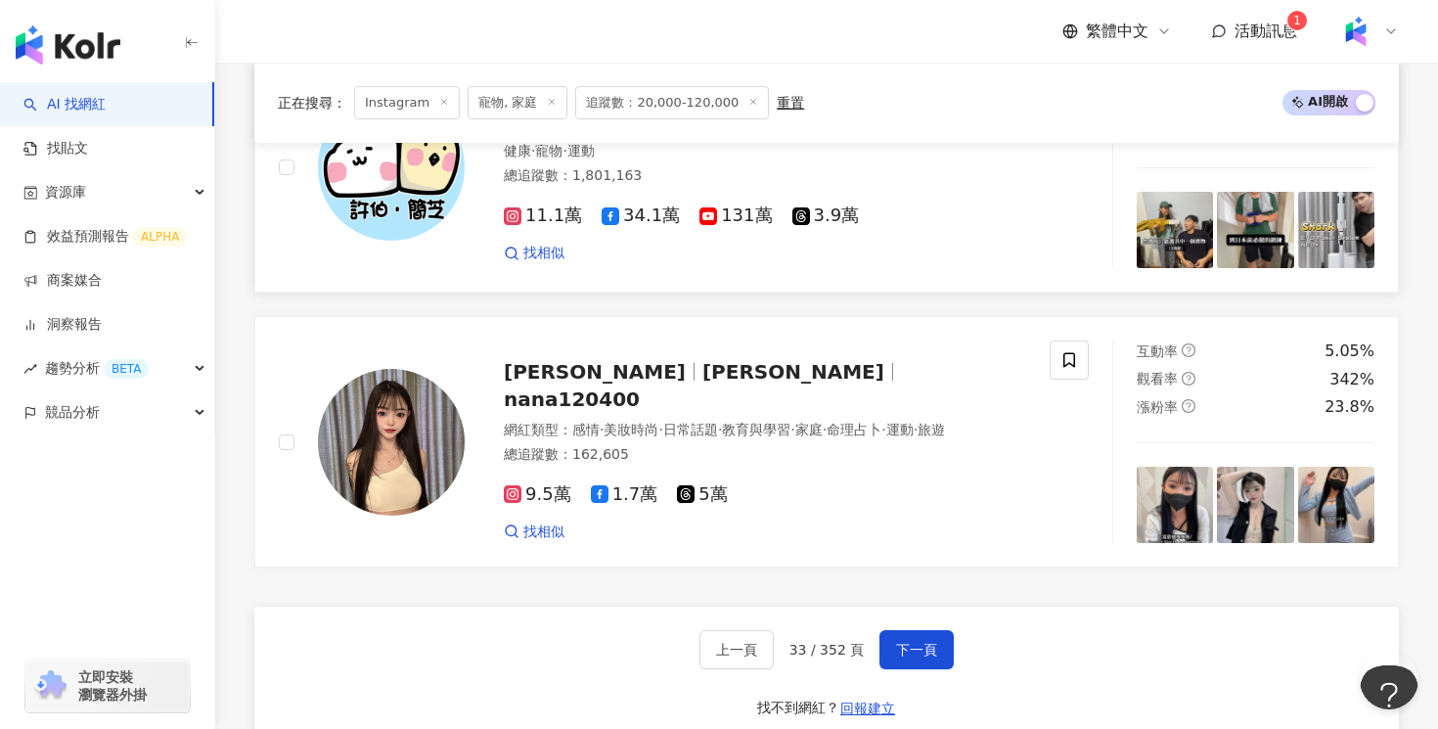
scroll to position [3522, 0]
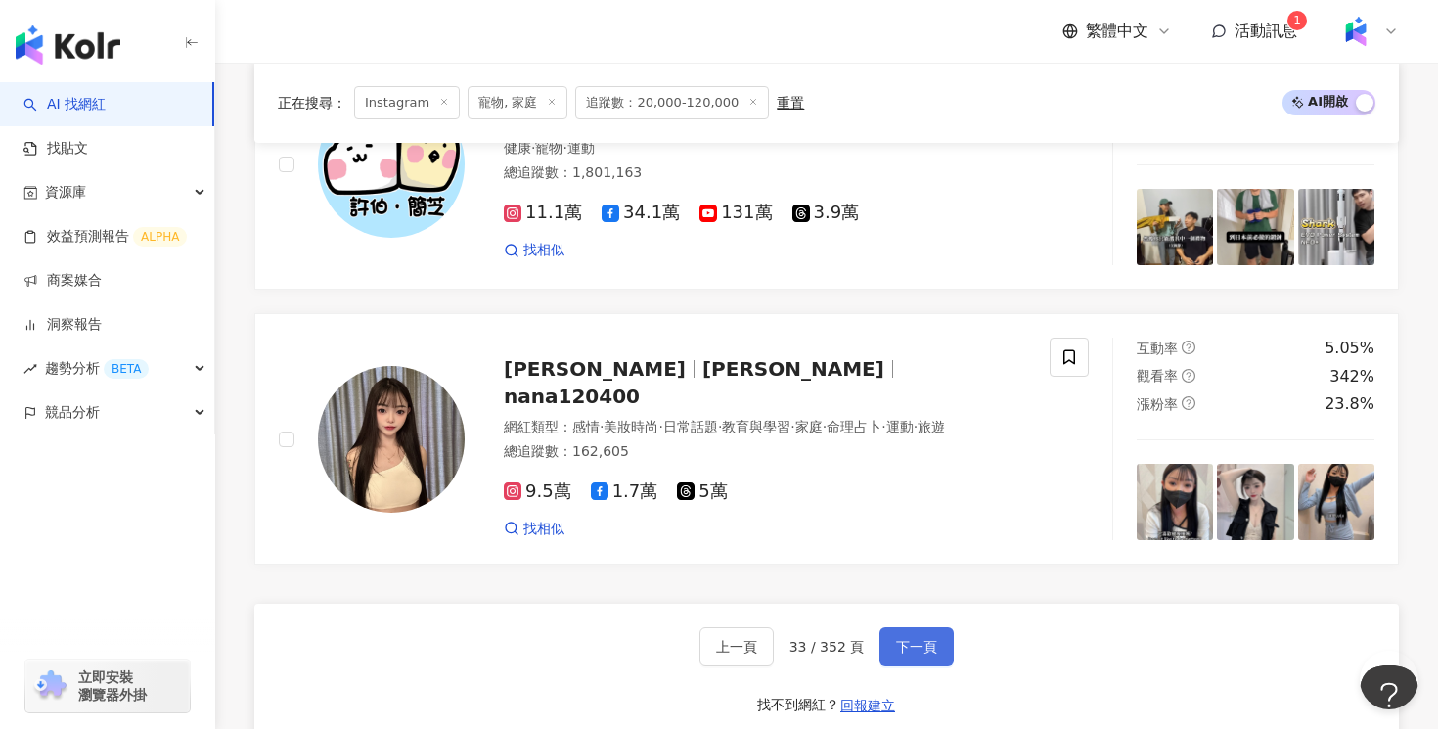
click at [917, 636] on button "下一頁" at bounding box center [916, 646] width 74 height 39
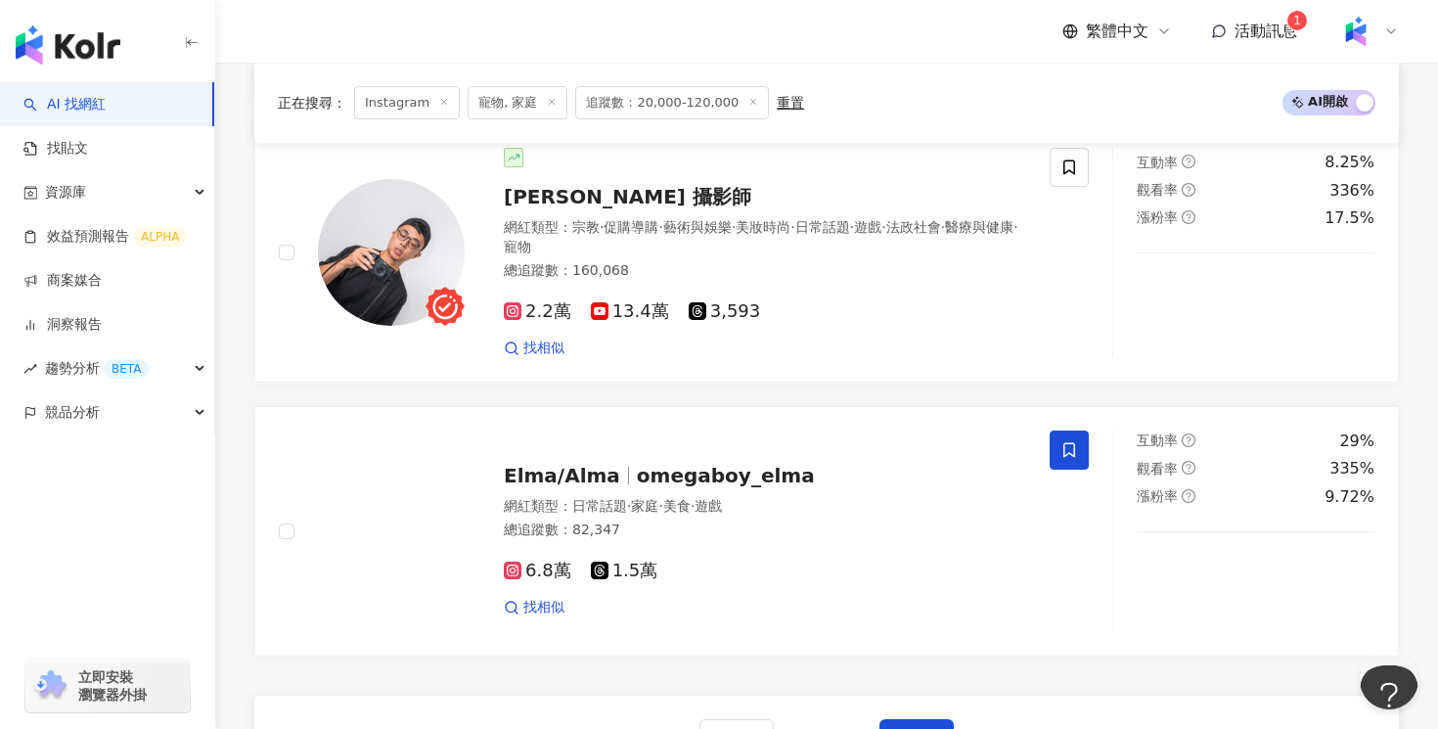
scroll to position [3638, 0]
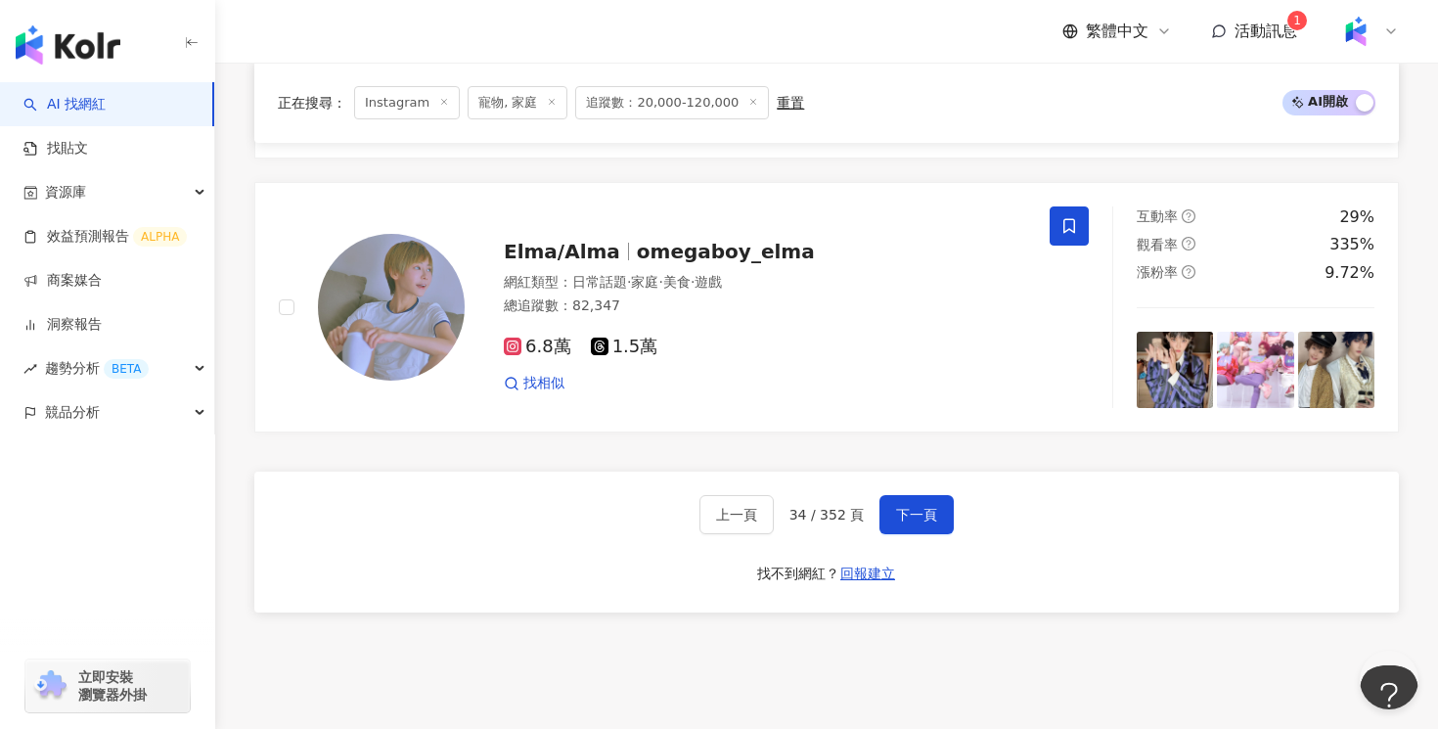
click at [956, 509] on div "上一頁 34 / 352 頁 下一頁 找不到網紅？ 回報建立" at bounding box center [826, 541] width 1144 height 141
click at [935, 509] on button "下一頁" at bounding box center [916, 514] width 74 height 39
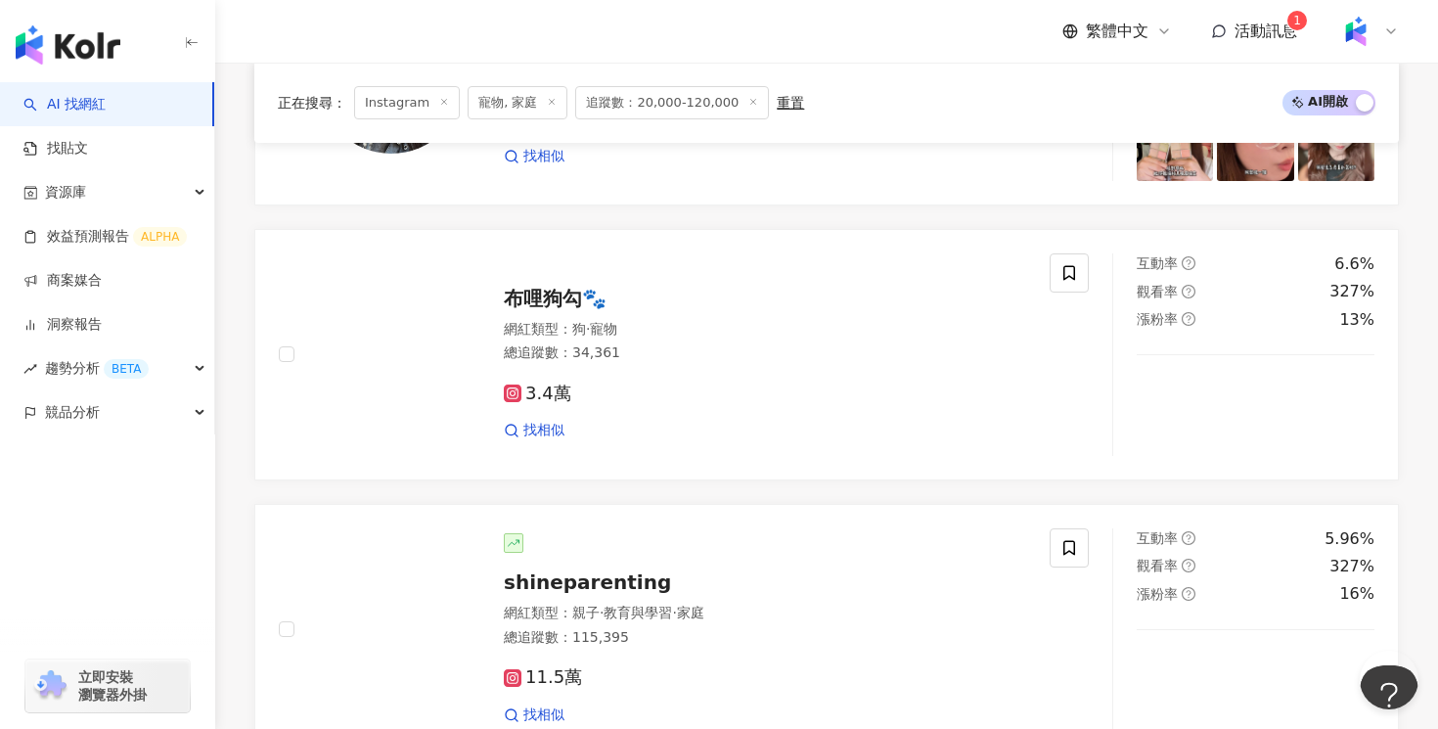
scroll to position [2030, 0]
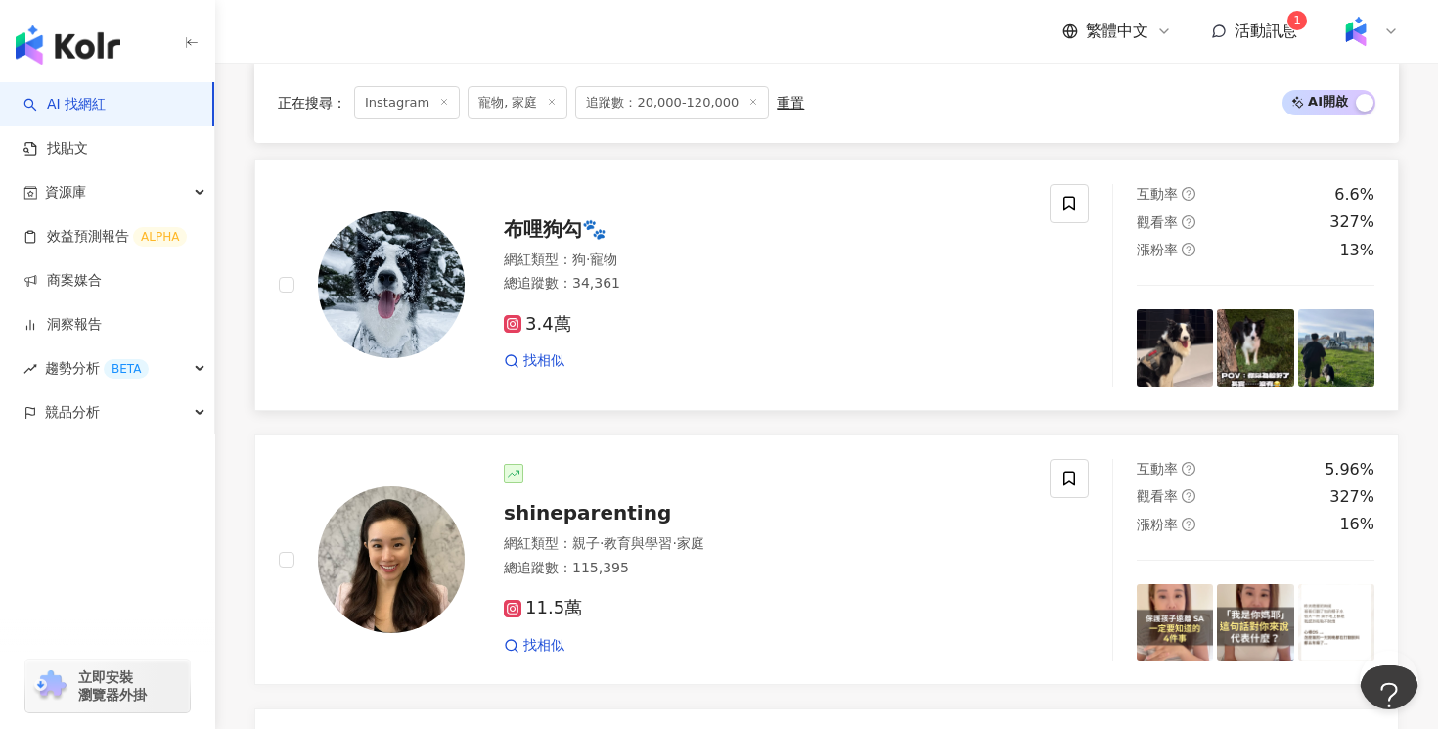
click at [849, 273] on div "網紅類型 ： 狗 · 寵物 總追蹤數 ： 34,361" at bounding box center [765, 274] width 522 height 48
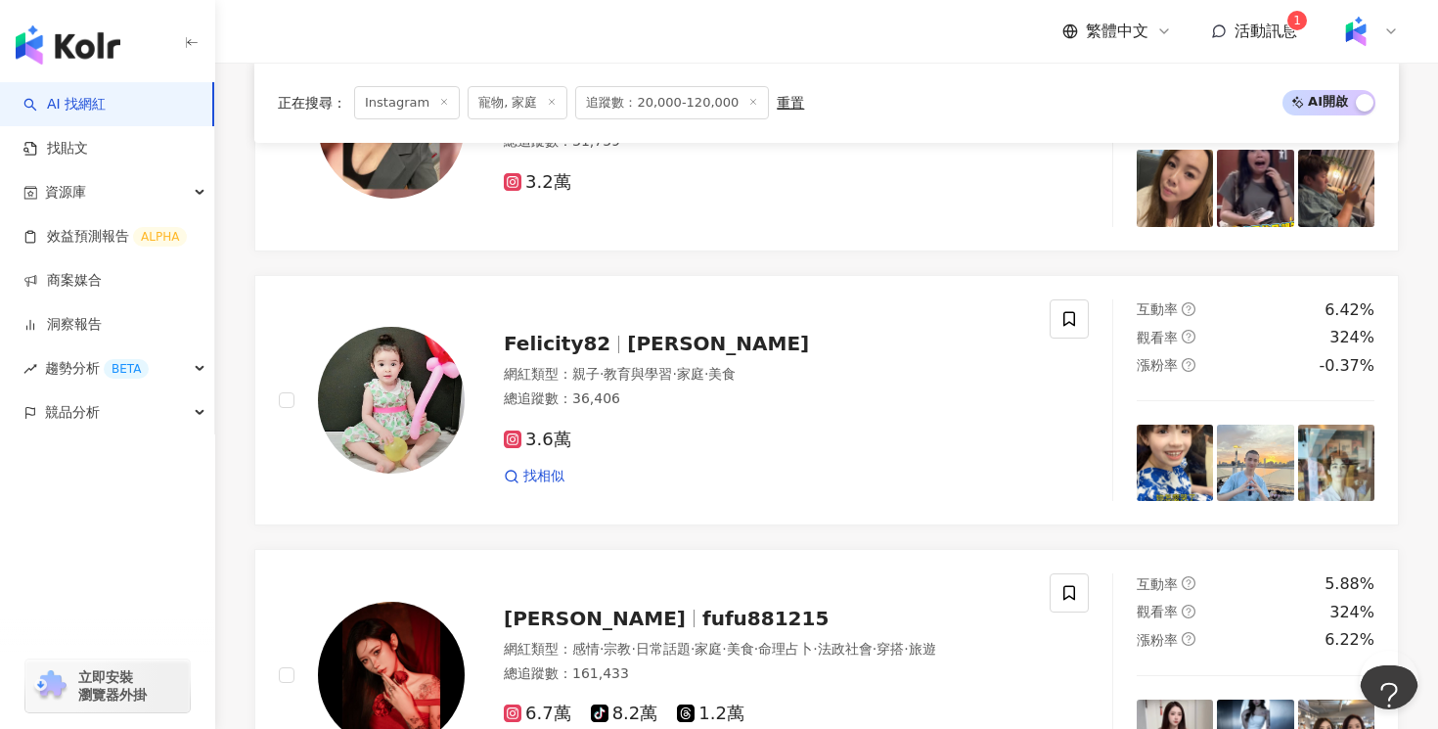
scroll to position [3318, 0]
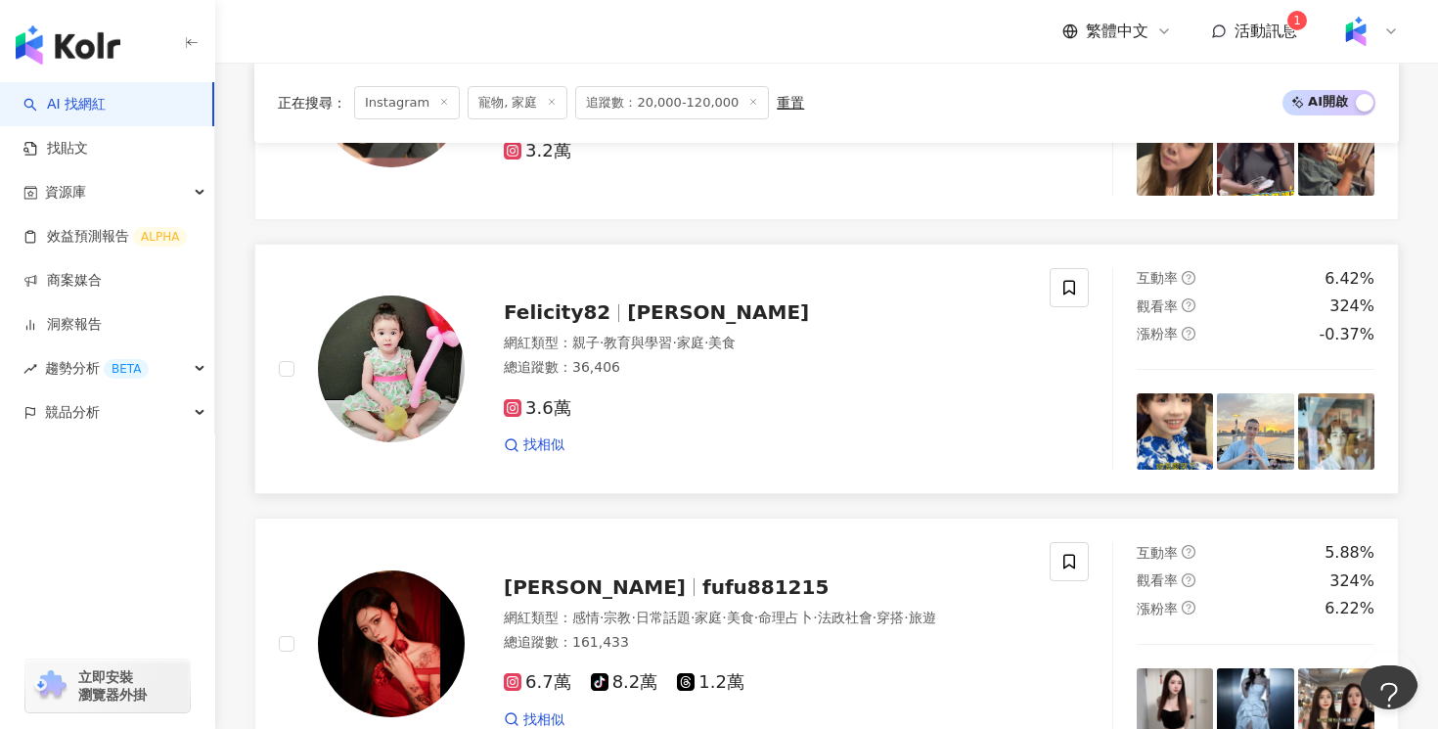
click at [771, 382] on div "3.6萬 找相似" at bounding box center [765, 418] width 522 height 72
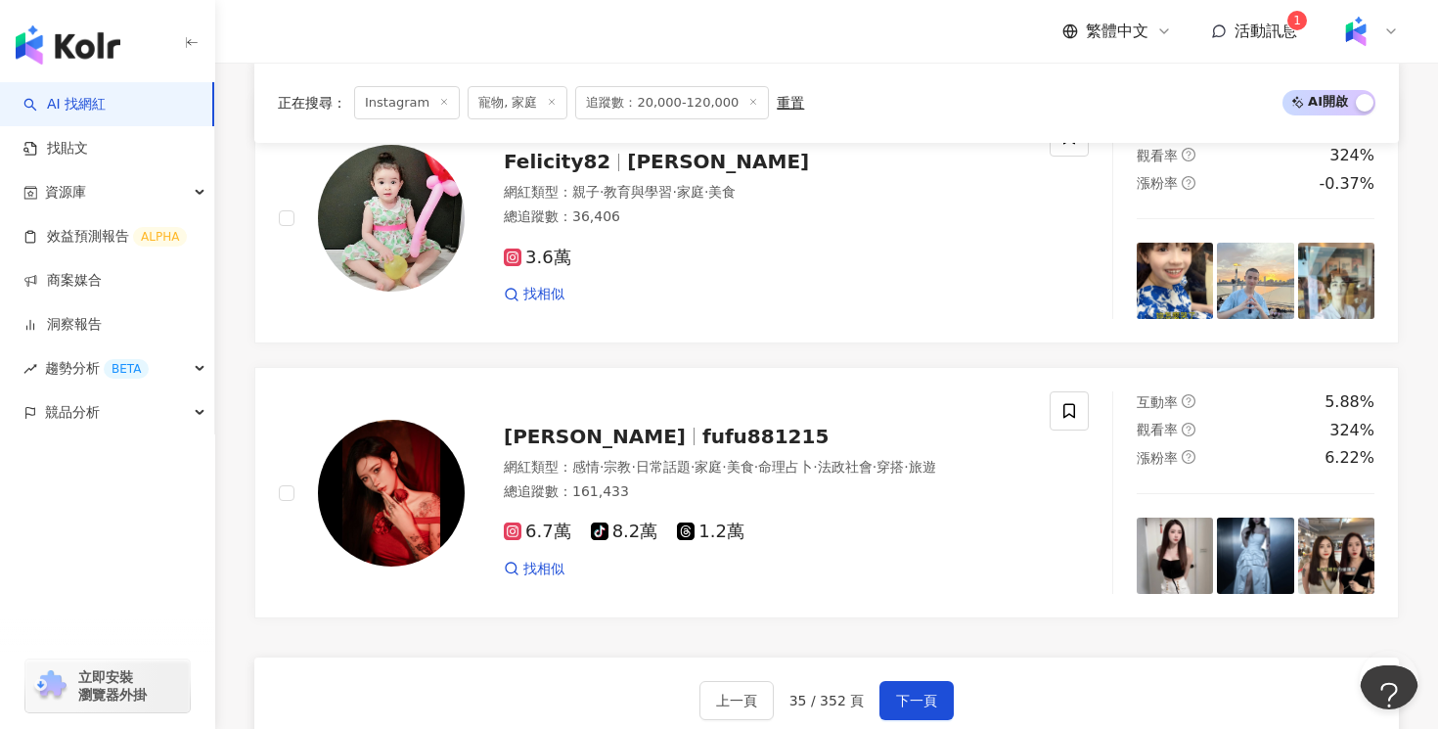
scroll to position [3778, 0]
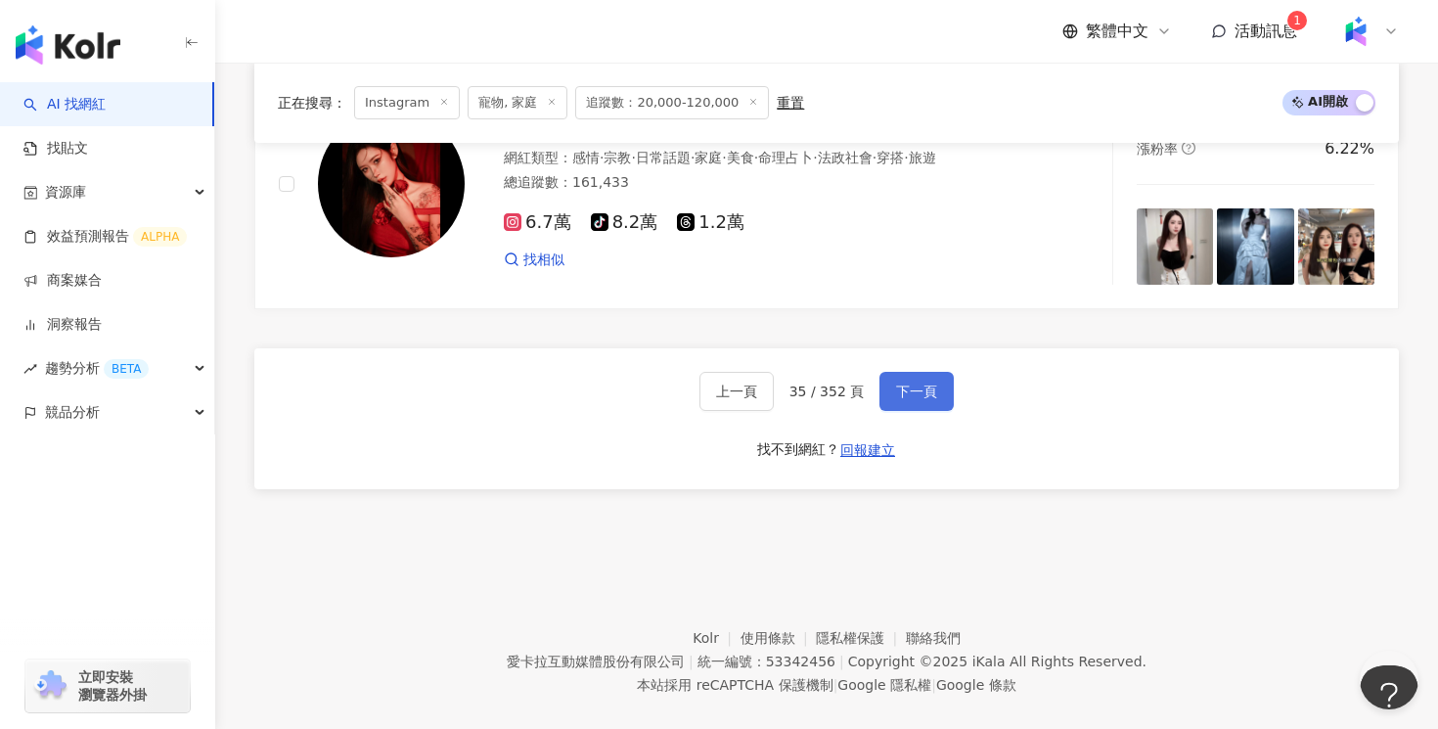
click at [902, 383] on span "下一頁" at bounding box center [916, 391] width 41 height 16
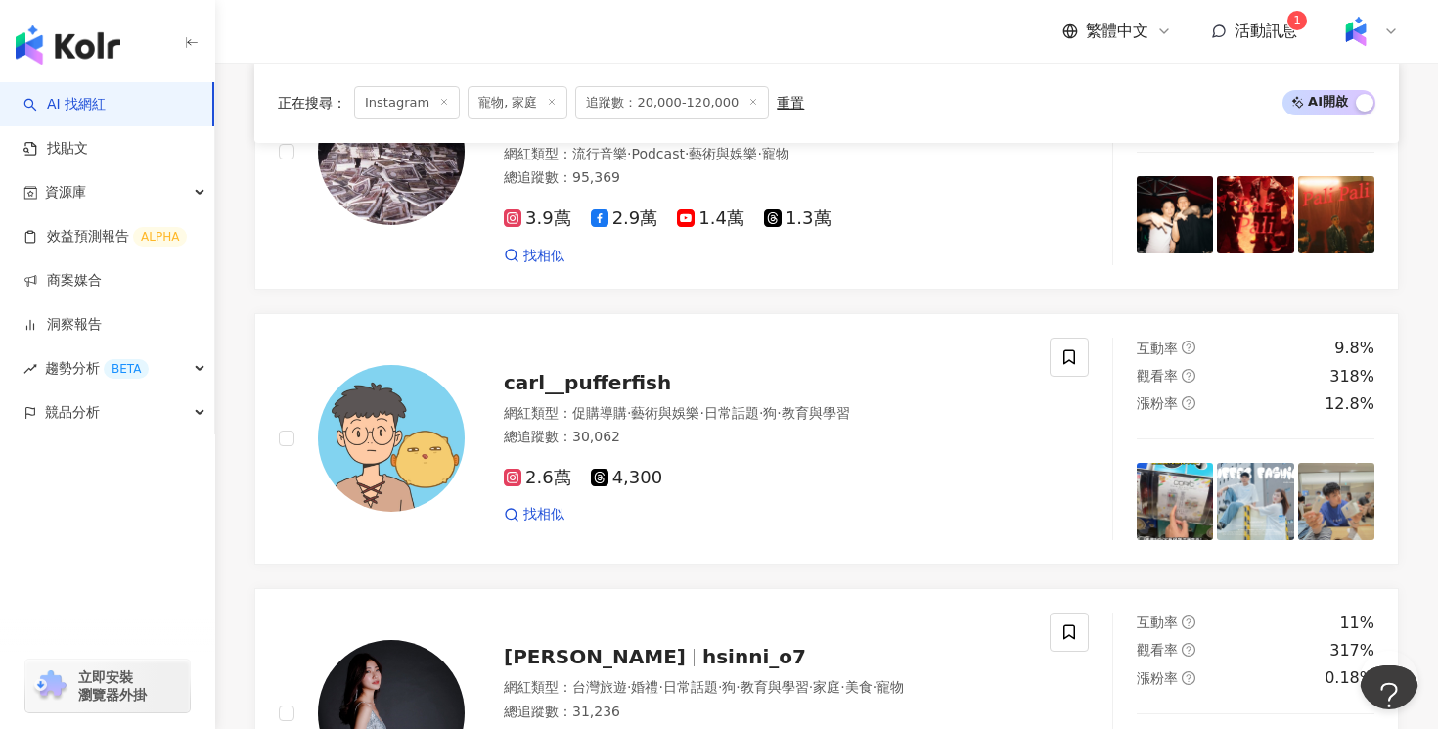
scroll to position [2145, 0]
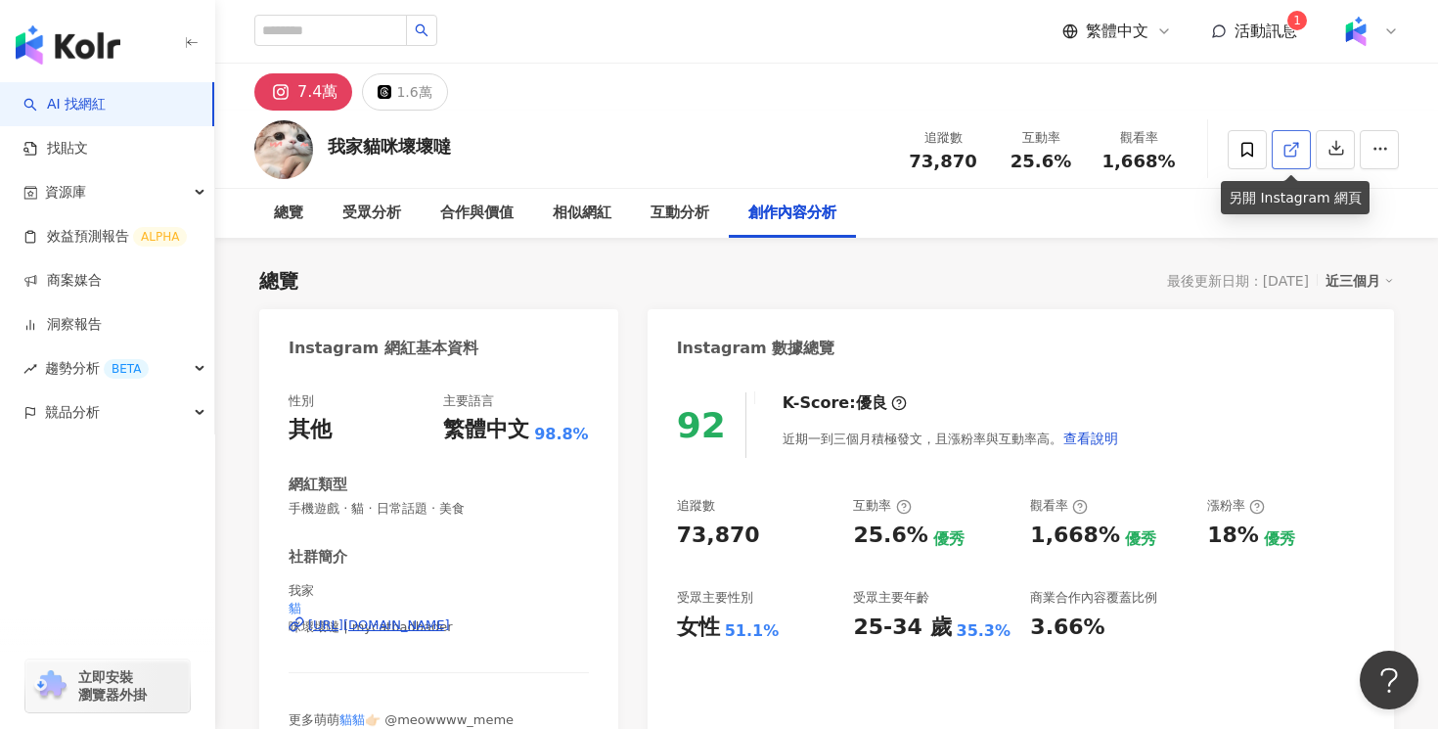
click at [1301, 159] on link at bounding box center [1290, 149] width 39 height 39
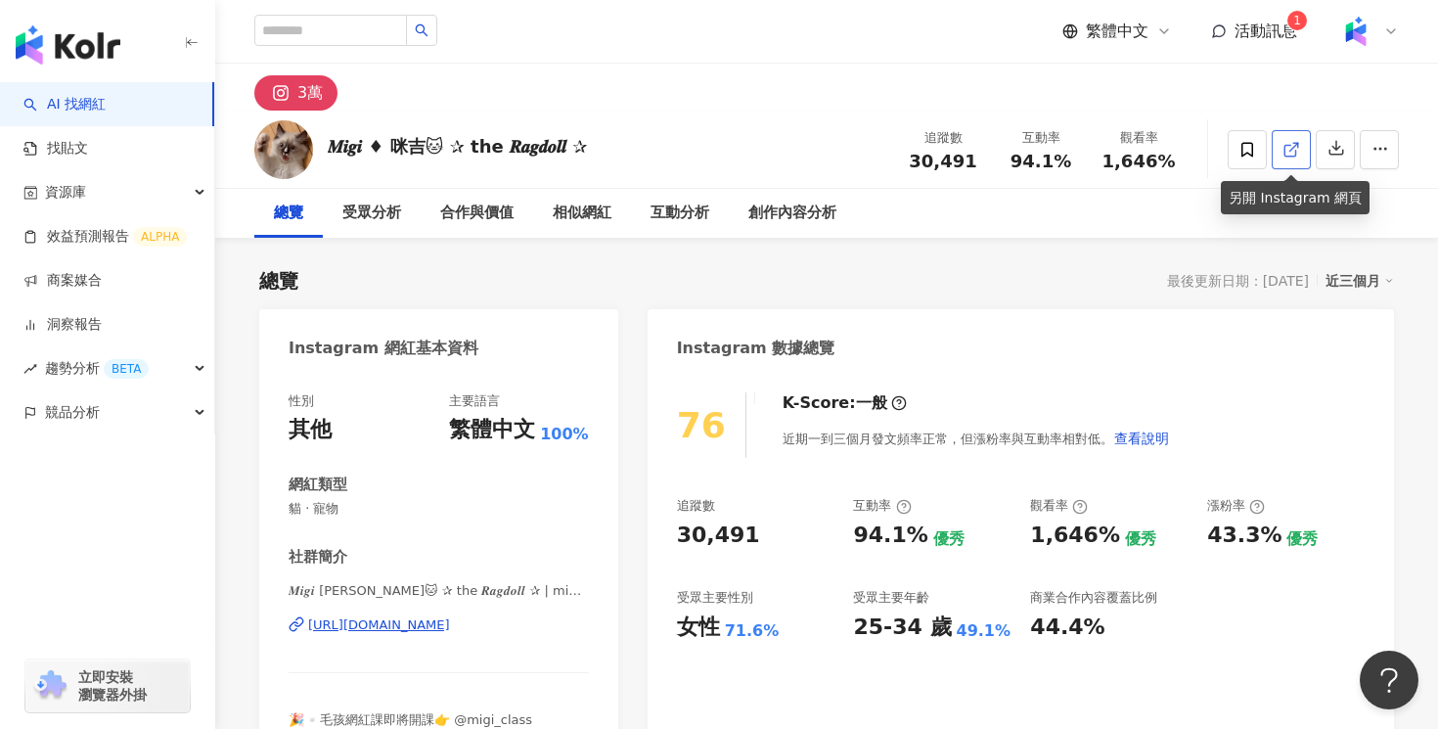
click at [1292, 159] on span at bounding box center [1291, 149] width 18 height 21
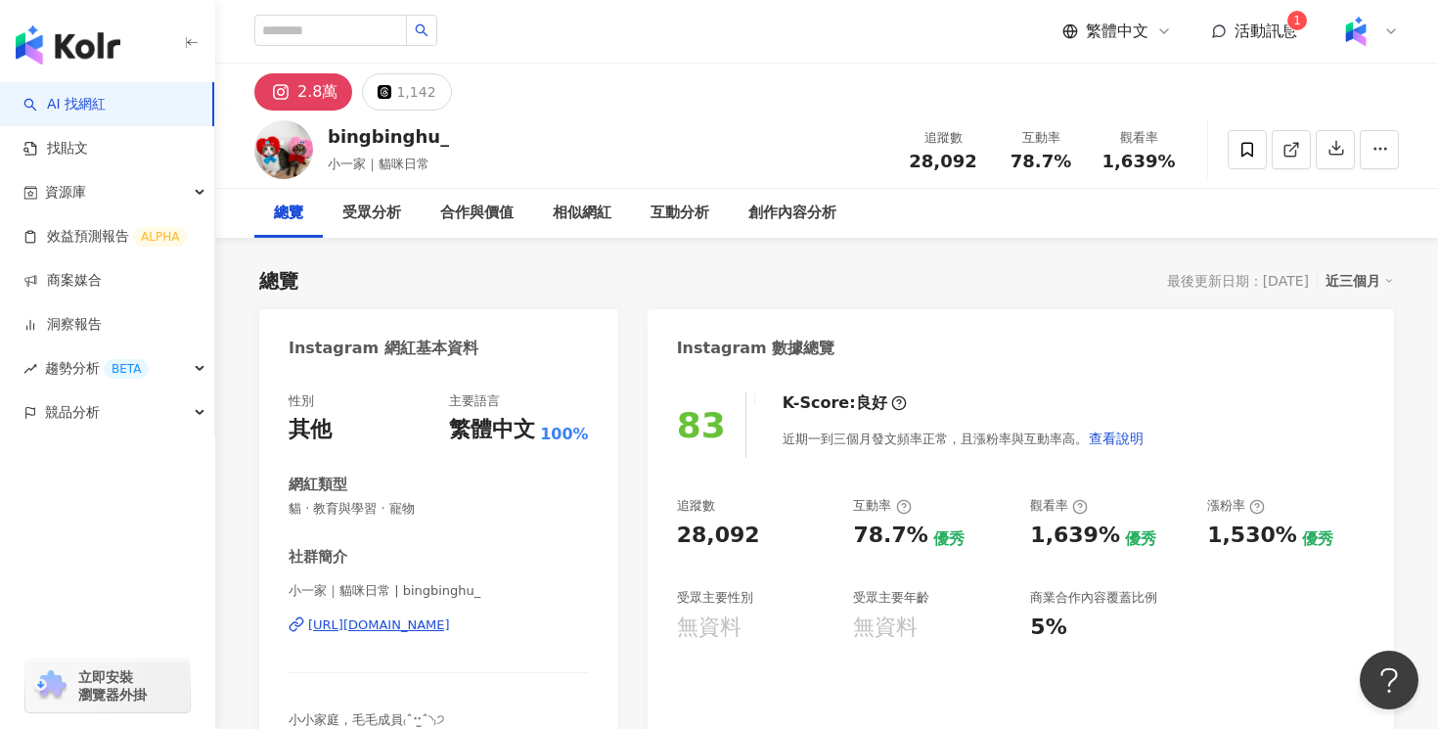
scroll to position [5, 0]
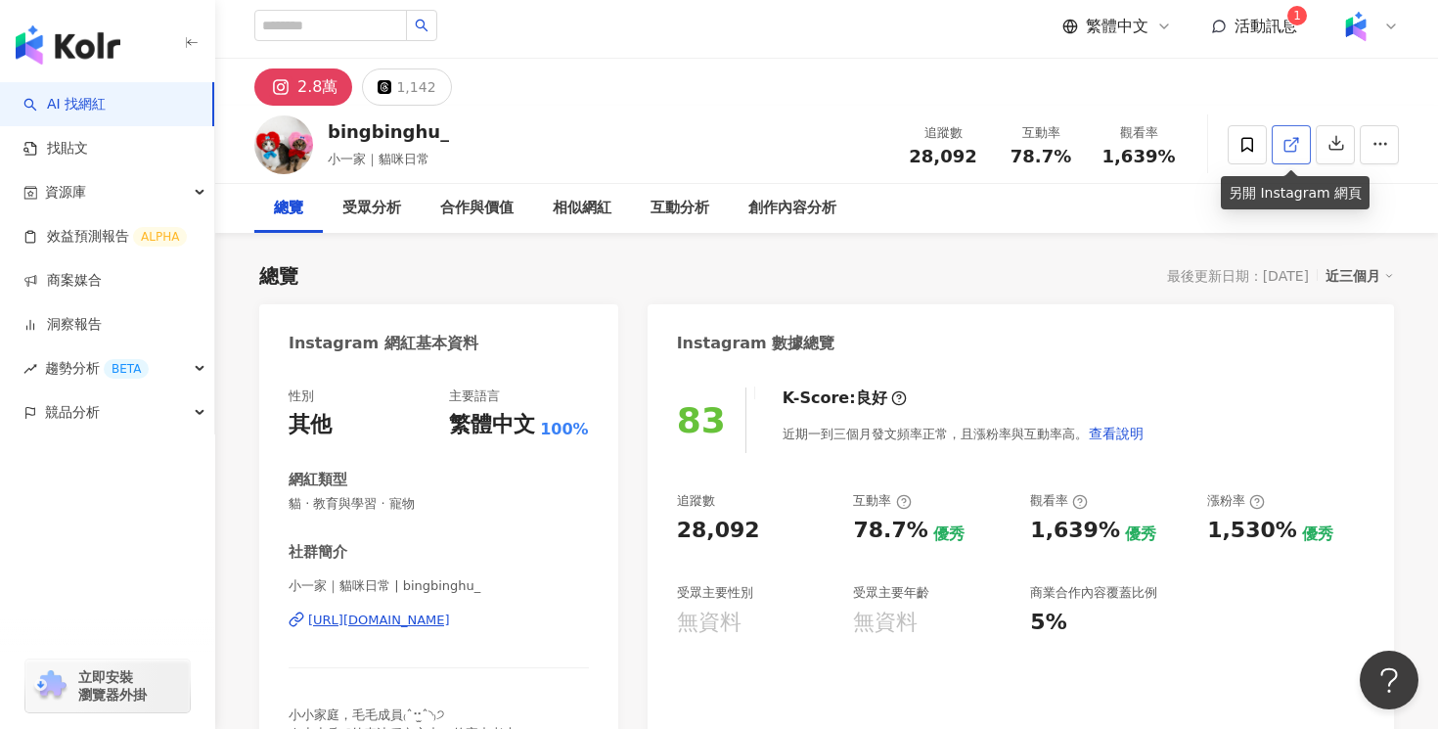
click at [1289, 134] on span at bounding box center [1291, 144] width 18 height 21
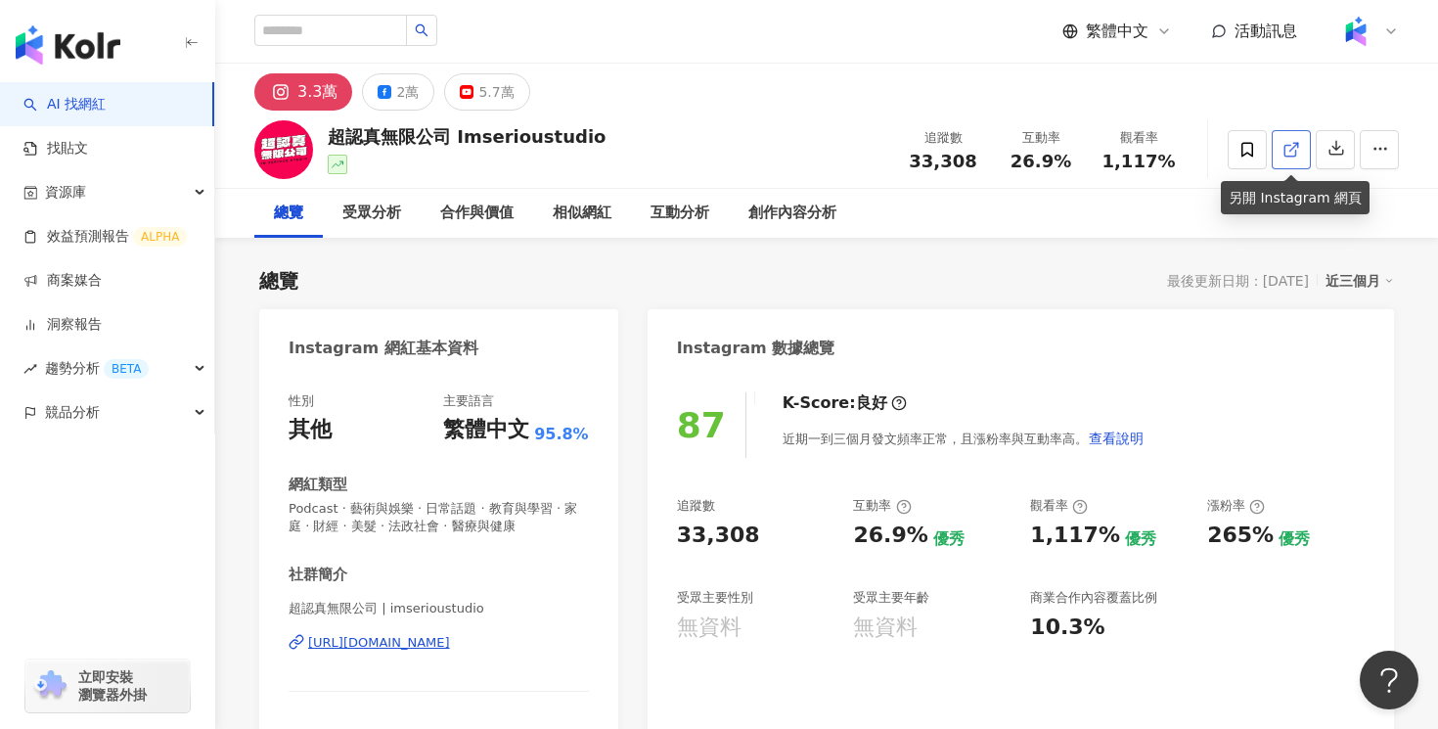
click at [1288, 150] on icon at bounding box center [1291, 150] width 18 height 18
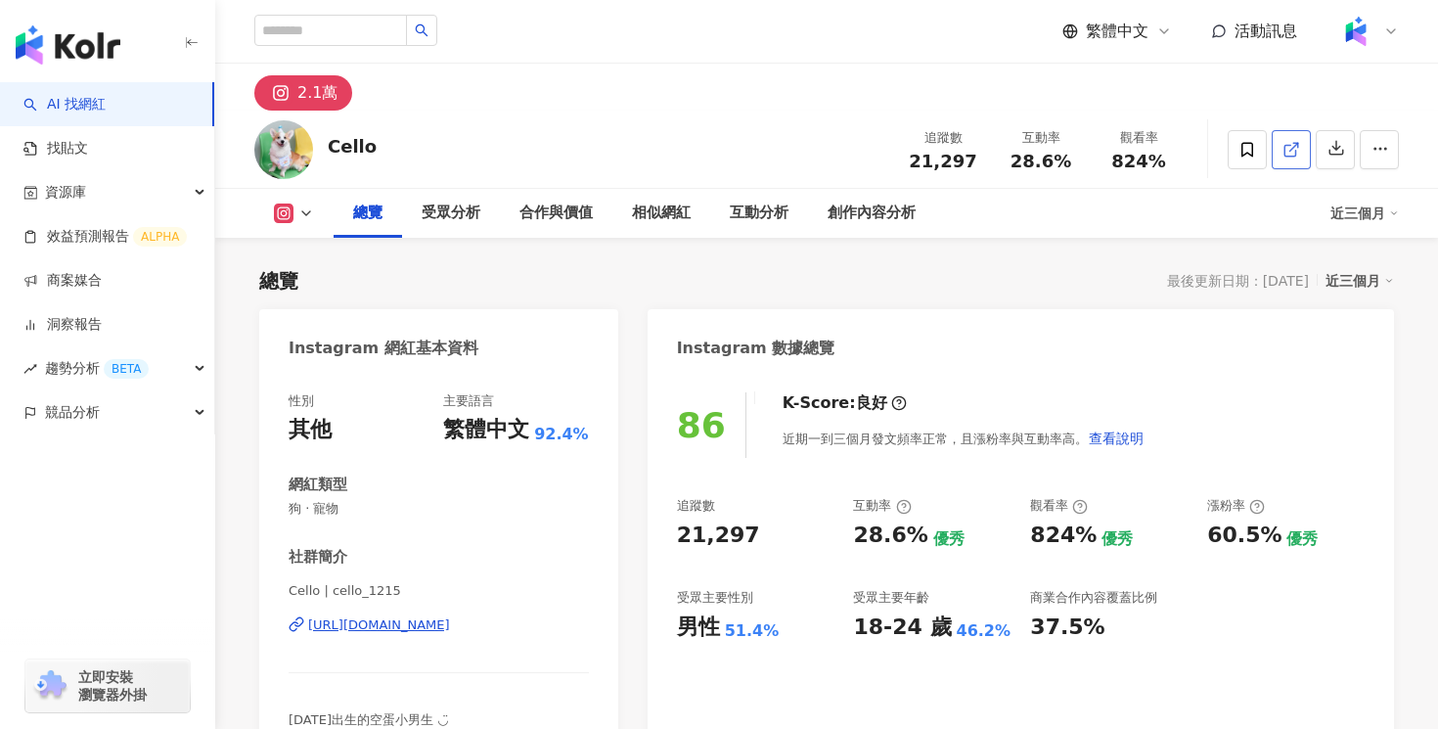
click at [1290, 158] on span at bounding box center [1291, 149] width 18 height 21
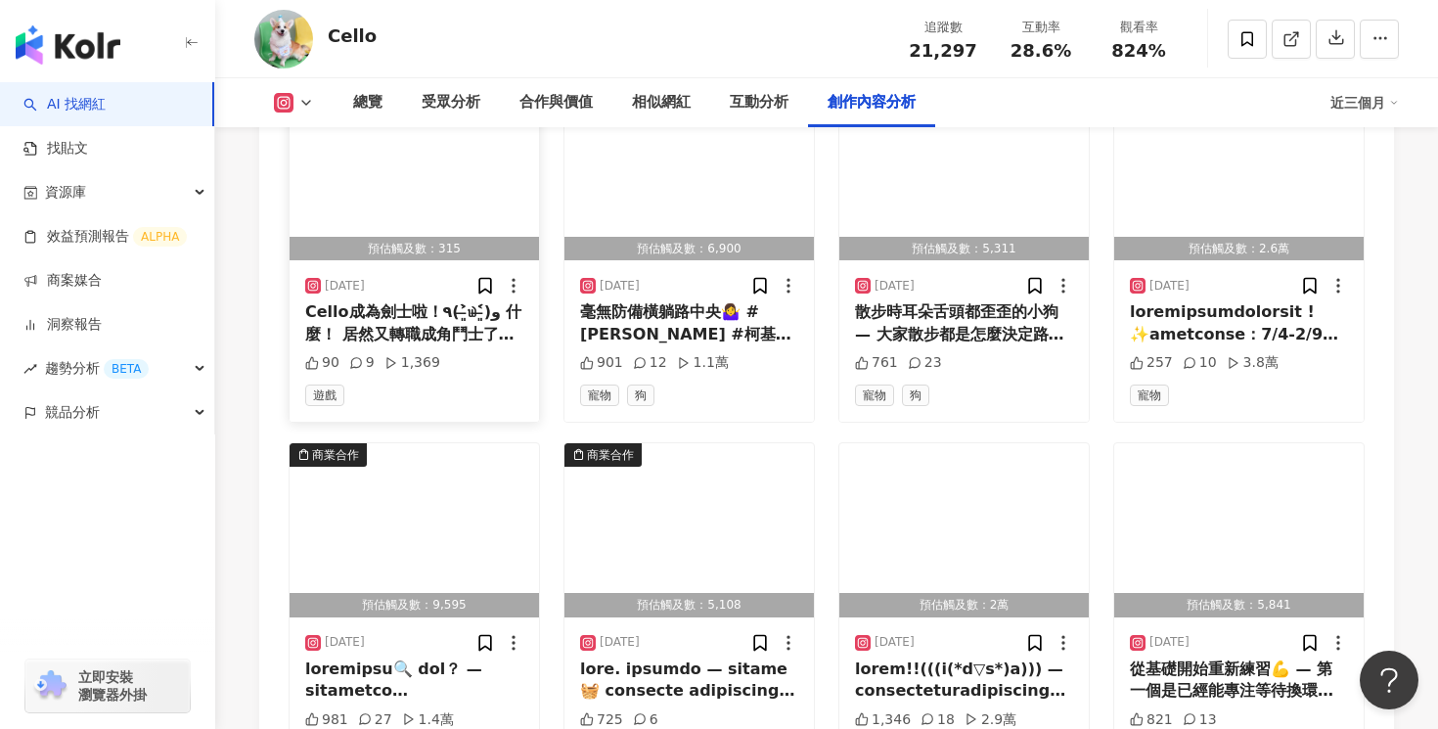
scroll to position [6223, 0]
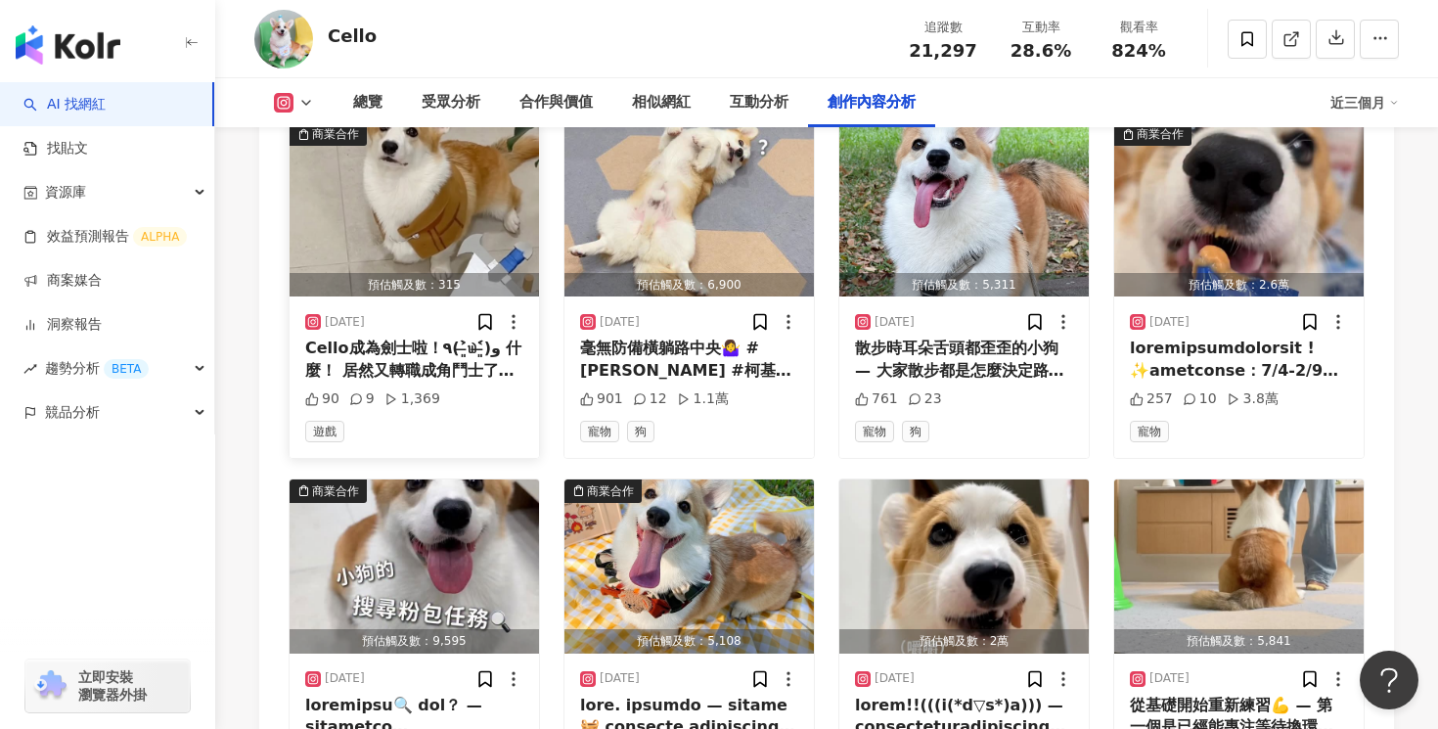
click at [468, 332] on div "2025/9/4" at bounding box center [414, 322] width 218 height 20
click at [468, 376] on div "Cello成為劍士啦！٩(˃̶͈̀௰˂̶͈́)و 什麼！ 居然又轉職成角鬥士了Σ（・□・；） 接下來又會轉職成什麼職業呢🤔 — 為什麼短腿小狗也能成為劍士呢？…" at bounding box center [414, 359] width 218 height 44
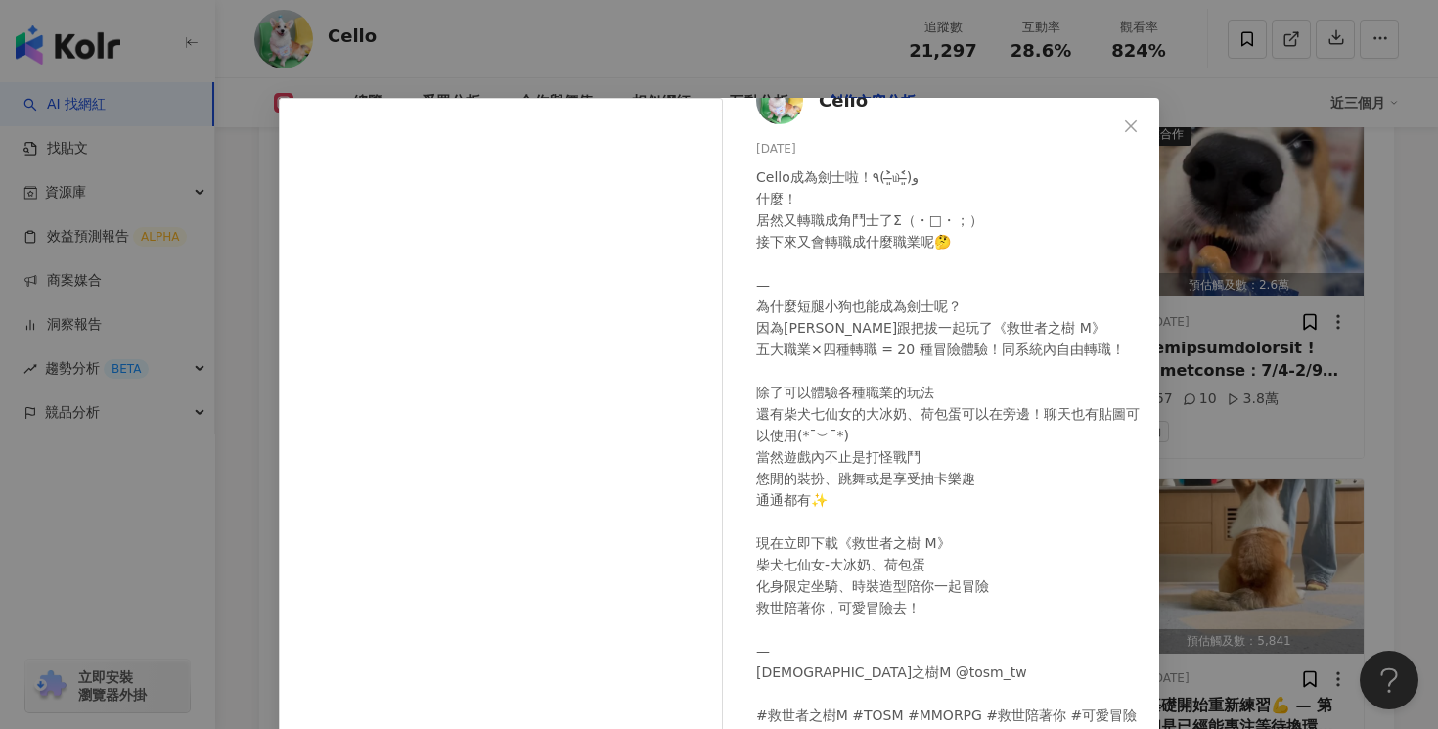
scroll to position [149, 0]
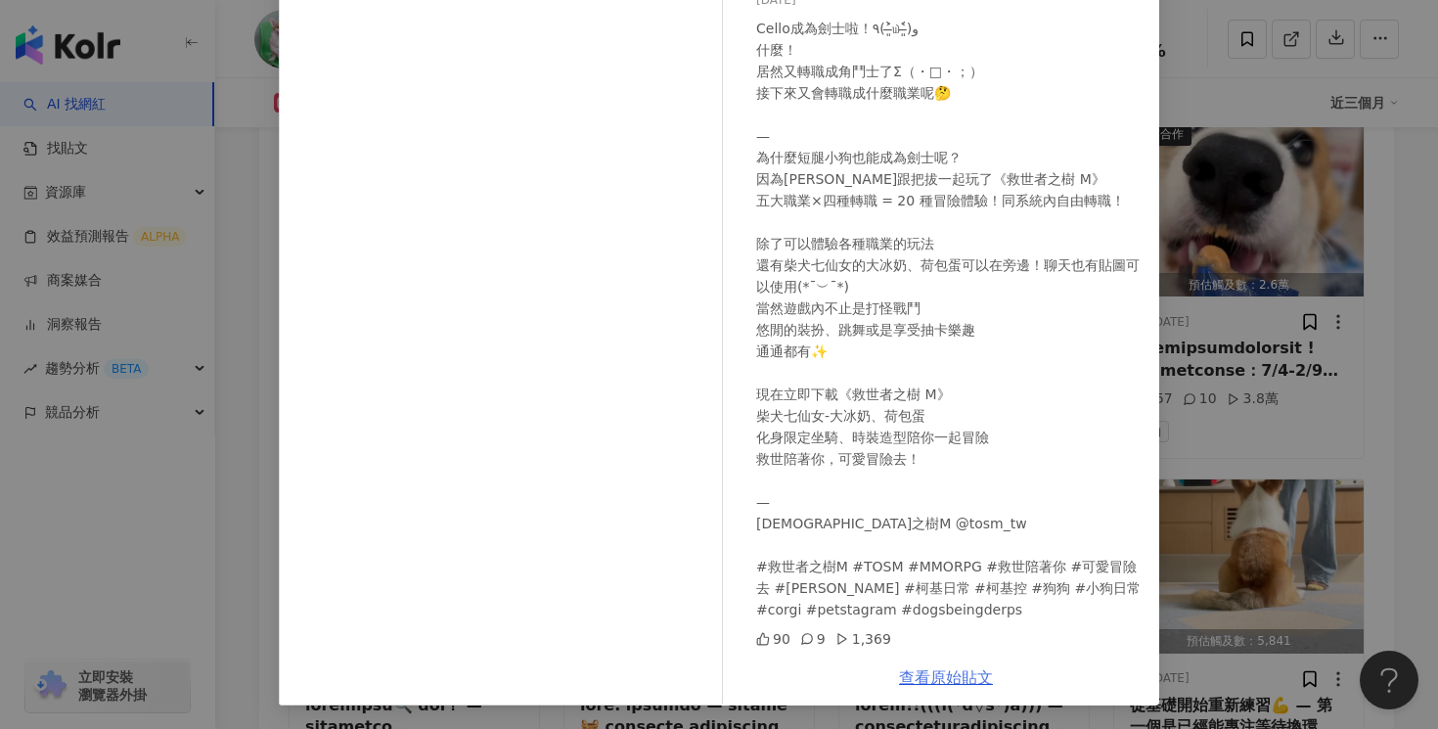
click at [964, 675] on link "查看原始貼文" at bounding box center [946, 677] width 94 height 19
click at [1220, 95] on div "Cello 2025/9/4 Cello成為劍士啦！٩(˃̶͈̀௰˂̶͈́)و 什麼！ 居然又轉職成角鬥士了Σ（・□・；） 接下來又會轉職成什麼職業呢🤔 — …" at bounding box center [719, 364] width 1438 height 729
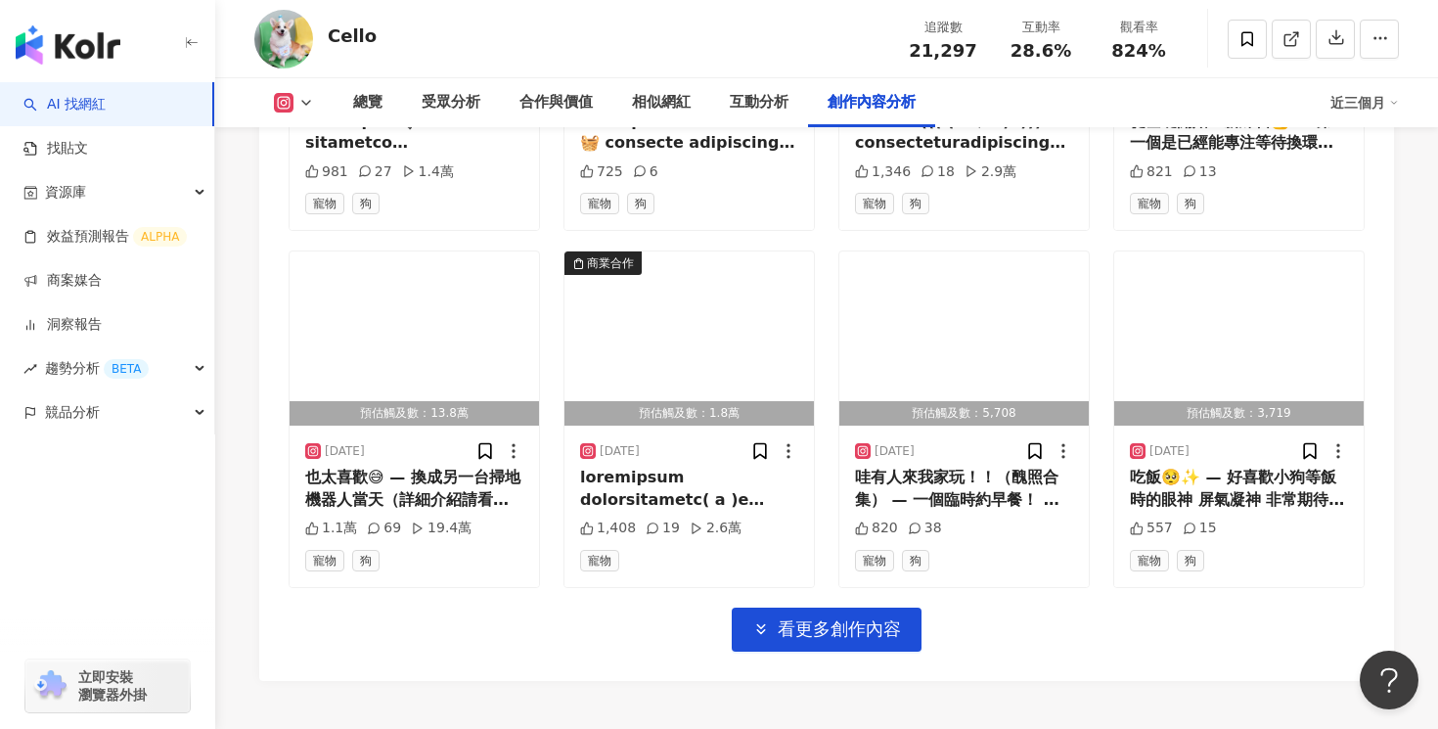
scroll to position [6816, 0]
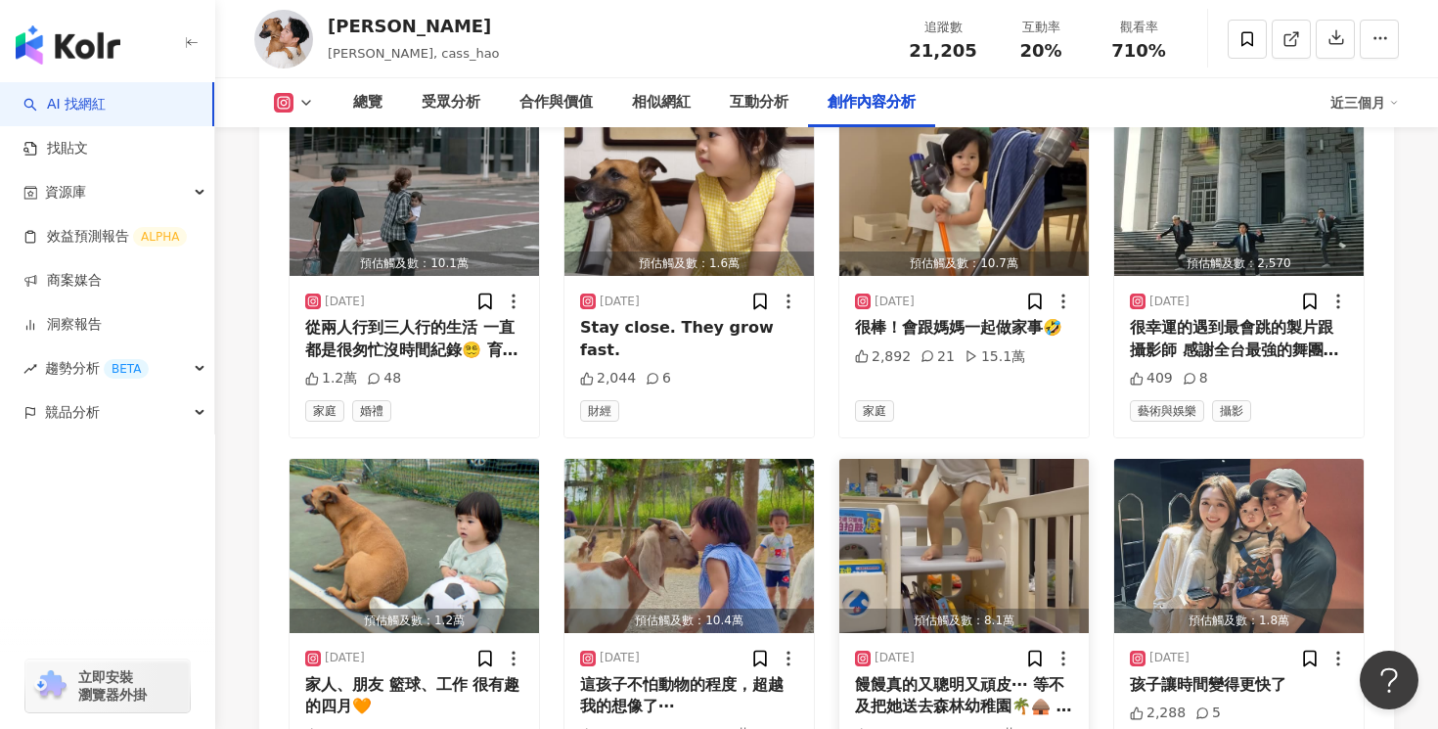
scroll to position [5939, 0]
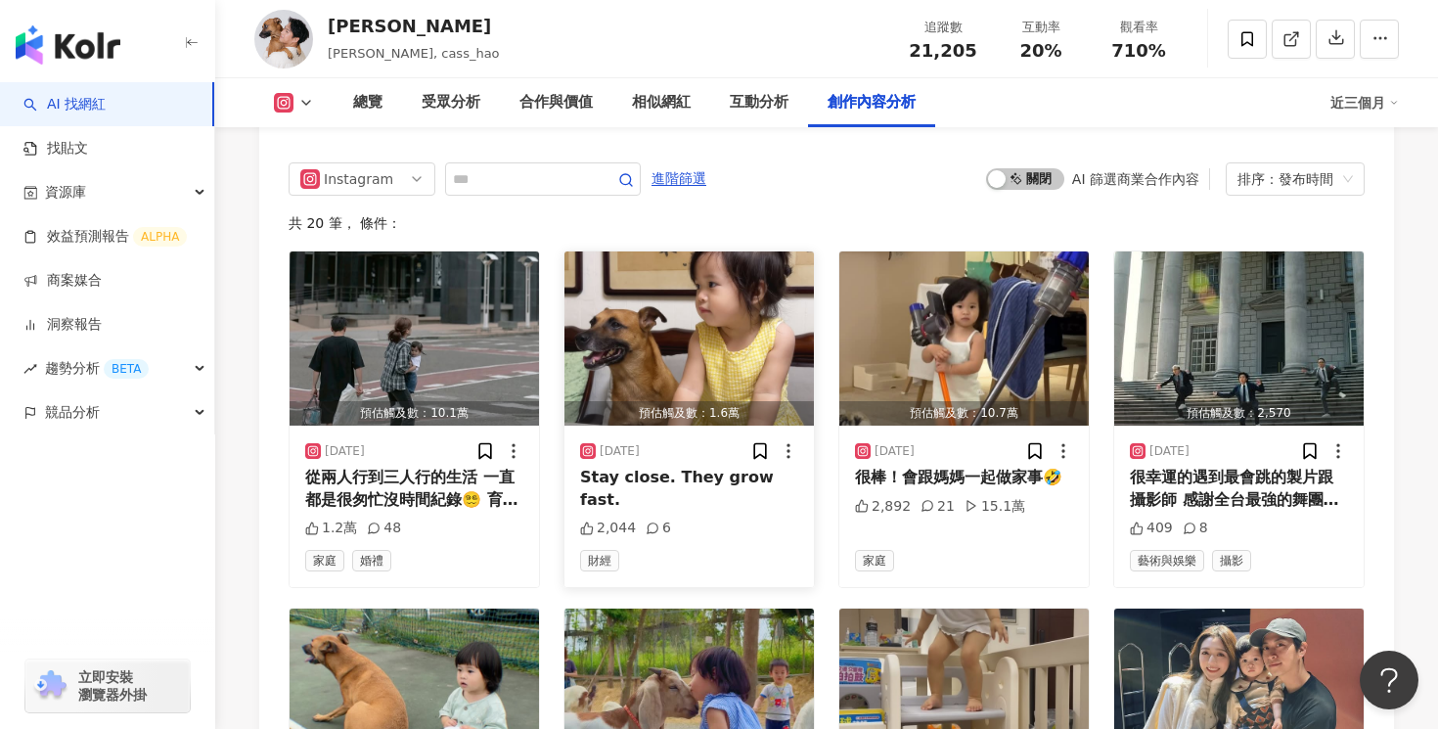
click at [716, 518] on div "2,044 6" at bounding box center [689, 528] width 218 height 20
click at [721, 466] on div "Stay close. They grow fast." at bounding box center [689, 488] width 218 height 44
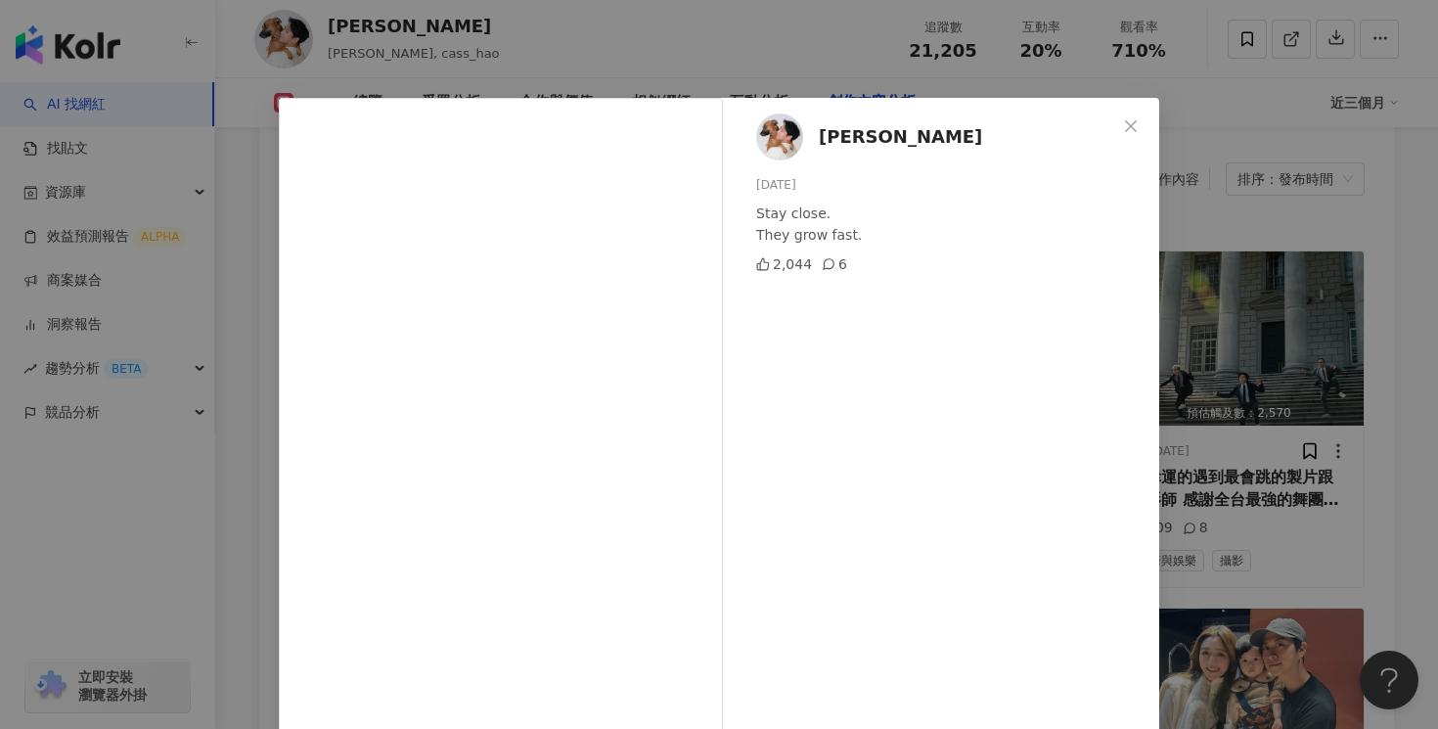
scroll to position [92, 0]
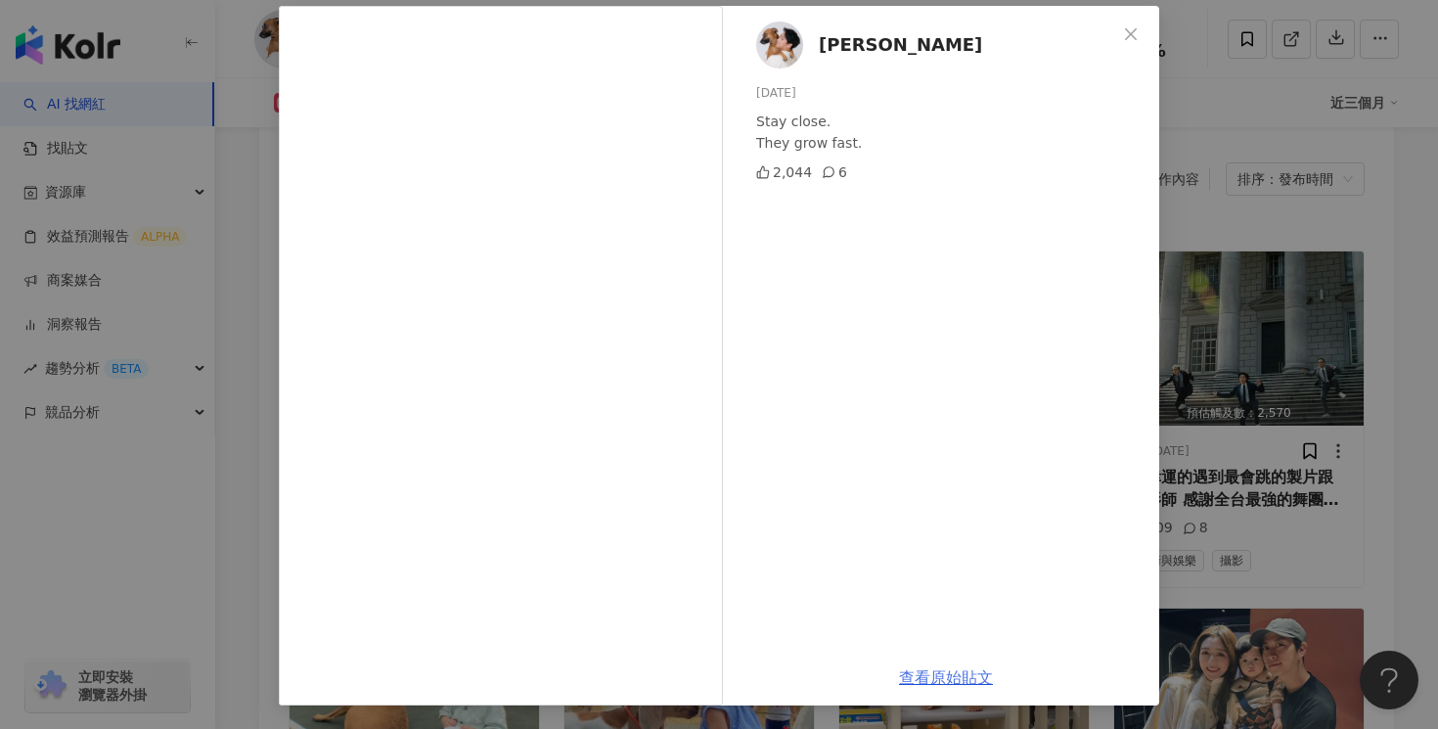
click at [946, 674] on link "查看原始貼文" at bounding box center [946, 677] width 94 height 19
click at [1250, 135] on div "王昊翔 2025/6/19 Stay close. They grow fast. 2,044 6 查看原始貼文" at bounding box center [719, 364] width 1438 height 729
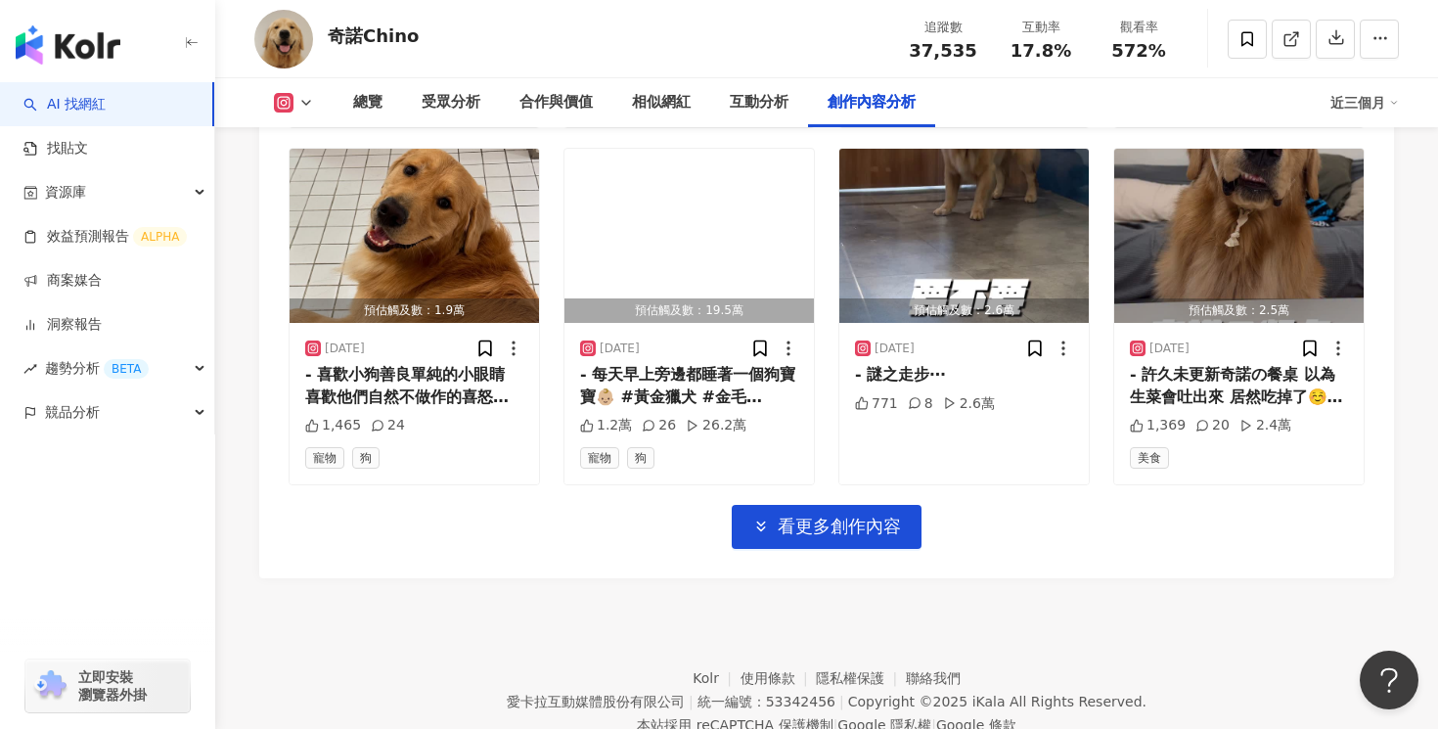
scroll to position [6724, 0]
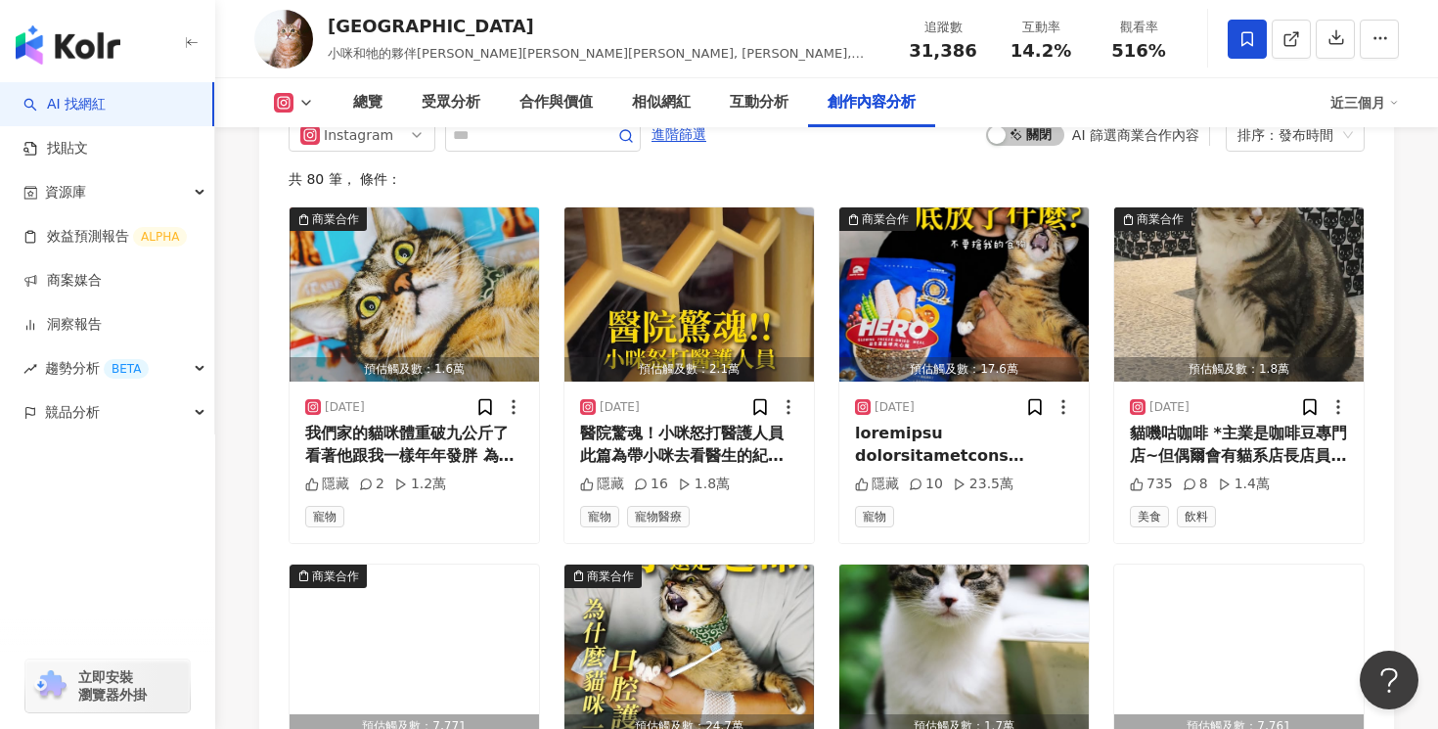
scroll to position [5924, 0]
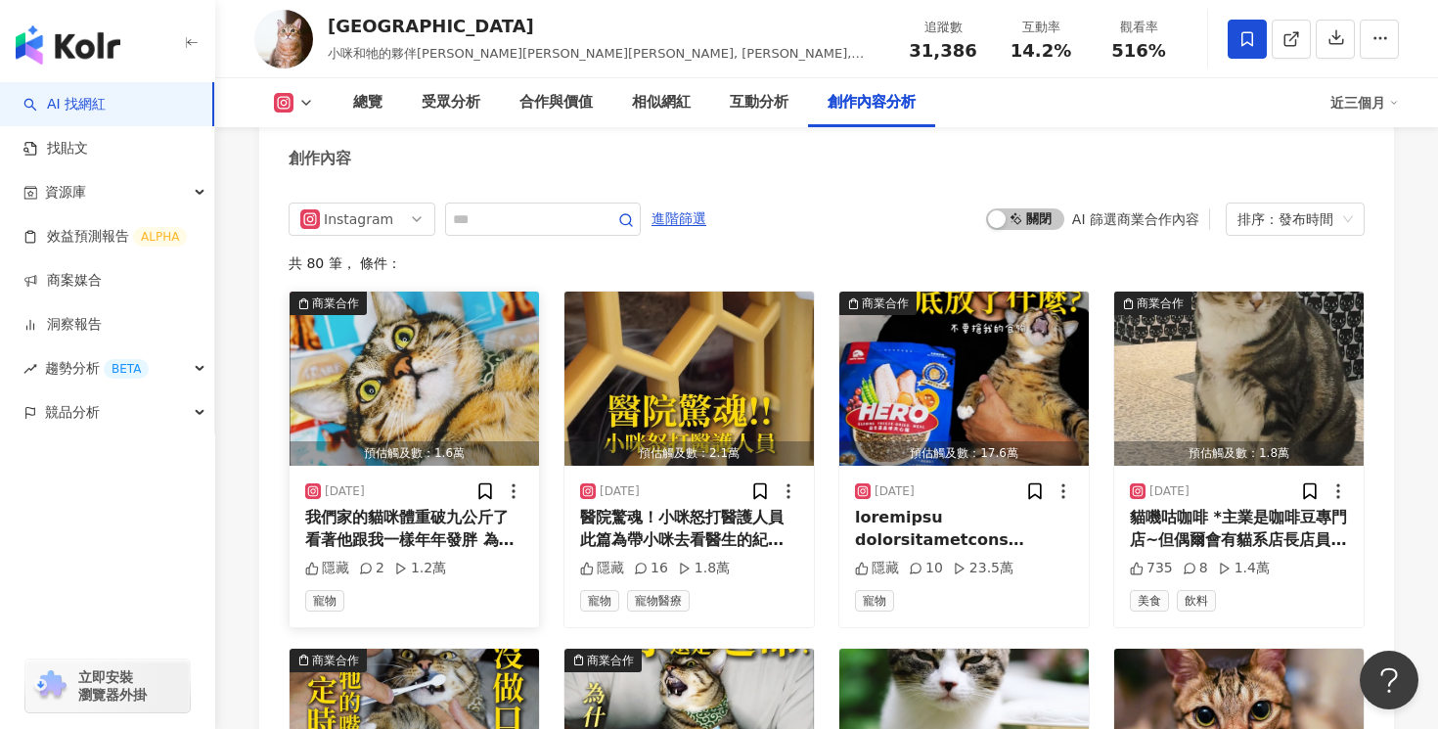
click at [458, 516] on div "我們家的貓咪體重破九公斤了 看著他跟我一樣年年發胖 為了他的健康著想 貓咪跟我都得展開魔鬼管理體重訓練了 1. 每天在家裡來回走路十遍 2. 逗貓棒伺候 3.…" at bounding box center [414, 529] width 218 height 44
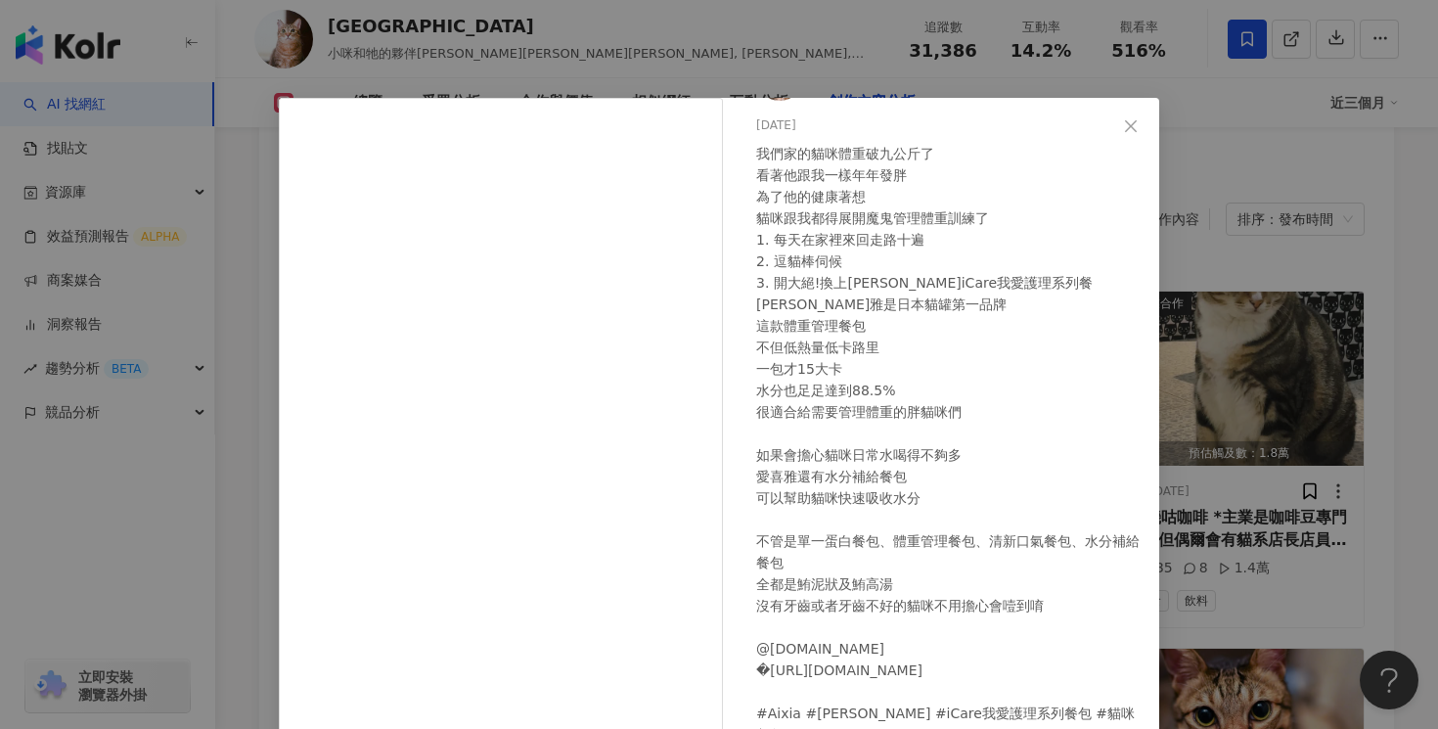
scroll to position [125, 0]
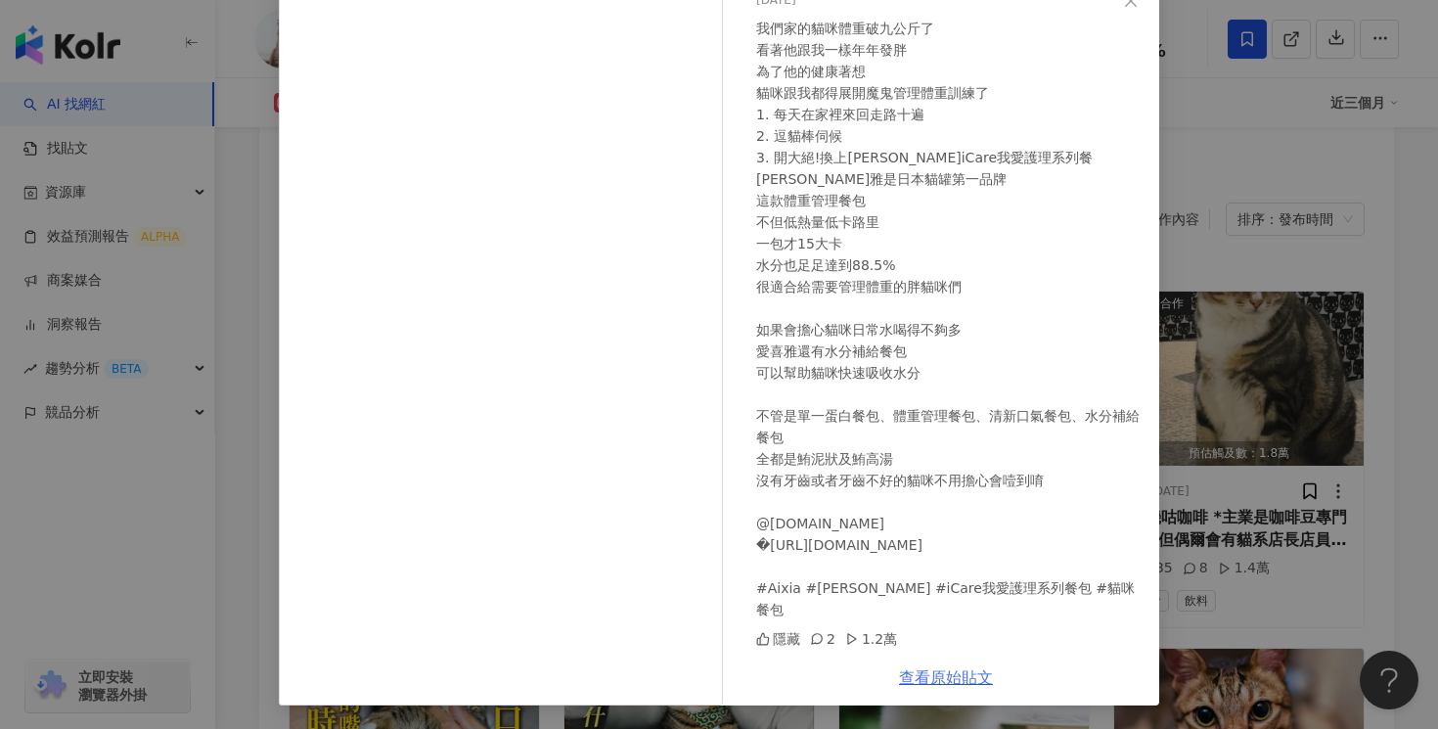
click at [972, 679] on link "查看原始貼文" at bounding box center [946, 677] width 94 height 19
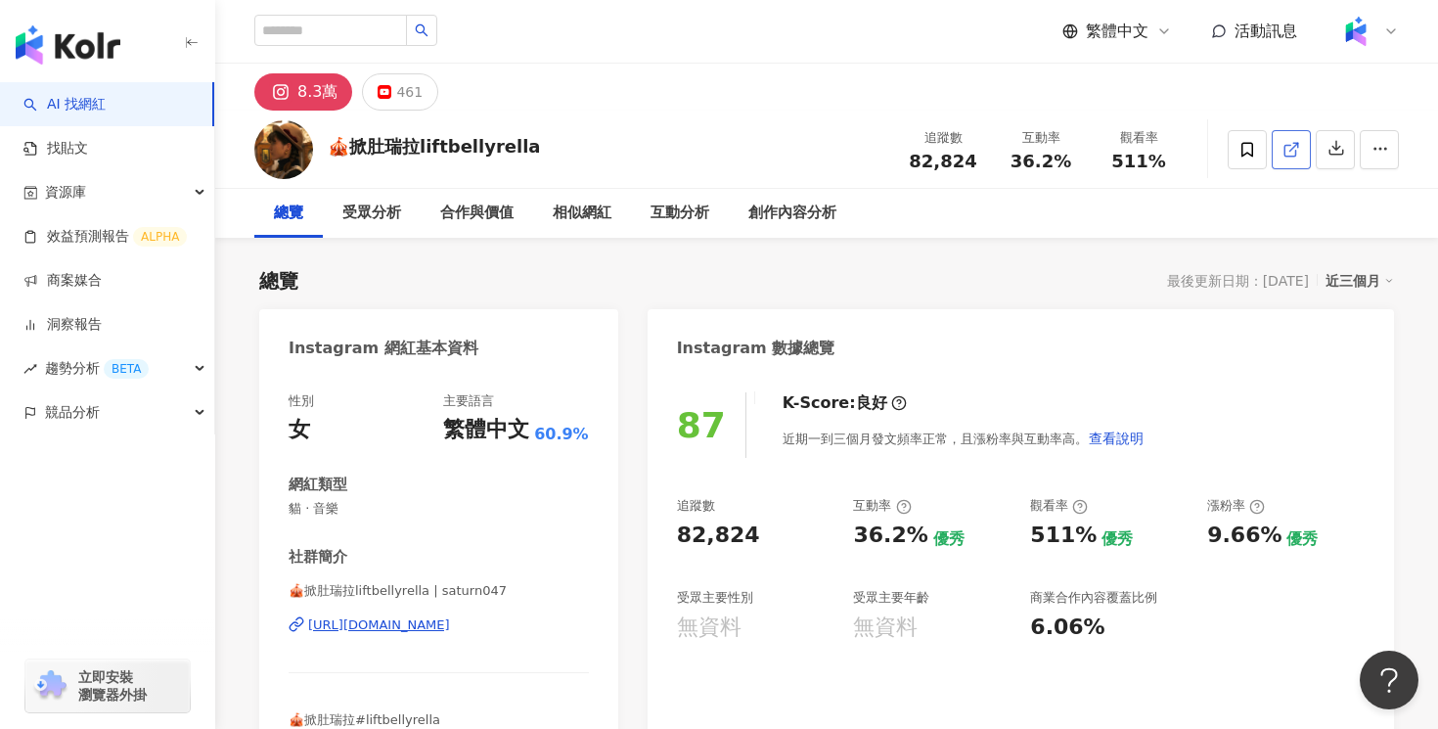
click at [1288, 158] on span at bounding box center [1291, 149] width 18 height 21
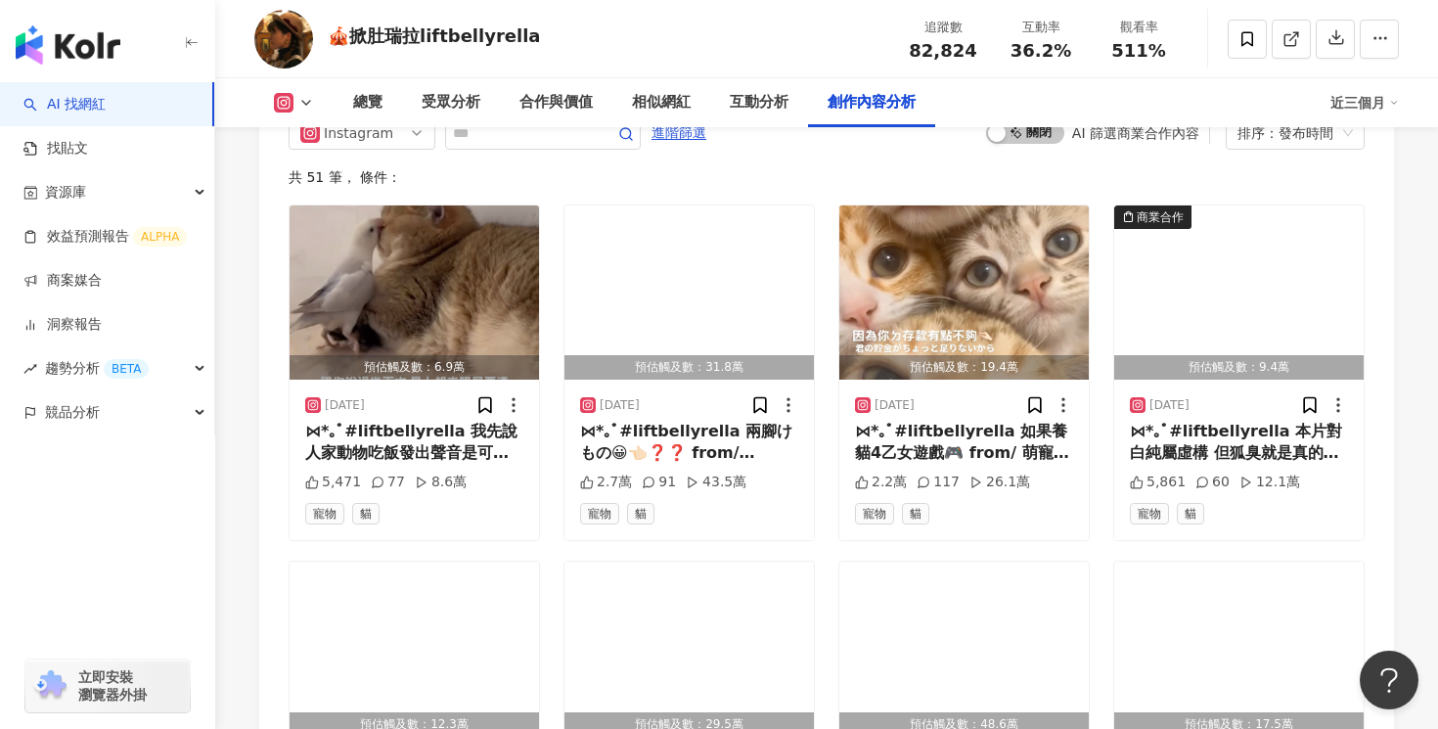
scroll to position [5877, 0]
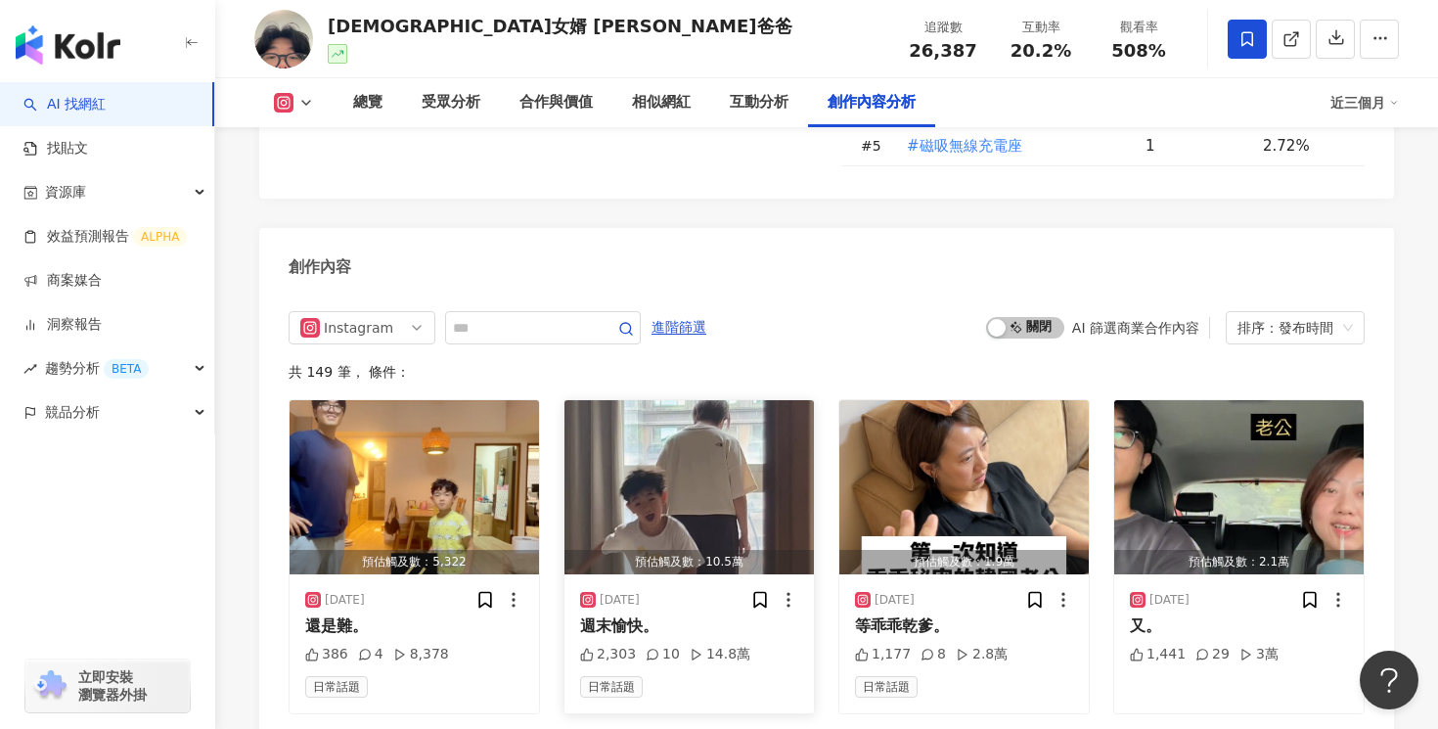
scroll to position [6004, 0]
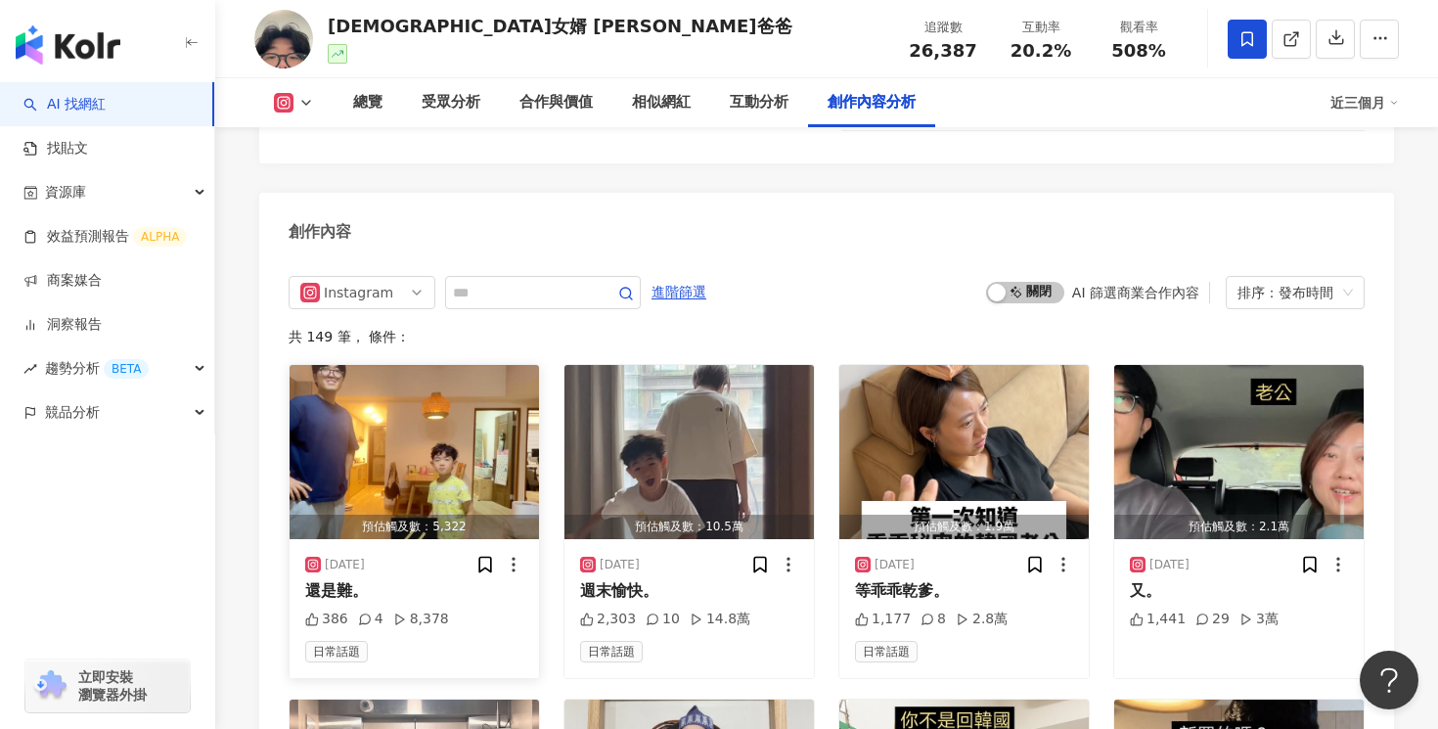
click at [464, 539] on div "2025/9/8 還是難。 386 4 8,378 日常話題" at bounding box center [413, 608] width 249 height 139
click at [388, 539] on div "2025/9/8 還是難。 386 4 8,378 日常話題" at bounding box center [413, 608] width 249 height 139
click at [370, 580] on div "還是難。" at bounding box center [414, 591] width 218 height 22
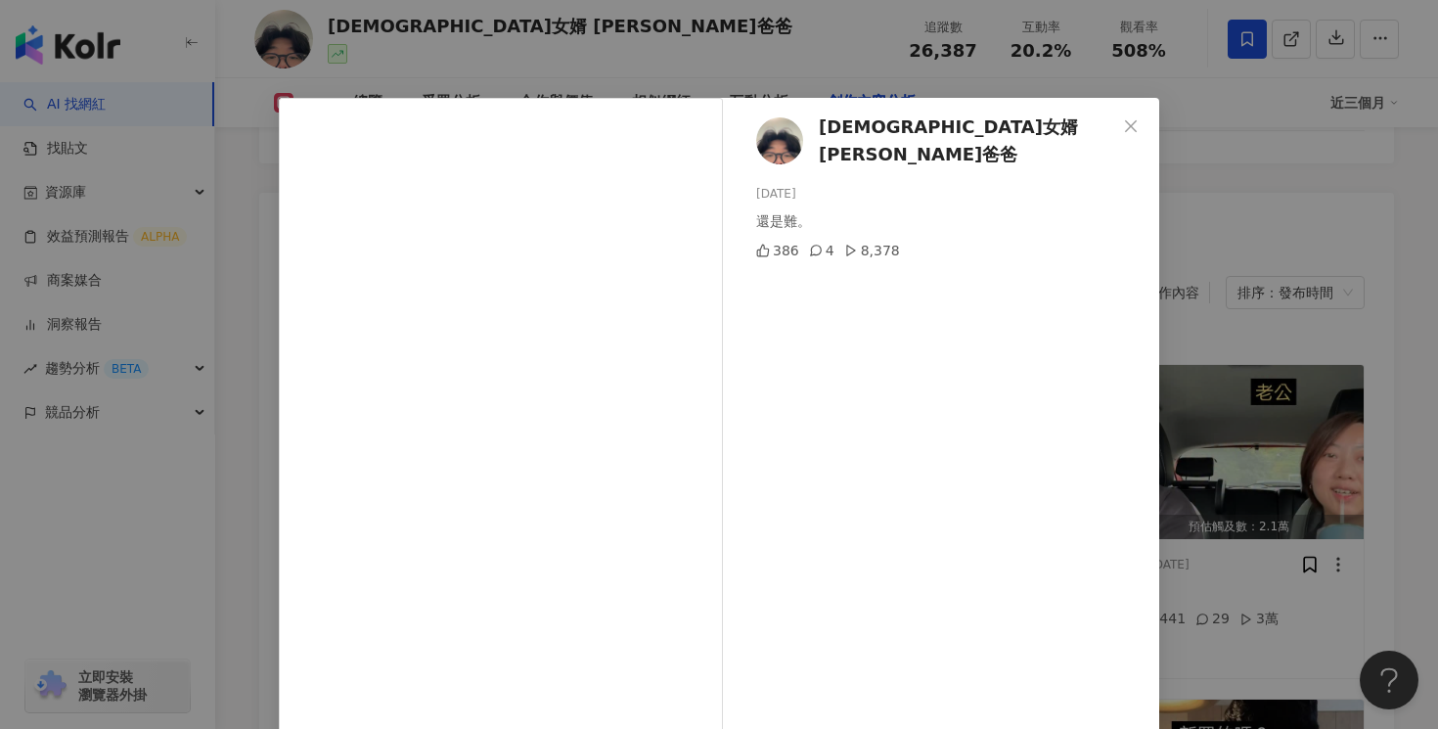
scroll to position [149, 0]
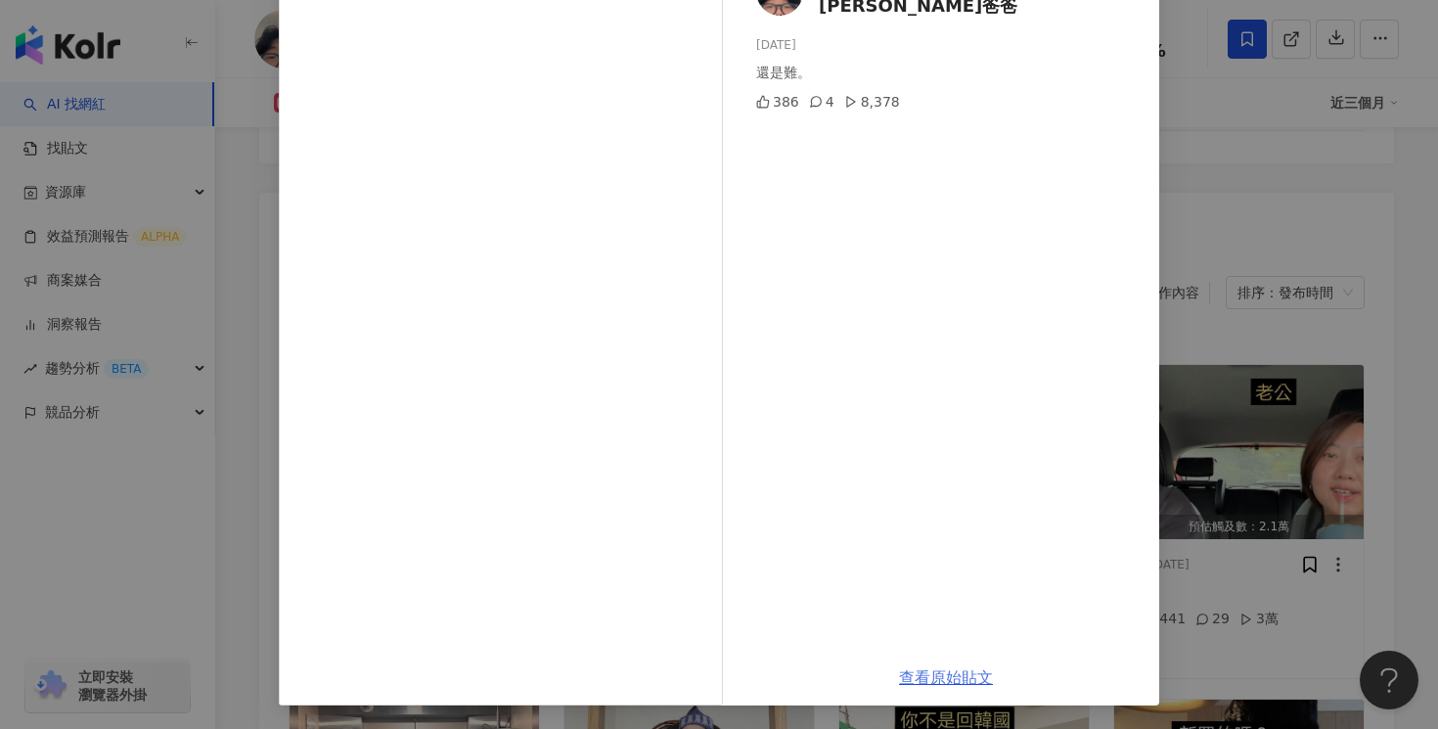
click at [919, 682] on link "查看原始貼文" at bounding box center [946, 677] width 94 height 19
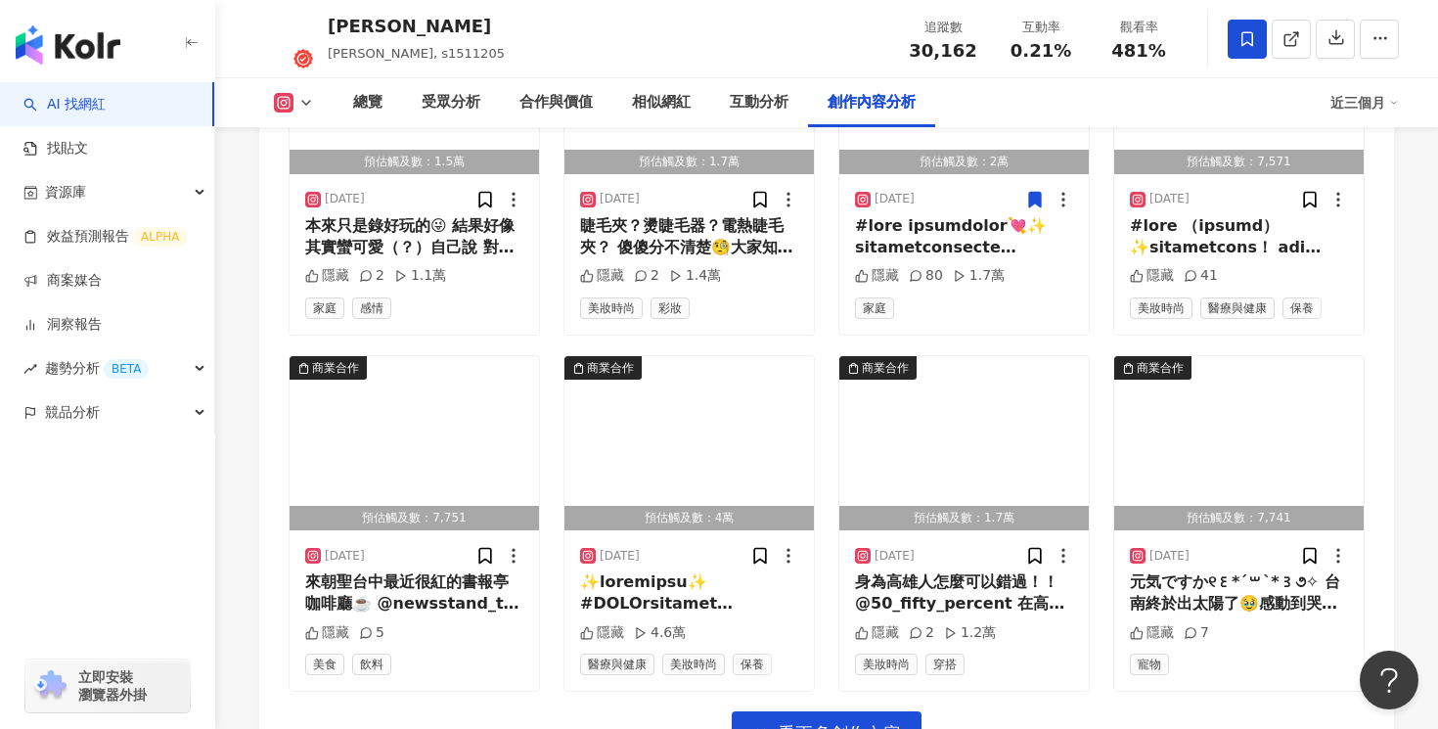
scroll to position [6673, 0]
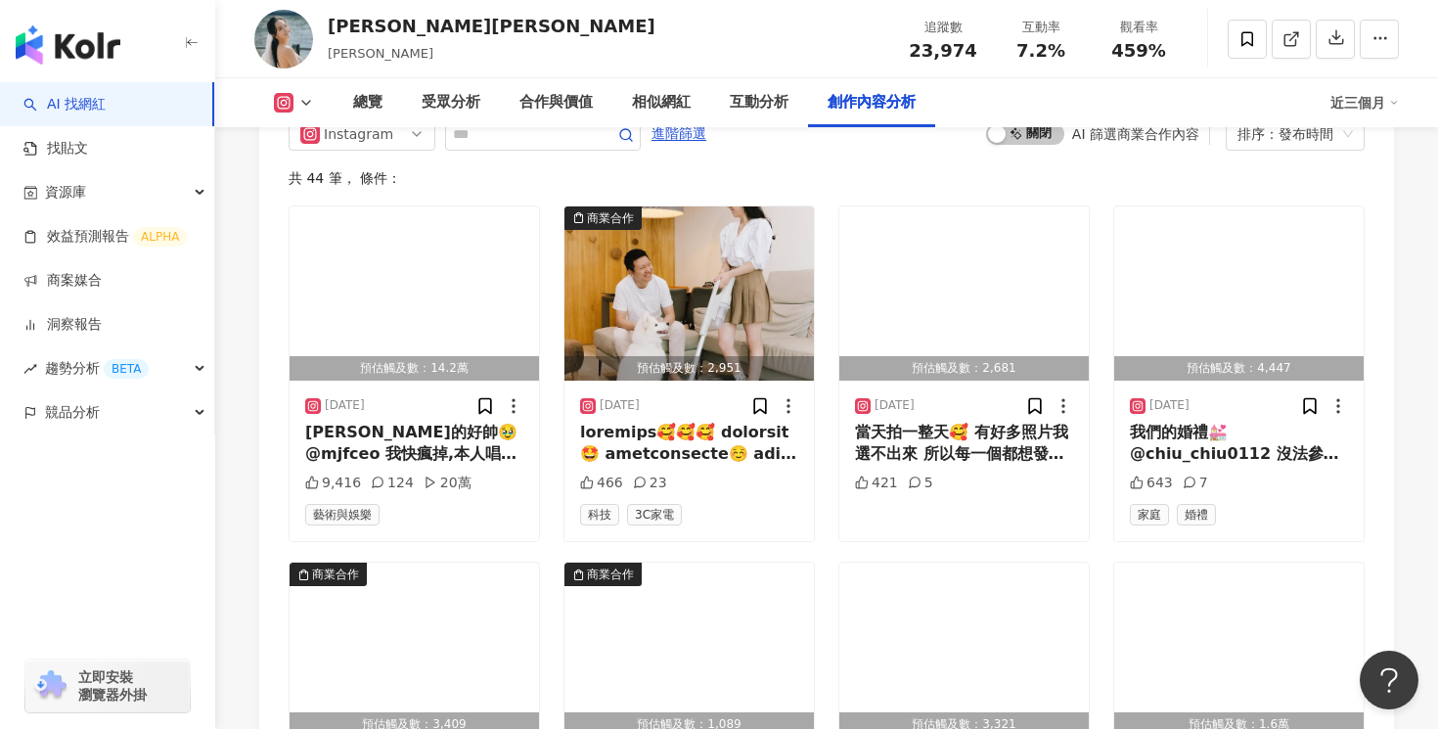
scroll to position [6245, 0]
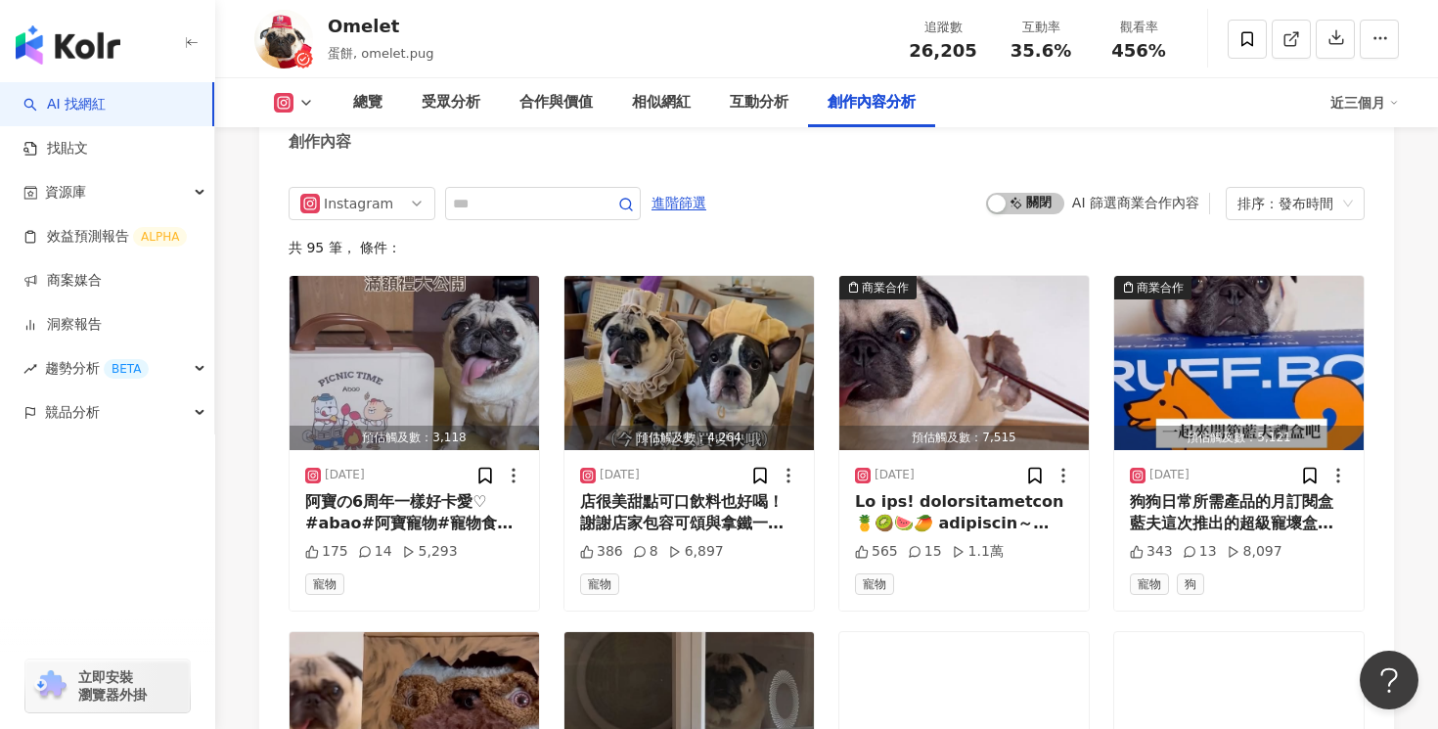
scroll to position [6065, 0]
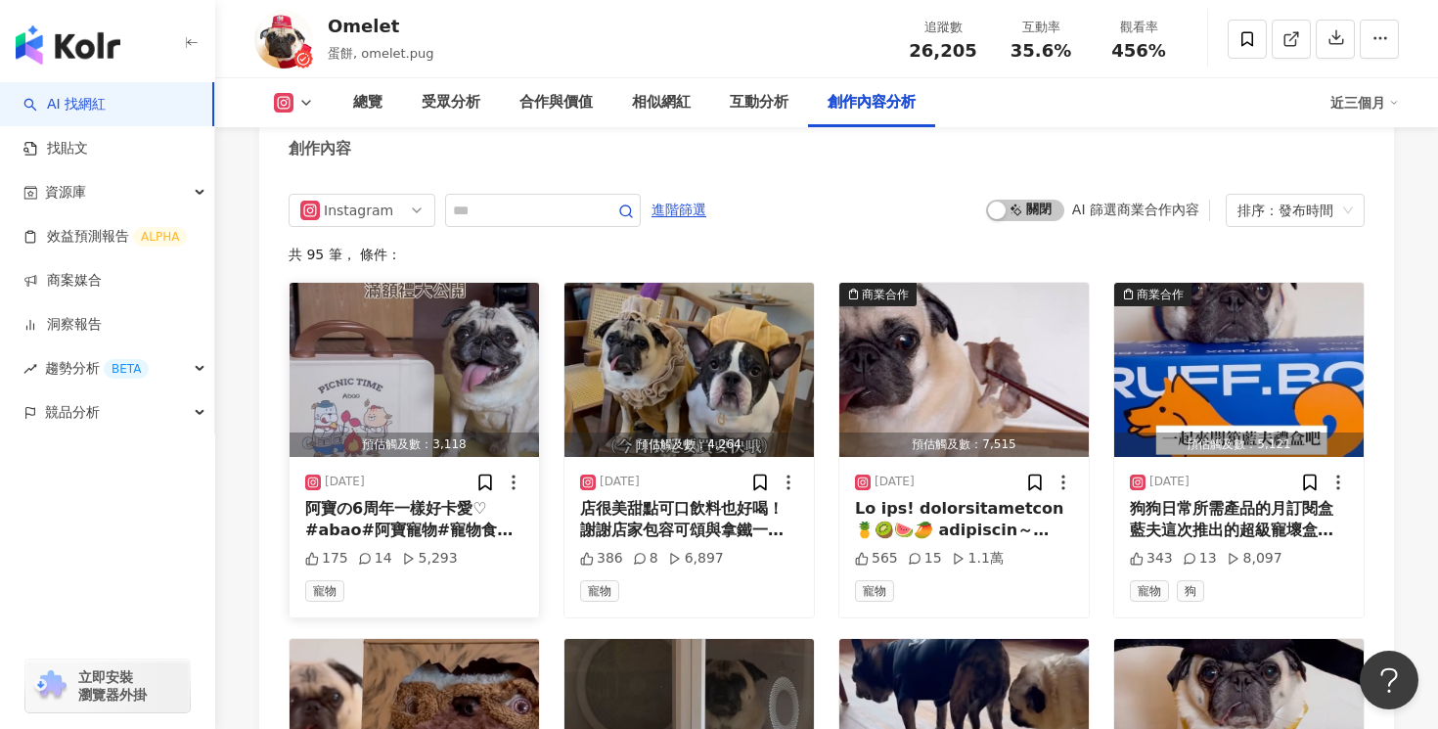
click at [509, 549] on div "175 14 5,293" at bounding box center [414, 559] width 218 height 20
click at [484, 498] on div "阿寶の6周年一樣好卡愛♡︎ #abao#阿寶寵物#寵物食品#阿寶周年慶#阿寶6歲啦#蛋餅底迪#グのいる生活#パグ中毒 #pug#パグ#pugsofin…" at bounding box center [414, 520] width 218 height 44
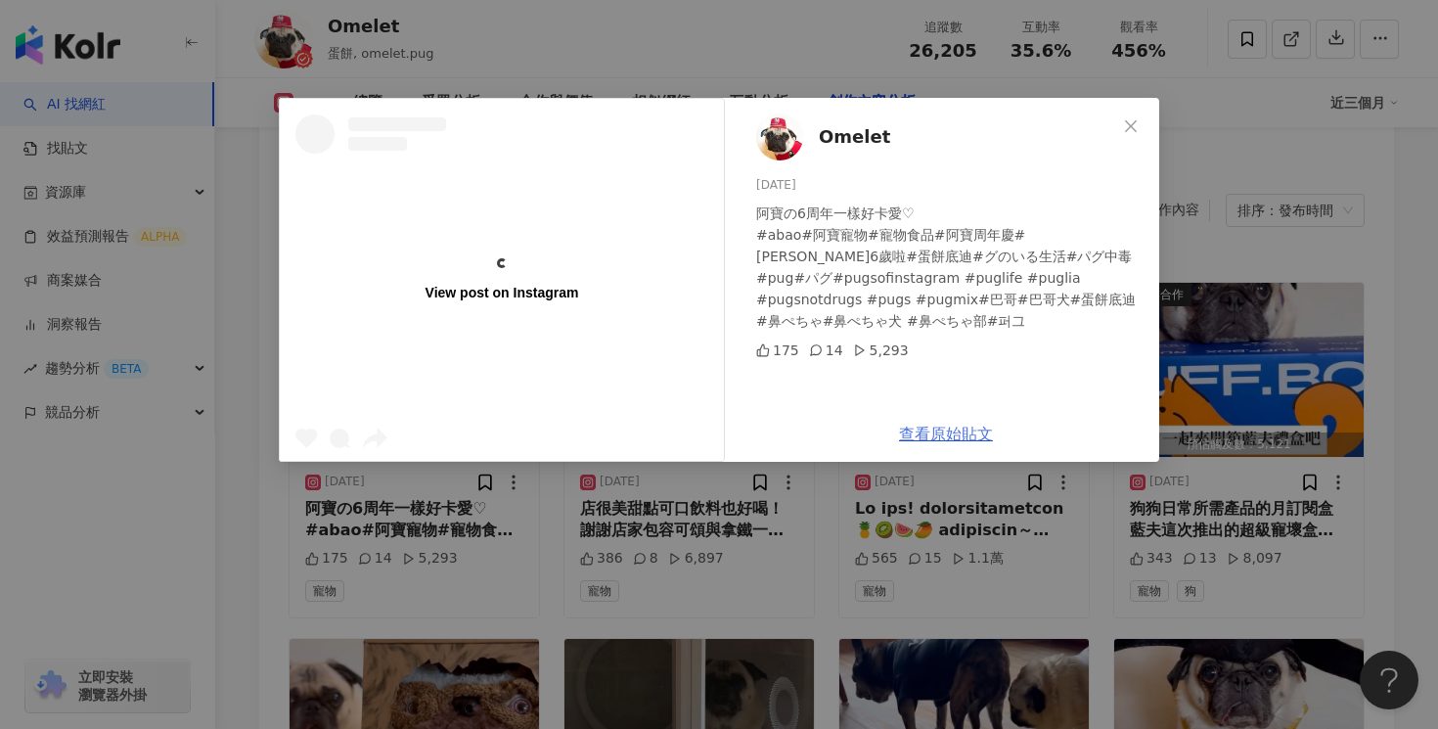
click at [965, 435] on div "Omelet 2025/9/2 阿寶の6周年一樣好卡愛♡︎ #abao#阿寶寵物#寵物食品#阿寶周年慶#阿寶6歲啦#蛋餅底迪#グのいる生活#パグ中毒 #p…" at bounding box center [945, 280] width 426 height 364
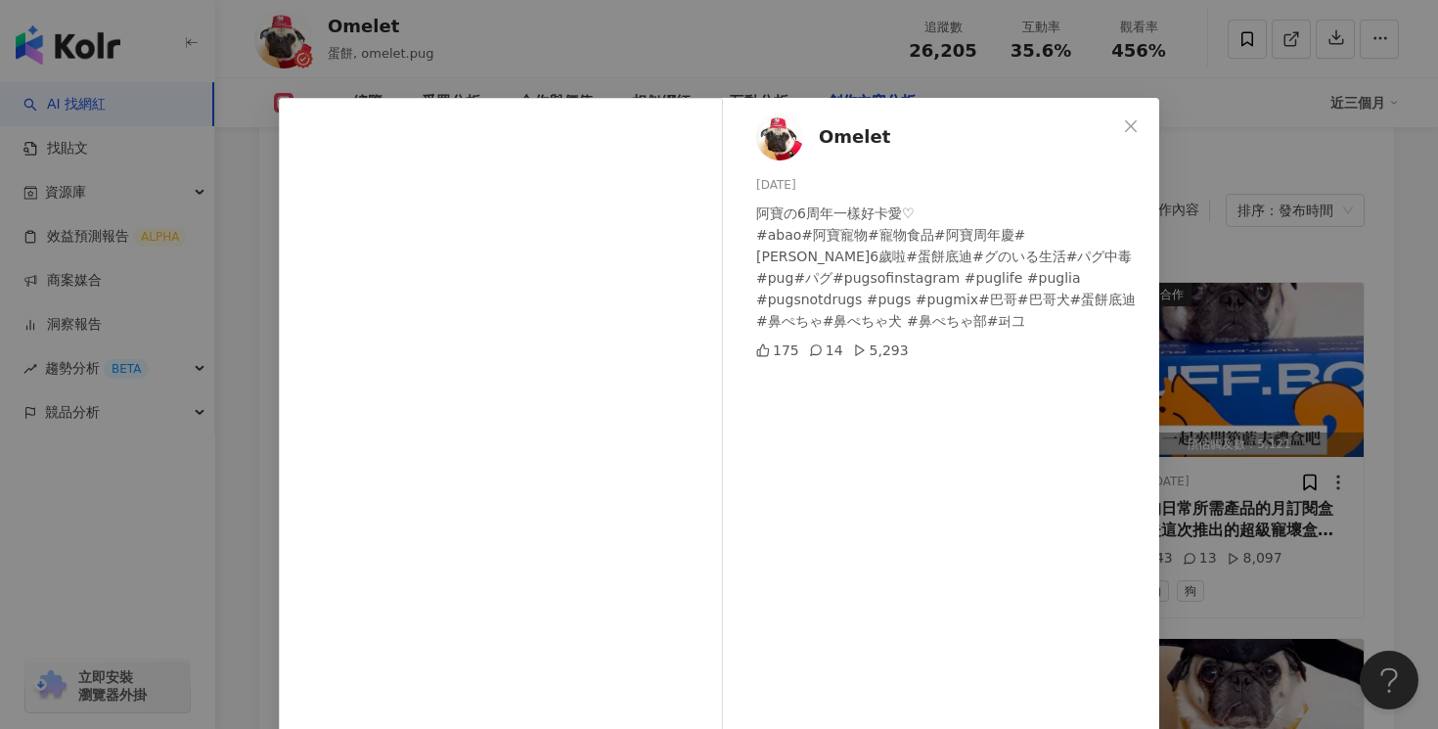
scroll to position [149, 0]
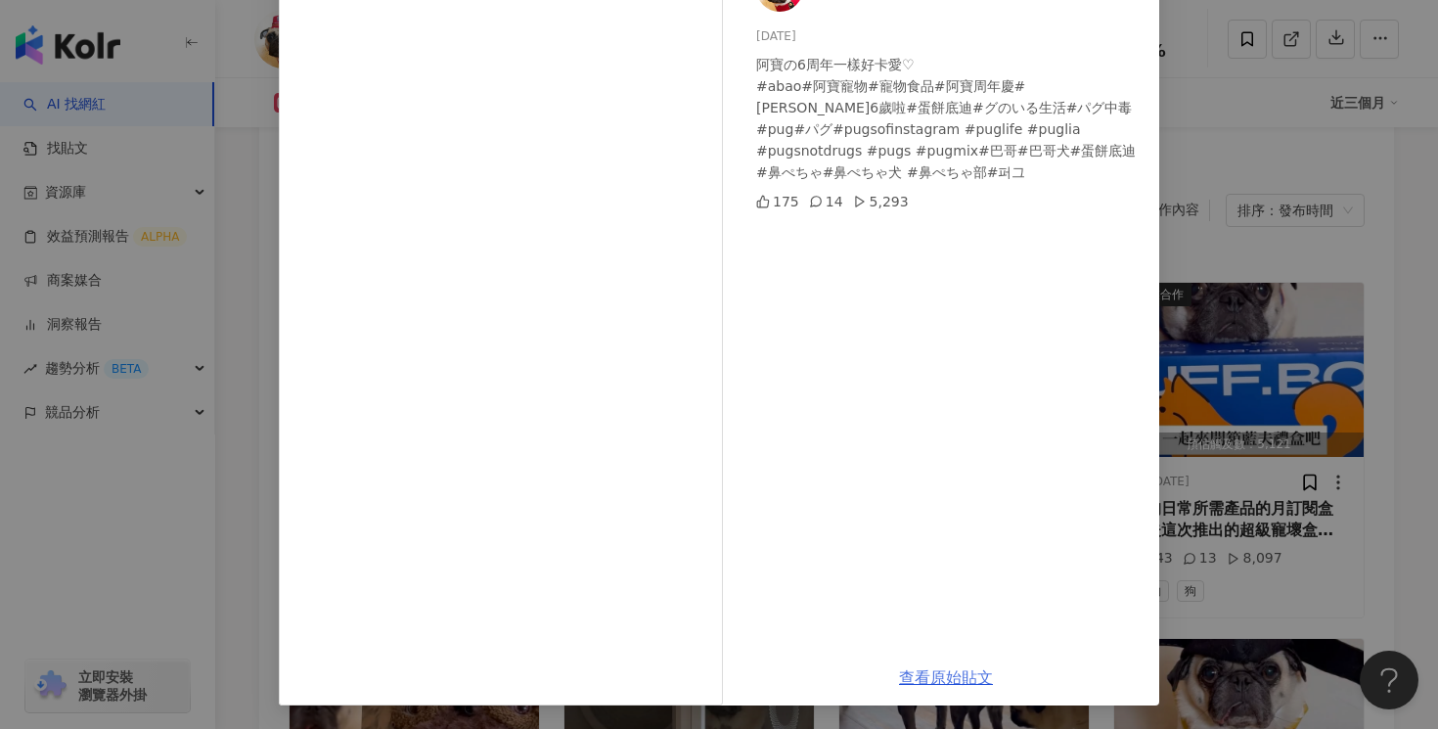
click at [935, 678] on link "查看原始貼文" at bounding box center [946, 677] width 94 height 19
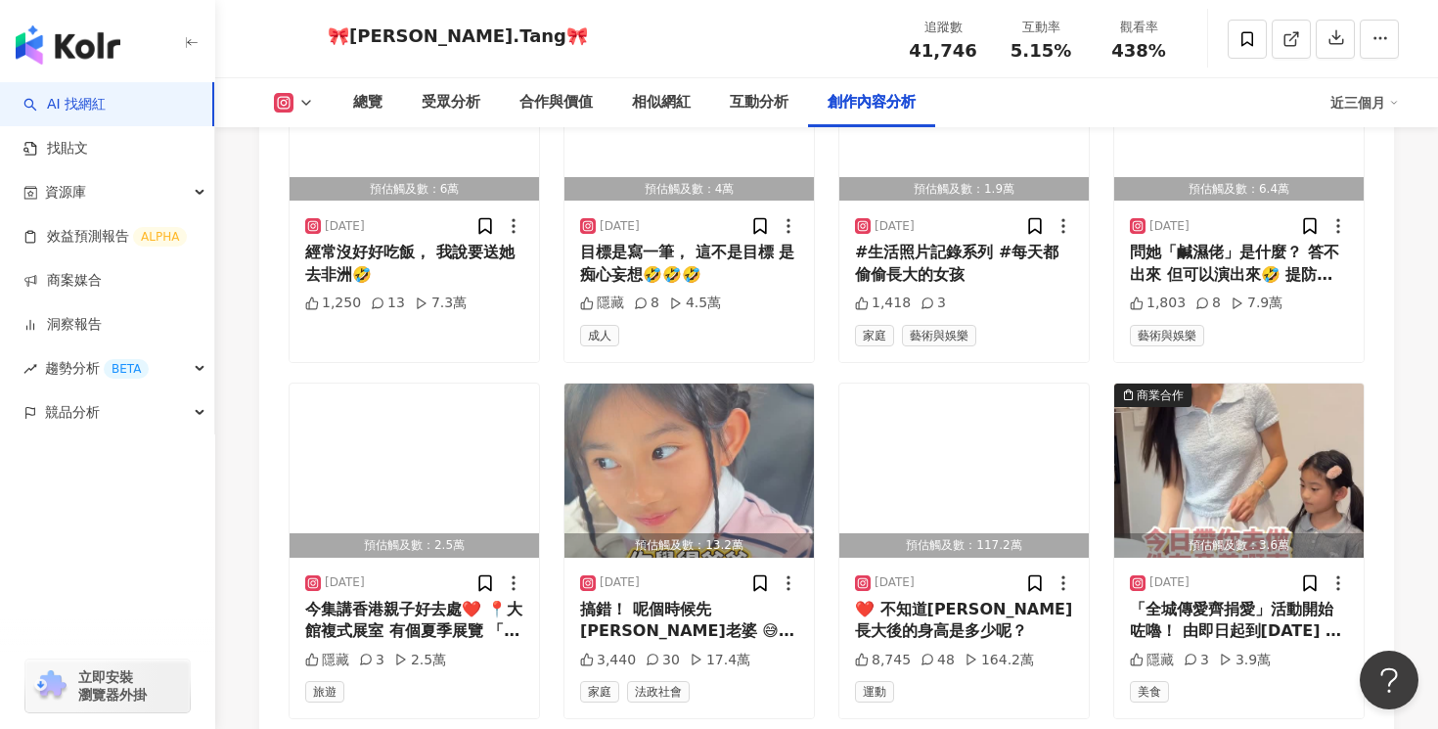
scroll to position [6641, 0]
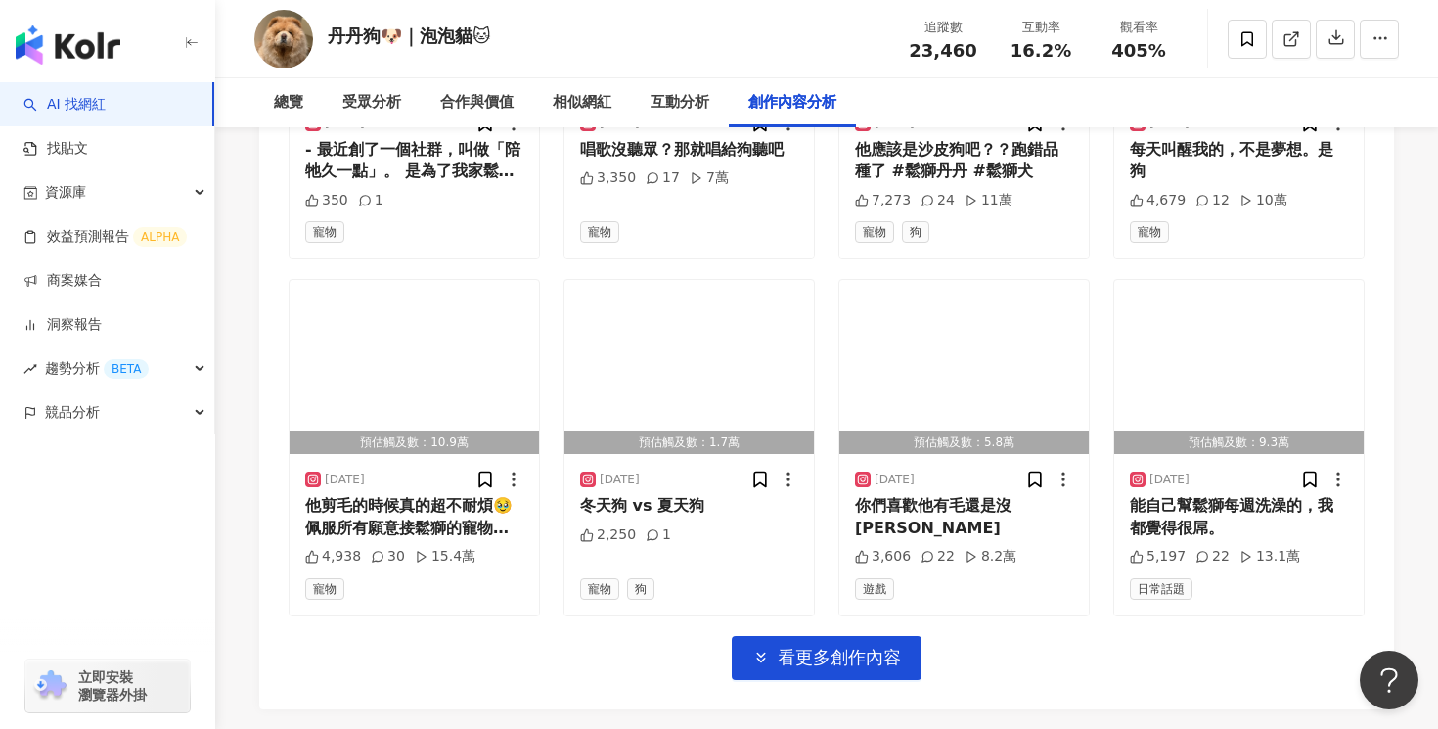
scroll to position [6906, 0]
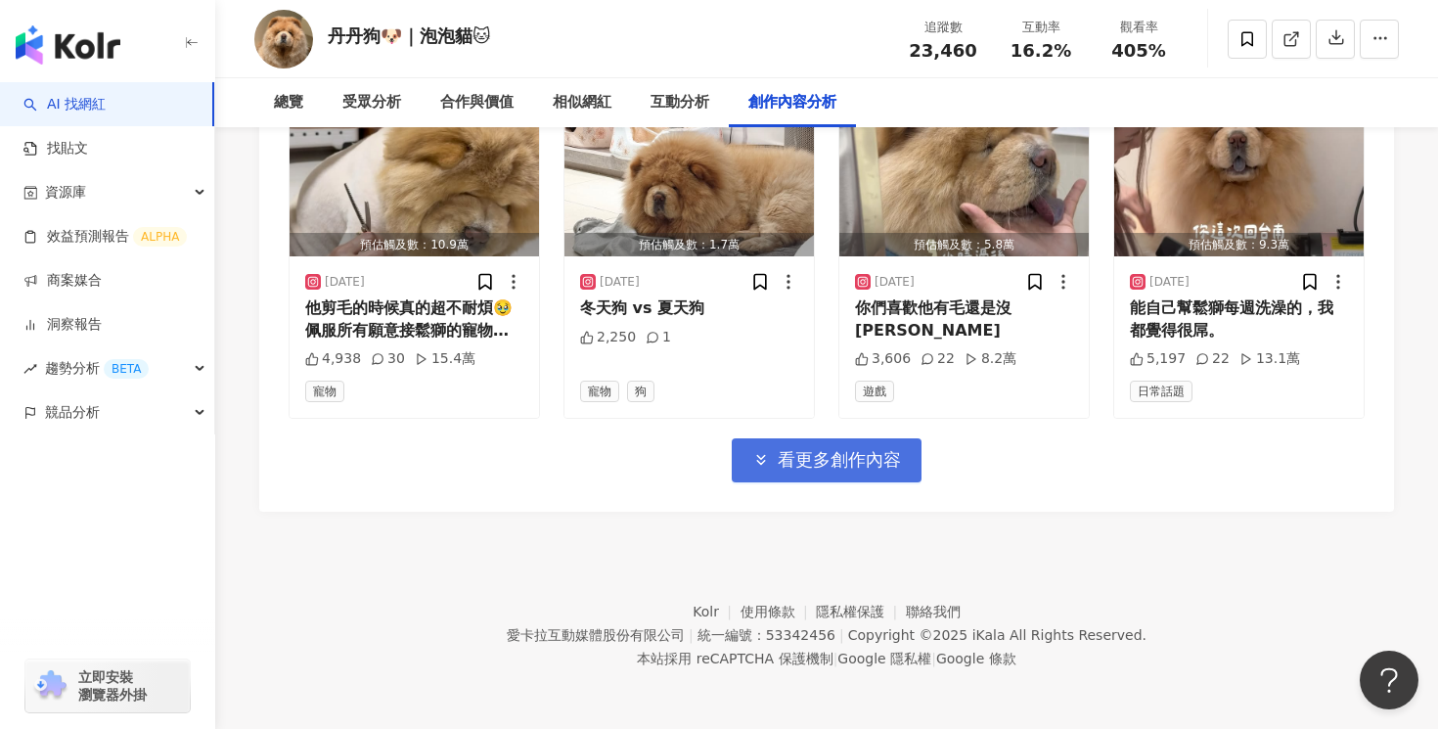
click at [823, 451] on span "看更多創作內容" at bounding box center [838, 460] width 123 height 22
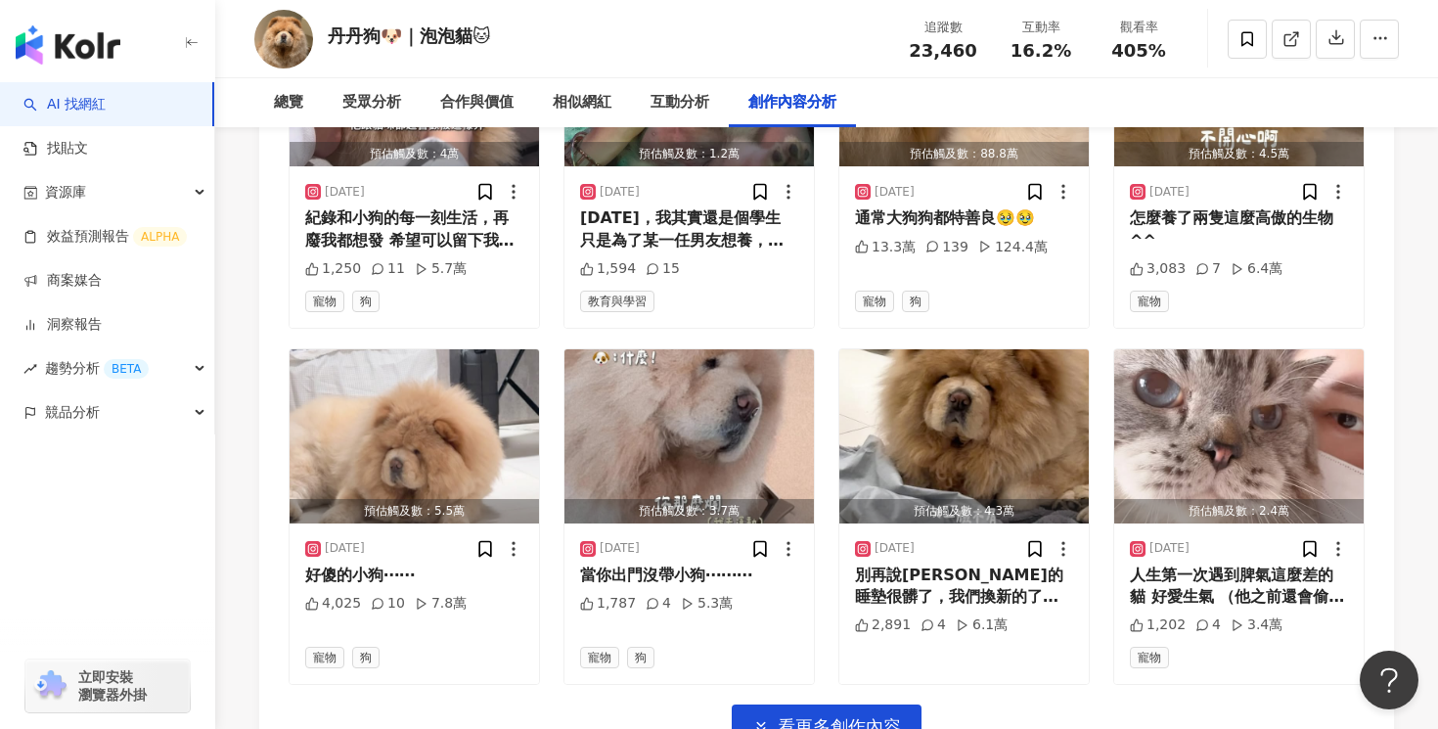
scroll to position [7976, 0]
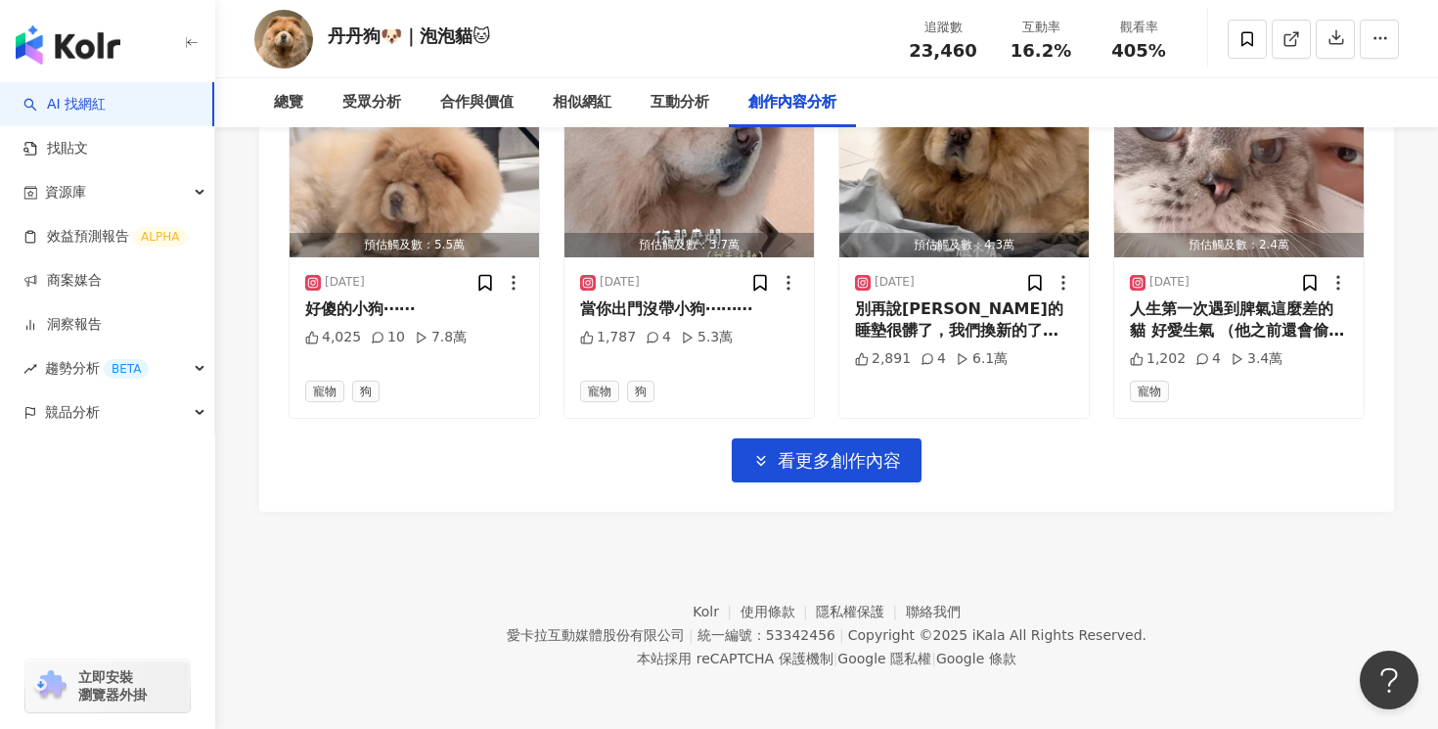
click at [841, 547] on footer "Kolr 使用條款 隱私權保護 聯絡我們 愛卡拉互動媒體股份有限公司 | 統一編號：53342456 | Copyright © 2025 iKala All…" at bounding box center [826, 619] width 1222 height 217
click at [854, 472] on button "看更多創作內容" at bounding box center [826, 460] width 190 height 44
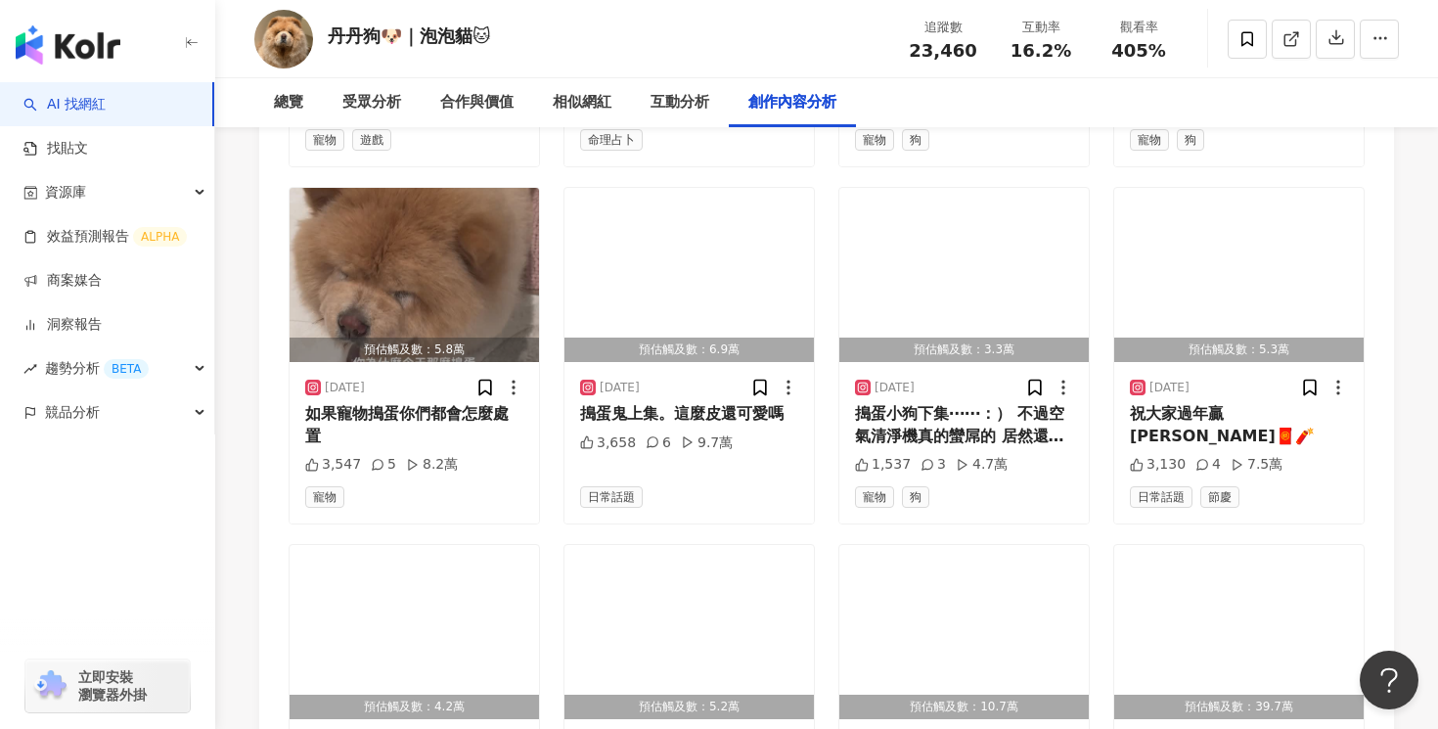
scroll to position [9045, 0]
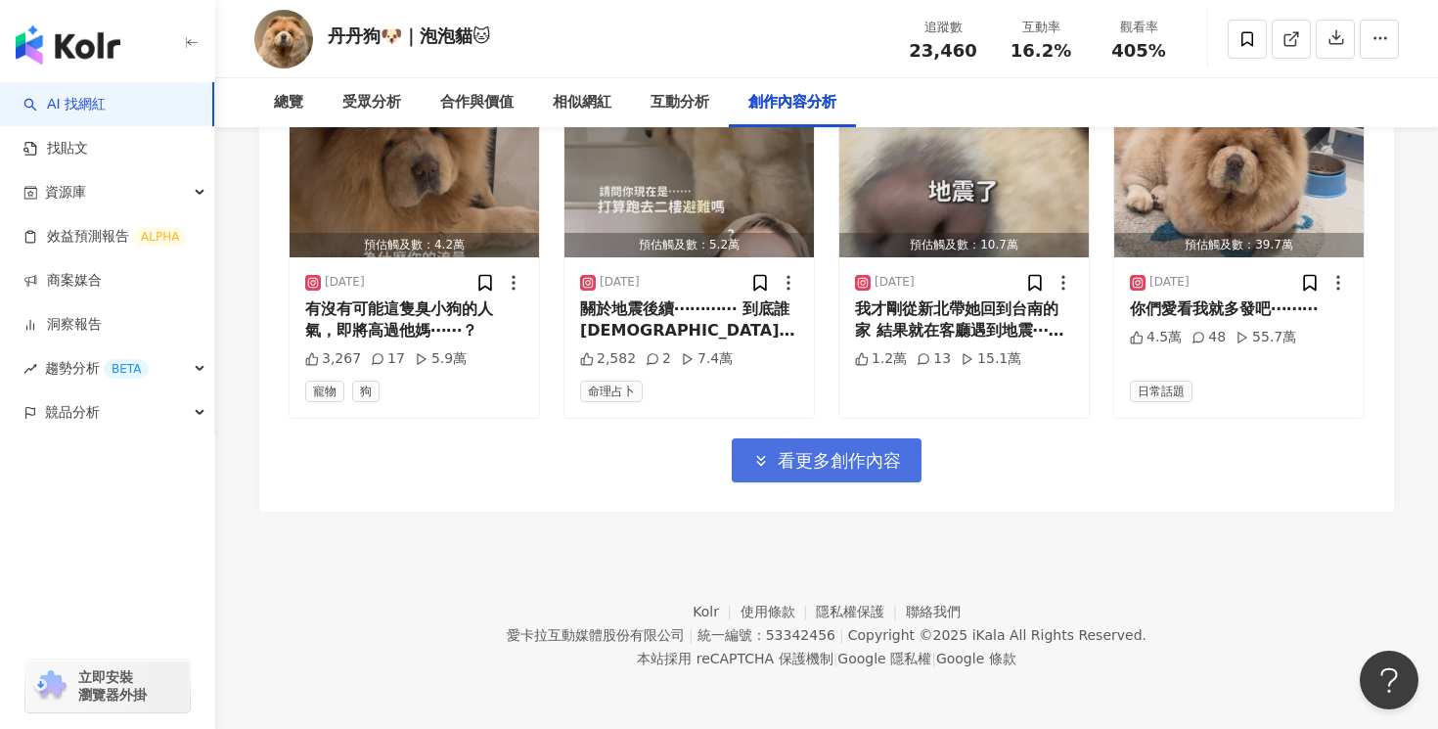
click at [867, 441] on button "看更多創作內容" at bounding box center [826, 460] width 190 height 44
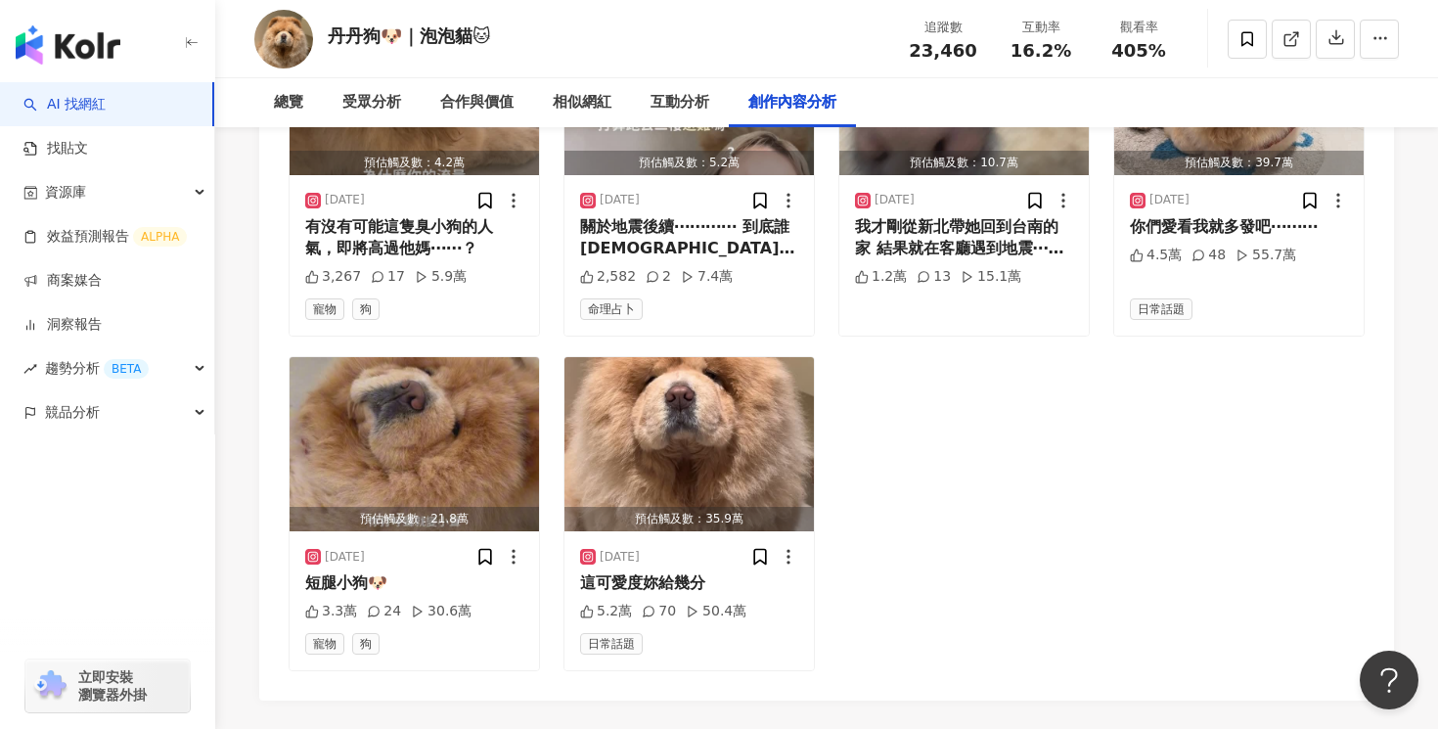
scroll to position [9260, 0]
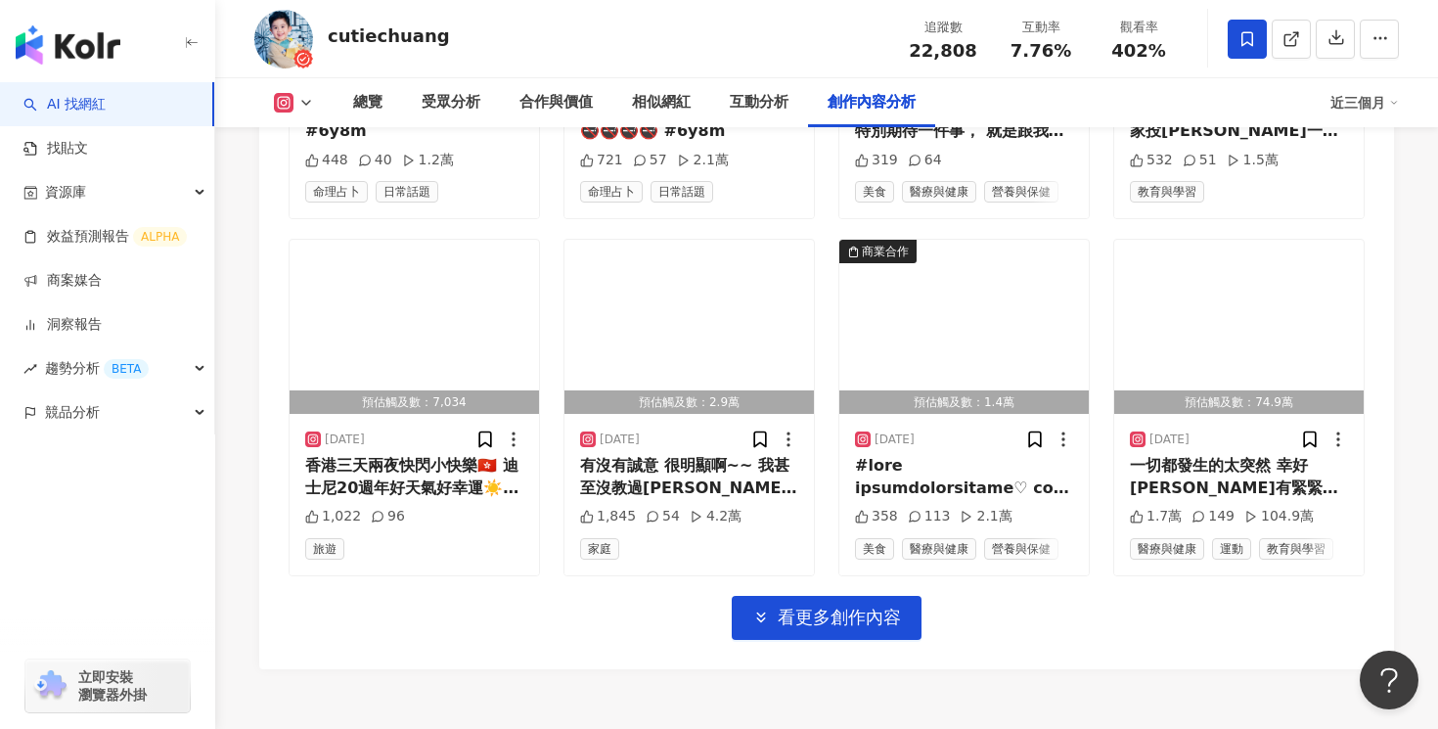
scroll to position [6904, 0]
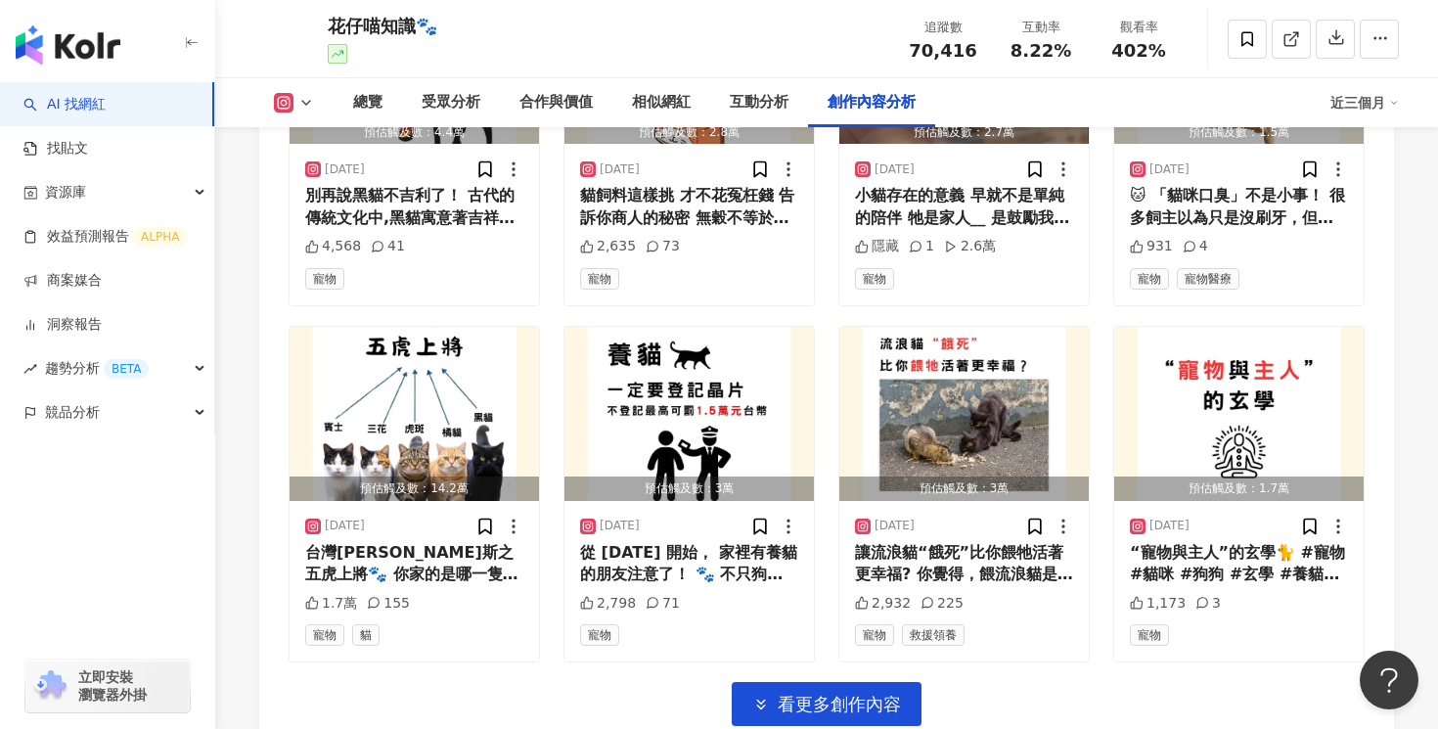
scroll to position [6736, 0]
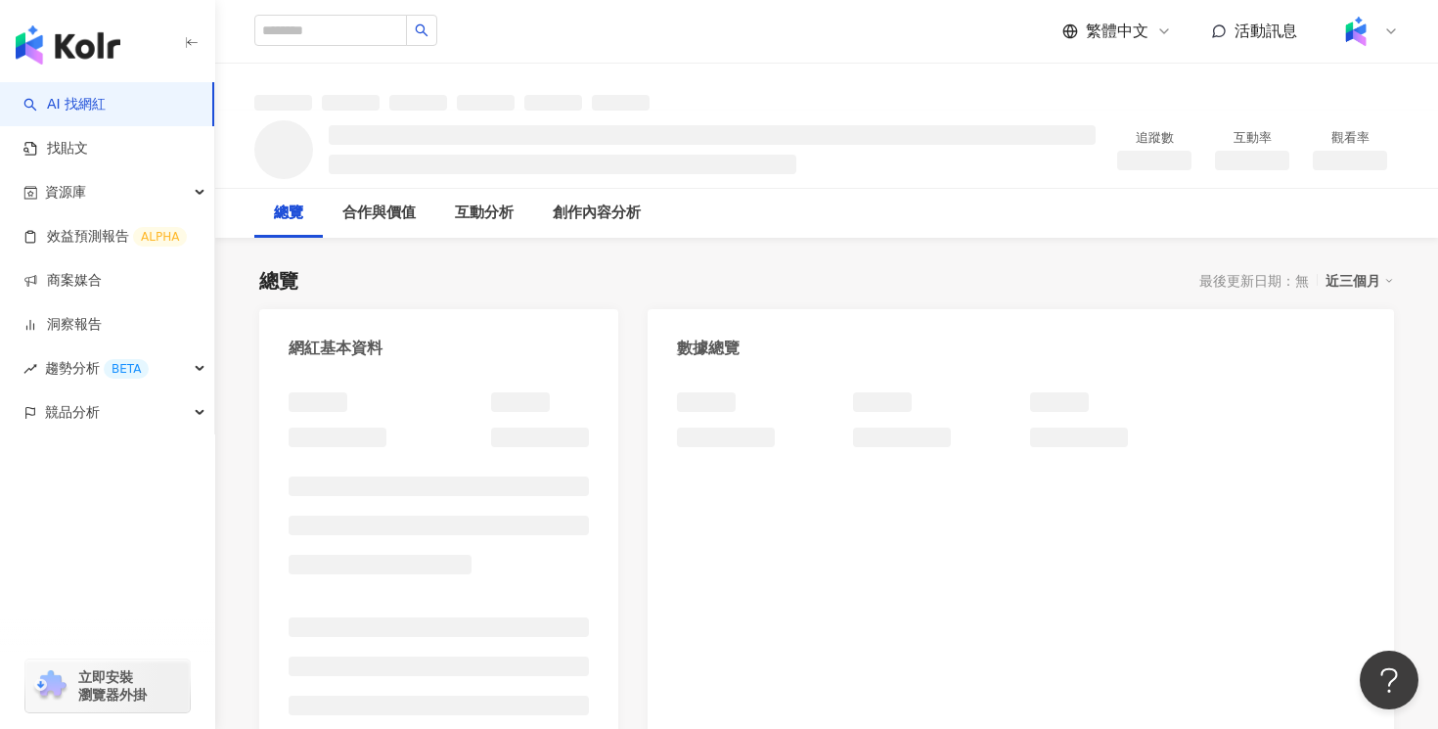
scroll to position [496, 0]
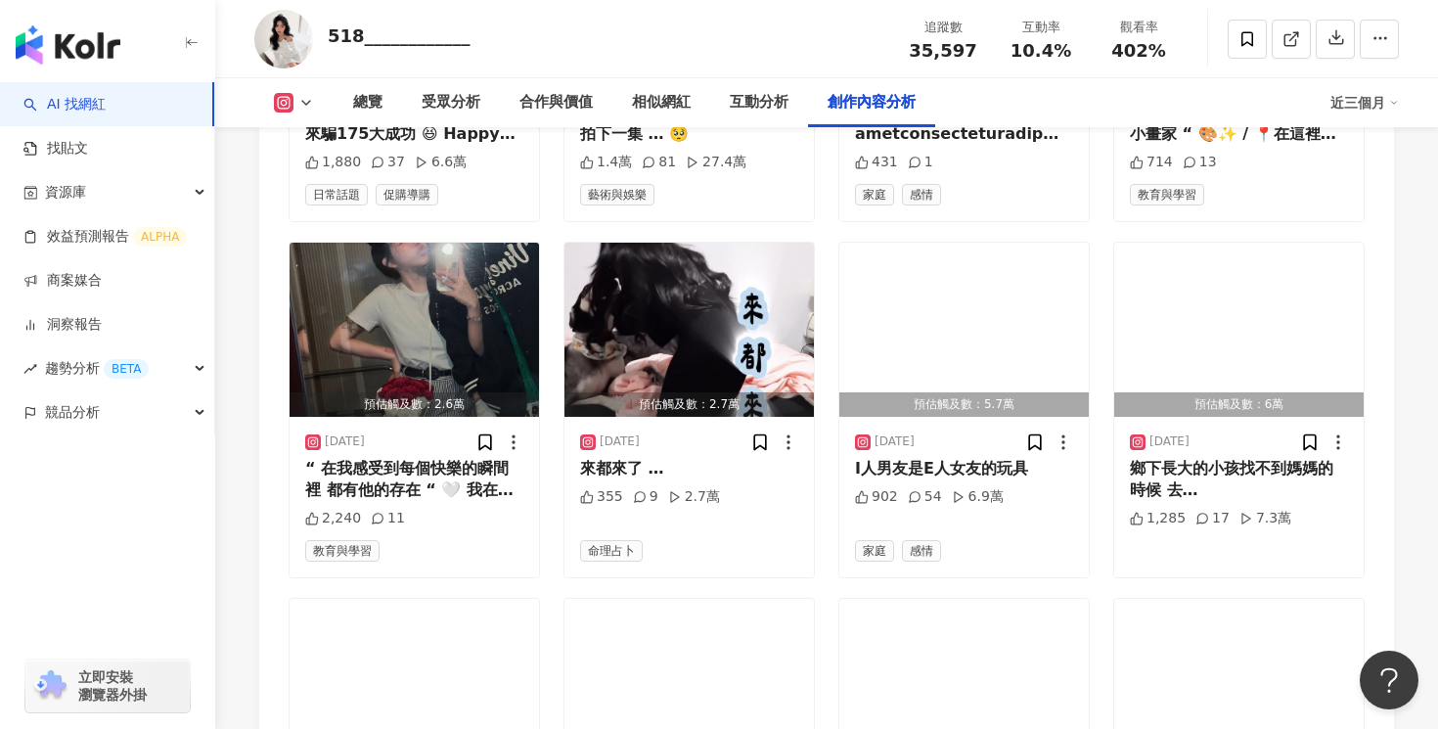
scroll to position [6425, 0]
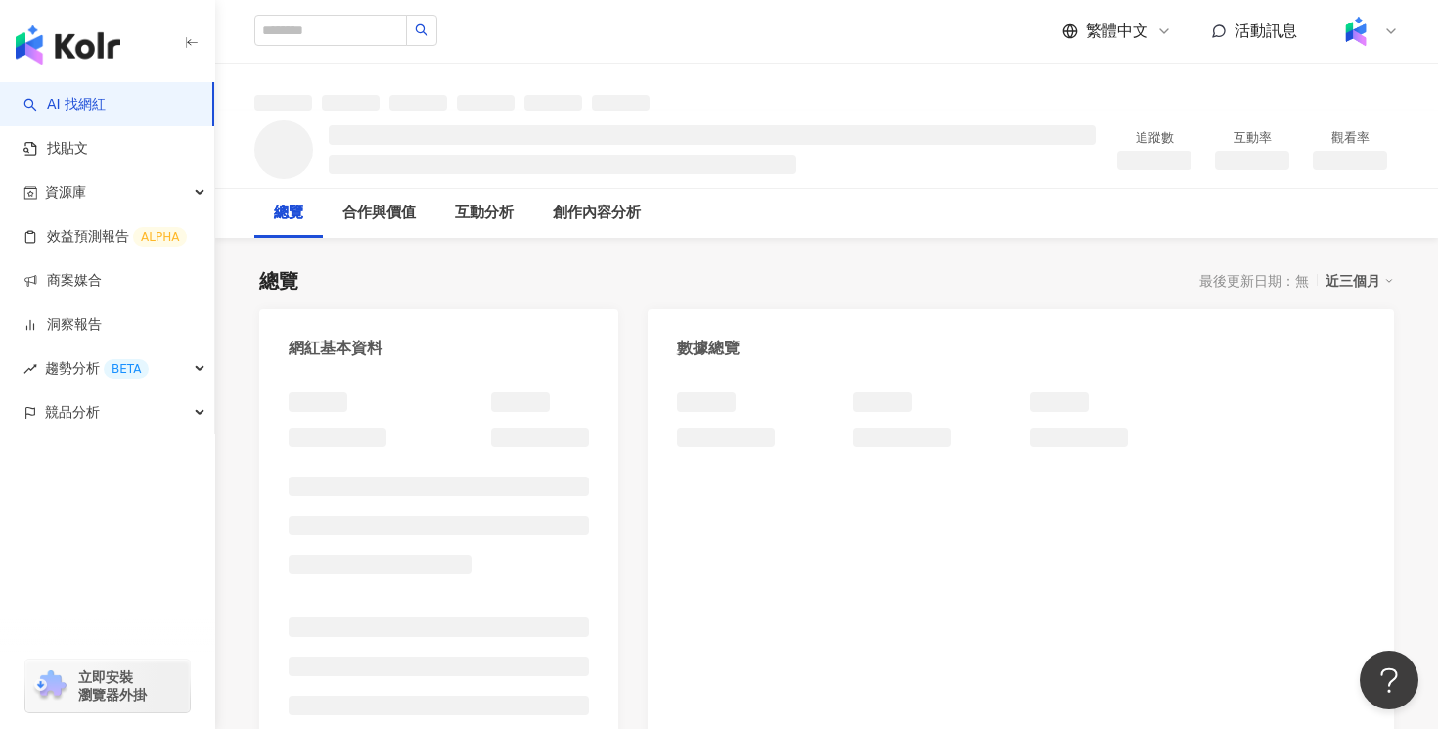
scroll to position [1137, 0]
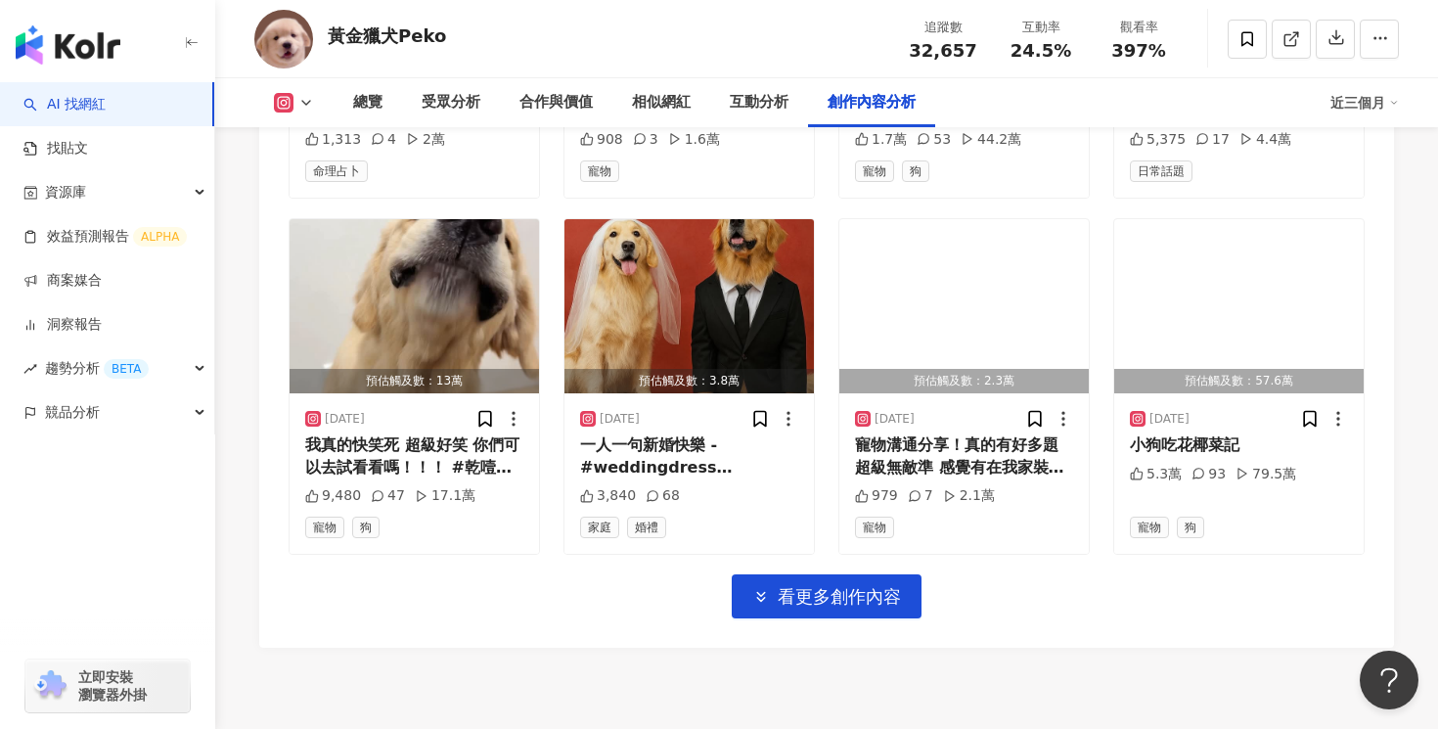
scroll to position [6639, 0]
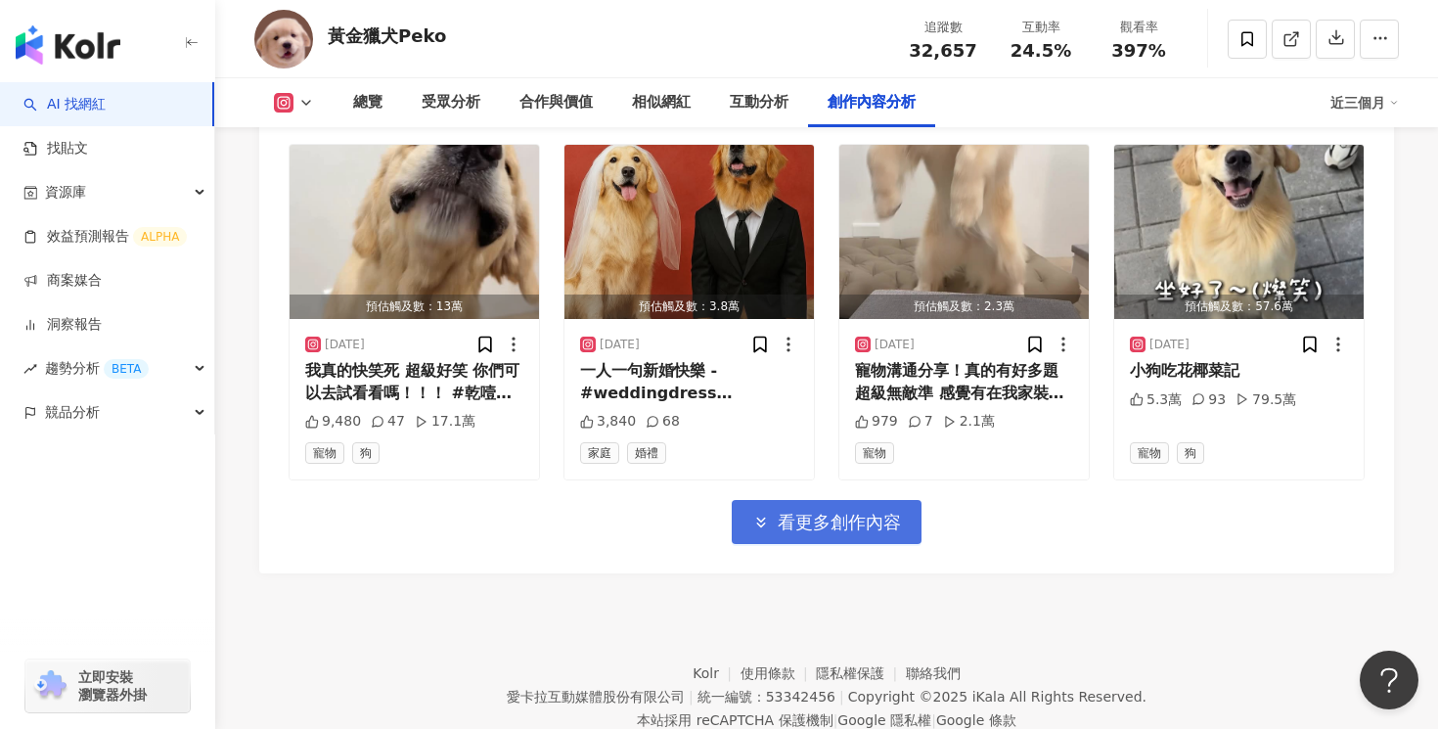
click at [852, 522] on span "看更多創作內容" at bounding box center [838, 522] width 123 height 22
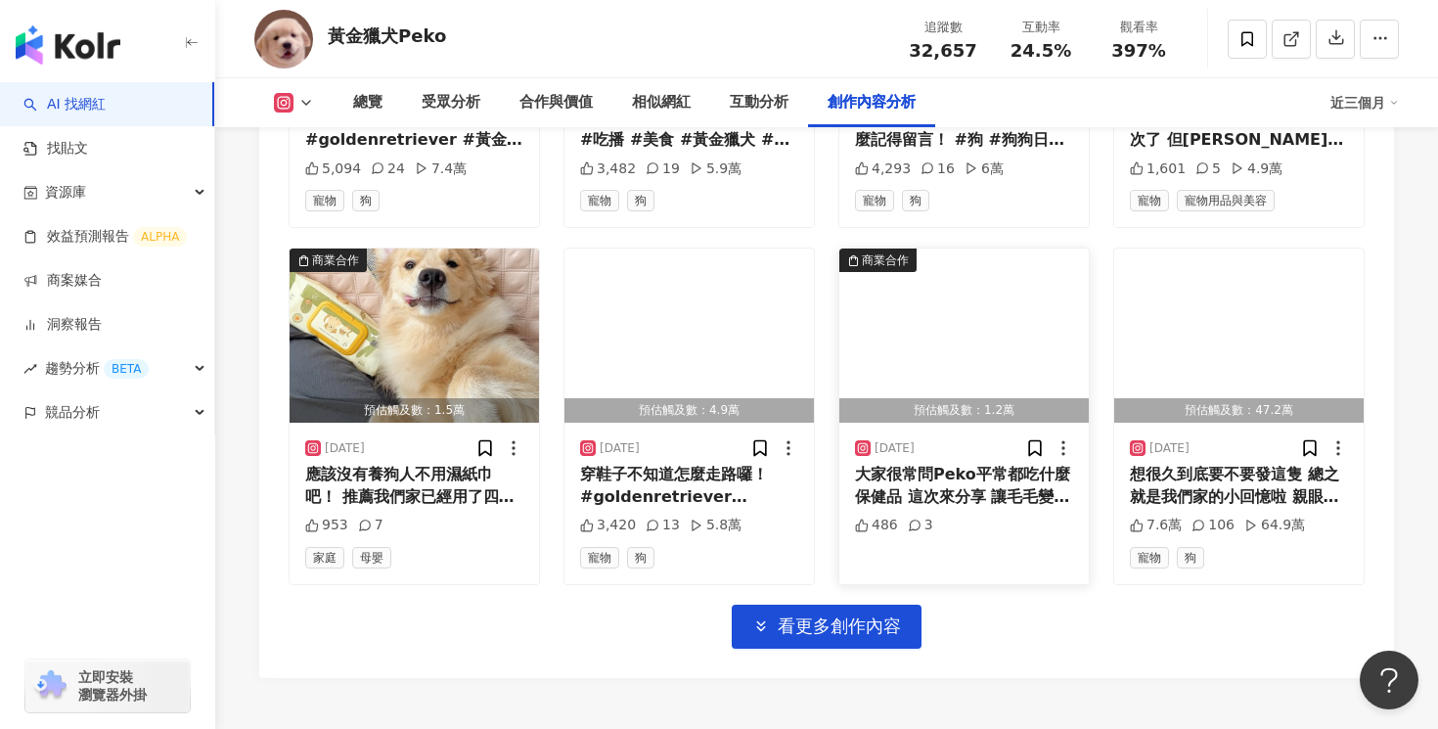
scroll to position [7771, 0]
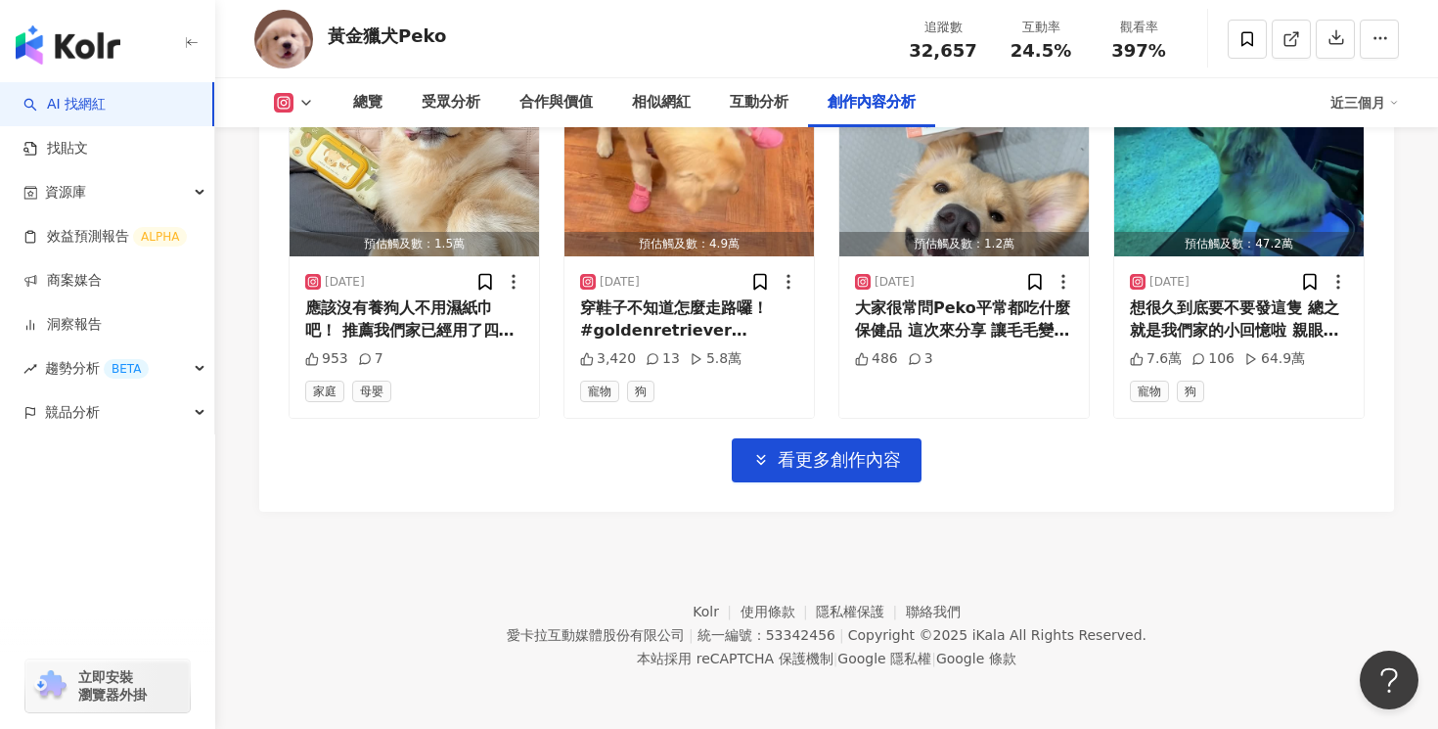
click at [886, 465] on span "看更多創作內容" at bounding box center [838, 460] width 123 height 22
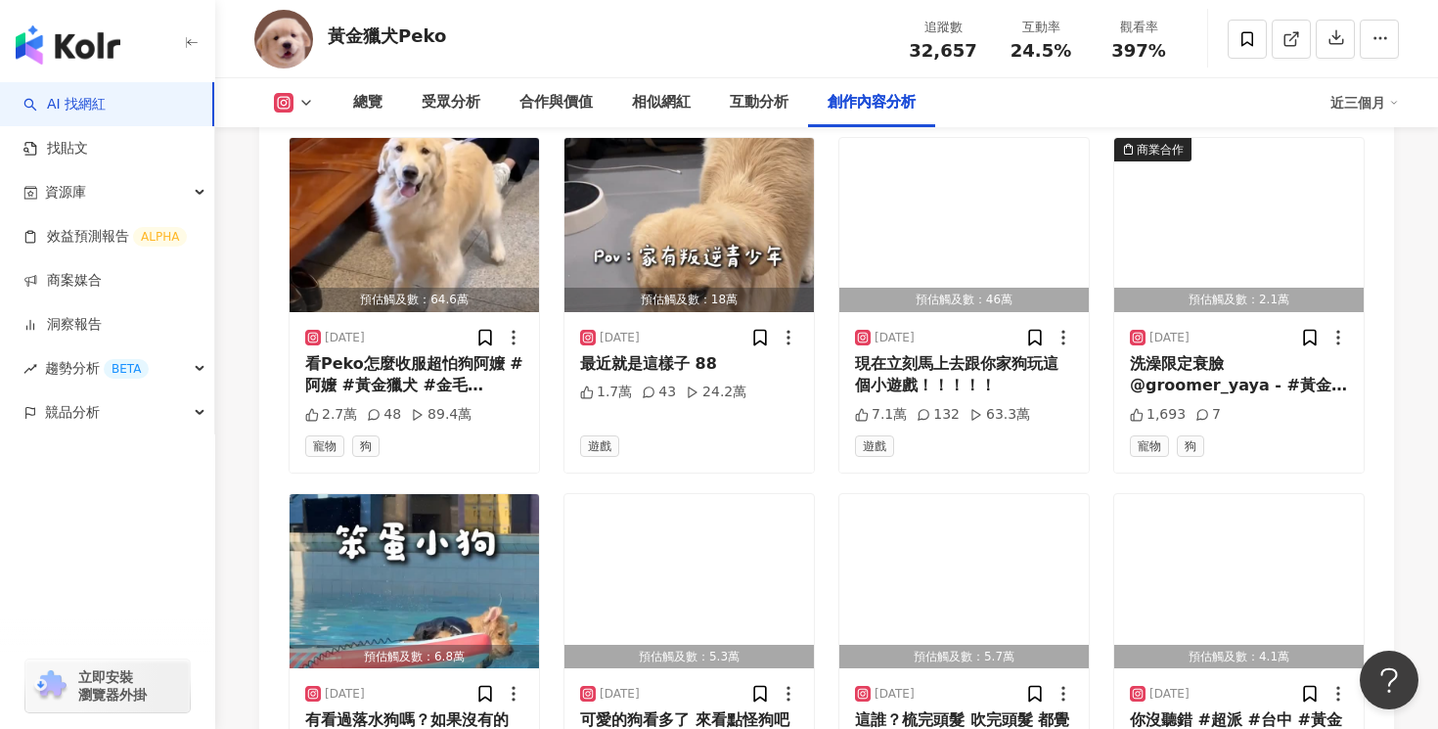
scroll to position [8840, 0]
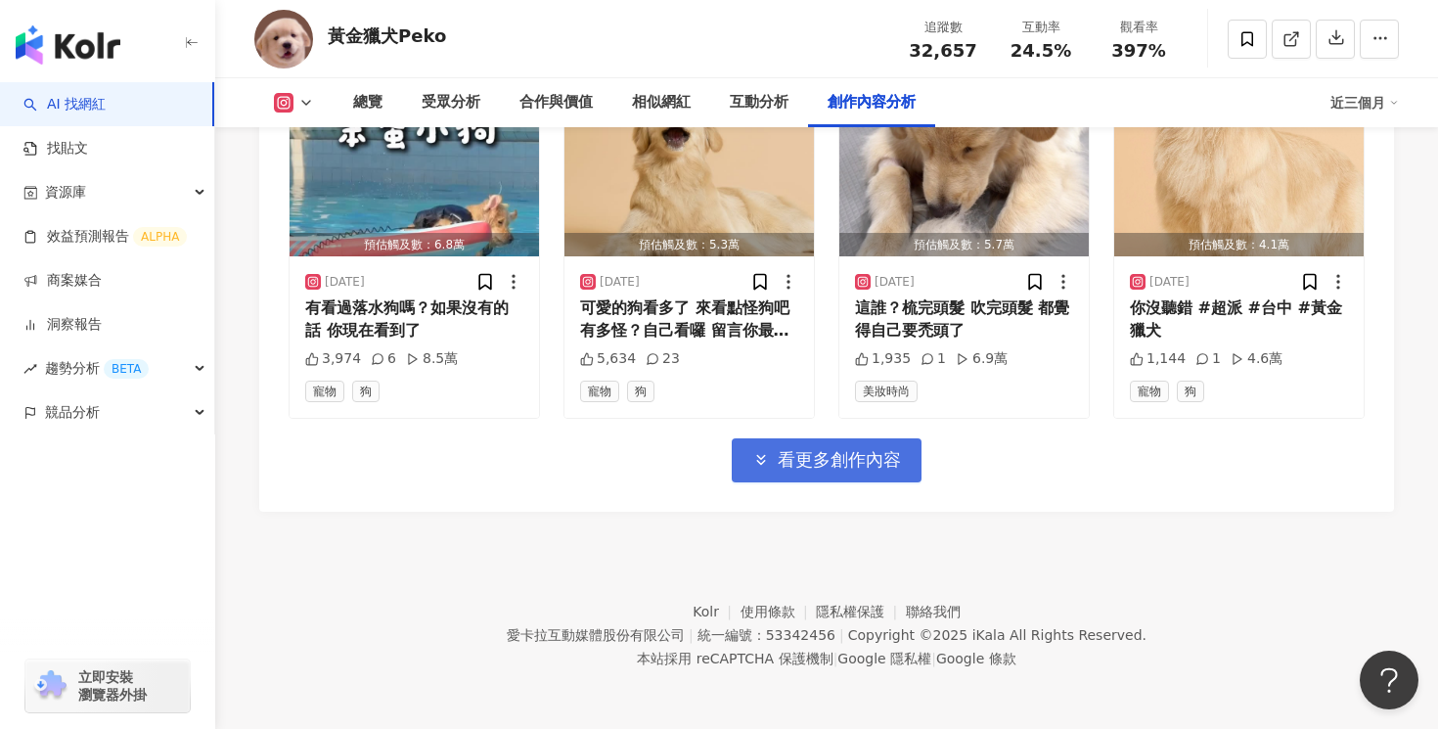
click at [886, 465] on span "看更多創作內容" at bounding box center [838, 460] width 123 height 22
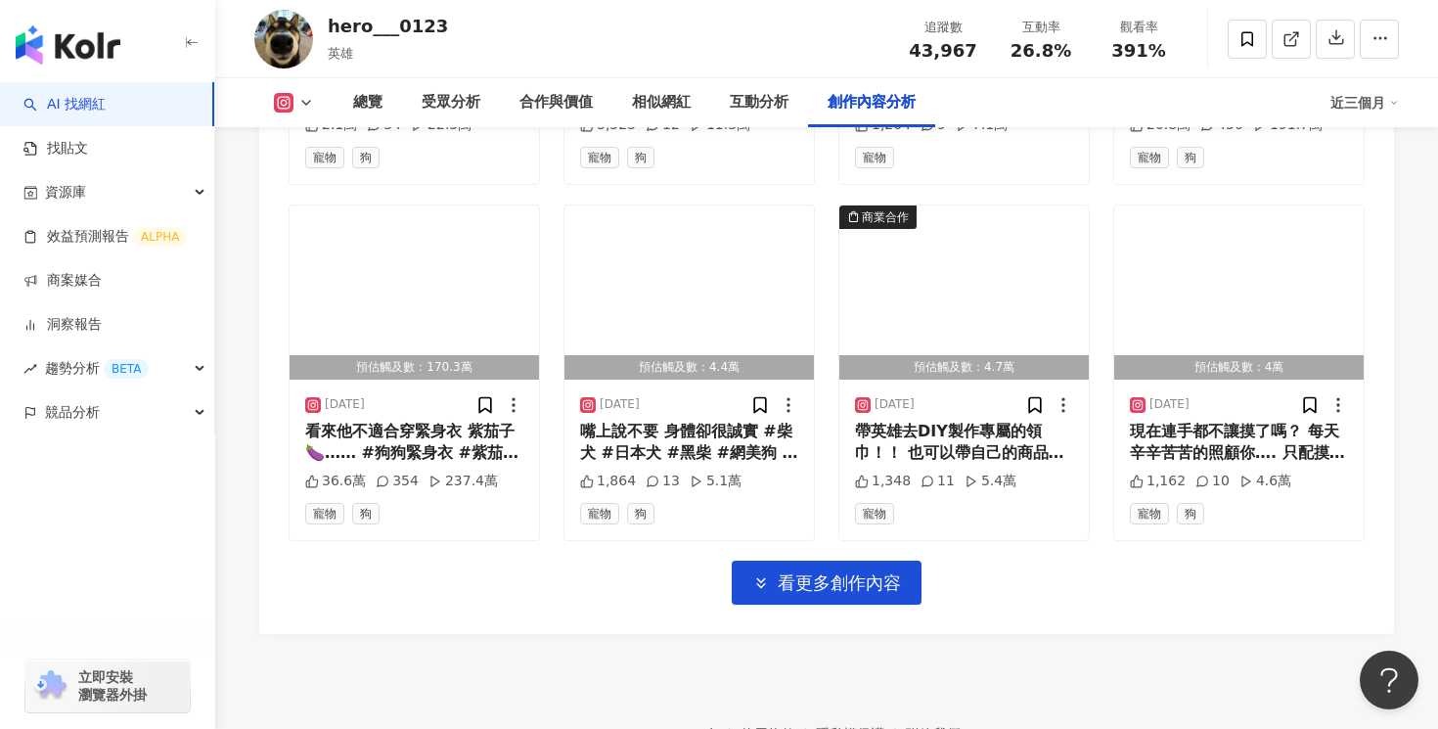
scroll to position [6672, 0]
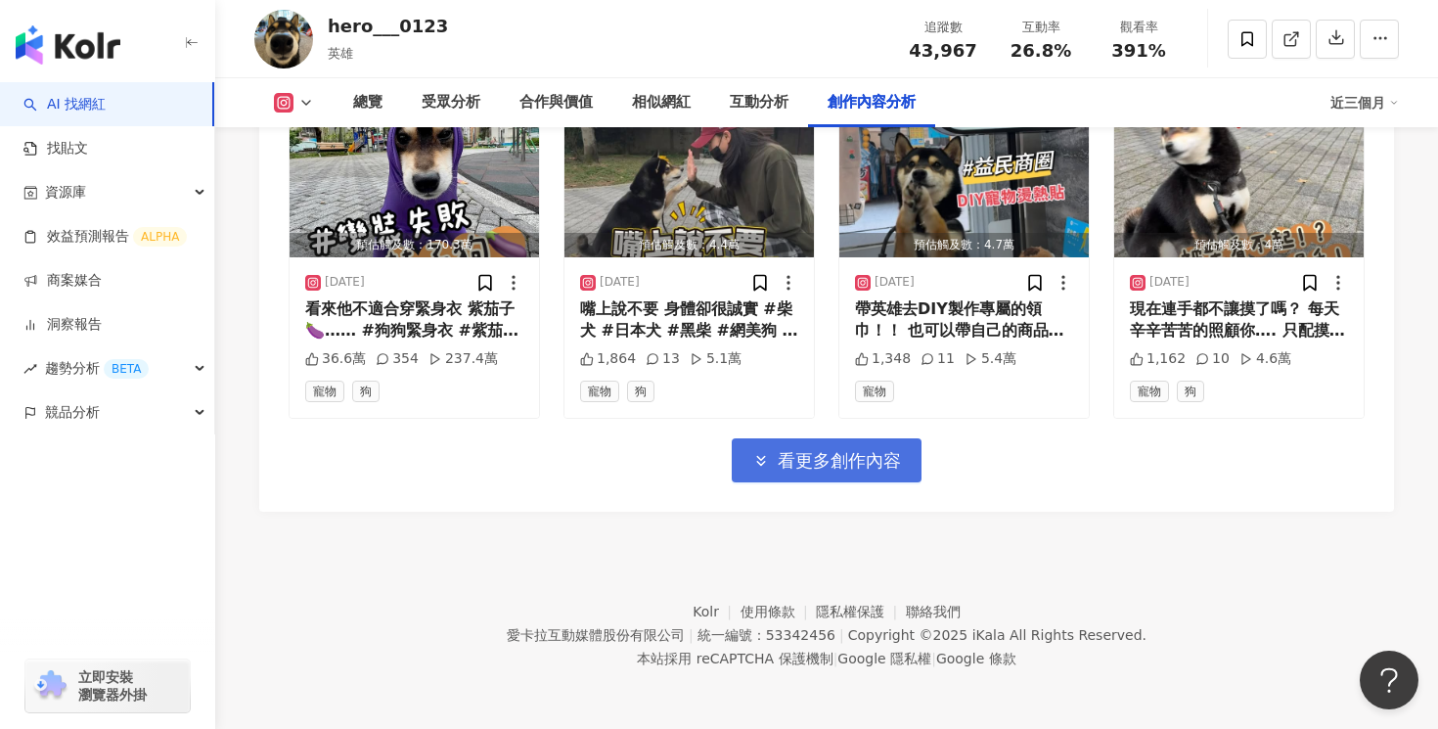
click at [831, 469] on span "看更多創作內容" at bounding box center [838, 461] width 123 height 22
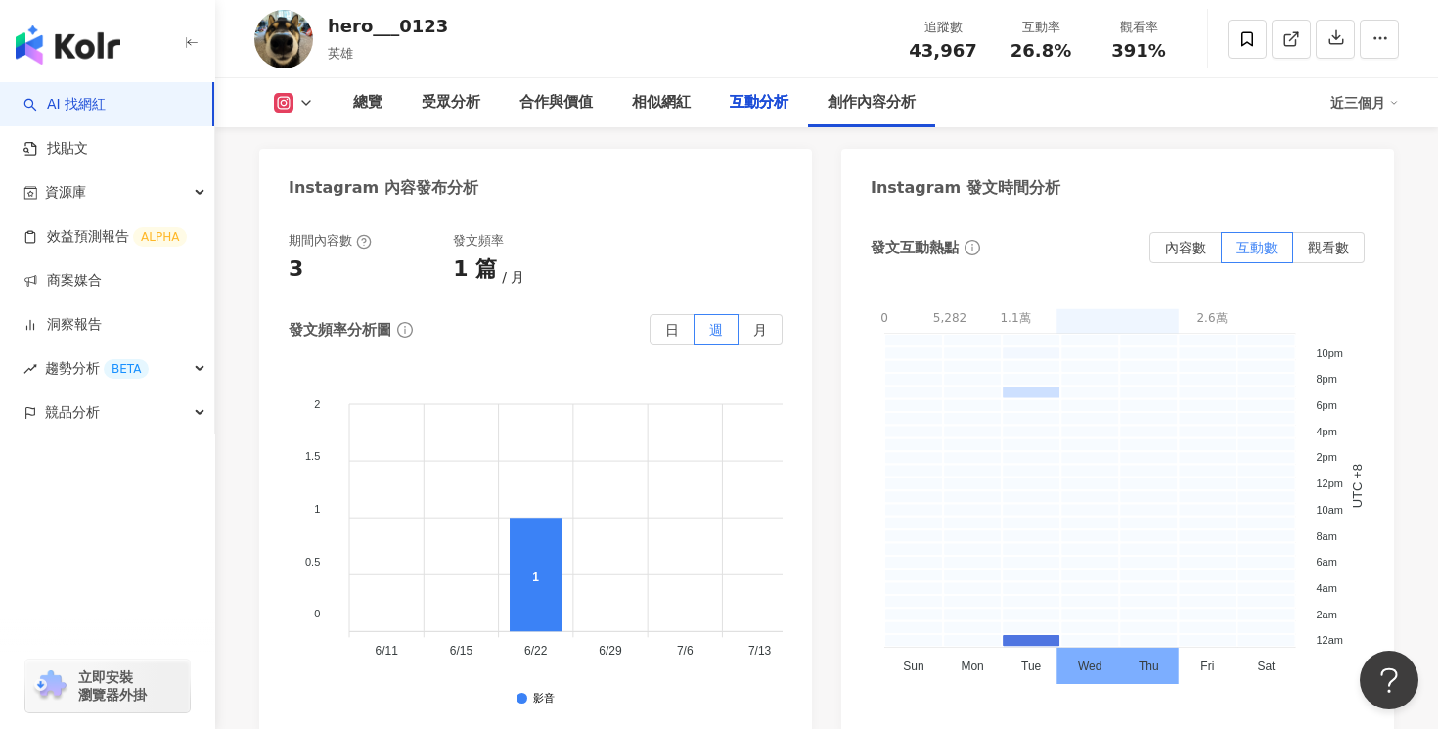
scroll to position [4276, 0]
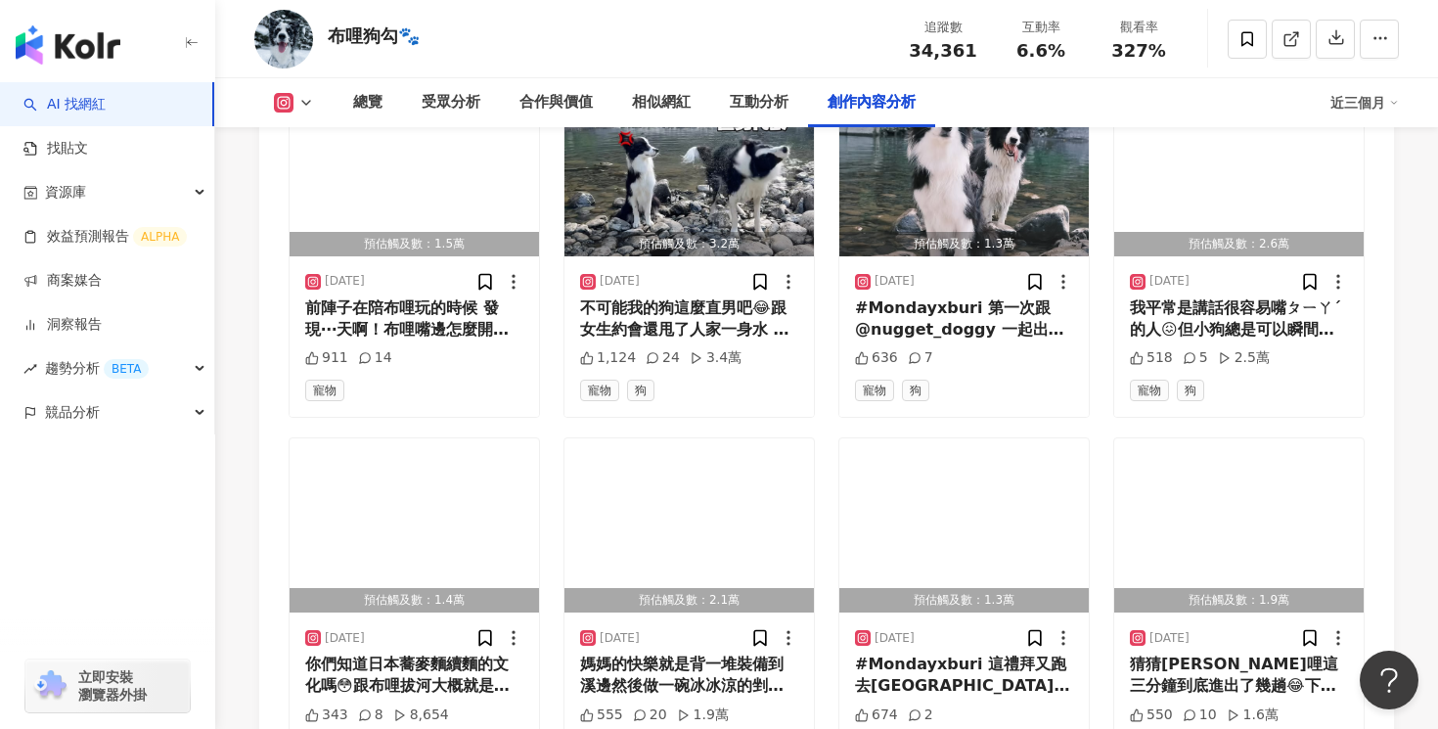
scroll to position [6886, 0]
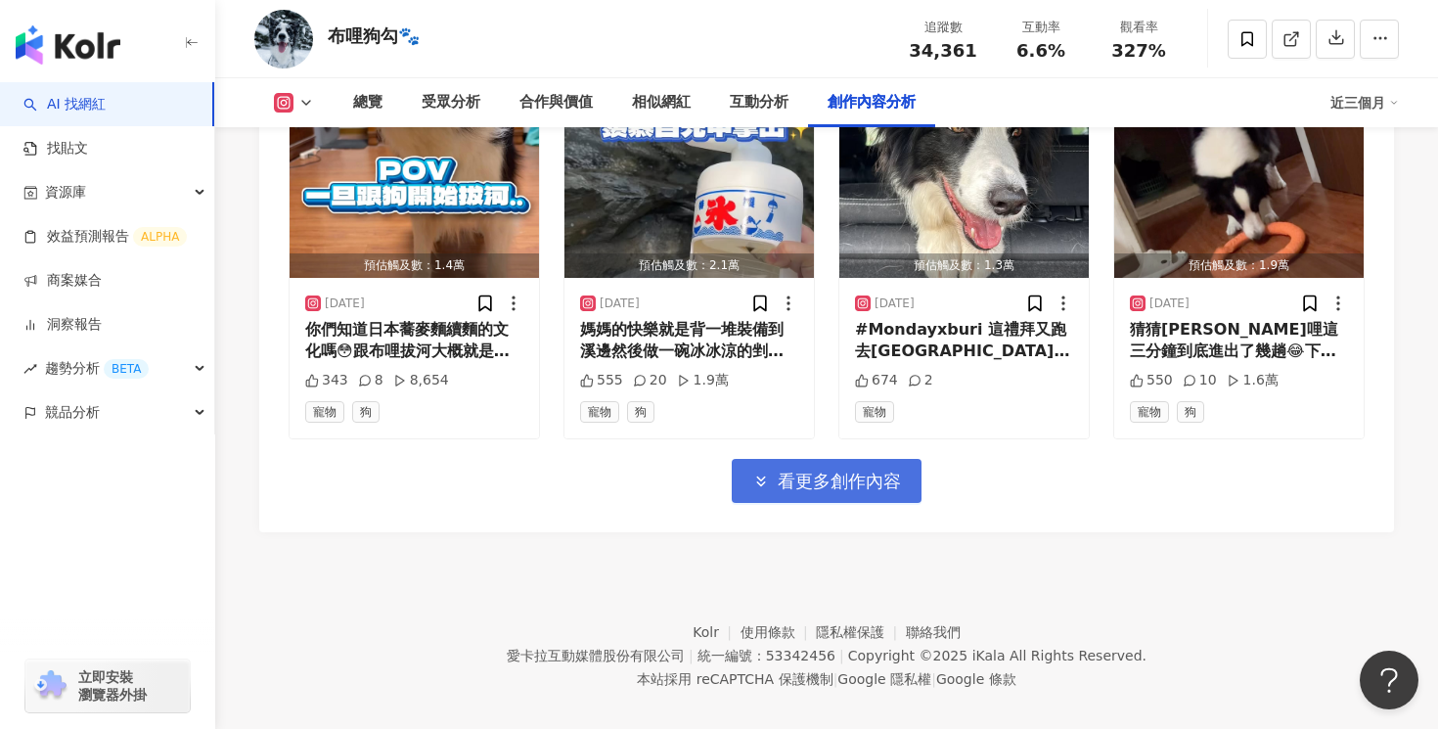
click at [861, 470] on span "看更多創作內容" at bounding box center [838, 481] width 123 height 22
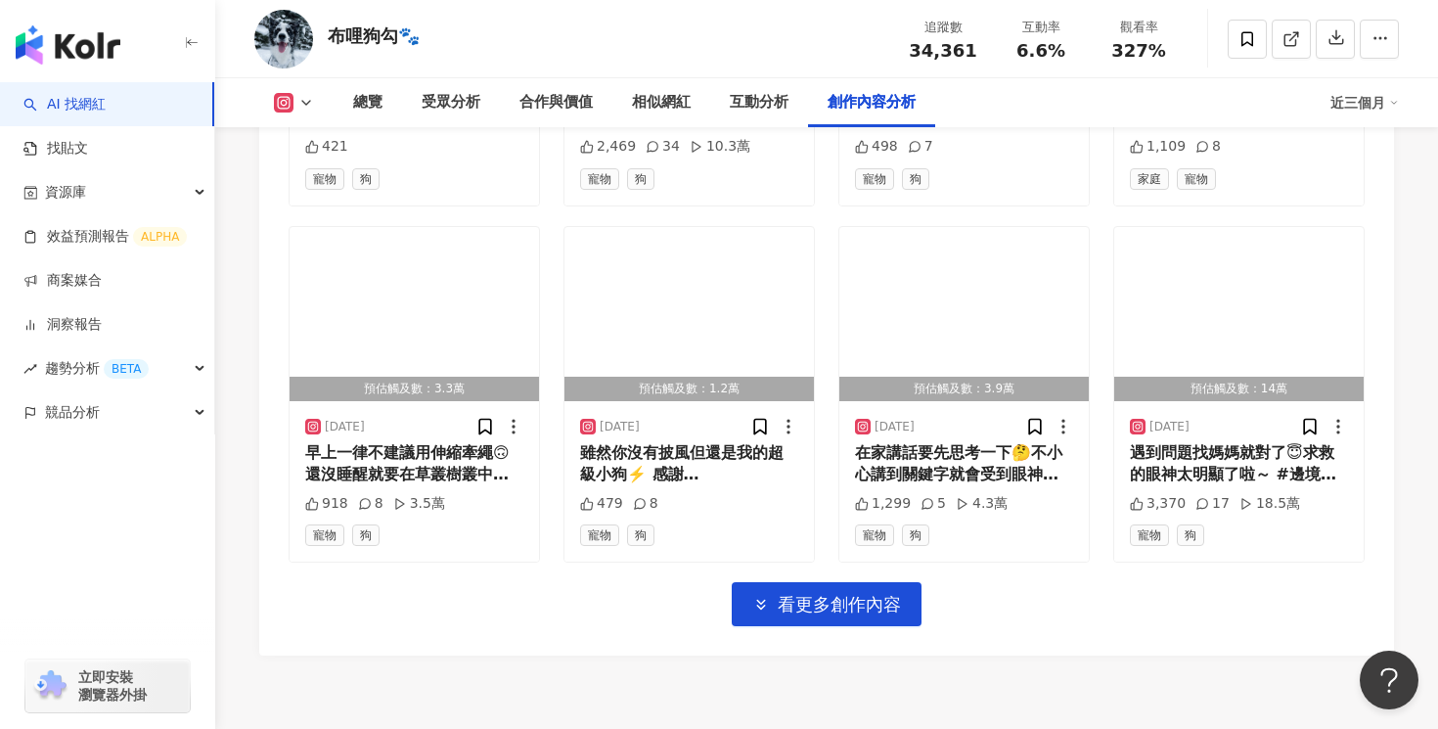
scroll to position [7858, 0]
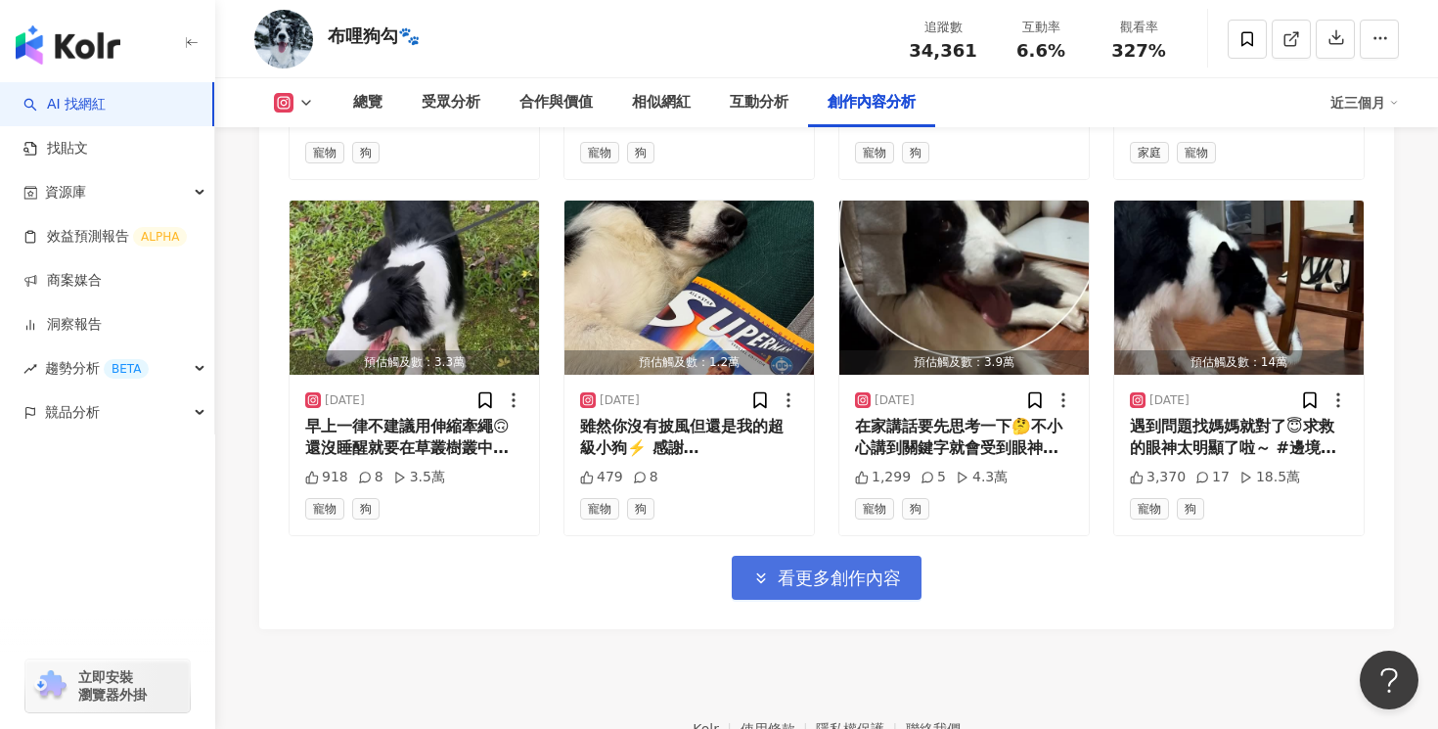
click at [850, 567] on span "看更多創作內容" at bounding box center [838, 578] width 123 height 22
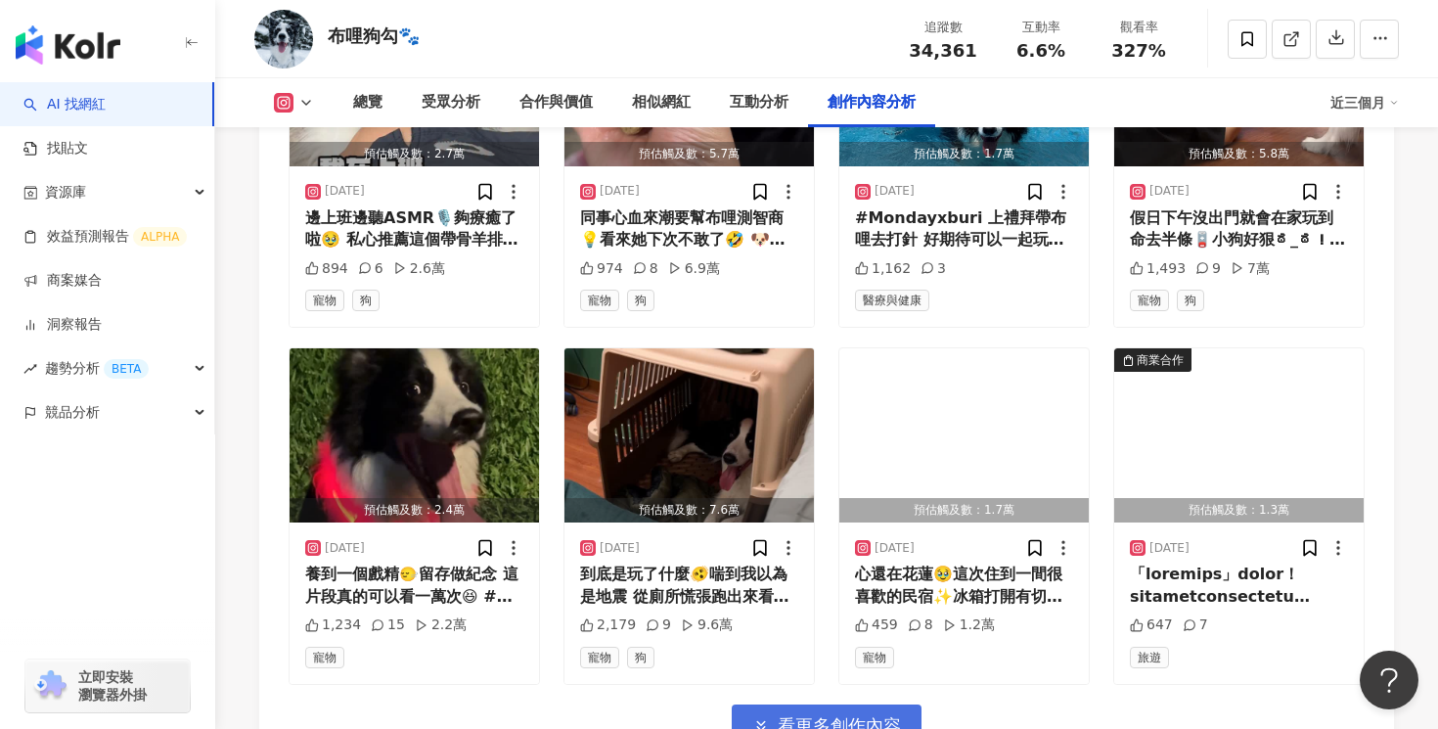
scroll to position [9024, 0]
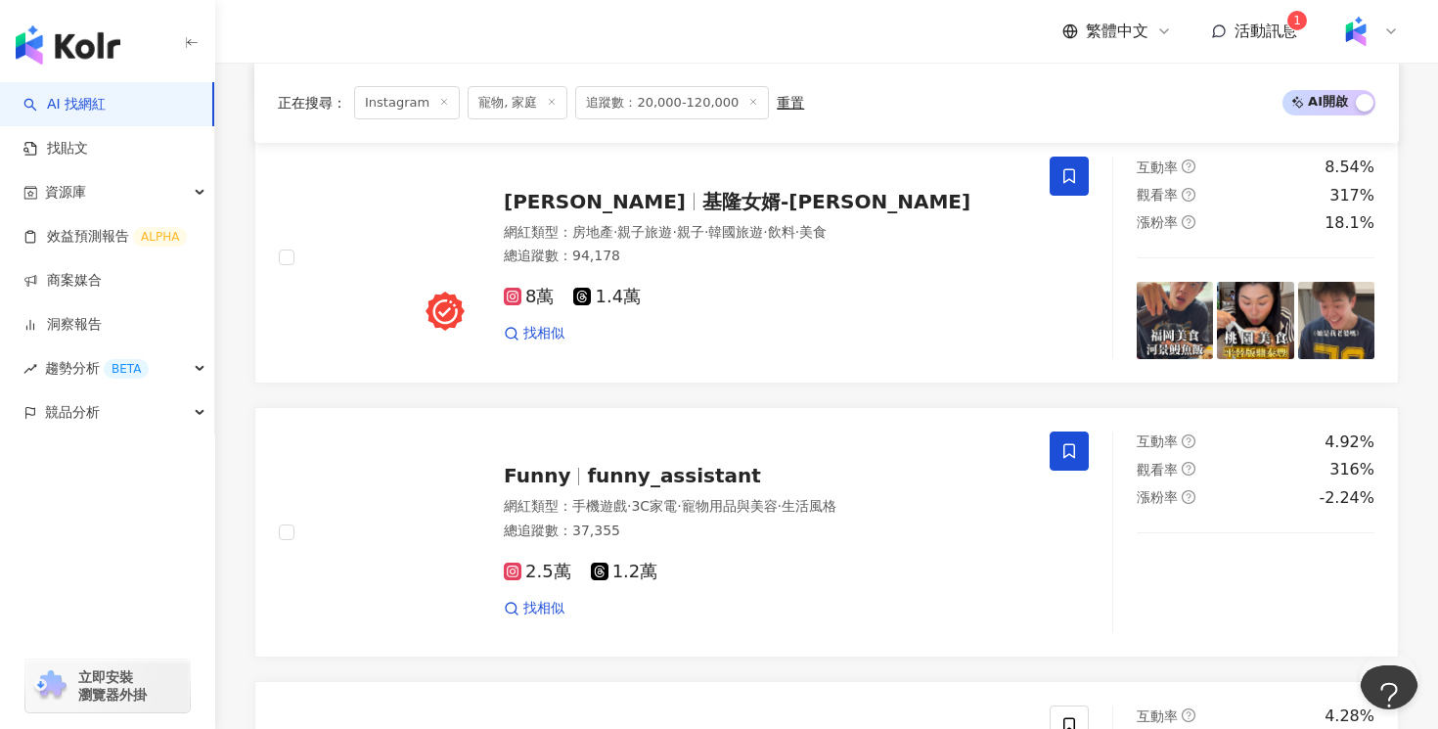
scroll to position [3164, 0]
